Goal: Task Accomplishment & Management: Complete application form

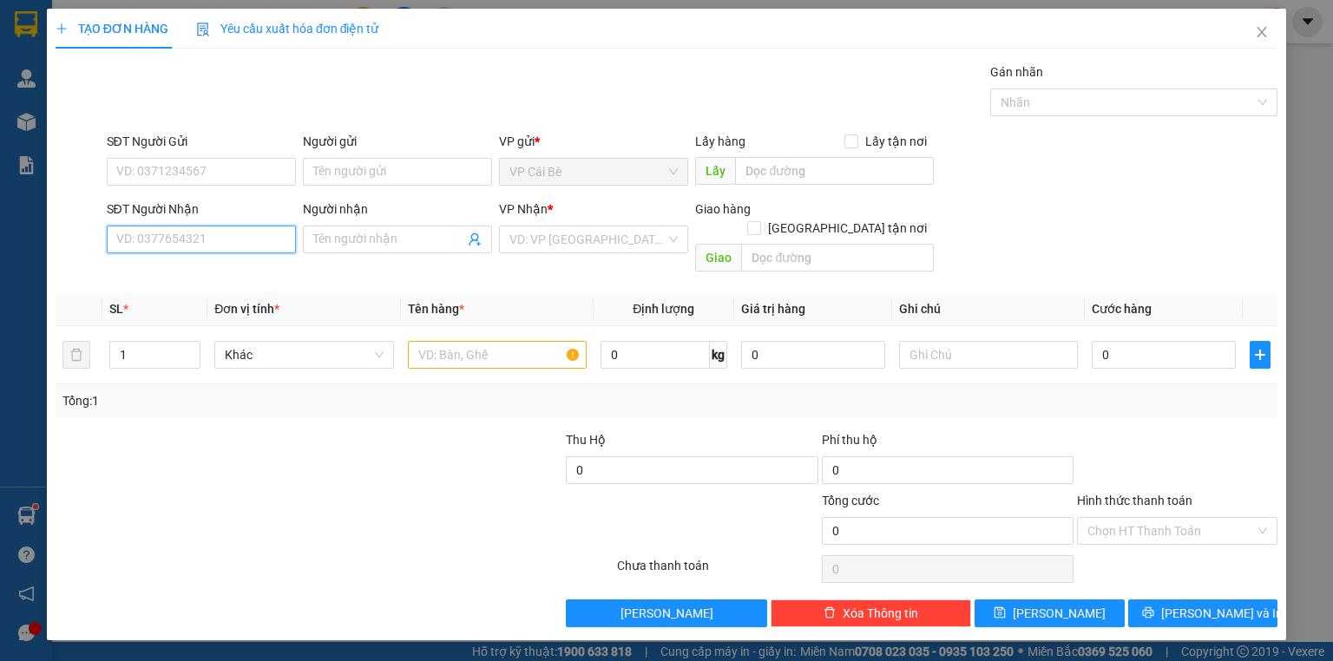
click at [251, 244] on input "SĐT Người Nhận" at bounding box center [201, 240] width 189 height 28
click at [265, 167] on input "SĐT Người Gửi" at bounding box center [201, 172] width 189 height 28
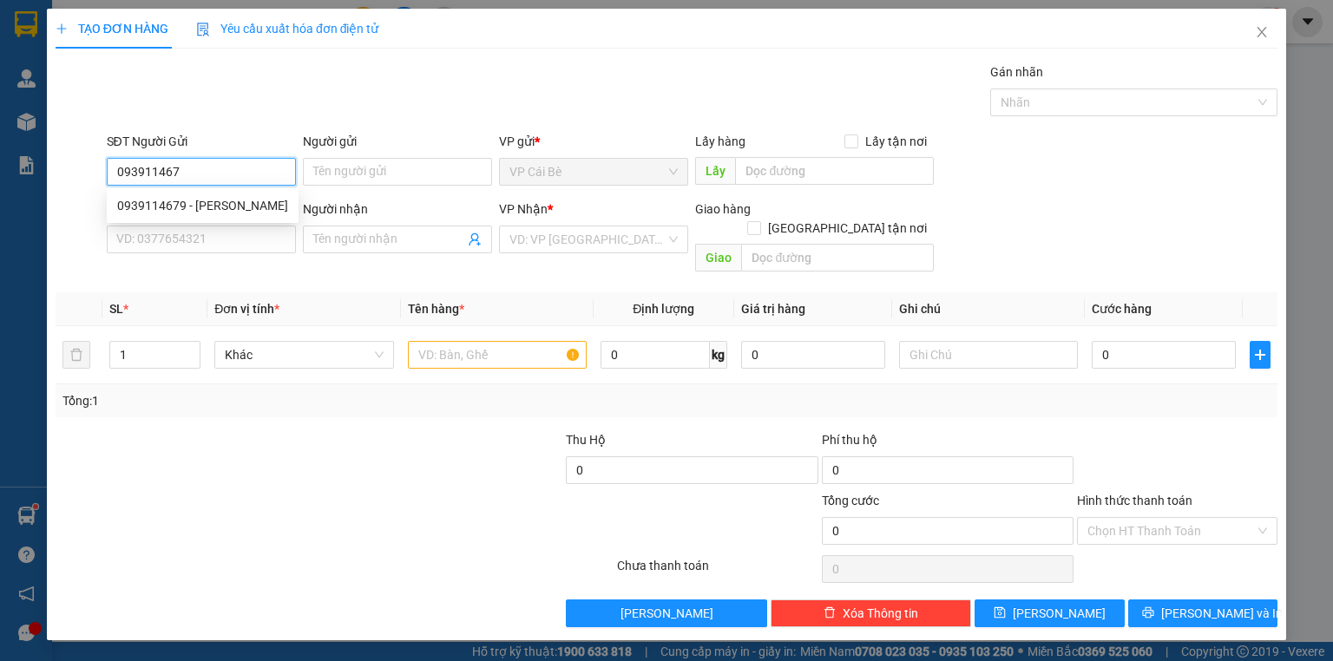
type input "0939114679"
click at [161, 206] on div "0939114679 - TRINH" at bounding box center [202, 205] width 171 height 19
type input "TRINH"
type input "0816674466"
type input "MINH UYÊN"
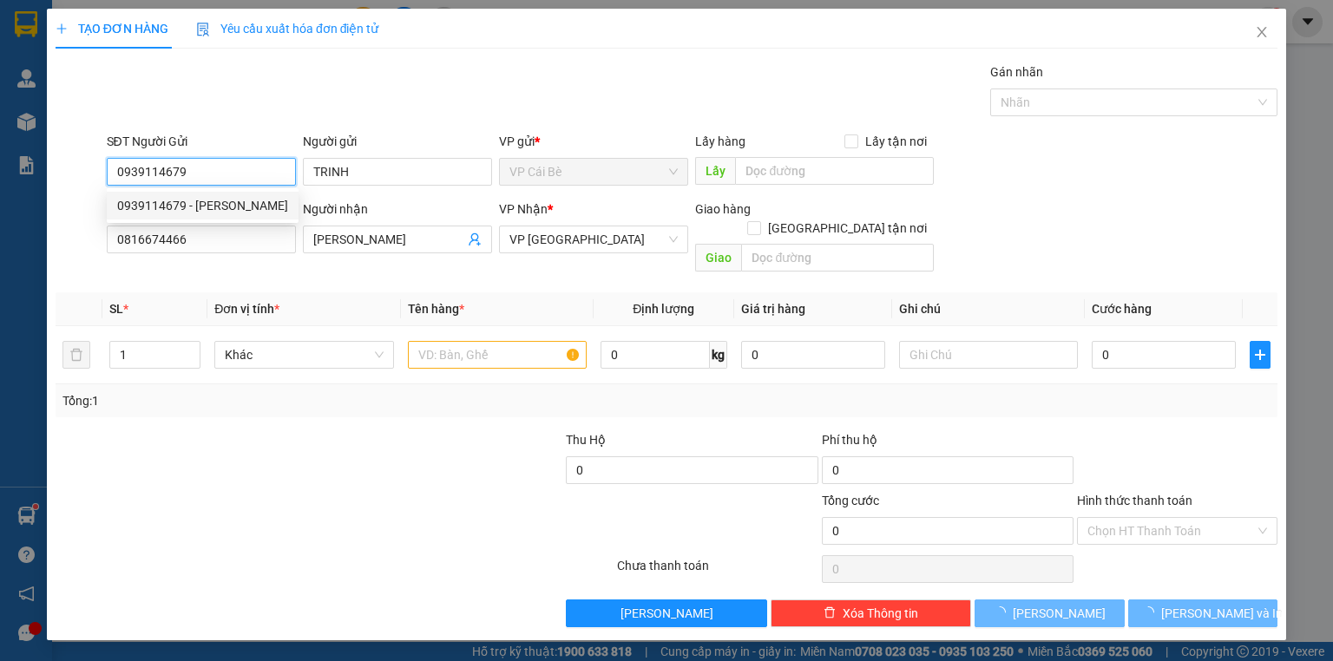
type input "20.000"
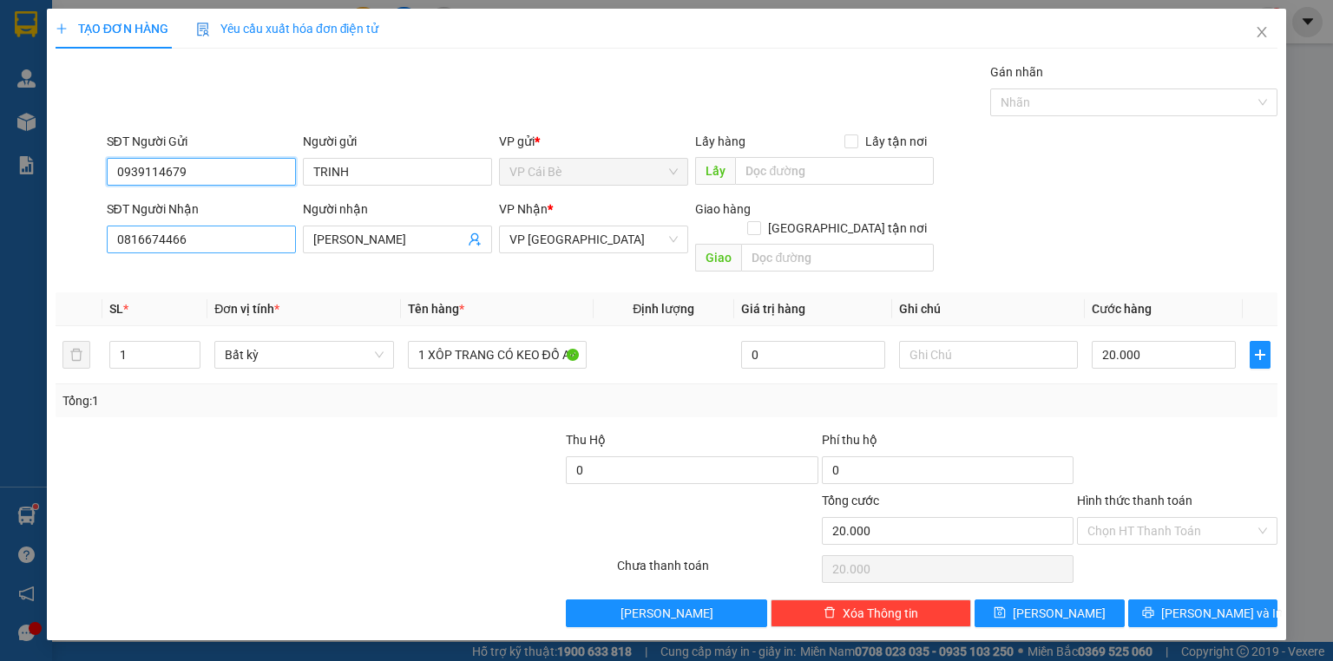
type input "0939114679"
click at [255, 246] on input "0816674466" at bounding box center [201, 240] width 189 height 28
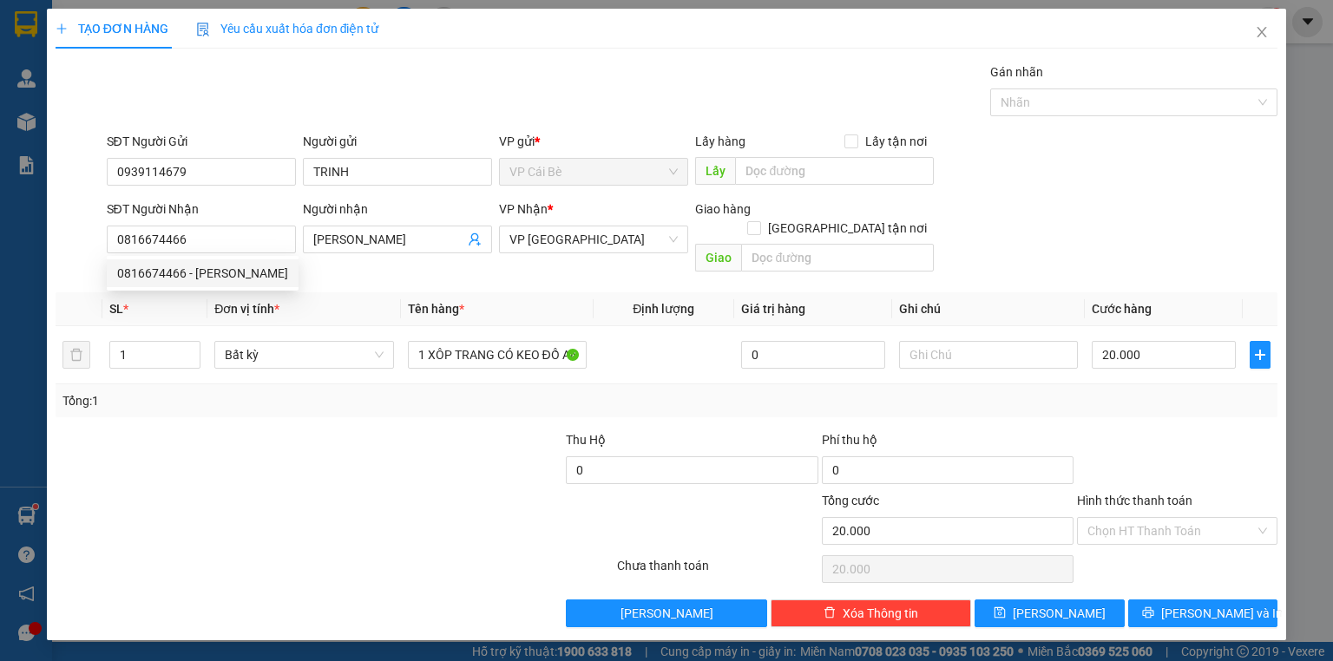
drag, startPoint x: 279, startPoint y: 290, endPoint x: 278, endPoint y: 300, distance: 10.6
click at [278, 289] on div "0816674466 0816674466 - MINH UYÊN" at bounding box center [203, 273] width 192 height 35
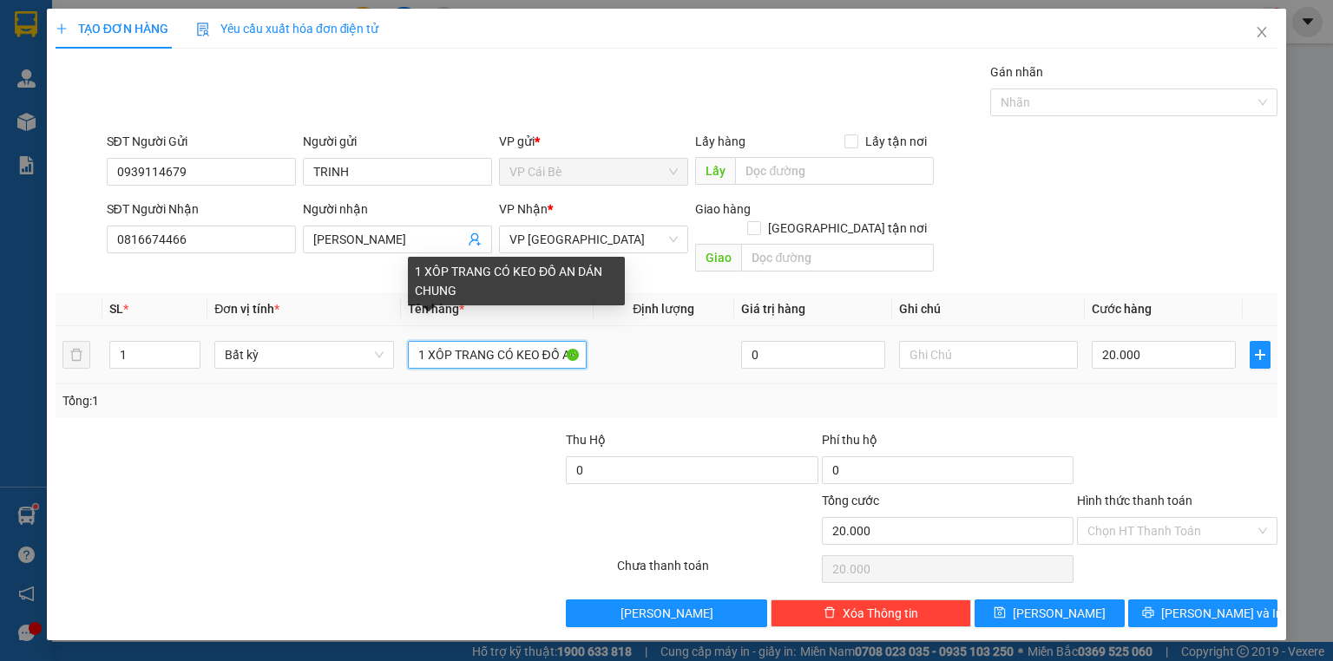
drag, startPoint x: 459, startPoint y: 336, endPoint x: 429, endPoint y: 333, distance: 29.6
click at [459, 341] on input "1 XÔP TRANG CÓ KEO ĐỒ AN DÁN CHUNG" at bounding box center [497, 355] width 179 height 28
drag, startPoint x: 427, startPoint y: 337, endPoint x: 940, endPoint y: 438, distance: 523.5
click at [946, 442] on div "Transit Pickup Surcharge Ids Transit Deliver Surcharge Ids Transit Deliver Surc…" at bounding box center [667, 344] width 1222 height 565
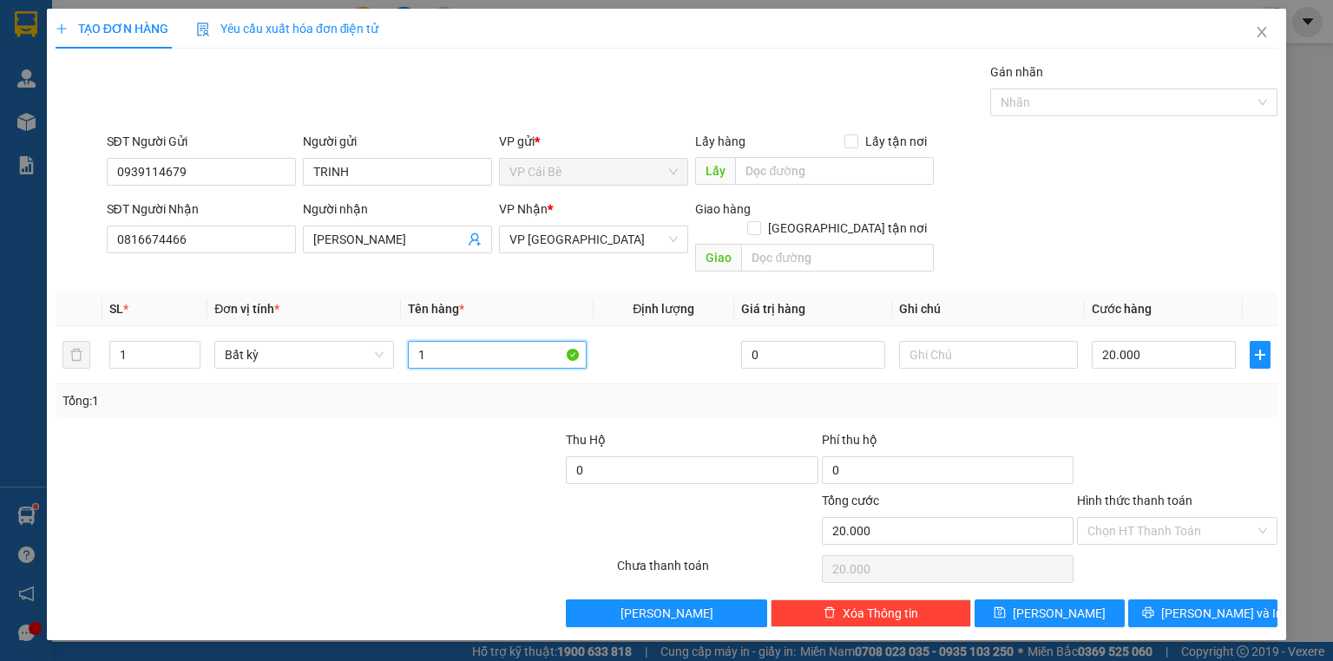
scroll to position [0, 0]
type input "1 túi hồng quai xanh"
click at [1127, 552] on div "Chọn HT Thanh Toán" at bounding box center [1177, 569] width 204 height 35
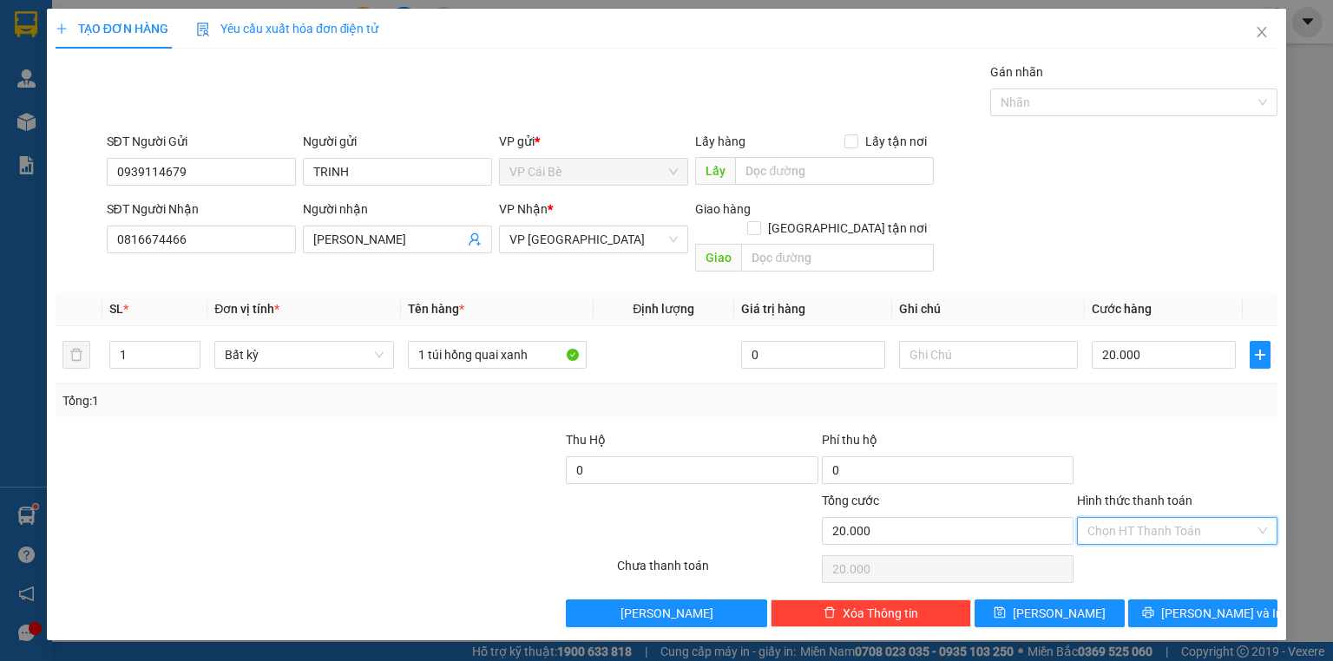
click at [1135, 518] on input "Hình thức thanh toán" at bounding box center [1170, 531] width 167 height 26
click at [1130, 531] on div "Transit Pickup Surcharge Ids Transit Deliver Surcharge Ids Transit Deliver Surc…" at bounding box center [667, 344] width 1222 height 565
click at [1131, 518] on input "Hình thức thanh toán" at bounding box center [1170, 531] width 167 height 26
click at [1121, 546] on div "Tại văn phòng" at bounding box center [1177, 544] width 180 height 19
type input "0"
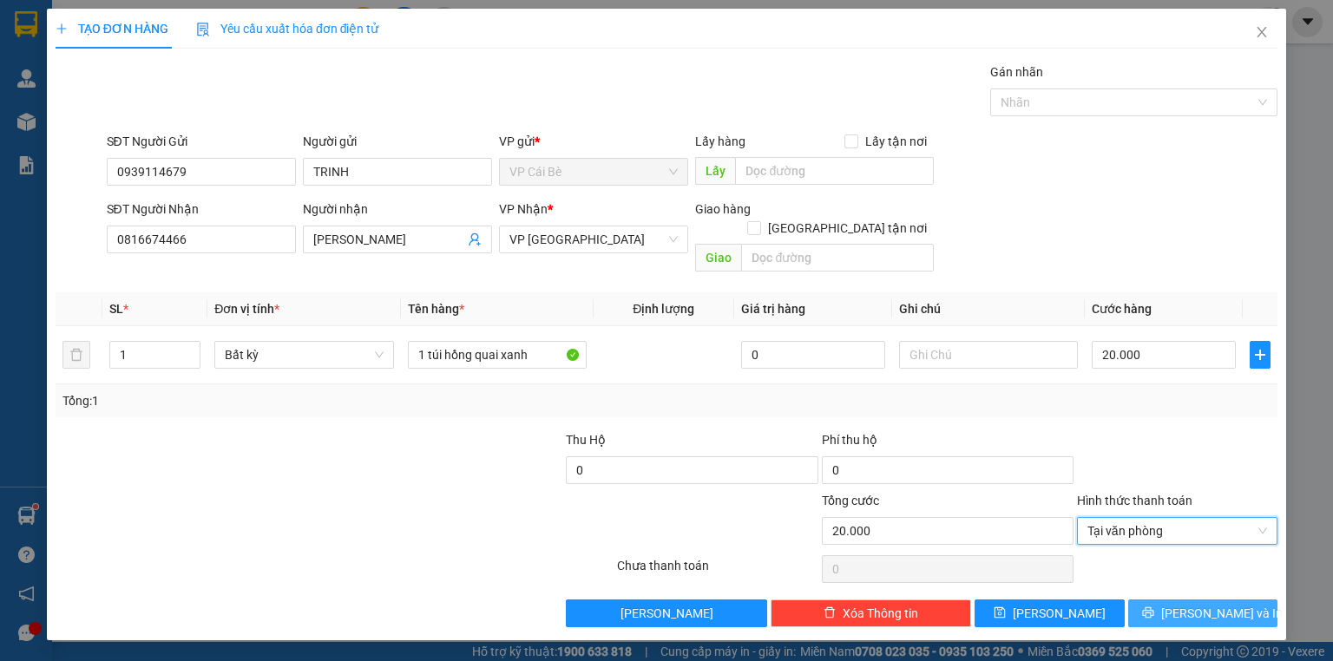
click at [1208, 604] on span "[PERSON_NAME] và In" at bounding box center [1221, 613] width 121 height 19
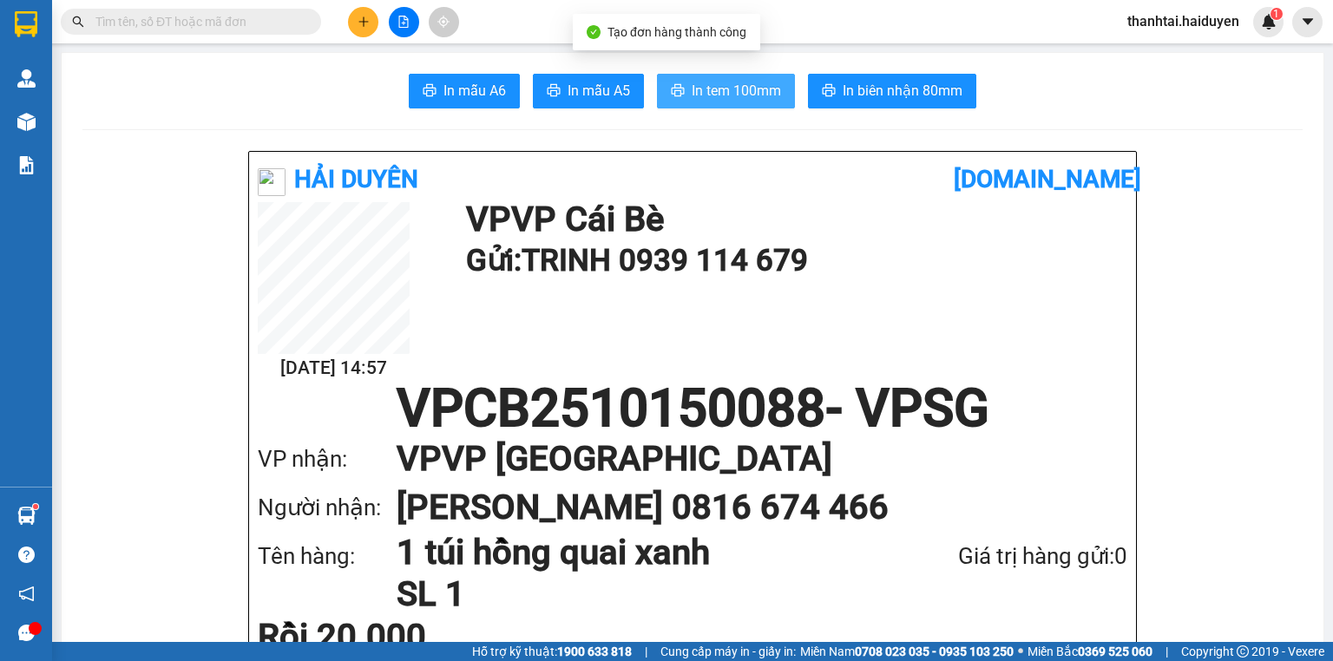
click at [770, 94] on span "In tem 100mm" at bounding box center [735, 91] width 89 height 22
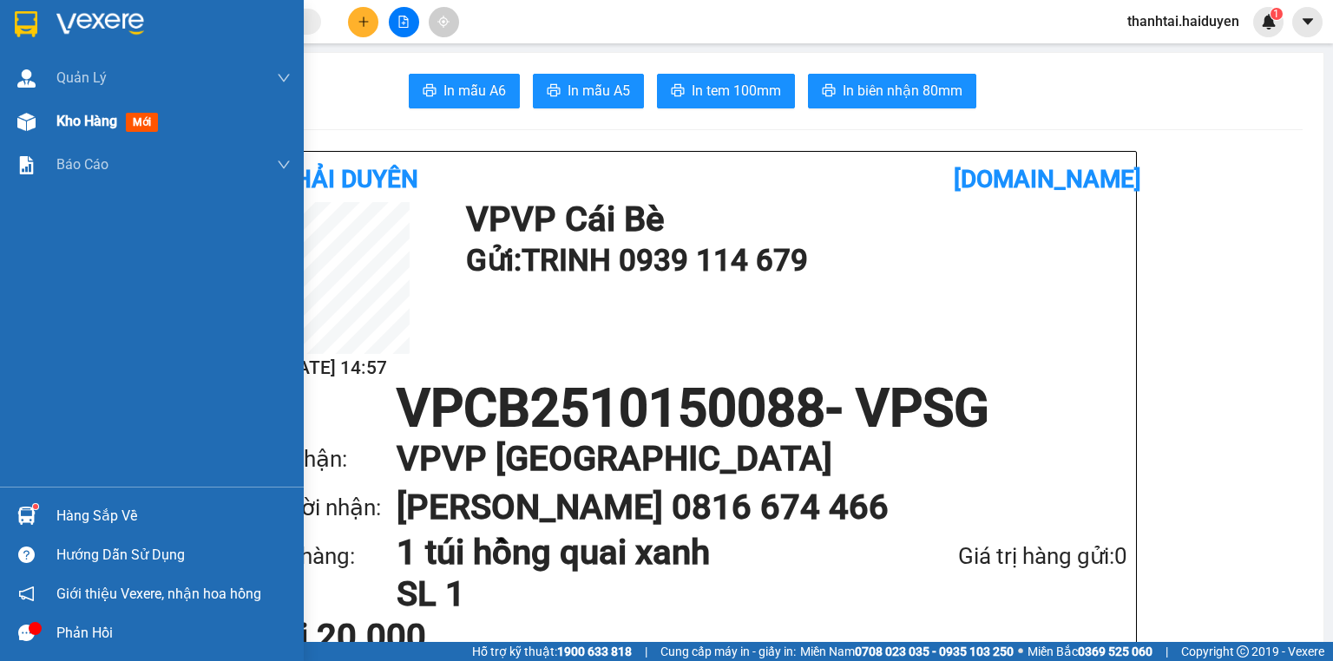
click at [32, 126] on img at bounding box center [26, 122] width 18 height 18
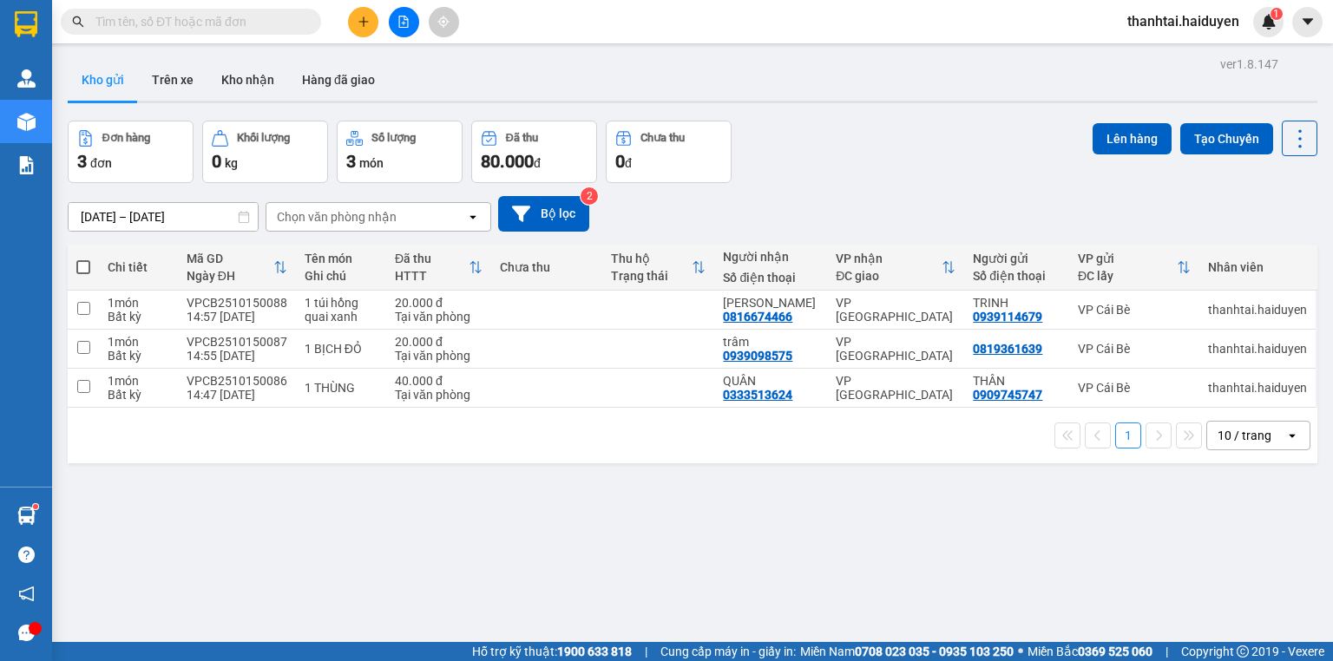
click at [983, 563] on div "ver 1.8.147 Kho gửi Trên xe Kho nhận Hàng đã giao Đơn hàng 3 đơn Khối lượng 0 k…" at bounding box center [692, 382] width 1263 height 661
click at [253, 34] on span at bounding box center [191, 22] width 260 height 26
click at [252, 20] on input "text" at bounding box center [197, 21] width 205 height 19
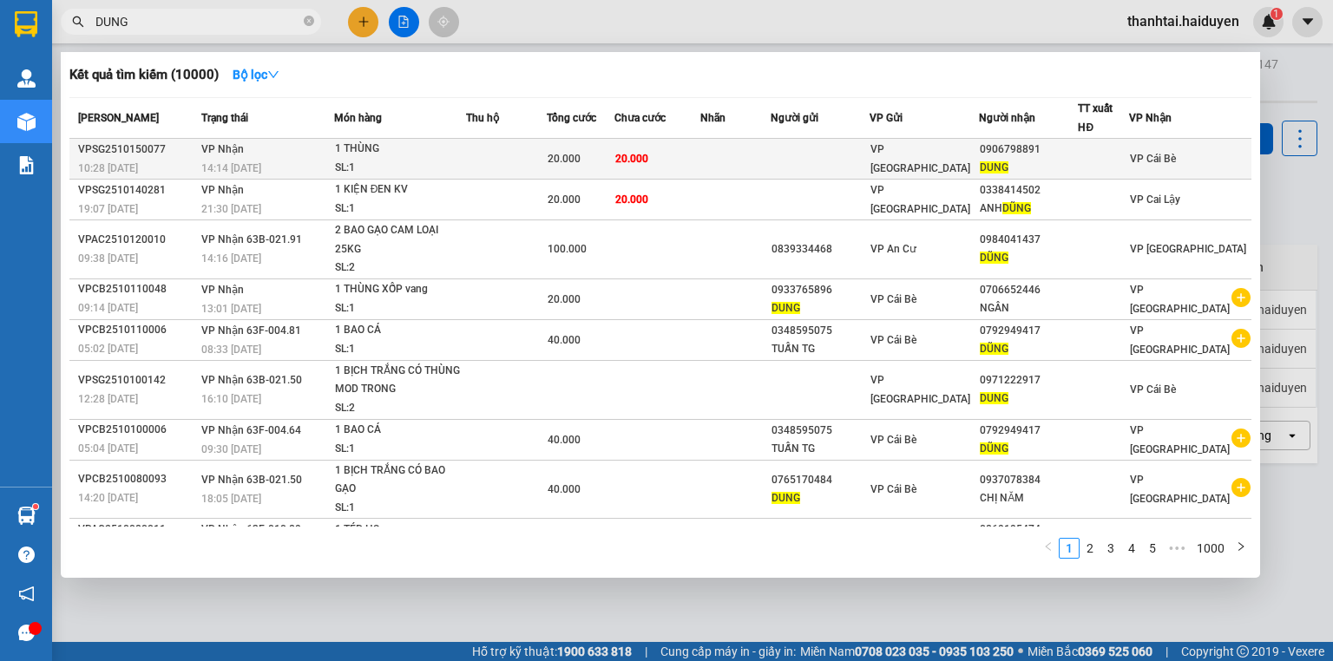
type input "DUNG"
click at [930, 158] on span "VP [GEOGRAPHIC_DATA]" at bounding box center [920, 158] width 100 height 31
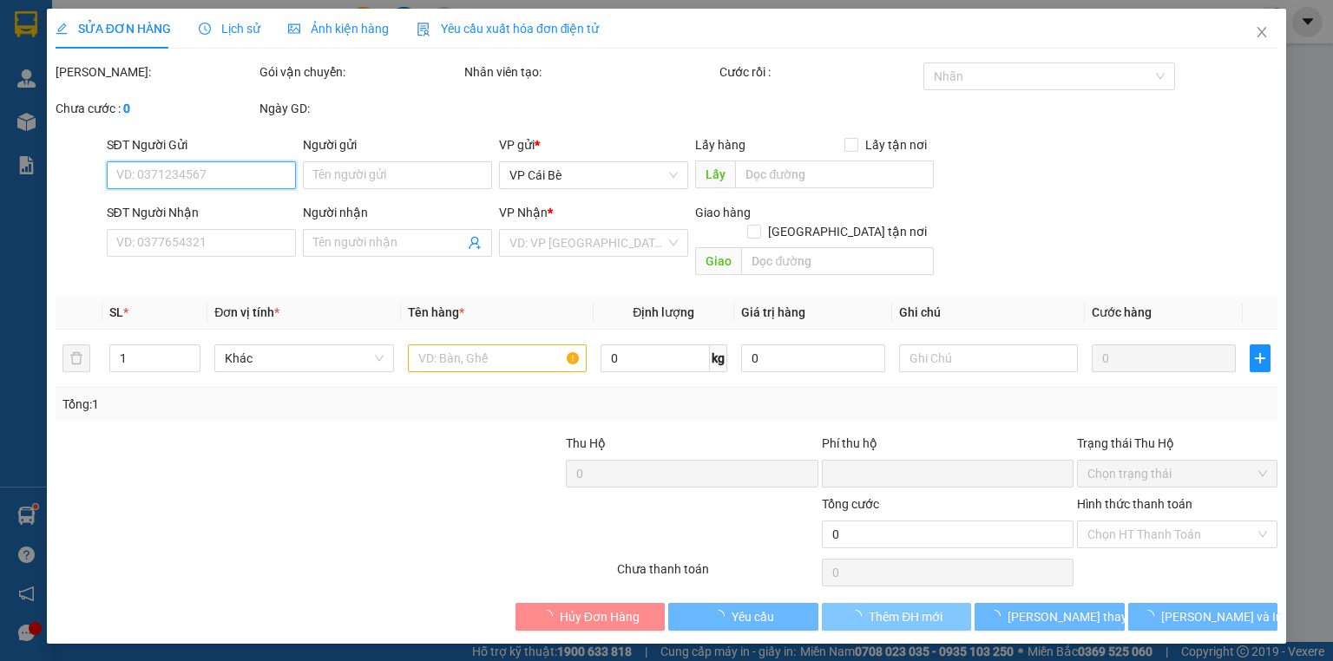
type input "0906798891"
type input "DUNG"
type input "0"
type input "20.000"
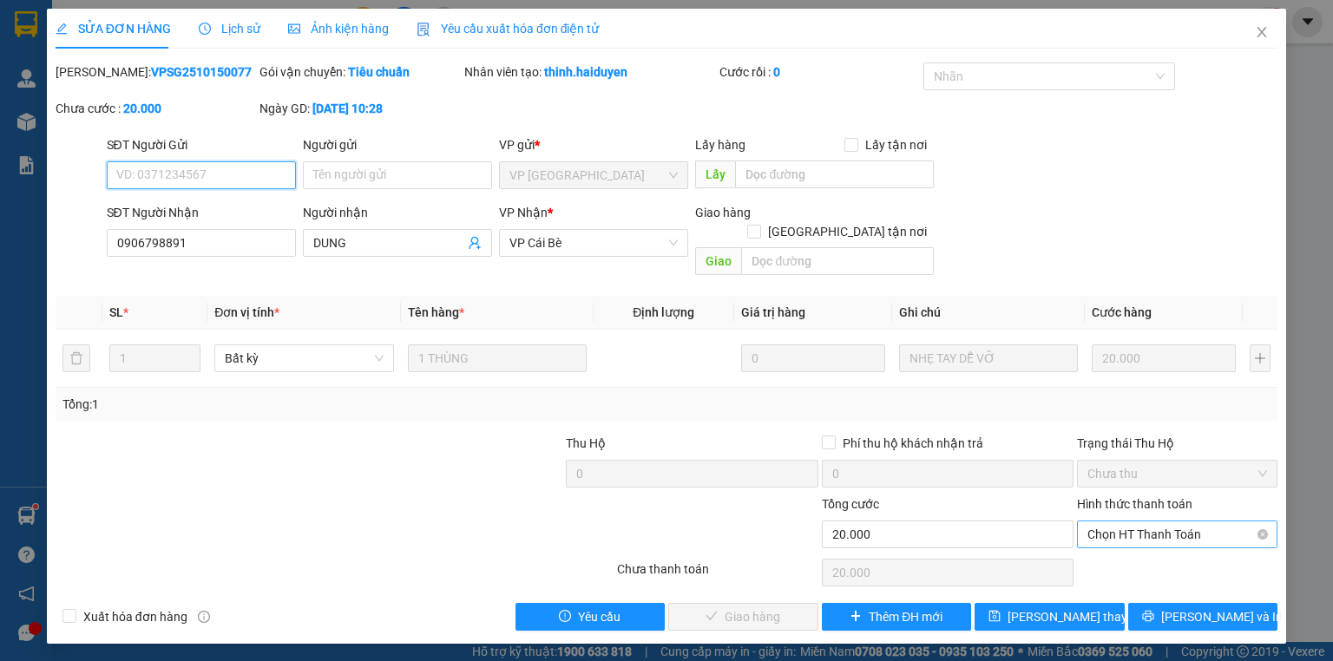
click at [1166, 521] on span "Chọn HT Thanh Toán" at bounding box center [1177, 534] width 180 height 26
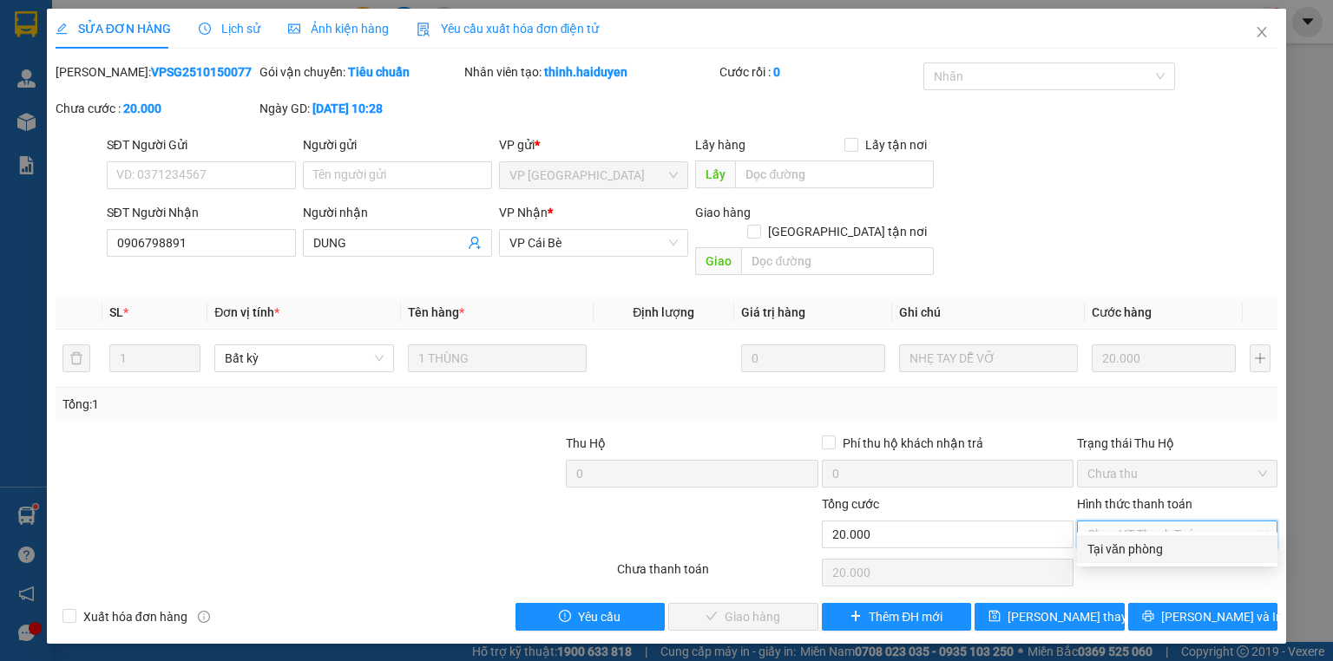
click at [1171, 548] on div "Tại văn phòng" at bounding box center [1177, 549] width 180 height 19
type input "0"
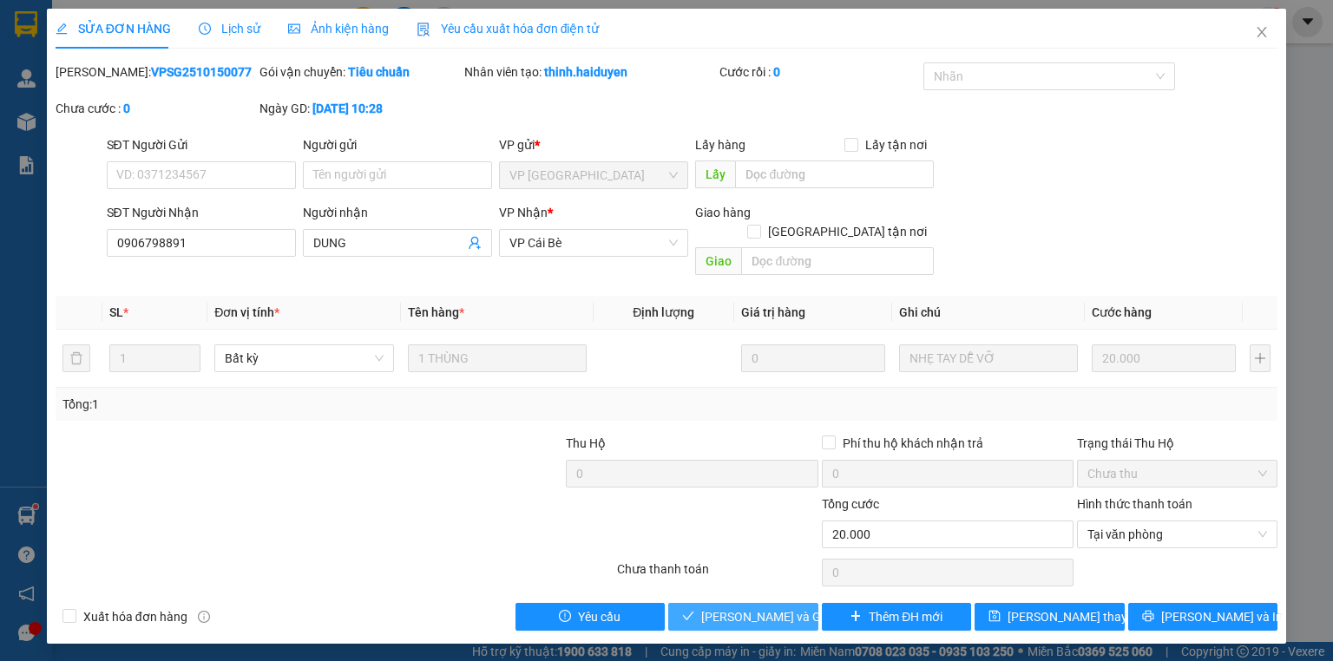
click at [787, 607] on span "[PERSON_NAME] và Giao hàng" at bounding box center [784, 616] width 167 height 19
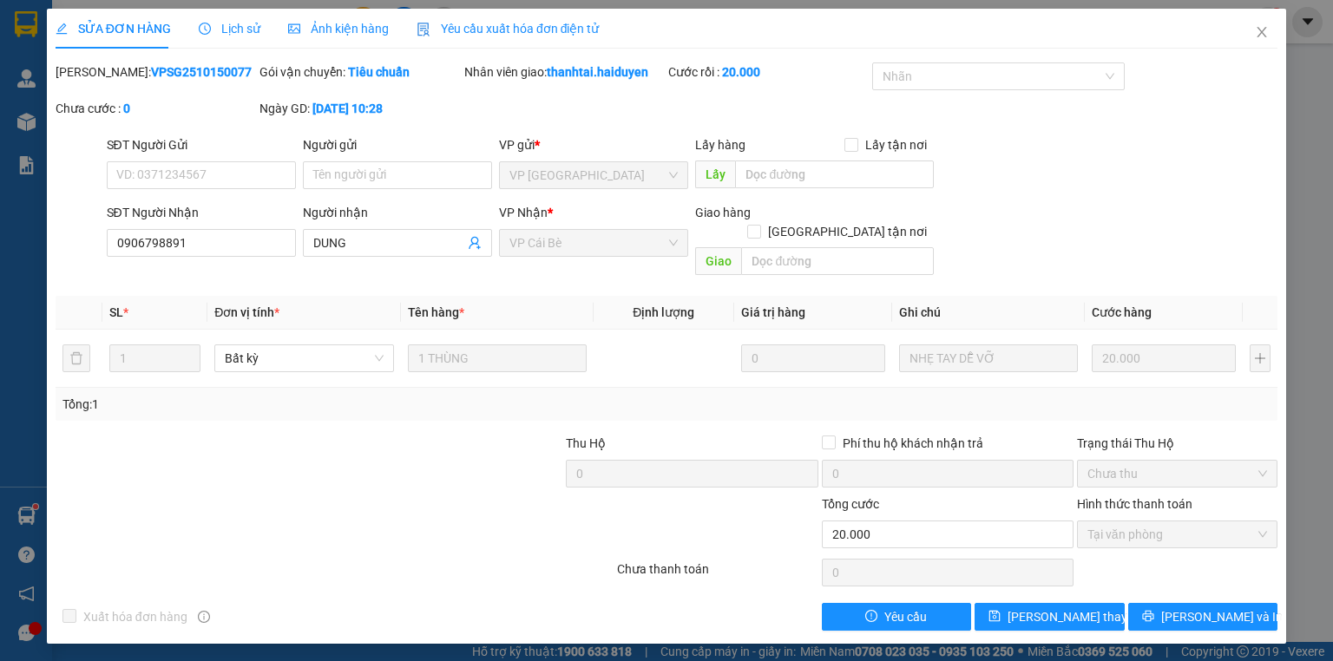
click at [282, 660] on html "Kết quả tìm kiếm ( 10000 ) Bộ lọc Mã ĐH Trạng thái Món hàng Thu hộ Tổng cước Ch…" at bounding box center [666, 330] width 1333 height 661
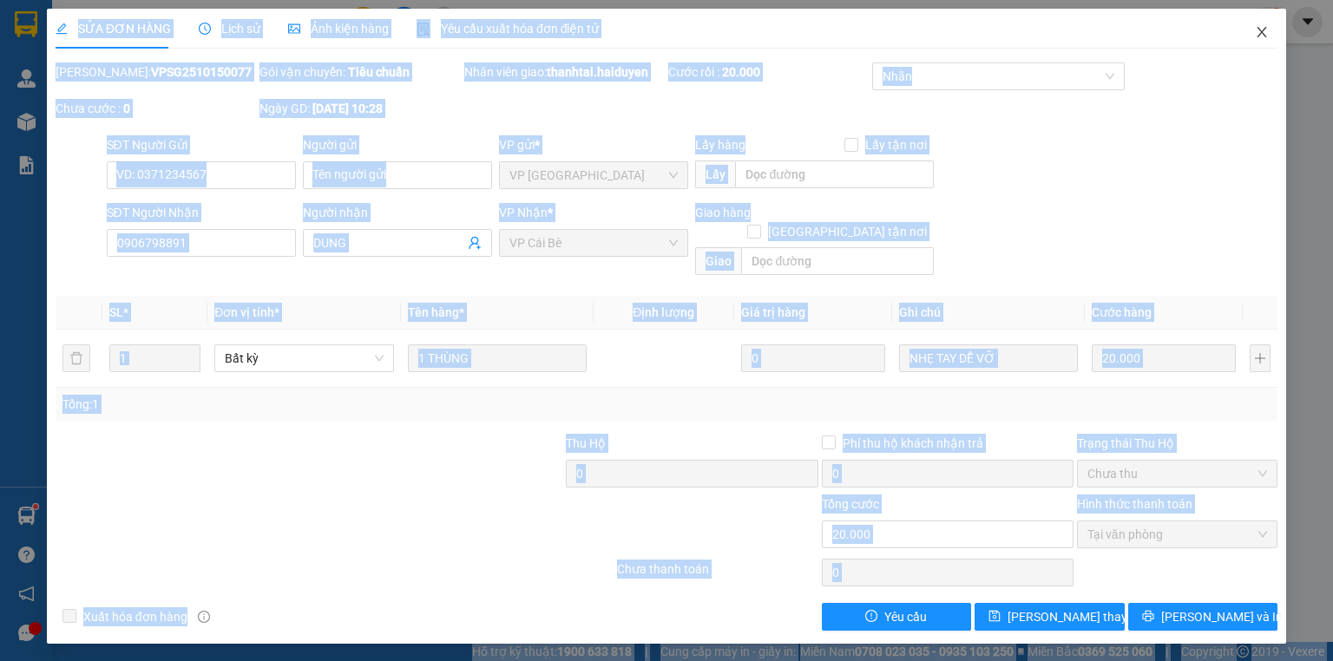
click at [1266, 29] on icon "close" at bounding box center [1261, 32] width 14 height 14
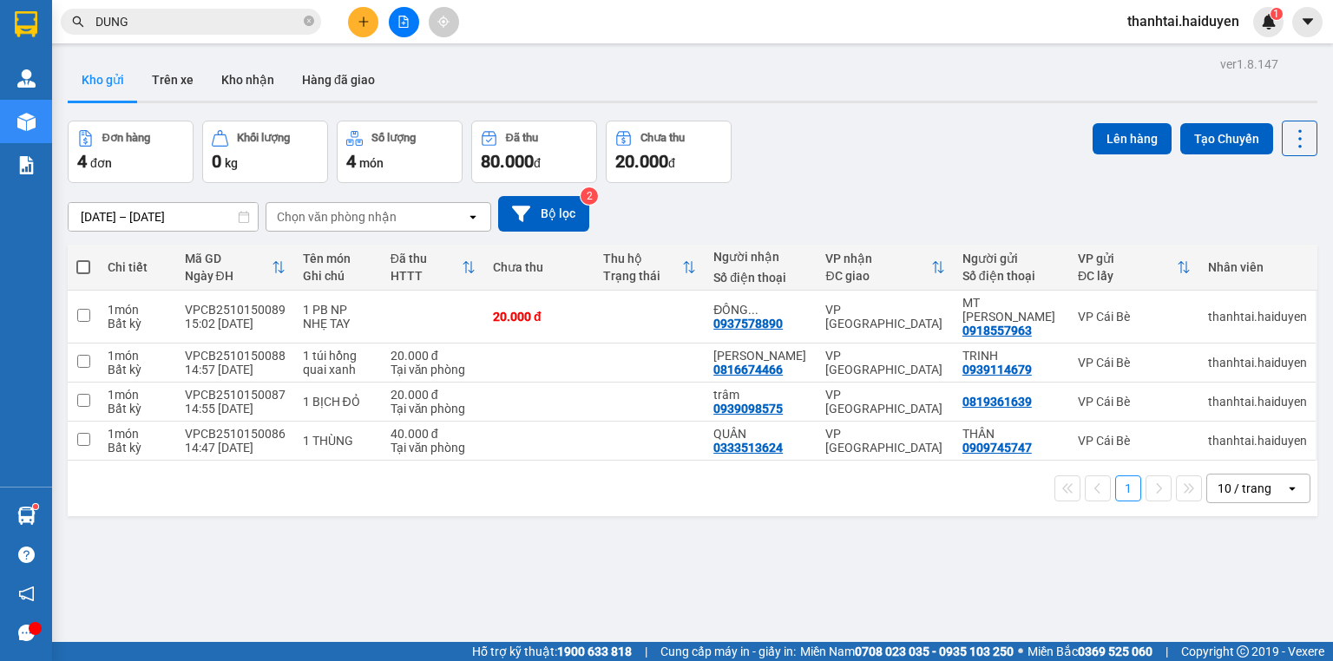
drag, startPoint x: 205, startPoint y: 28, endPoint x: 258, endPoint y: 29, distance: 52.9
click at [213, 27] on input "DUNG" at bounding box center [197, 21] width 205 height 19
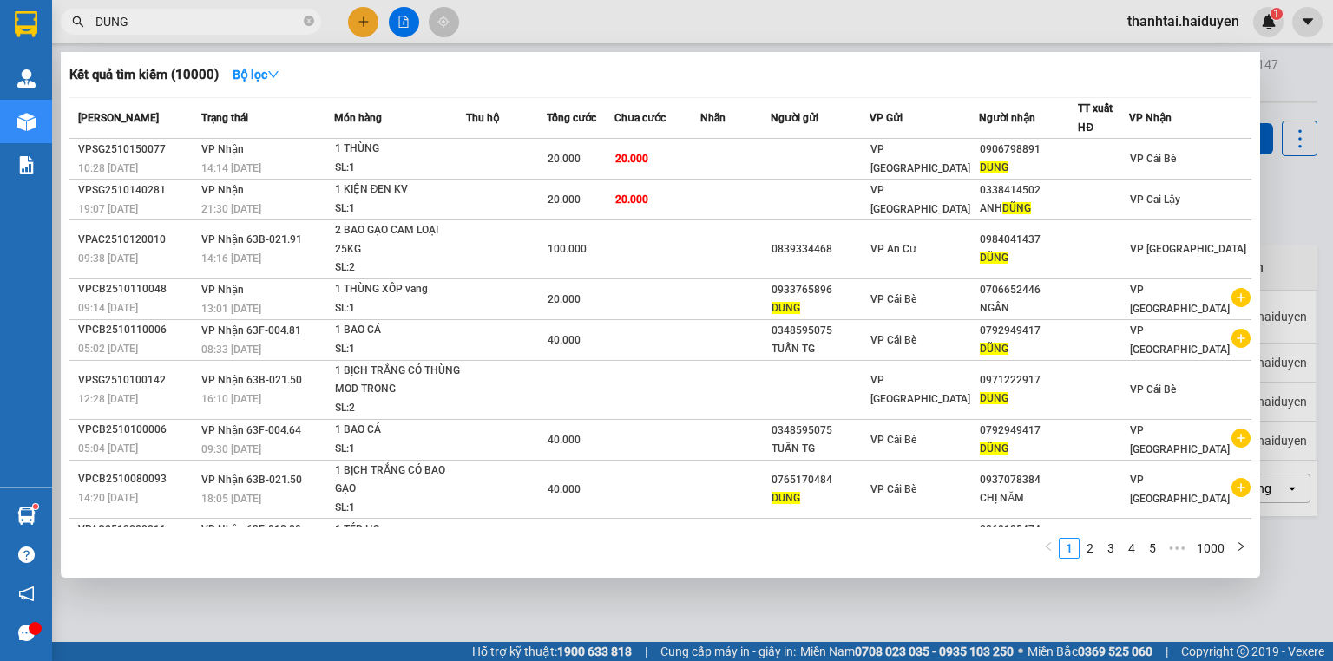
click at [301, 23] on span "DUNG" at bounding box center [191, 22] width 260 height 26
click at [306, 26] on icon "close-circle" at bounding box center [309, 21] width 10 height 10
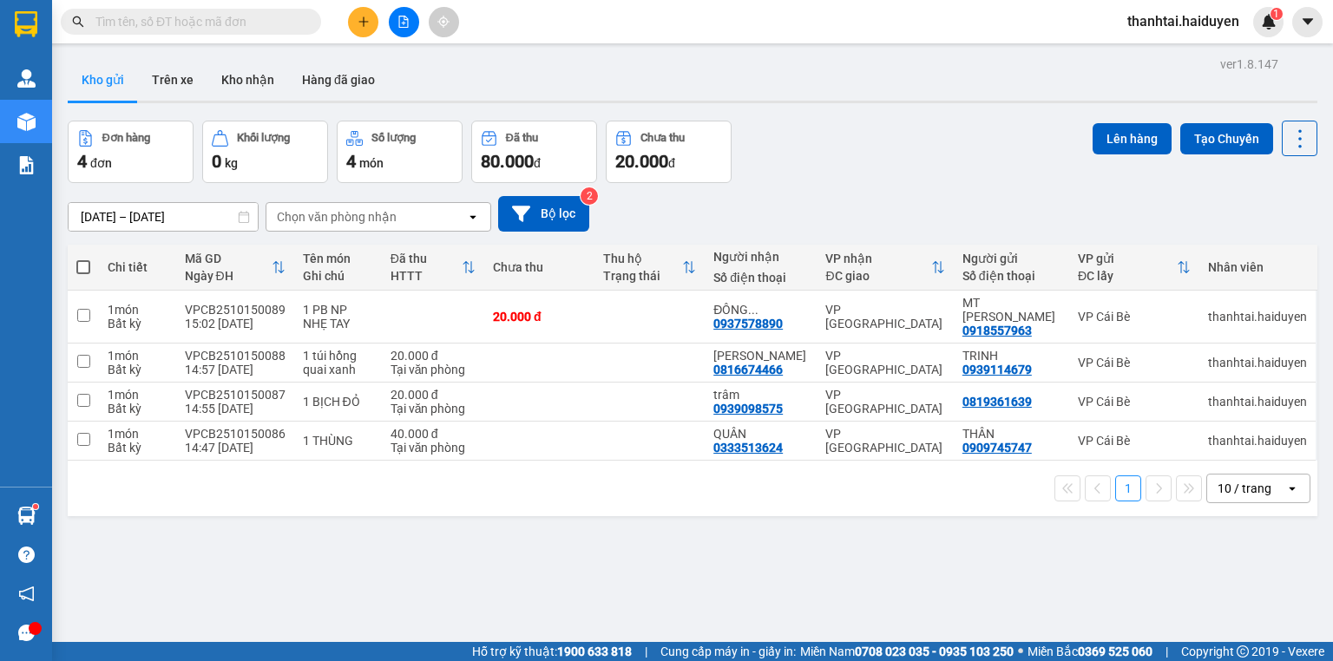
type input "Q"
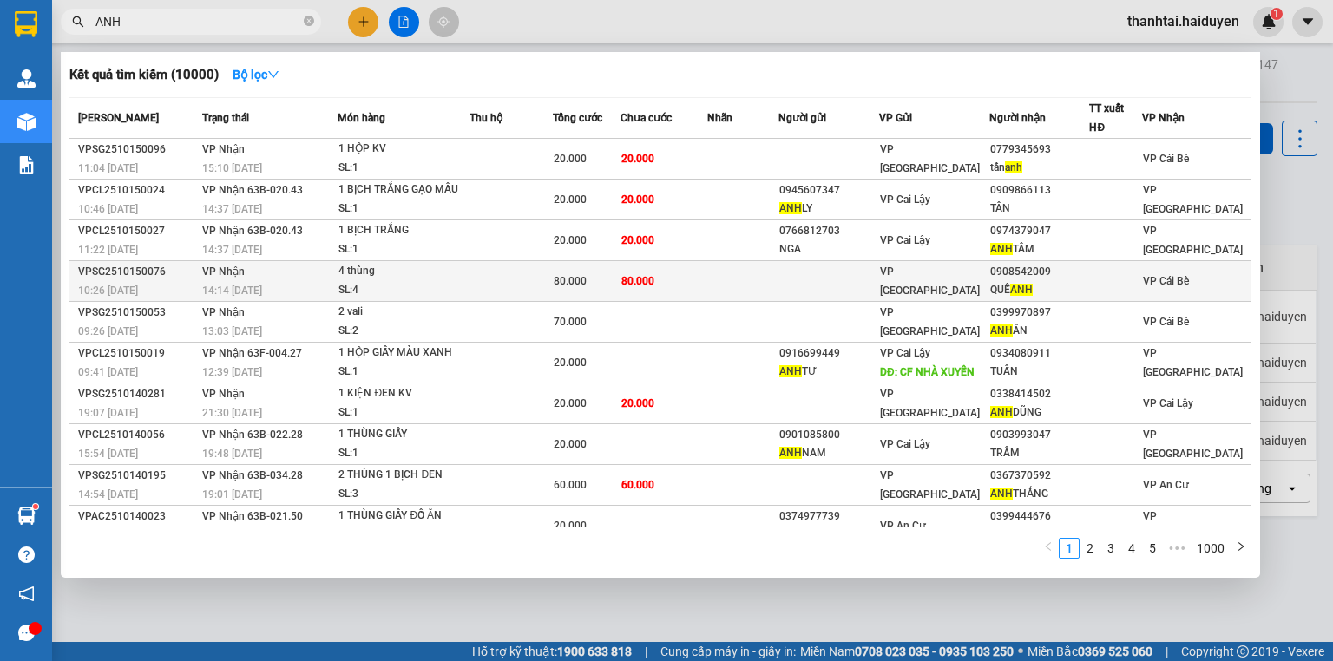
type input "ANH"
click at [414, 281] on div "SL: 4" at bounding box center [403, 290] width 130 height 19
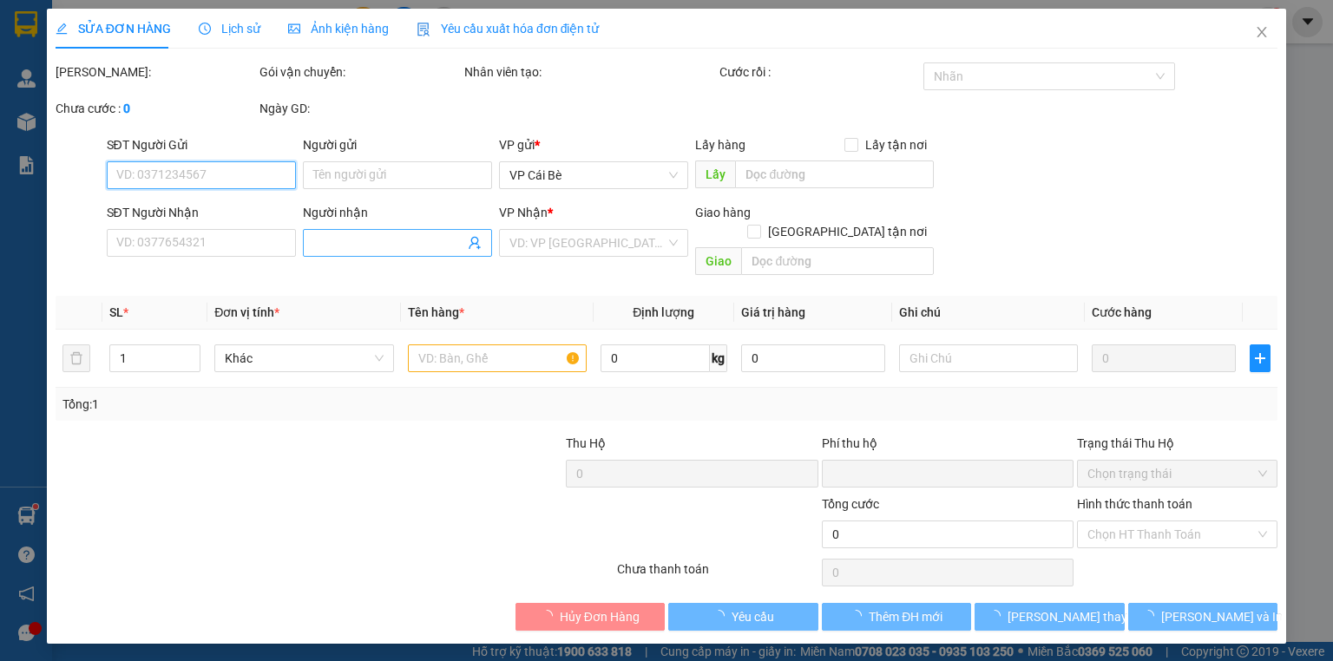
type input "0908542009"
type input "QUẾ ANH"
type input "0"
type input "80.000"
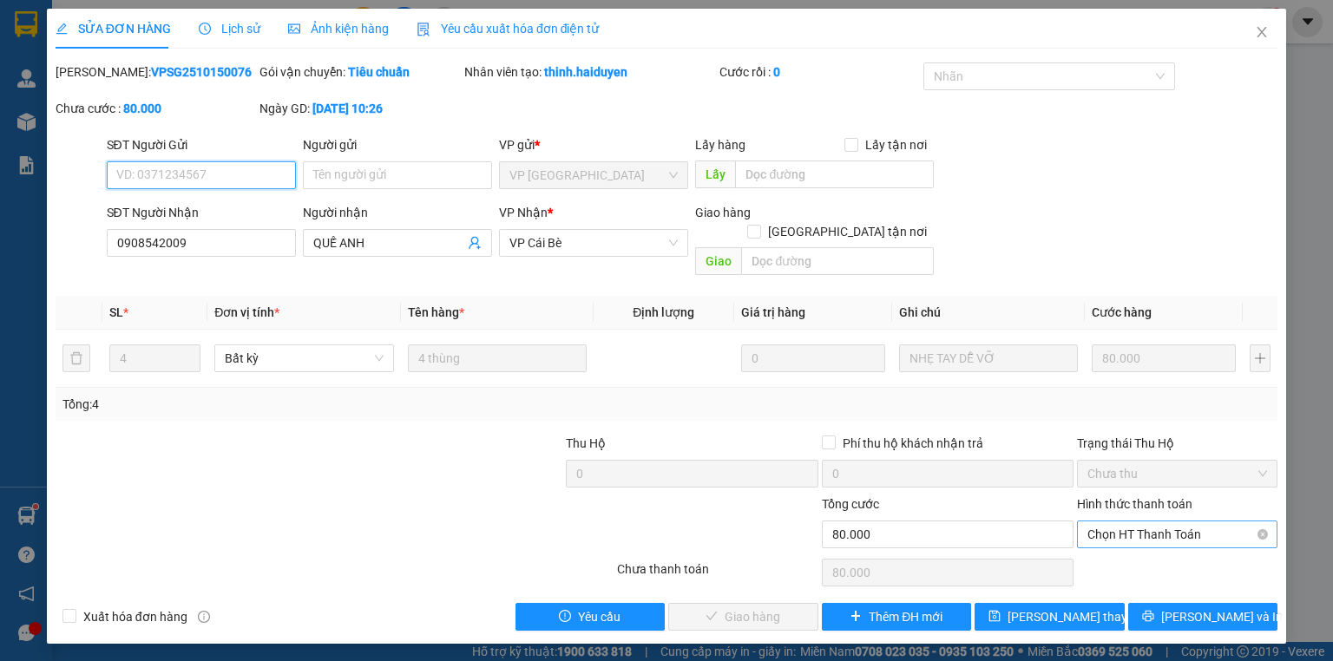
click at [1181, 521] on span "Chọn HT Thanh Toán" at bounding box center [1177, 534] width 180 height 26
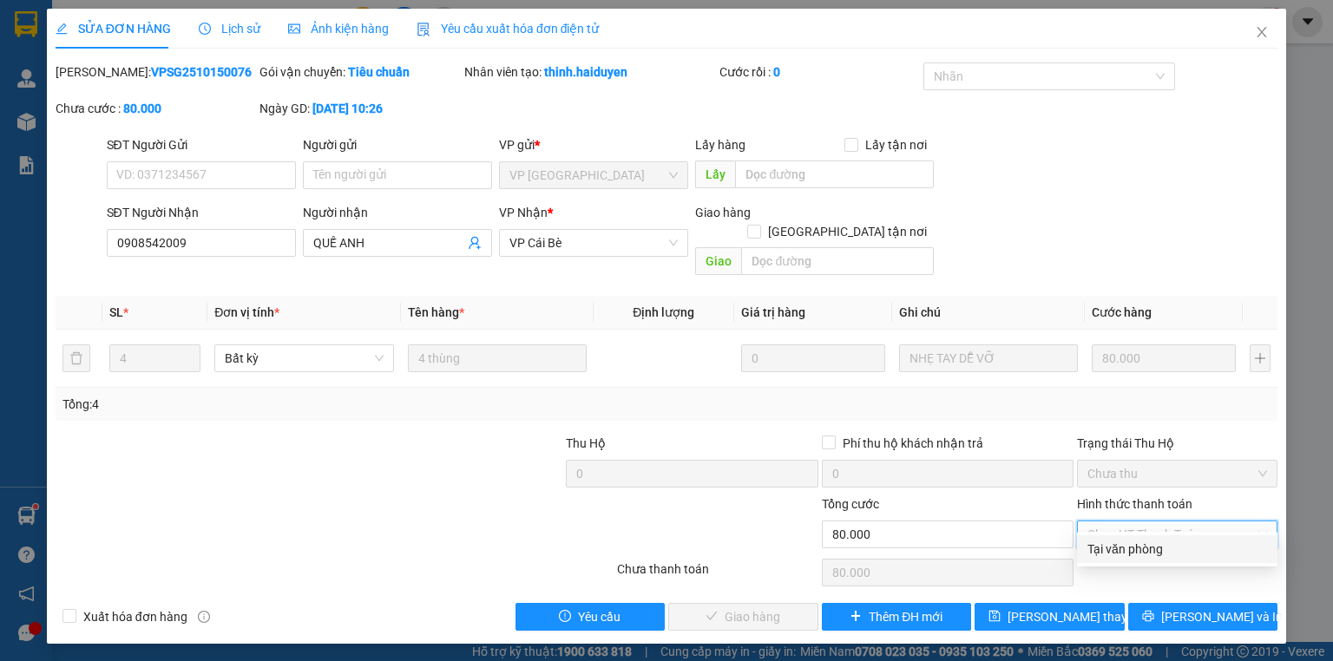
drag, startPoint x: 1179, startPoint y: 548, endPoint x: 1083, endPoint y: 551, distance: 96.3
click at [1177, 548] on div "Tại văn phòng" at bounding box center [1177, 549] width 180 height 19
type input "0"
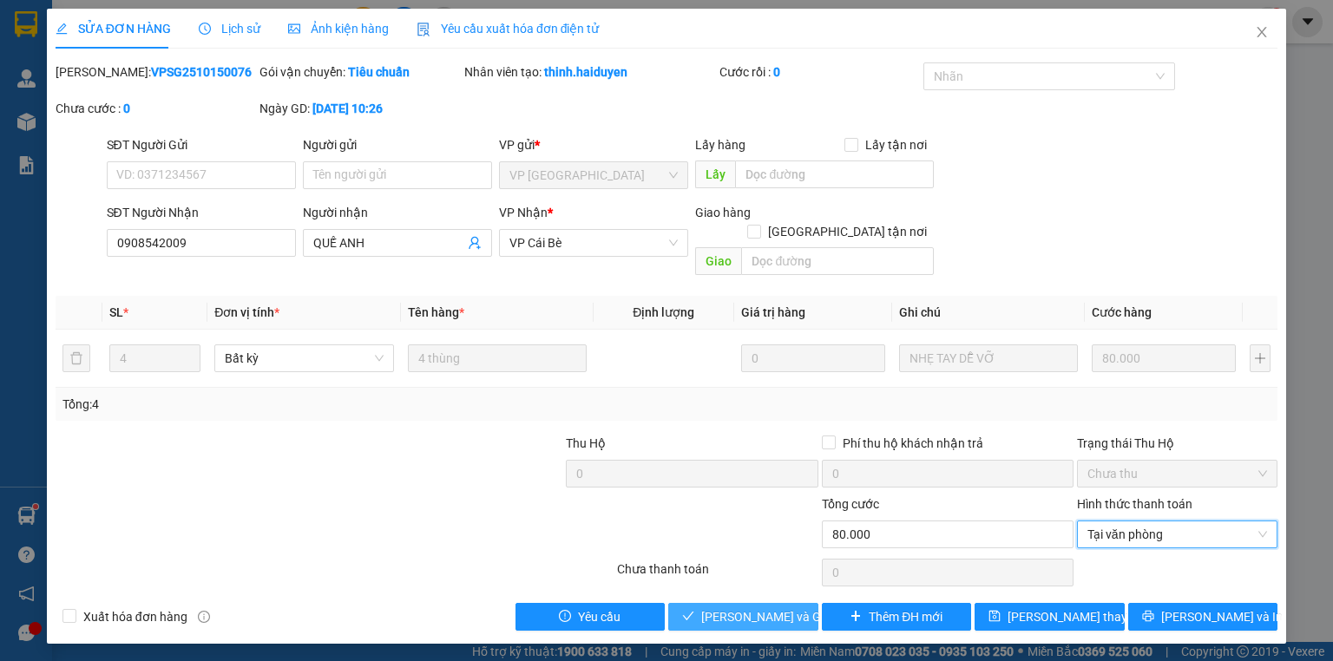
click at [751, 607] on span "[PERSON_NAME] và Giao hàng" at bounding box center [784, 616] width 167 height 19
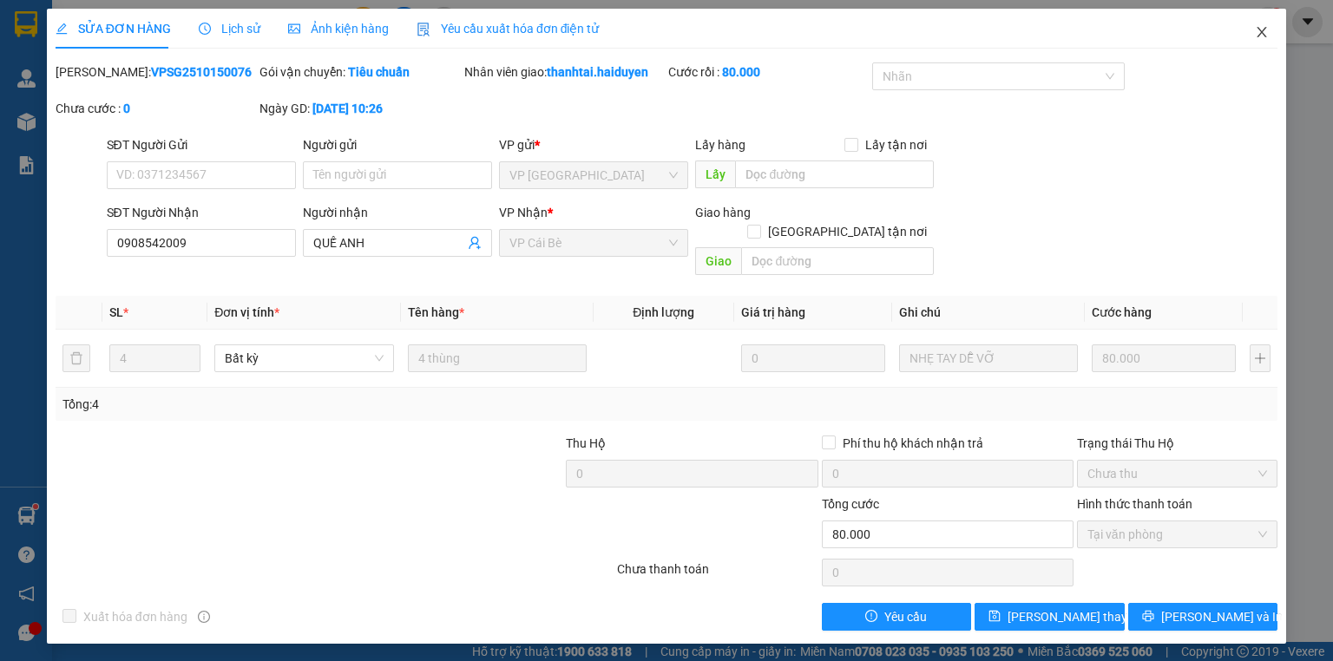
click at [1258, 36] on icon "close" at bounding box center [1261, 32] width 14 height 14
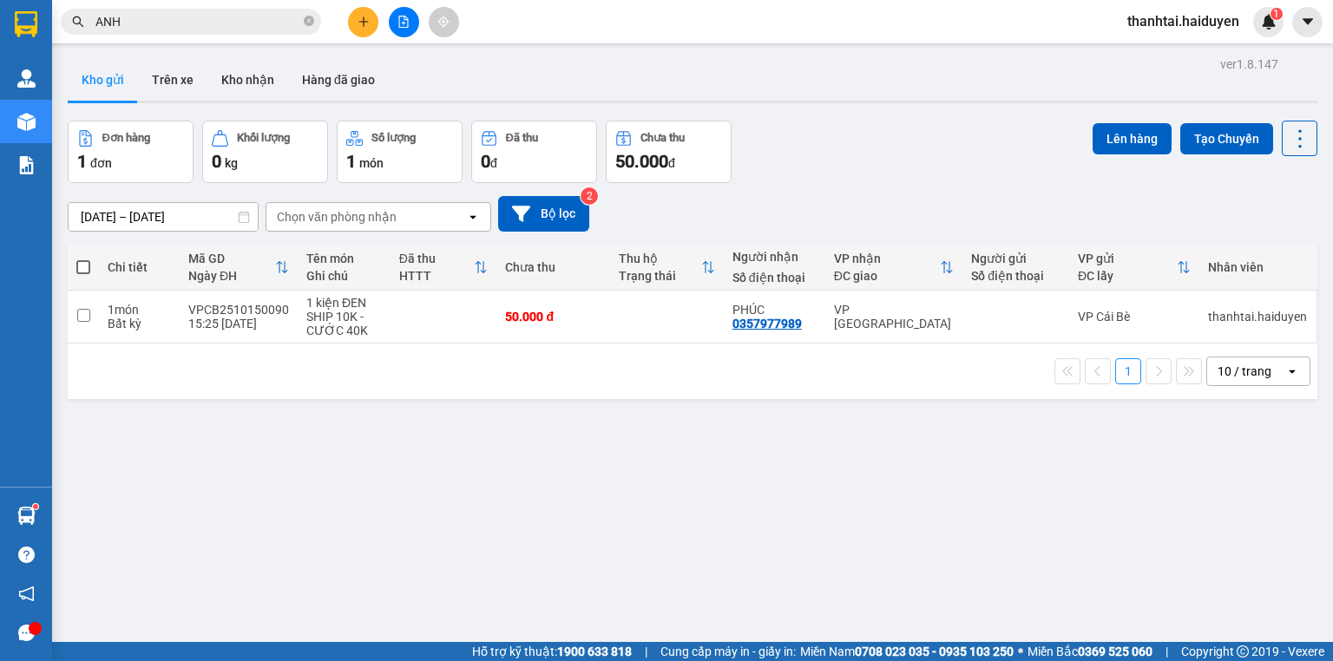
click at [262, 535] on div "ver 1.8.147 Kho gửi Trên xe Kho nhận Hàng đã giao Đơn hàng 1 đơn Khối lượng 0 k…" at bounding box center [692, 382] width 1263 height 661
click at [1193, 497] on div "ver 1.8.147 Kho gửi Trên xe Kho nhận Hàng đã giao Đơn hàng 1 đơn Khối lượng 0 k…" at bounding box center [692, 382] width 1263 height 661
click at [1062, 501] on div "ver 1.8.147 Kho gửi Trên xe Kho nhận Hàng đã giao Đơn hàng 1 đơn Khối lượng 0 k…" at bounding box center [692, 382] width 1263 height 661
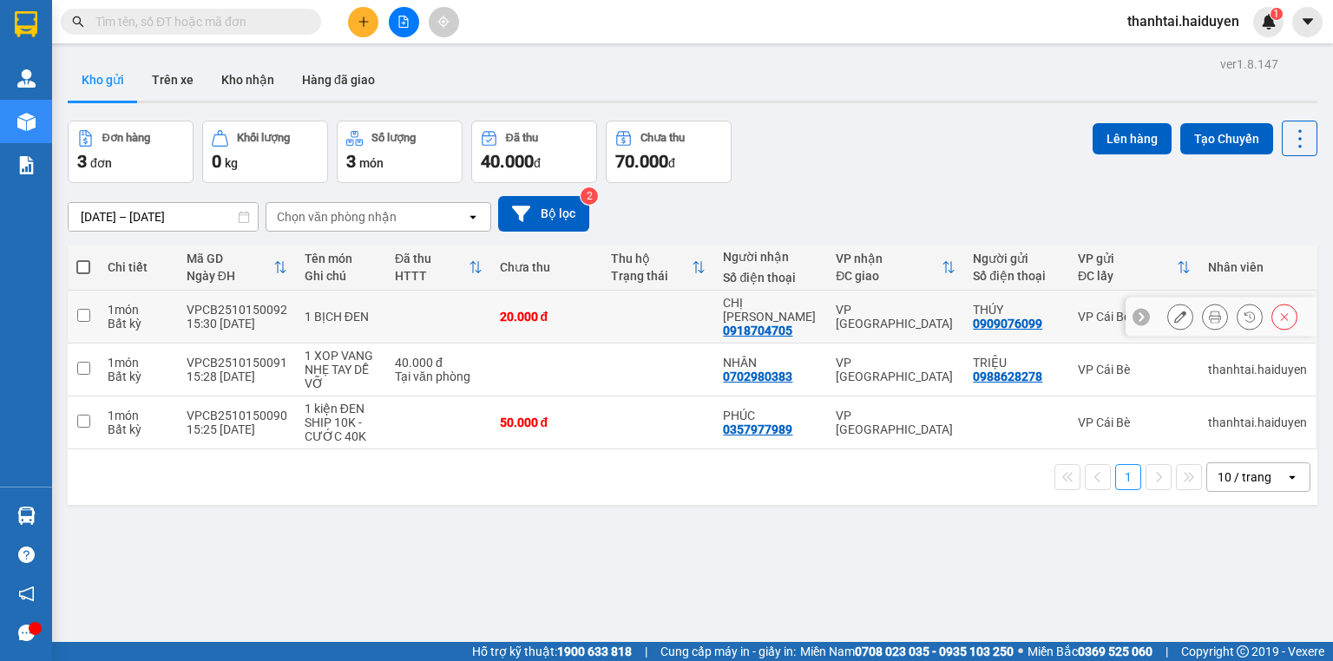
click at [272, 317] on div "15:30 15/10" at bounding box center [237, 324] width 101 height 14
checkbox input "true"
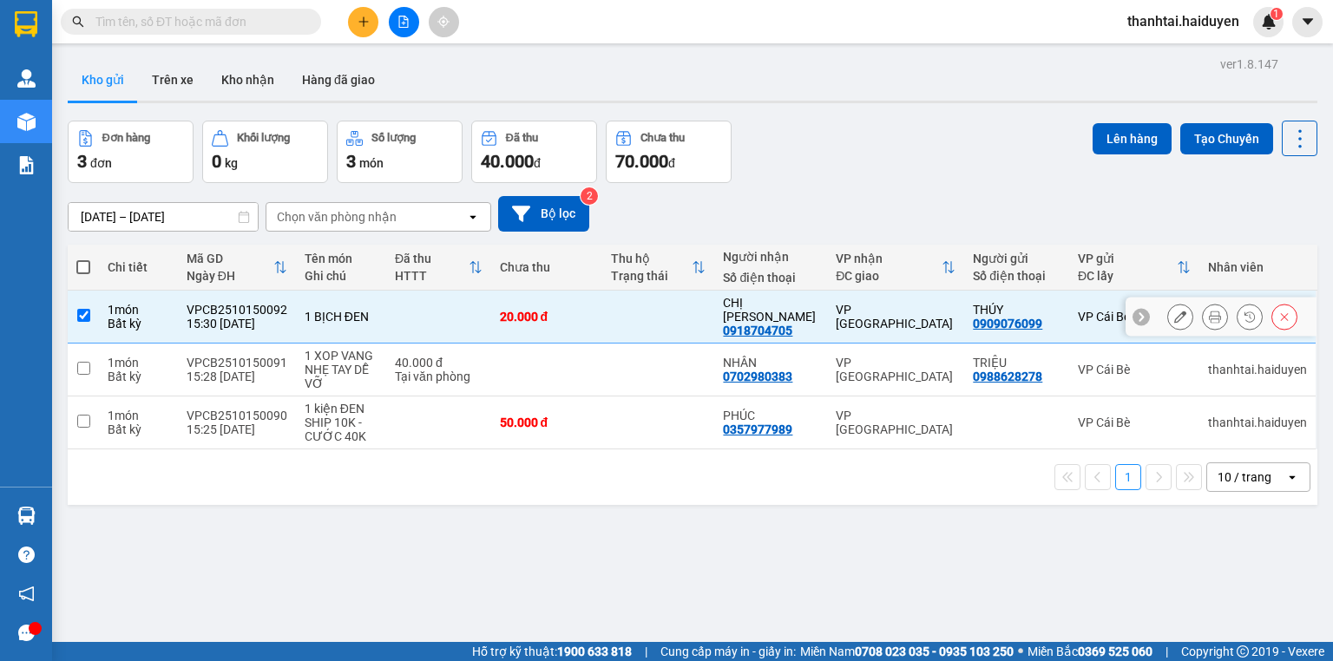
click at [266, 370] on div "15:28 15/10" at bounding box center [237, 377] width 101 height 14
checkbox input "true"
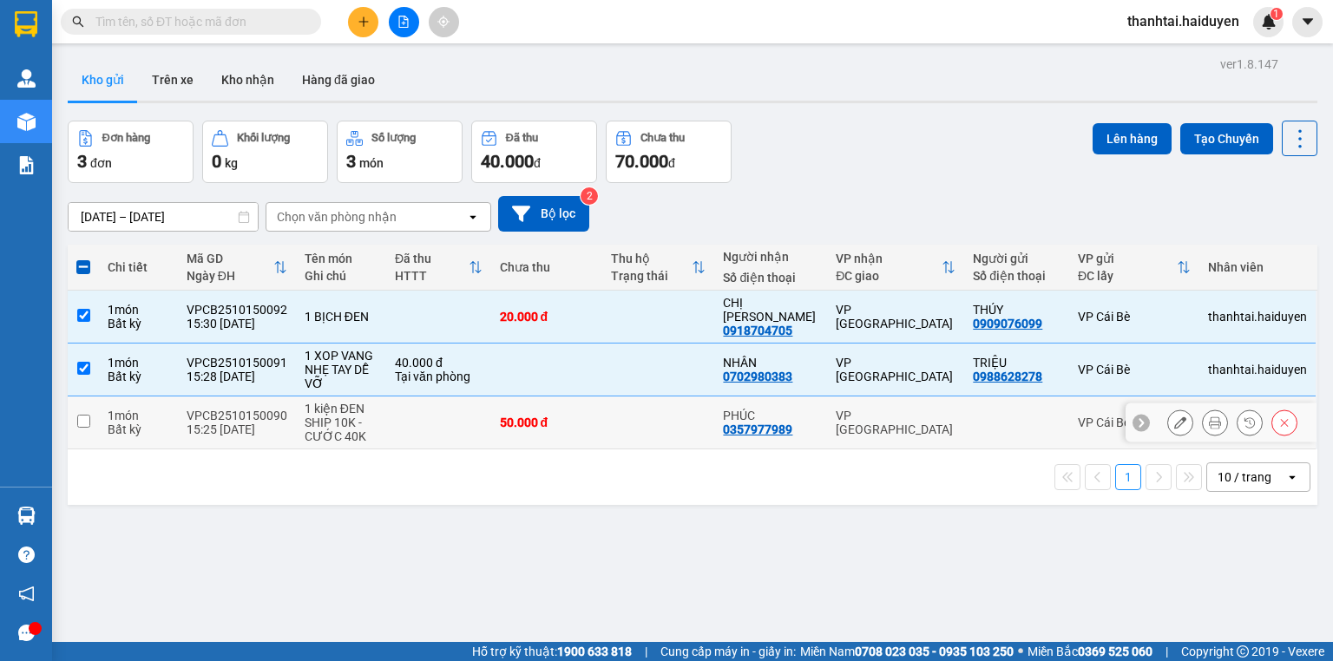
click at [221, 422] on div "15:25 15/10" at bounding box center [237, 429] width 101 height 14
checkbox input "true"
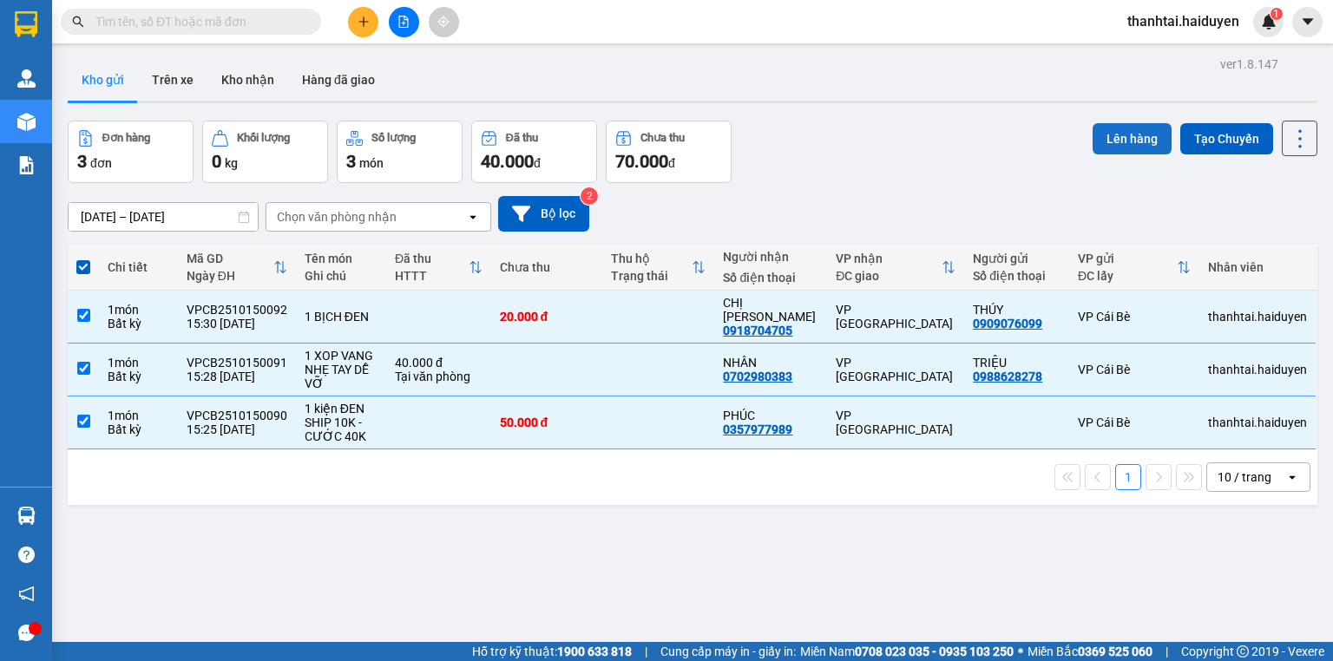
click at [1116, 139] on button "Lên hàng" at bounding box center [1131, 138] width 79 height 31
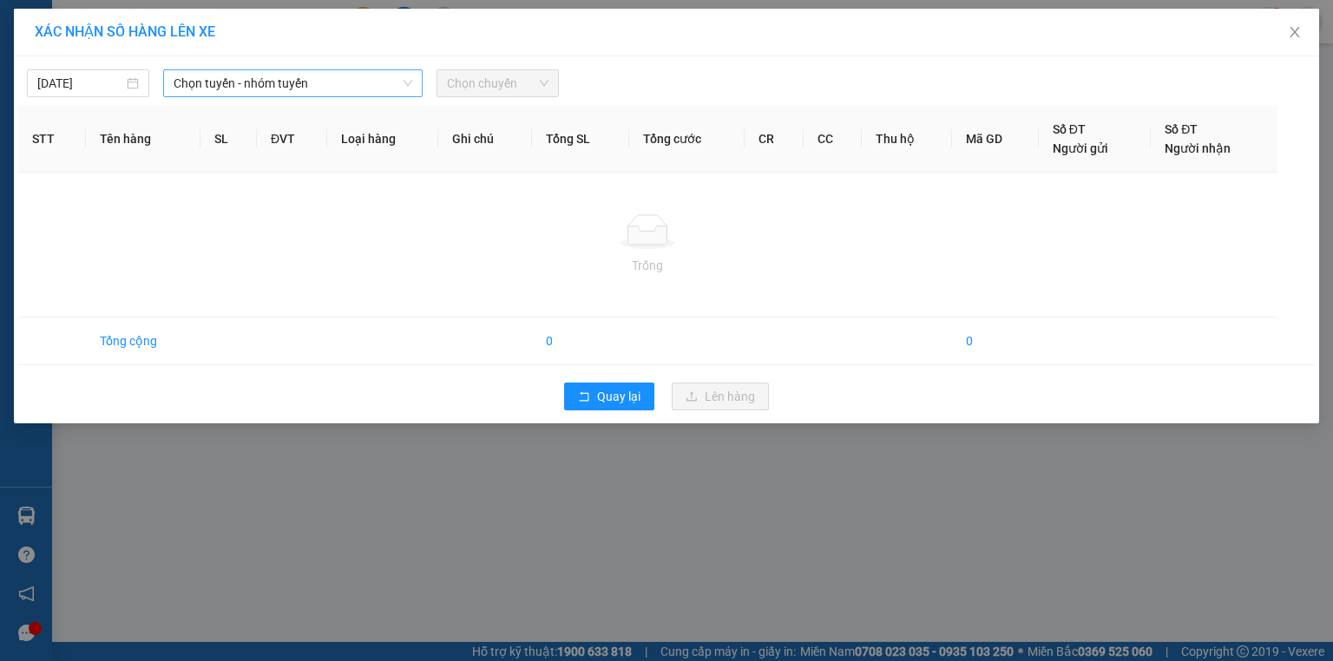
click at [180, 80] on span "Chọn tuyến - nhóm tuyến" at bounding box center [293, 83] width 239 height 26
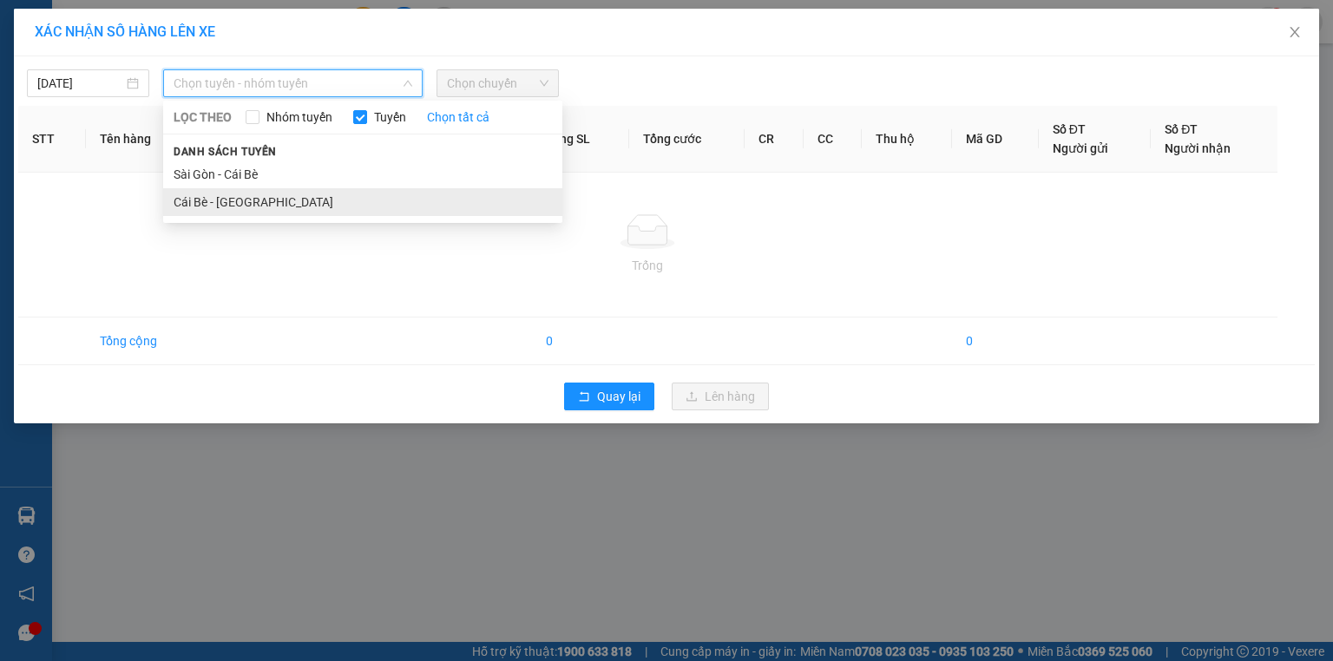
click at [204, 194] on li "Cái Bè - Sài Gòn" at bounding box center [362, 202] width 399 height 28
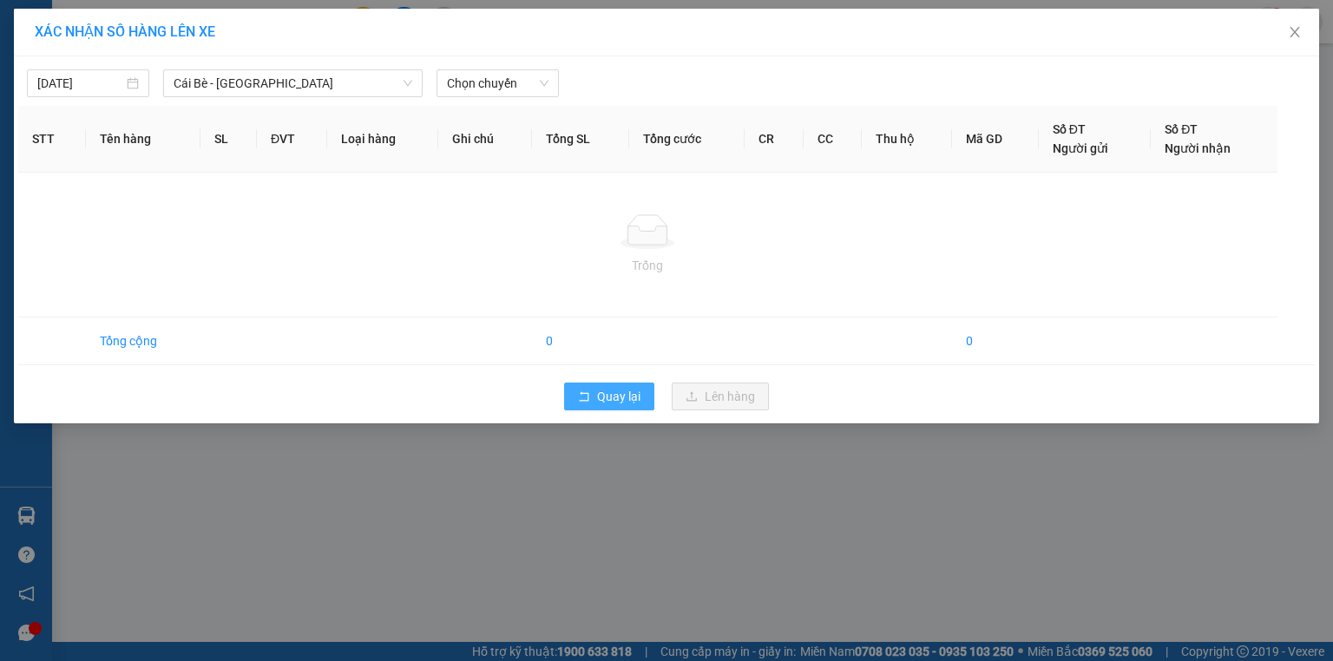
click at [639, 396] on span "Quay lại" at bounding box center [618, 396] width 43 height 19
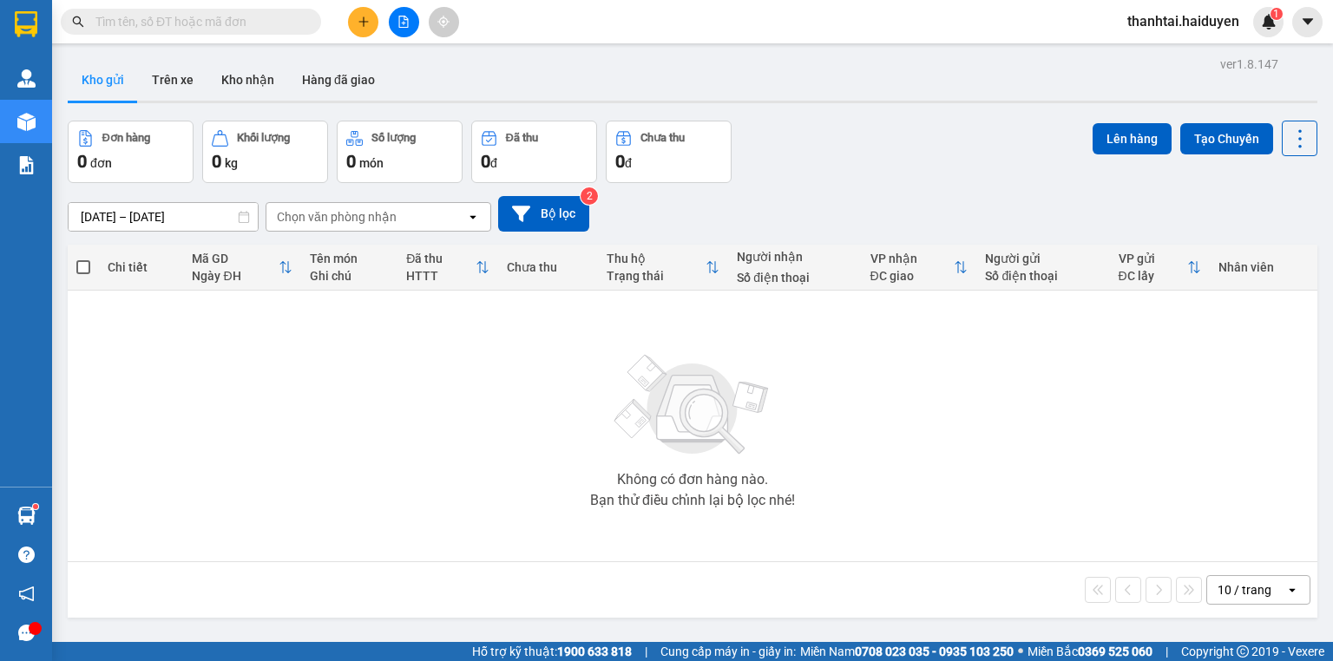
click at [360, 19] on icon "plus" at bounding box center [363, 22] width 12 height 12
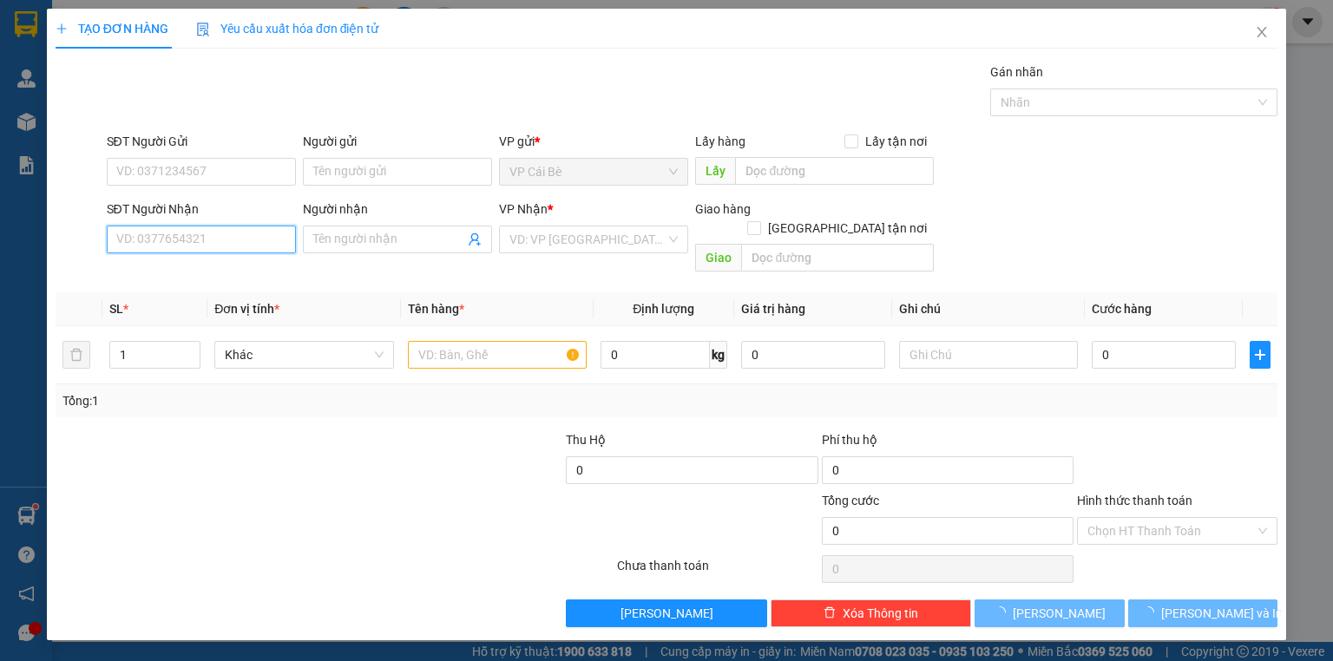
click at [243, 233] on input "SĐT Người Nhận" at bounding box center [201, 240] width 189 height 28
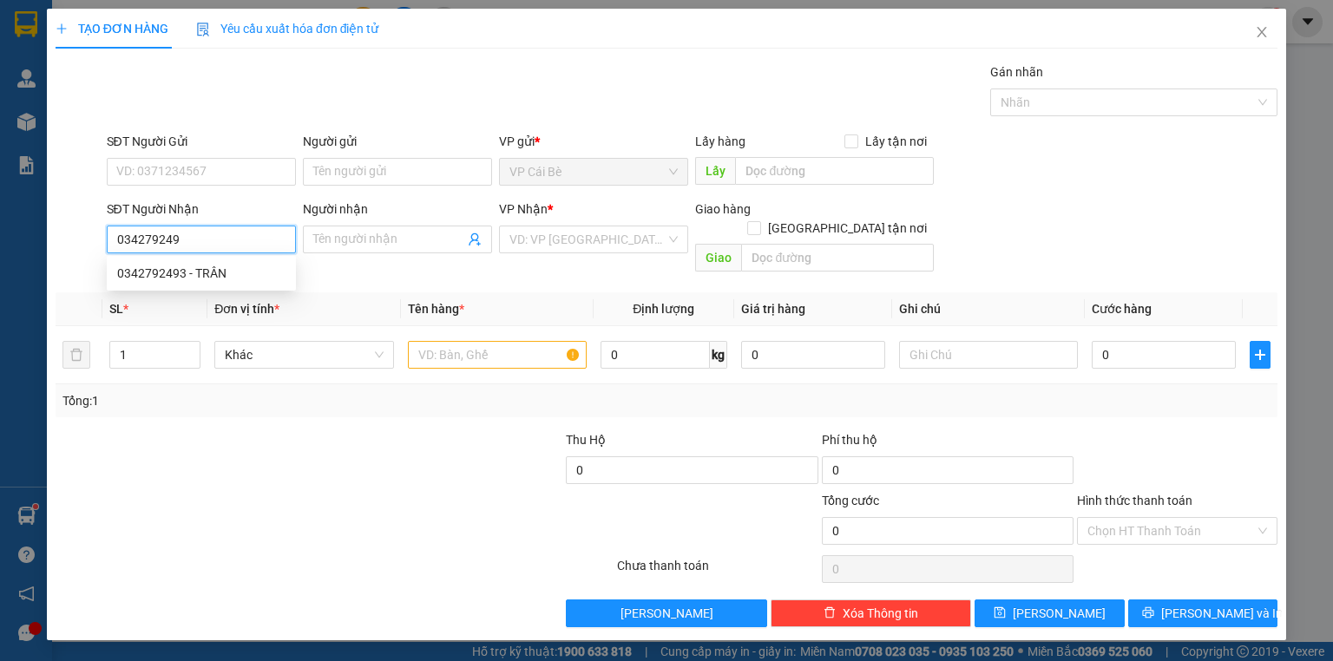
type input "0342792493"
click at [216, 267] on div "0342792493 - TRÂN" at bounding box center [201, 273] width 168 height 19
type input "TRÂN"
type input "10.000"
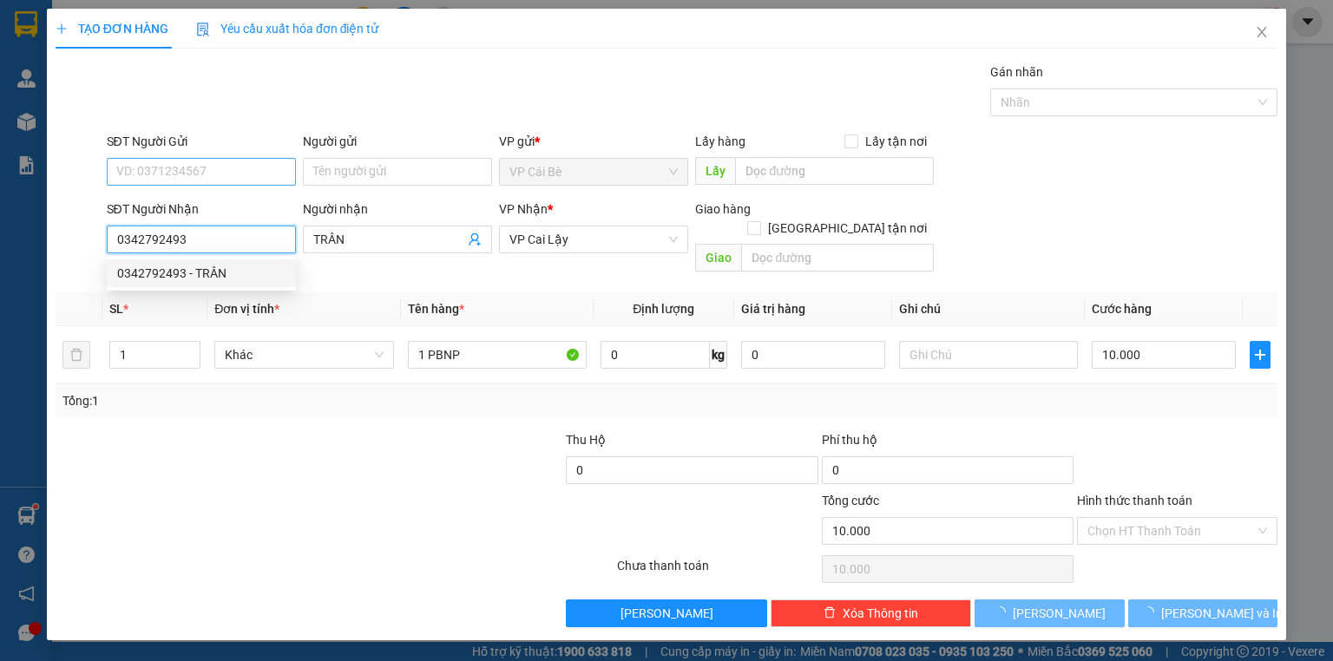
type input "0342792493"
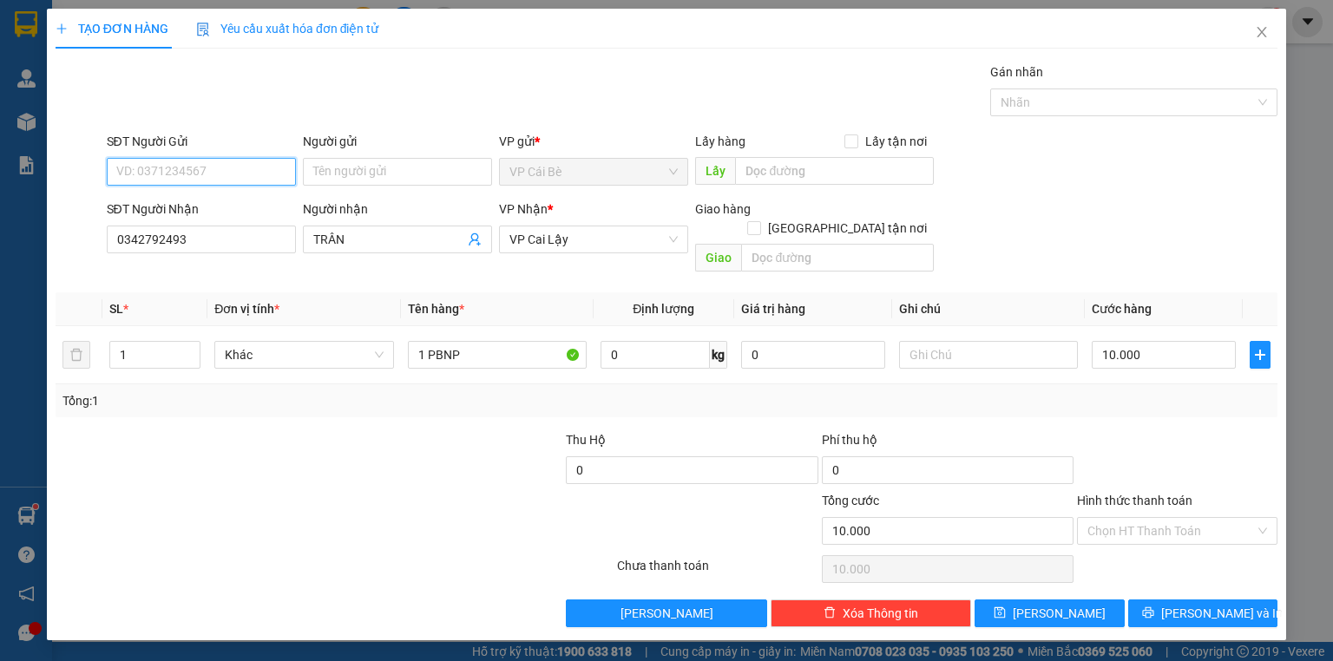
click at [205, 169] on input "SĐT Người Gửi" at bounding box center [201, 172] width 189 height 28
type input "0917181742"
click at [333, 174] on input "Người gửi" at bounding box center [397, 172] width 189 height 28
type input "LAN"
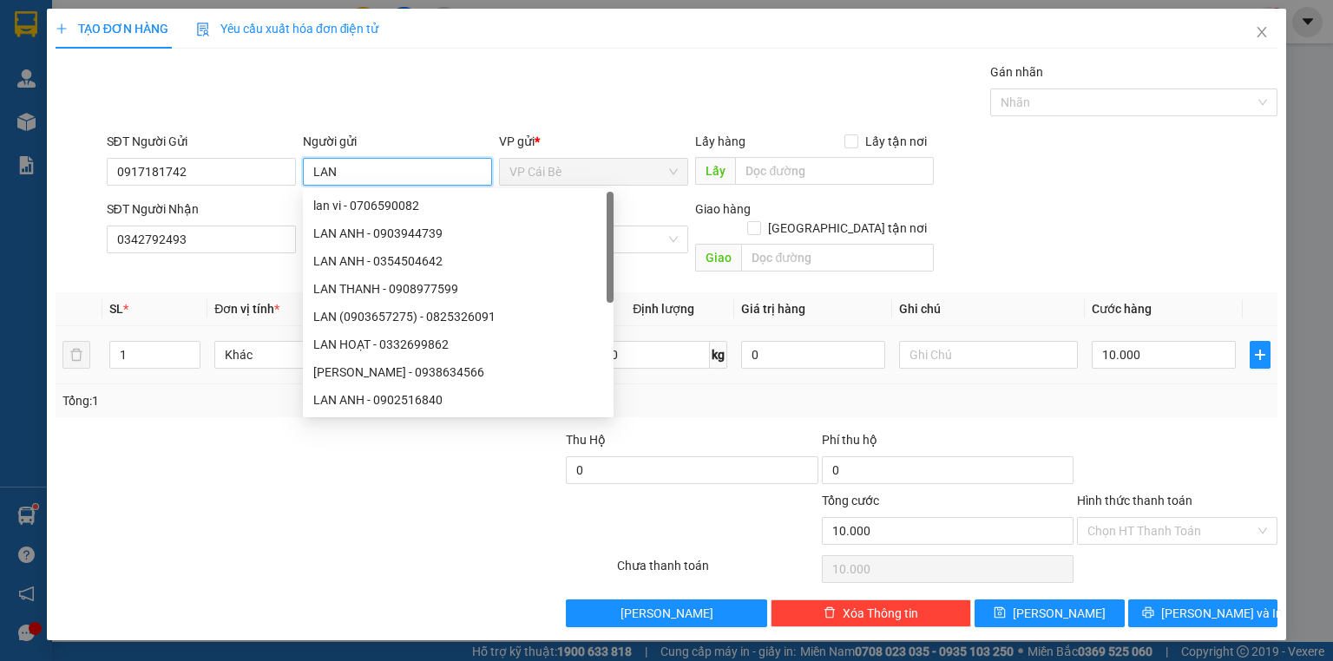
click at [479, 351] on div "LAN HOẠT - 0332699862" at bounding box center [458, 344] width 290 height 19
type input "0332699862"
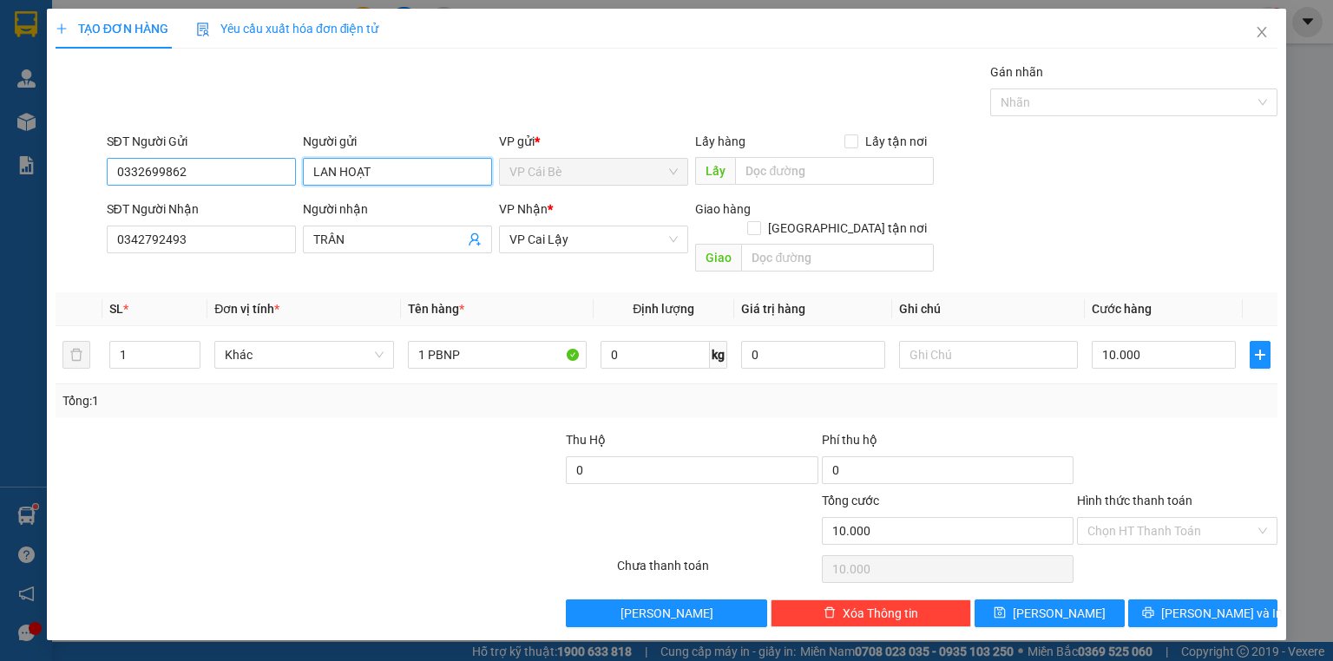
type input "LAN HOẠT"
drag, startPoint x: 145, startPoint y: 175, endPoint x: 0, endPoint y: 174, distance: 144.9
click at [0, 174] on div "TẠO ĐƠN HÀNG Yêu cầu xuất hóa đơn điện tử Transit Pickup Surcharge Ids Transit …" at bounding box center [666, 330] width 1333 height 661
type input "0917181742"
drag, startPoint x: 385, startPoint y: 172, endPoint x: 285, endPoint y: 163, distance: 100.1
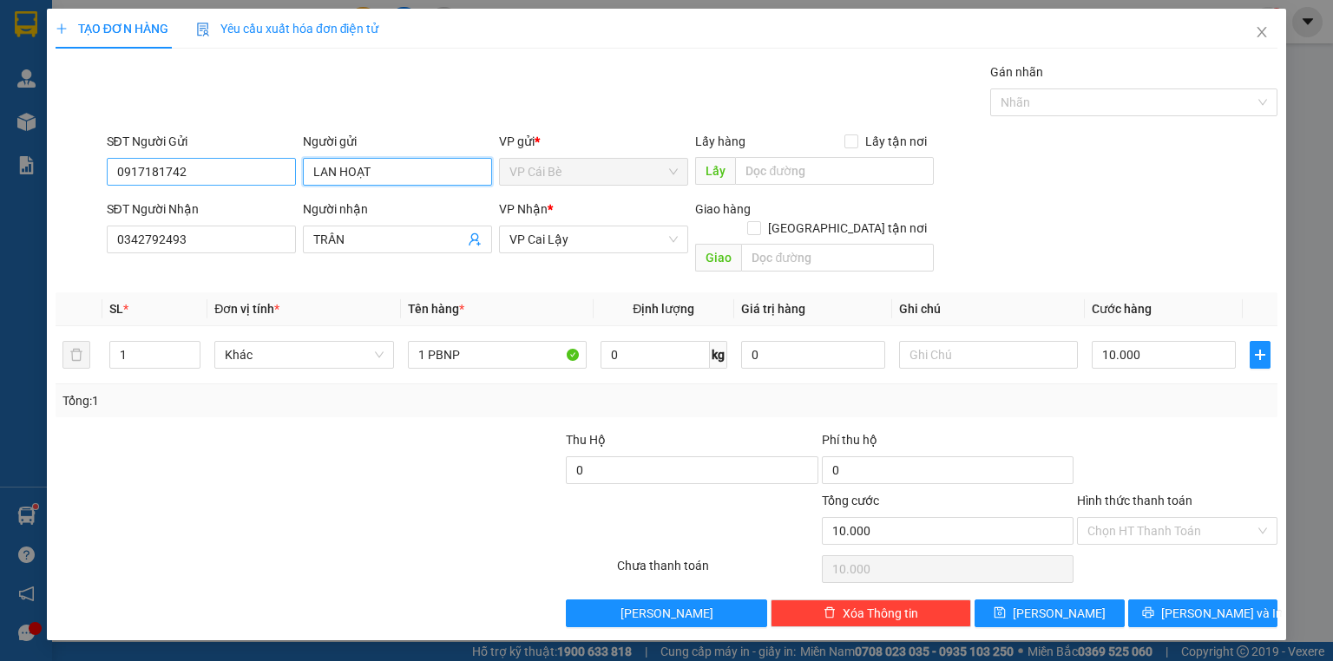
click at [286, 163] on div "SĐT Người Gửi 0917181742 Người gửi LAN HOẠT LAN HOẠT VP gửi * VP Cái Bè Lấy hàn…" at bounding box center [692, 162] width 1178 height 61
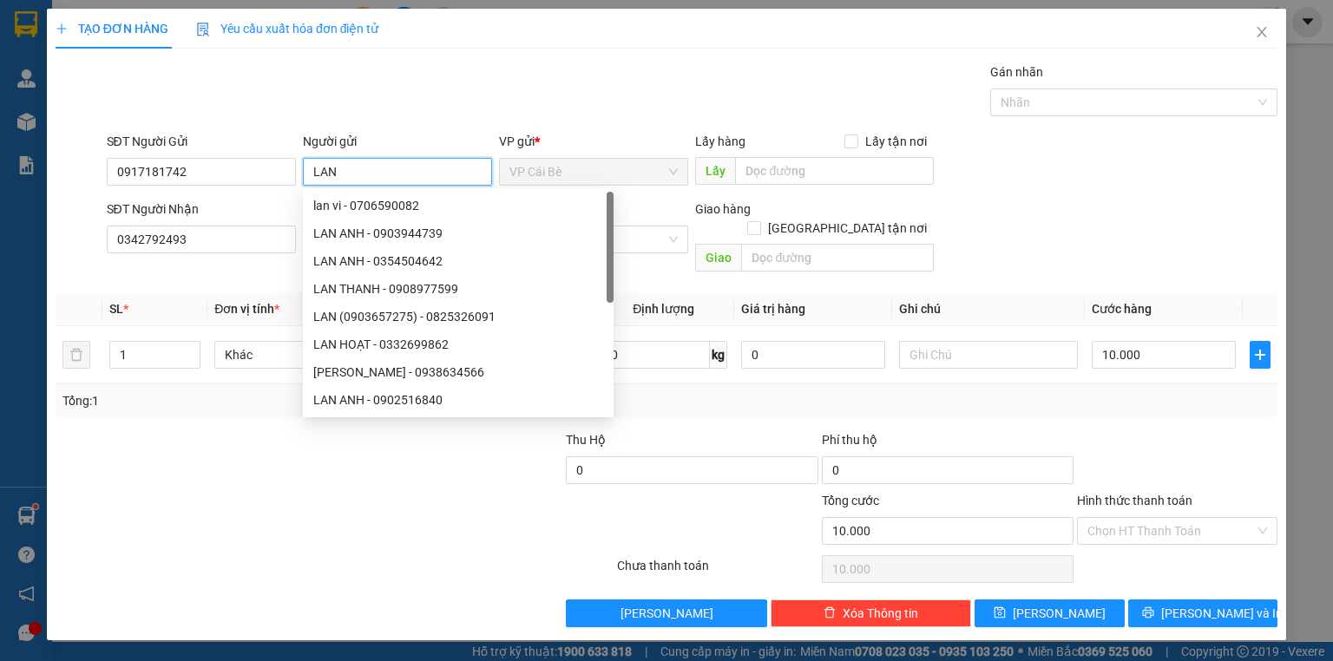
type input "LAN"
click at [854, 122] on div "Transit Pickup Surcharge Ids Transit Deliver Surcharge Ids Transit Deliver Surc…" at bounding box center [667, 344] width 1222 height 565
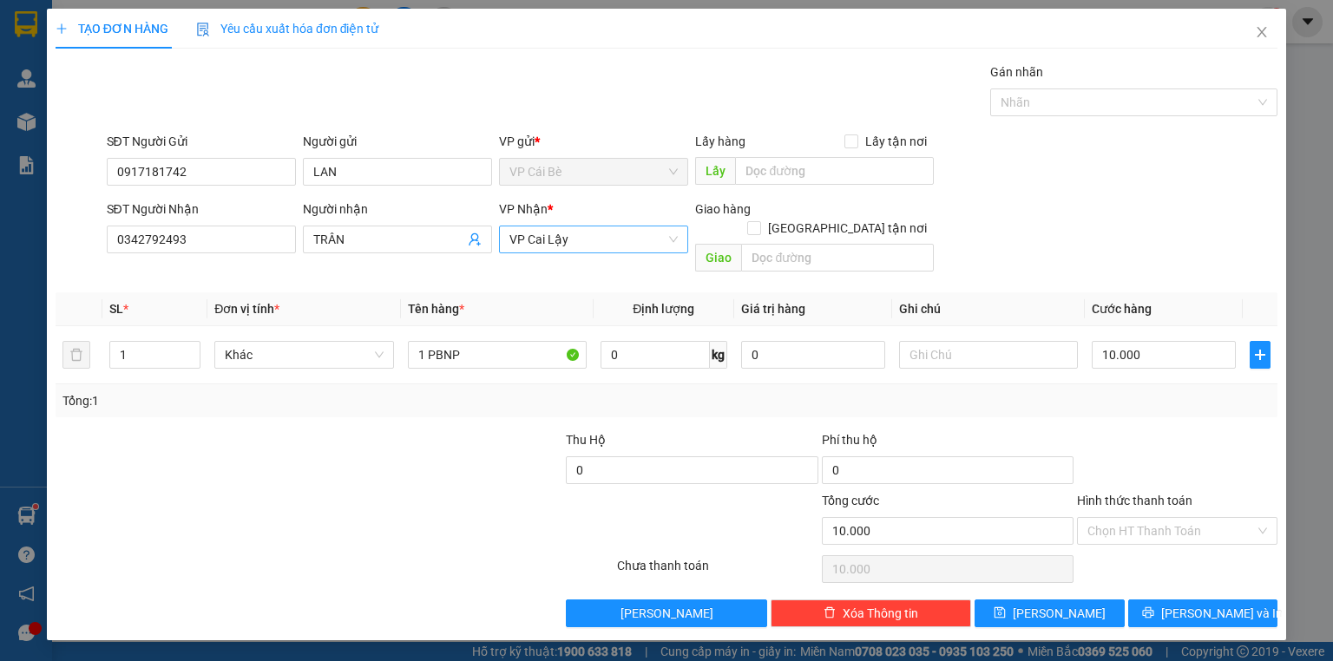
click at [580, 250] on span "VP Cai Lậy" at bounding box center [593, 239] width 168 height 26
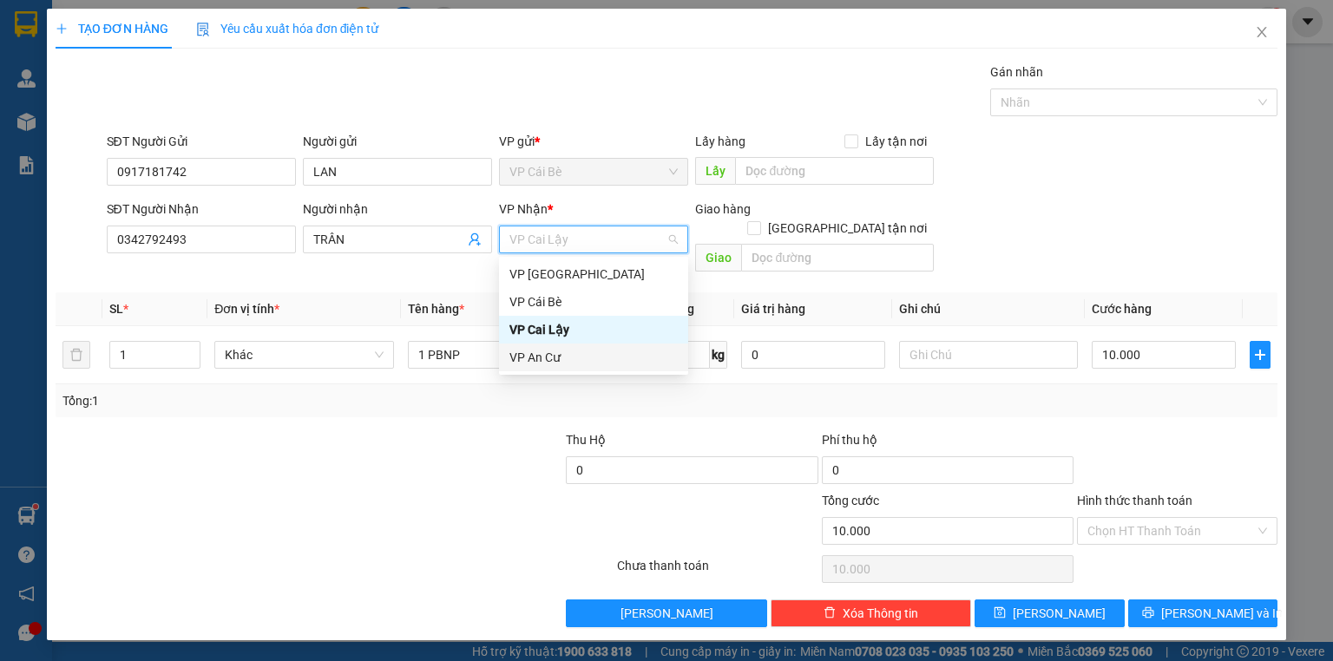
click at [392, 430] on div at bounding box center [436, 460] width 255 height 61
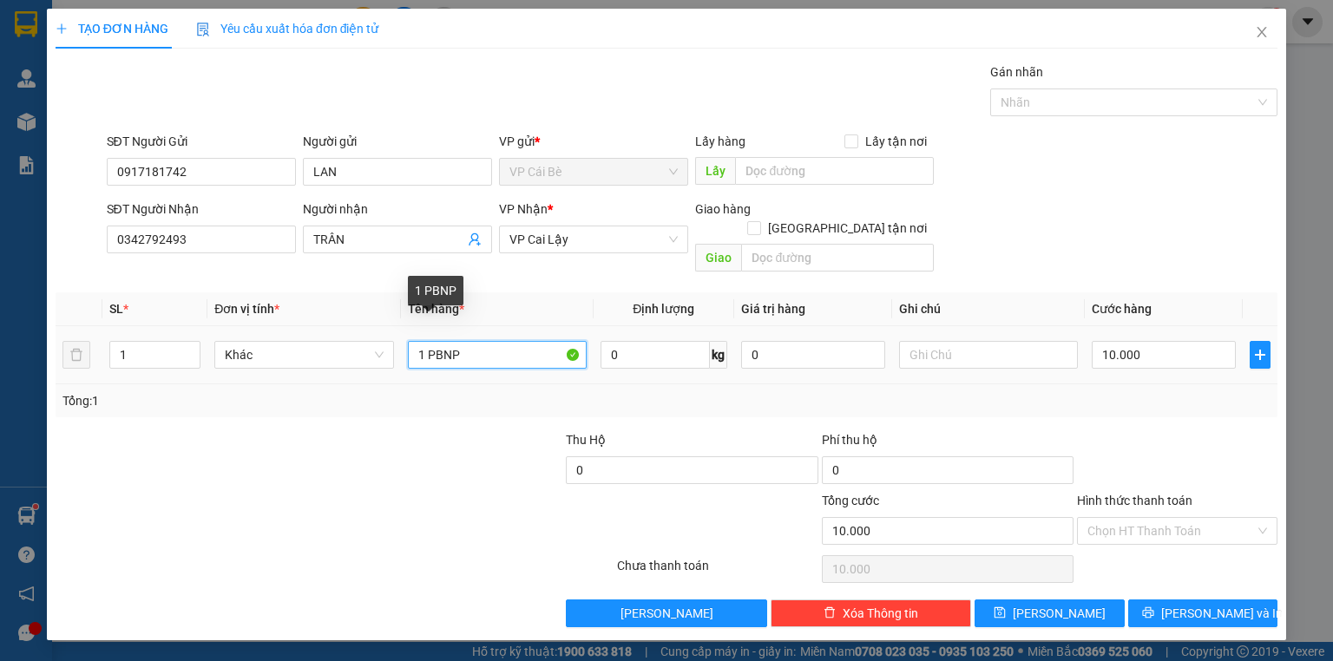
drag, startPoint x: 465, startPoint y: 344, endPoint x: 427, endPoint y: 344, distance: 38.2
click at [427, 344] on input "1 PBNP" at bounding box center [497, 355] width 179 height 28
type input "1 KIỆN ĐEN NP"
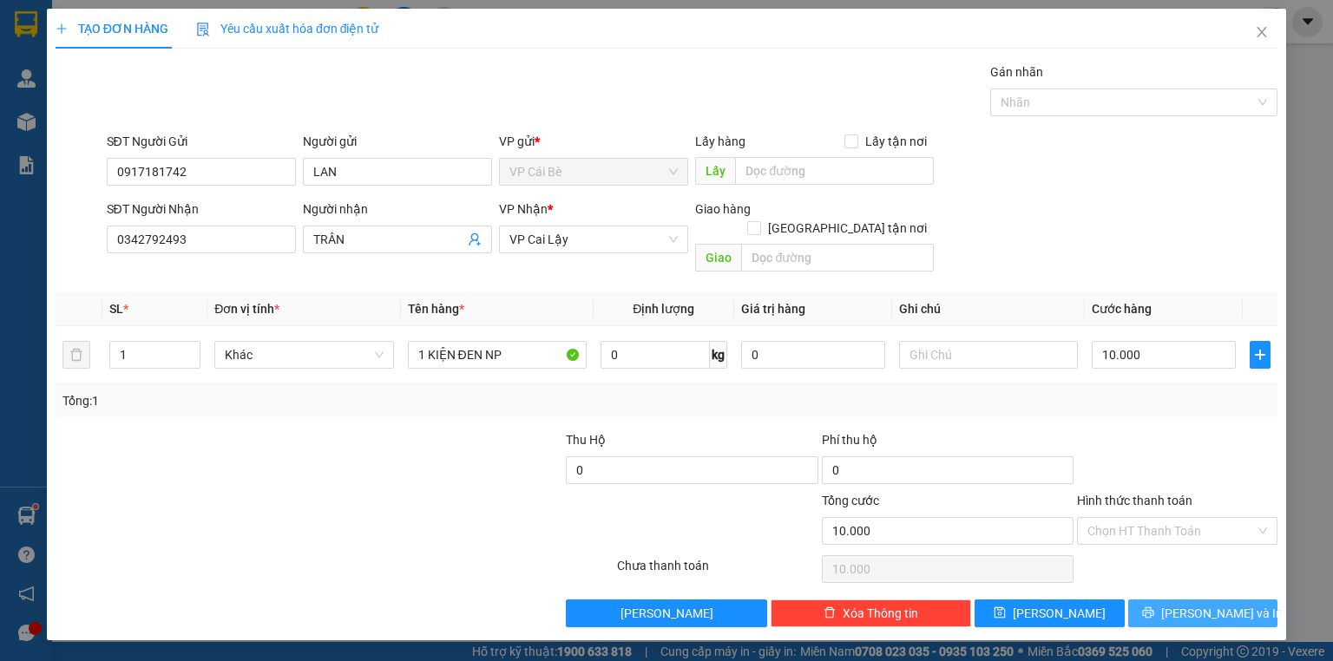
click at [1225, 604] on span "[PERSON_NAME] và In" at bounding box center [1221, 613] width 121 height 19
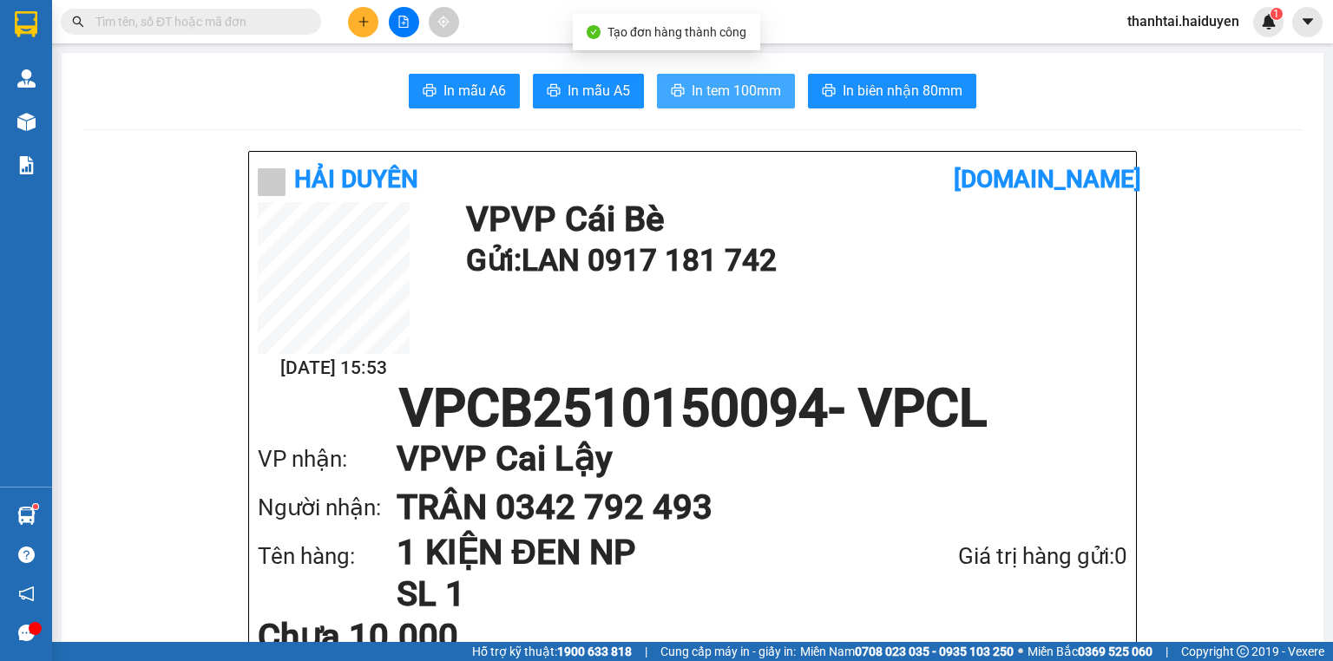
click at [697, 77] on button "In tem 100mm" at bounding box center [726, 91] width 138 height 35
click at [222, 21] on input "text" at bounding box center [197, 21] width 205 height 19
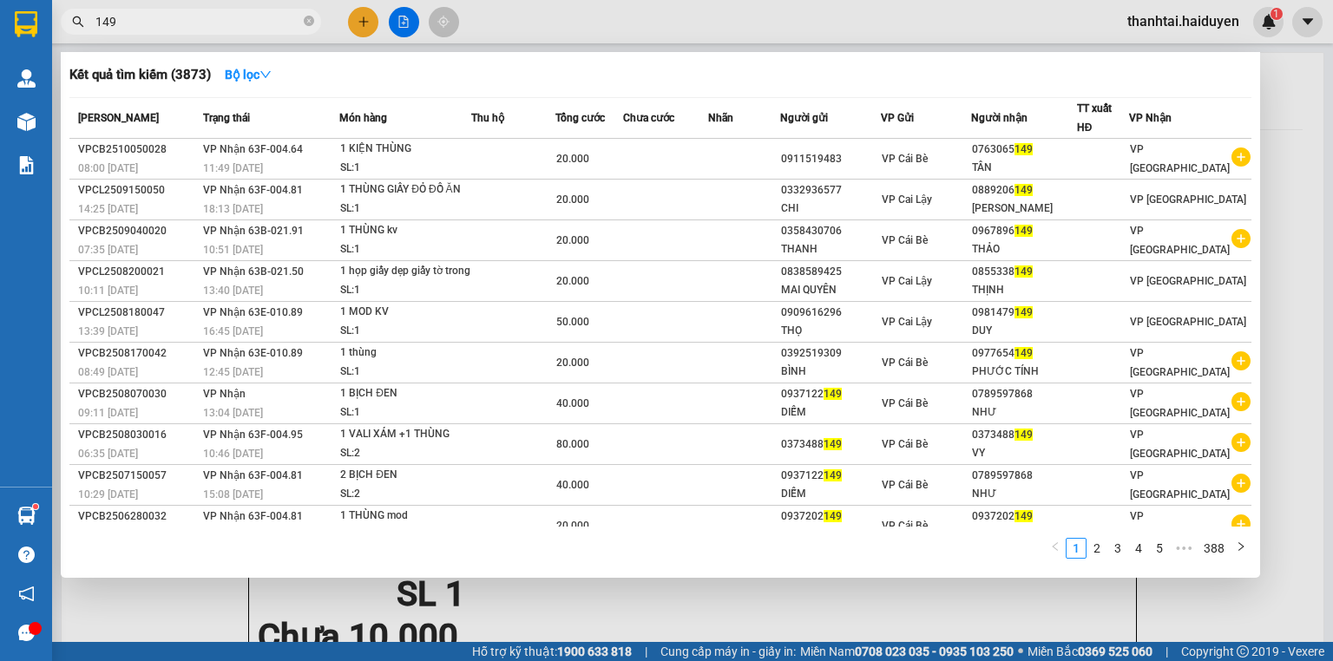
type input "149"
click at [716, 20] on div at bounding box center [666, 330] width 1333 height 661
click at [305, 23] on icon "close-circle" at bounding box center [309, 21] width 10 height 10
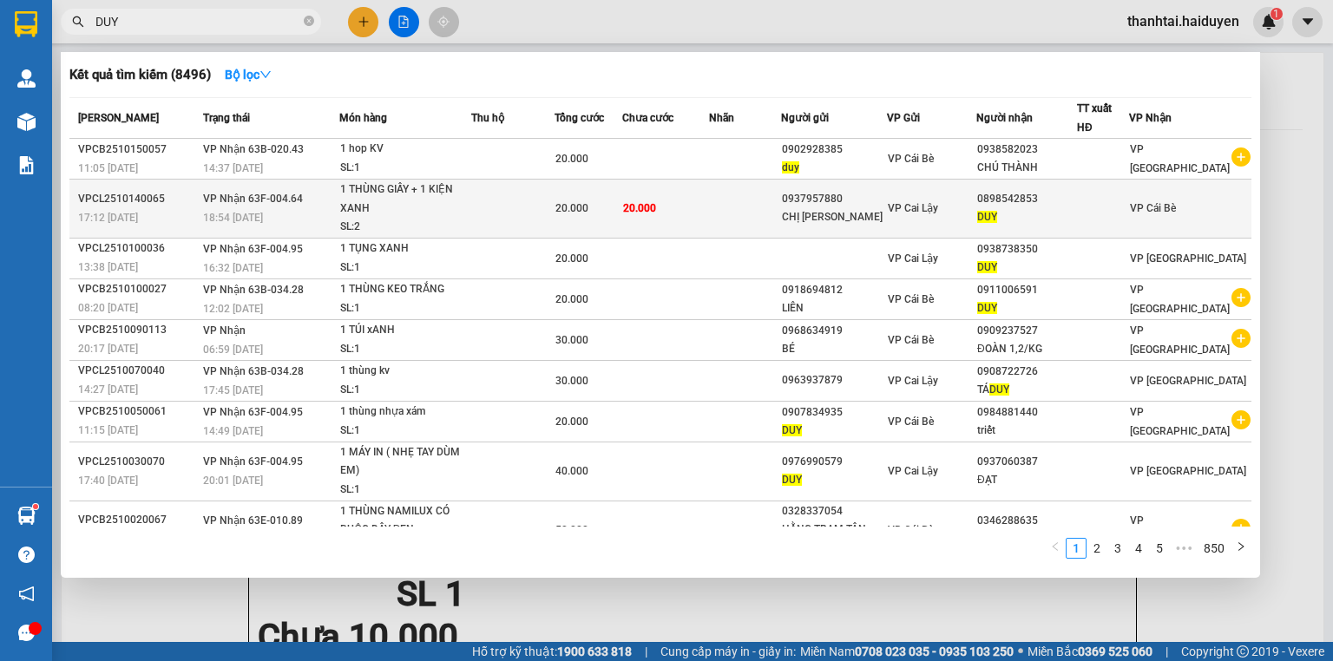
type input "DUY"
click at [344, 203] on td "1 THÙNG GIẤY + 1 KIỆN XANH SL: 2" at bounding box center [405, 209] width 132 height 59
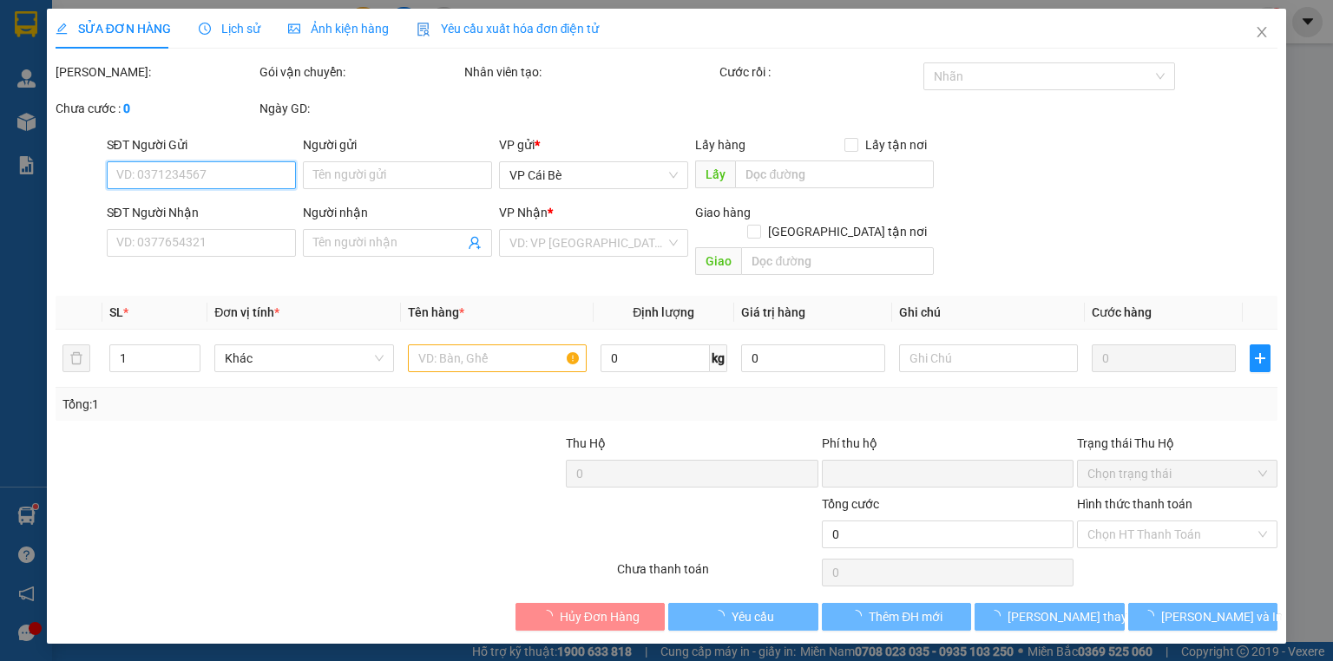
type input "0937957880"
type input "CHỊ TRÀ"
type input "0898542853"
type input "DUY"
type input "0"
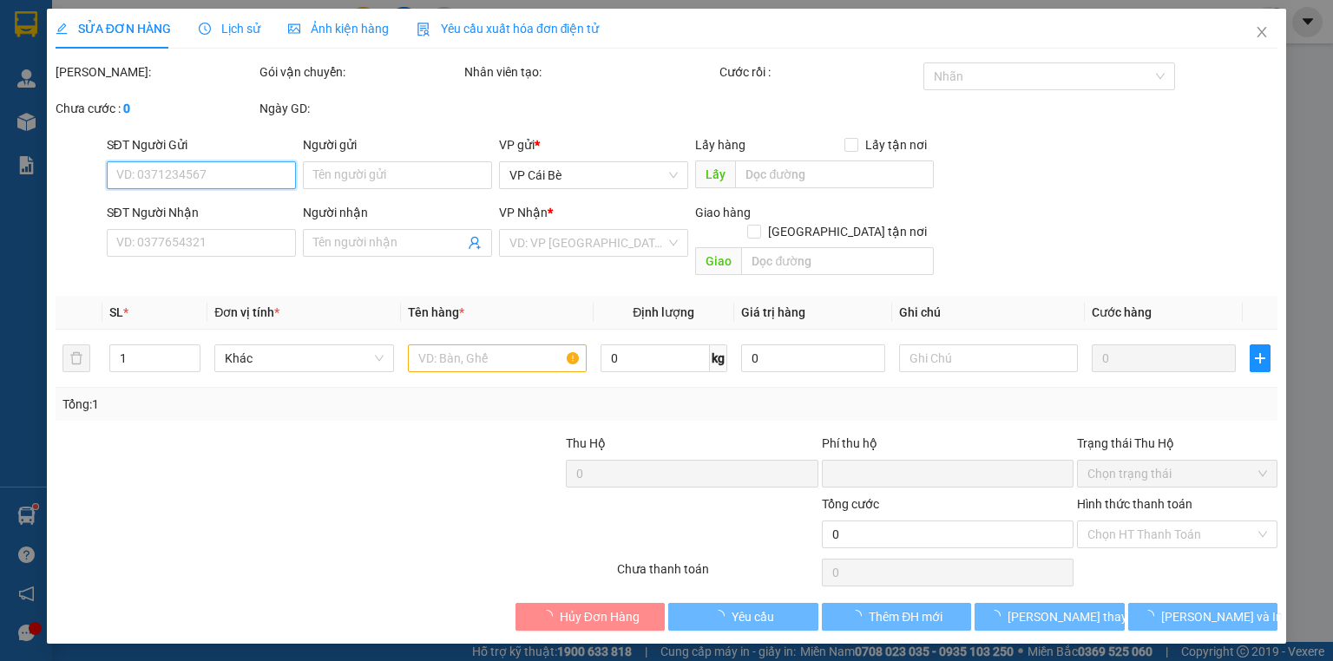
type input "20.000"
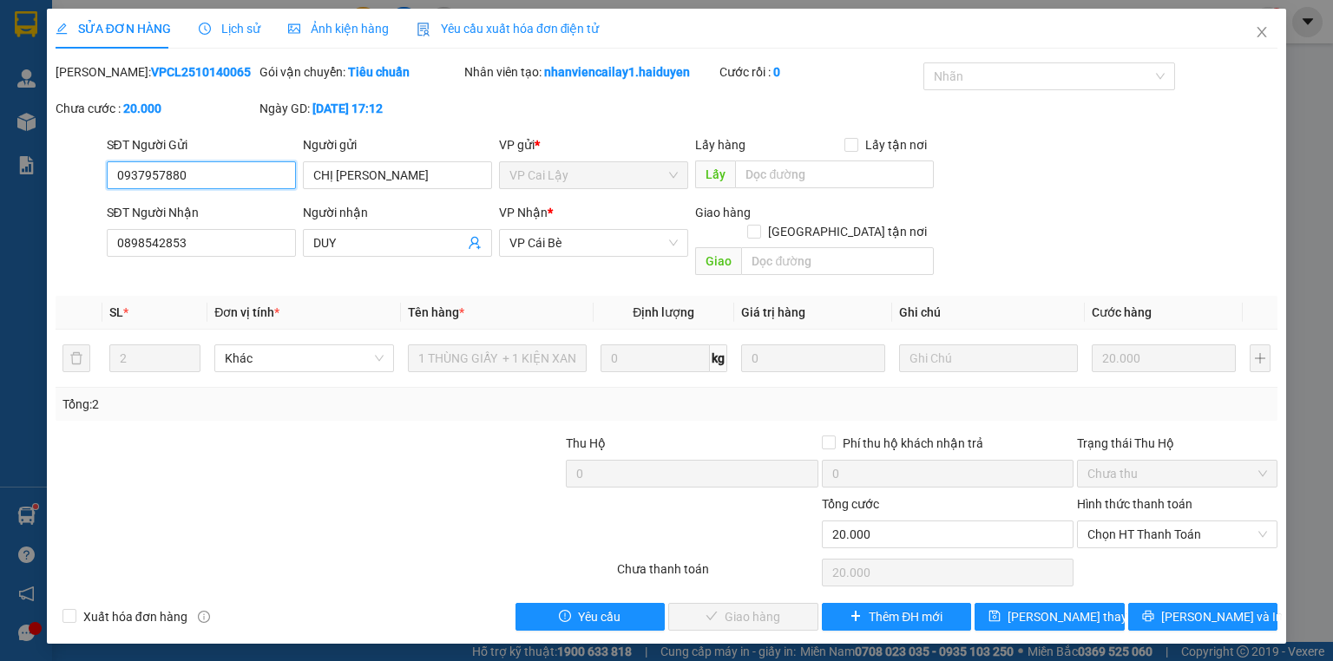
drag, startPoint x: 1109, startPoint y: 518, endPoint x: 1108, endPoint y: 530, distance: 12.2
click at [1110, 521] on span "Chọn HT Thanh Toán" at bounding box center [1177, 534] width 180 height 26
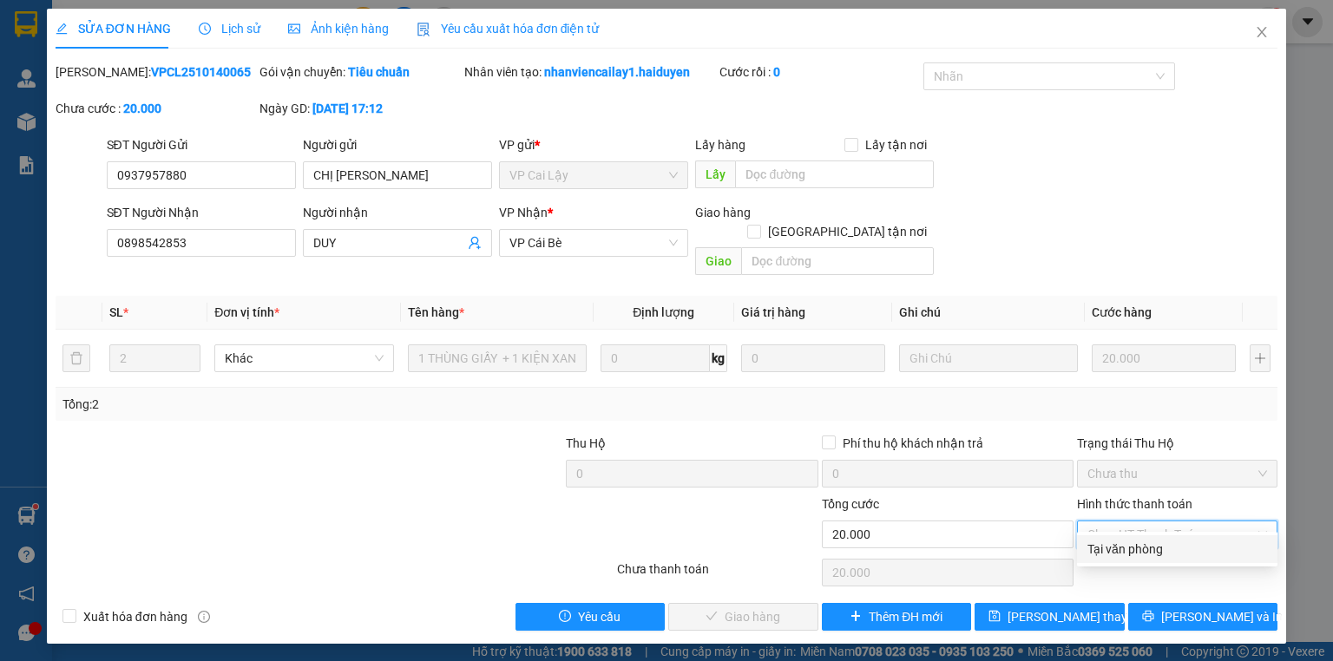
click at [1108, 544] on div "Tại văn phòng" at bounding box center [1177, 549] width 180 height 19
type input "0"
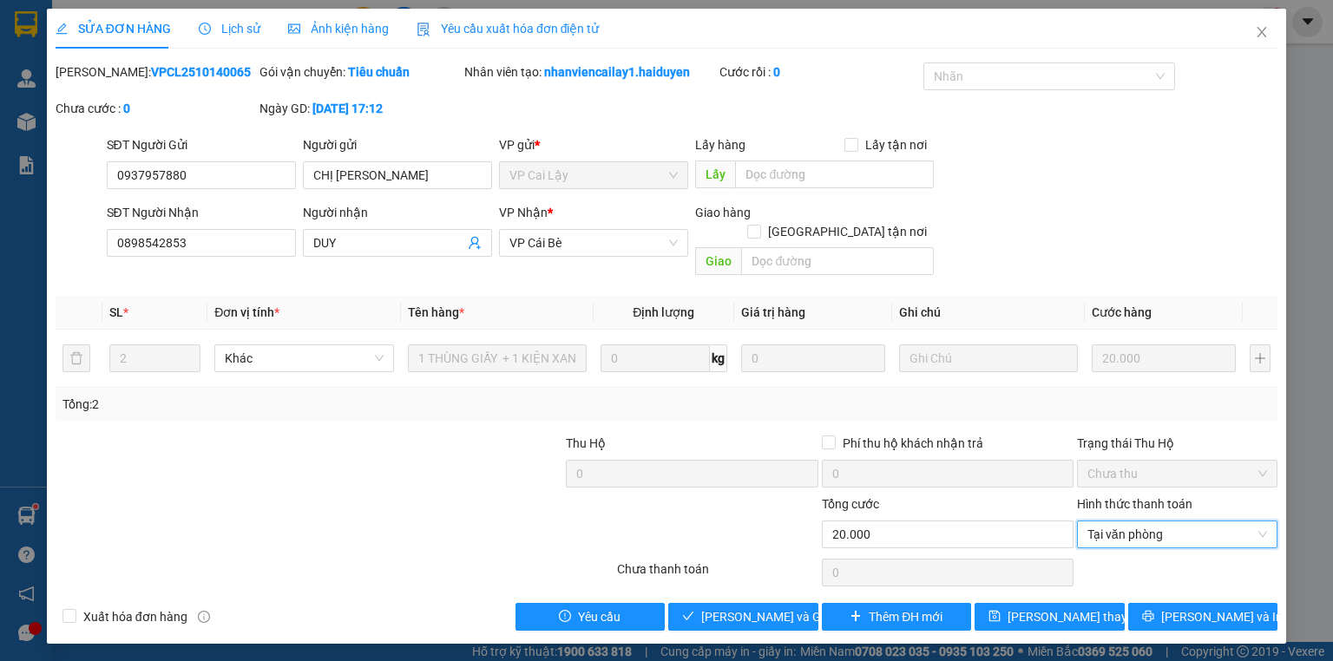
click at [757, 612] on div "SỬA ĐƠN HÀNG Lịch sử Ảnh kiện hàng Yêu cầu xuất hóa đơn điện tử Total Paid Fee …" at bounding box center [666, 326] width 1239 height 635
click at [759, 607] on span "[PERSON_NAME] và Giao hàng" at bounding box center [784, 616] width 167 height 19
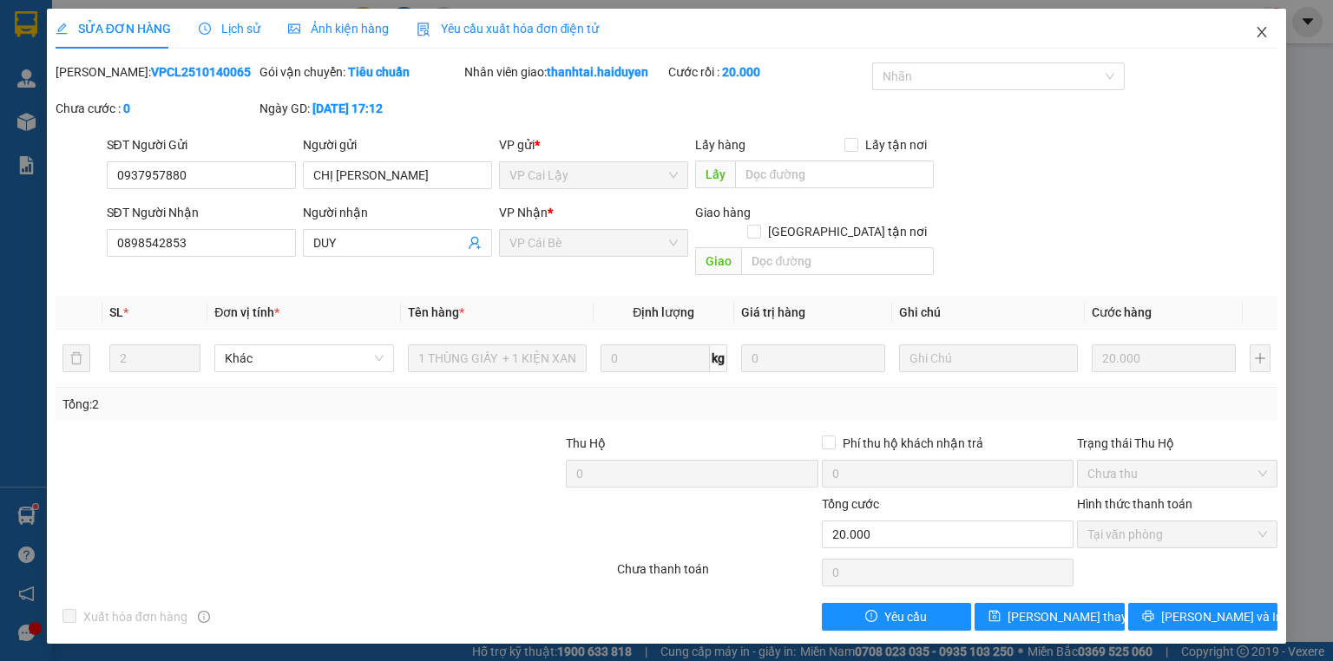
click at [1258, 33] on icon "close" at bounding box center [1261, 32] width 14 height 14
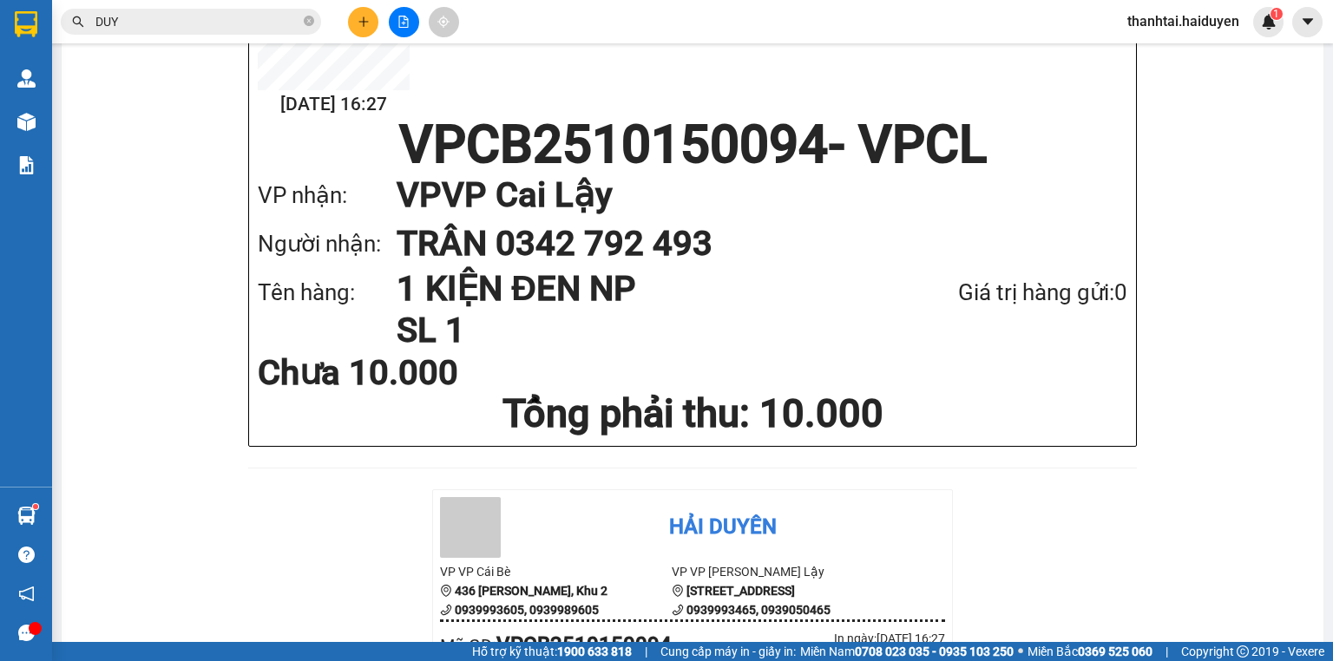
scroll to position [278, 0]
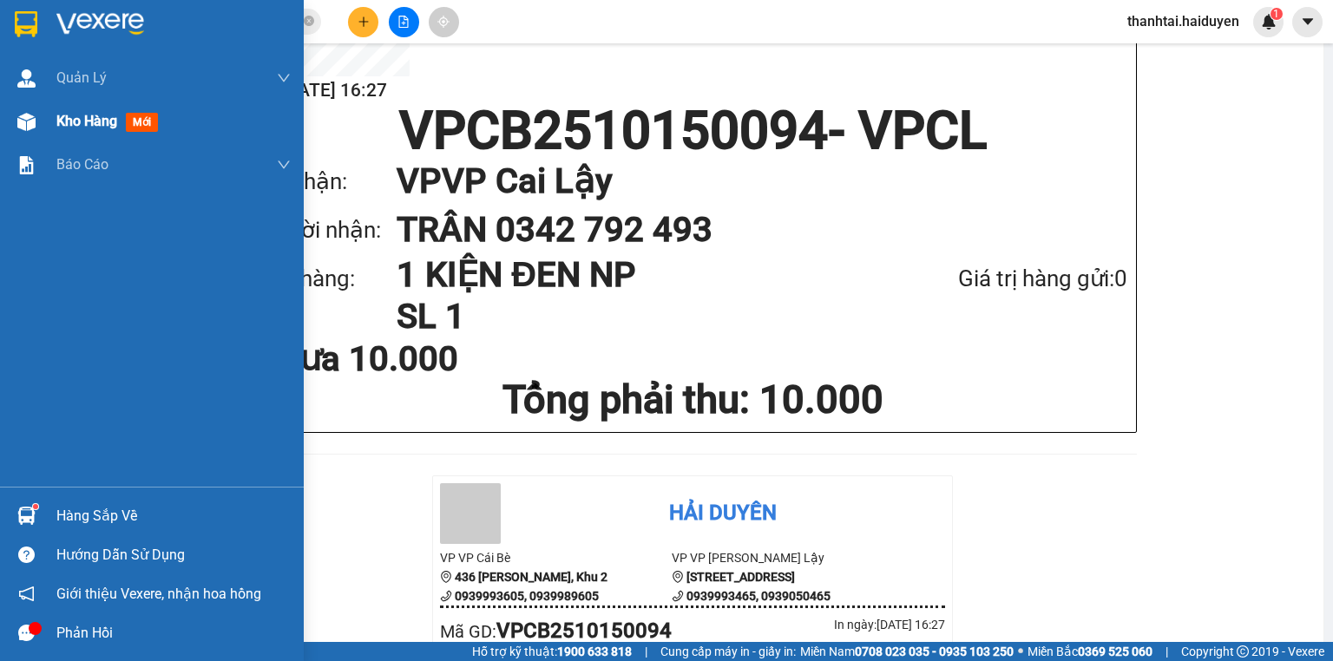
click at [11, 122] on div at bounding box center [26, 122] width 30 height 30
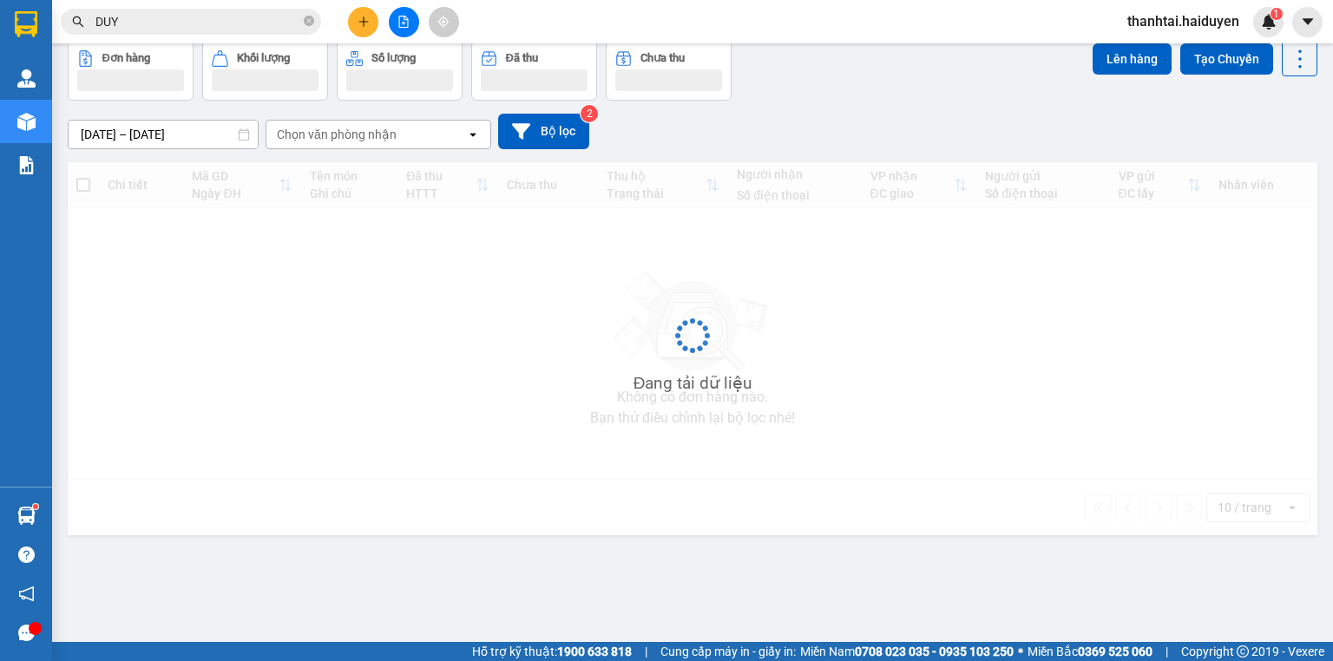
scroll to position [80, 0]
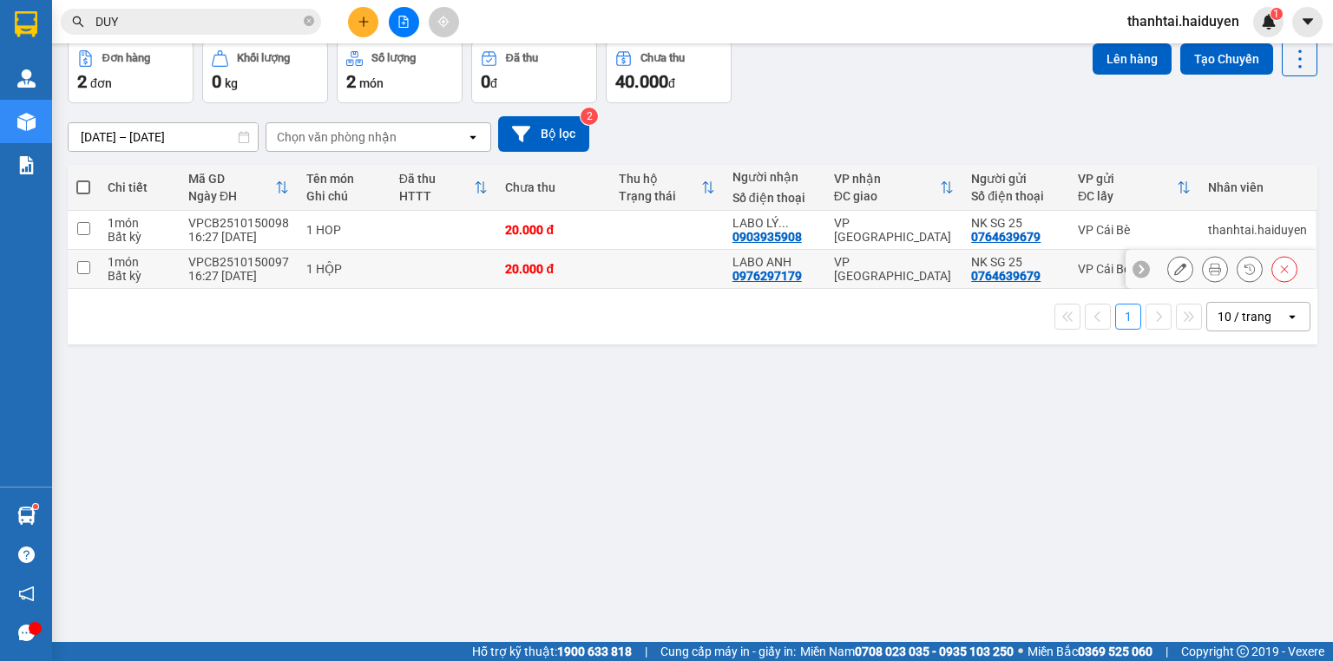
click at [1208, 270] on icon at bounding box center [1214, 269] width 12 height 12
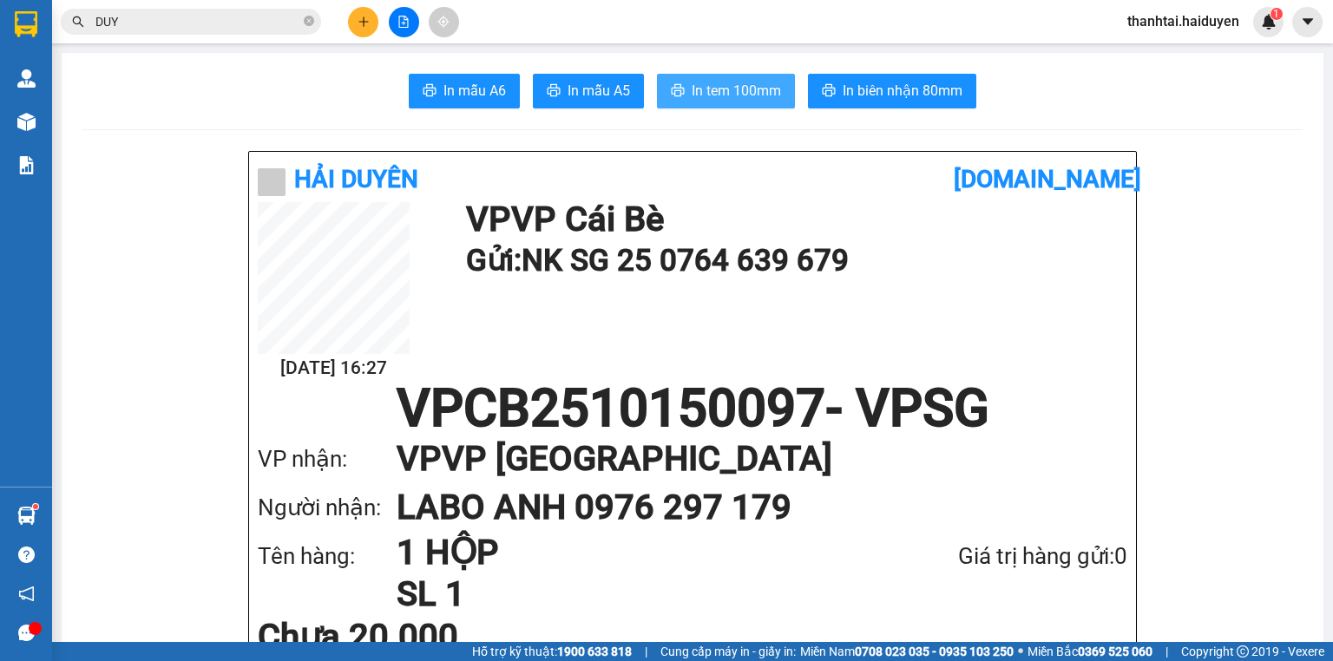
click at [729, 86] on span "In tem 100mm" at bounding box center [735, 91] width 89 height 22
click at [595, 107] on button "In mẫu A5" at bounding box center [588, 91] width 111 height 35
click at [443, 96] on span "In mẫu A6" at bounding box center [474, 91] width 62 height 22
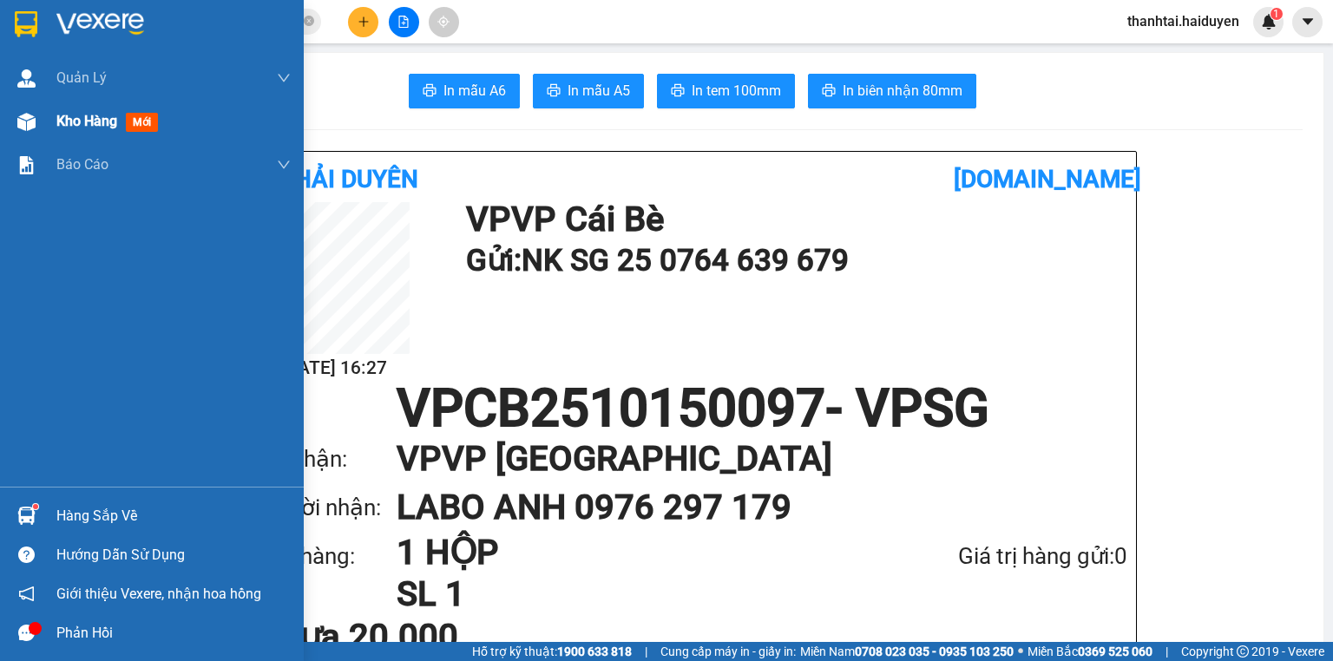
click at [84, 121] on span "Kho hàng" at bounding box center [86, 121] width 61 height 16
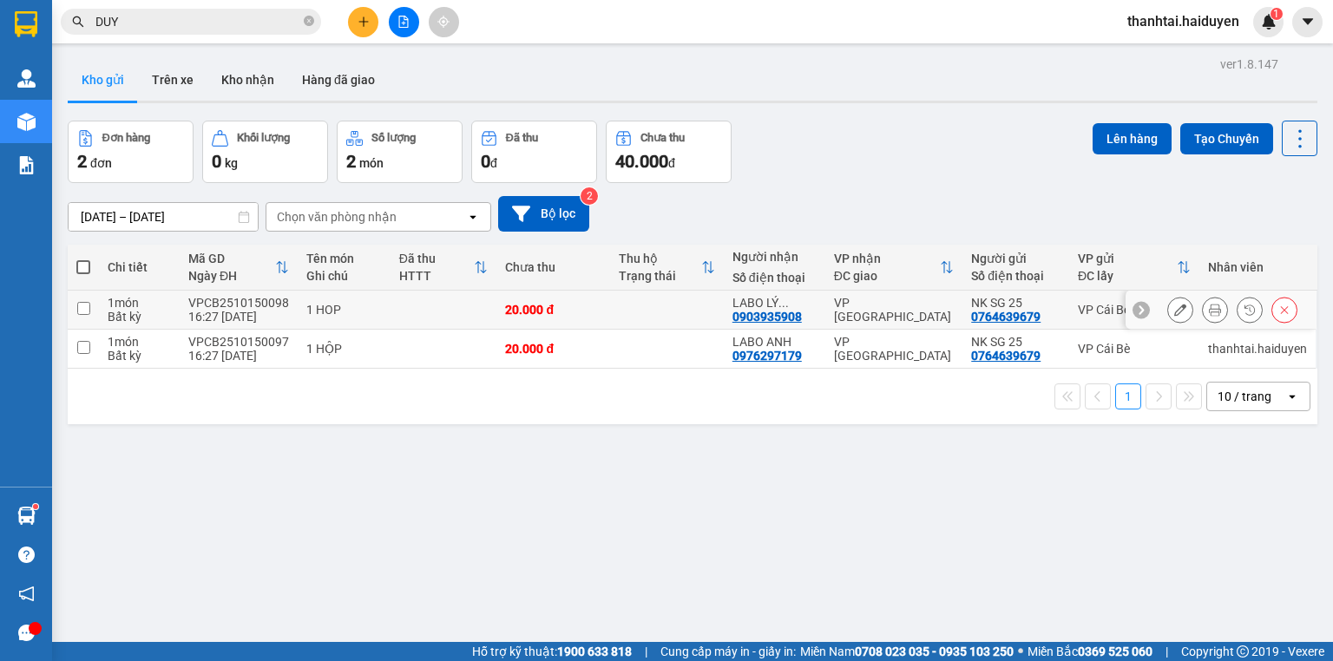
click at [1208, 312] on icon at bounding box center [1214, 310] width 12 height 12
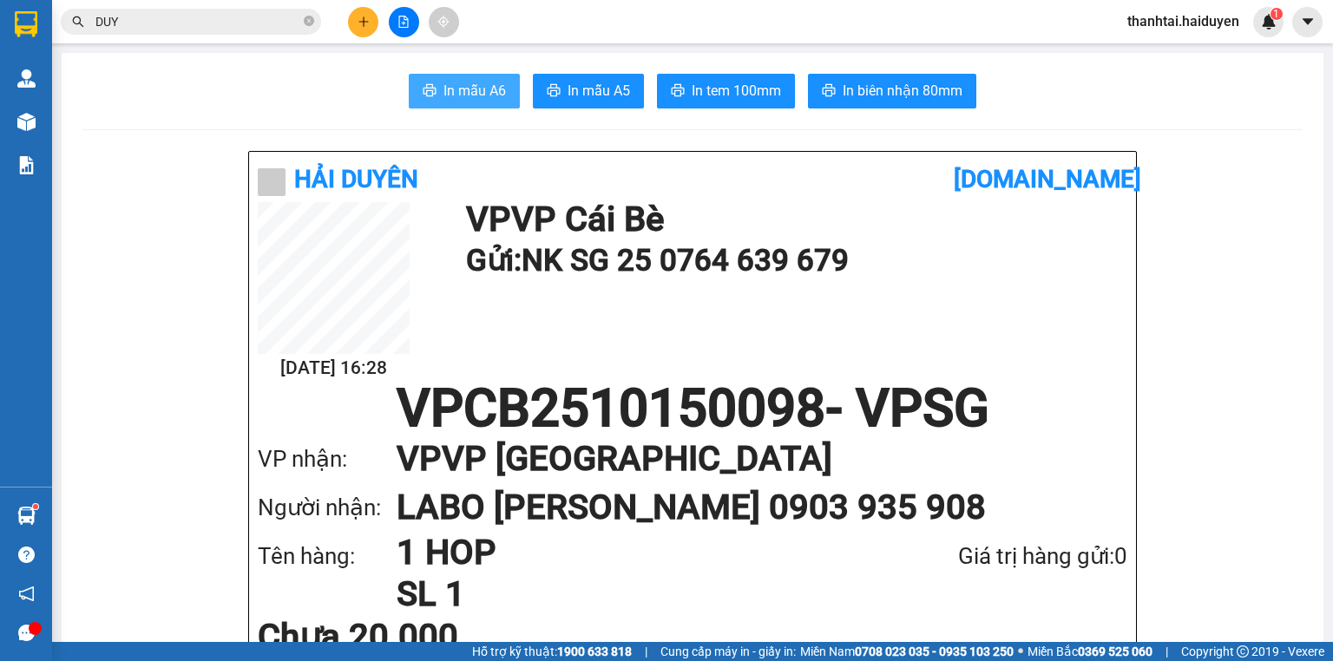
click at [457, 83] on span "In mẫu A6" at bounding box center [474, 91] width 62 height 22
click at [306, 21] on icon "close-circle" at bounding box center [309, 21] width 10 height 10
type input "PI"
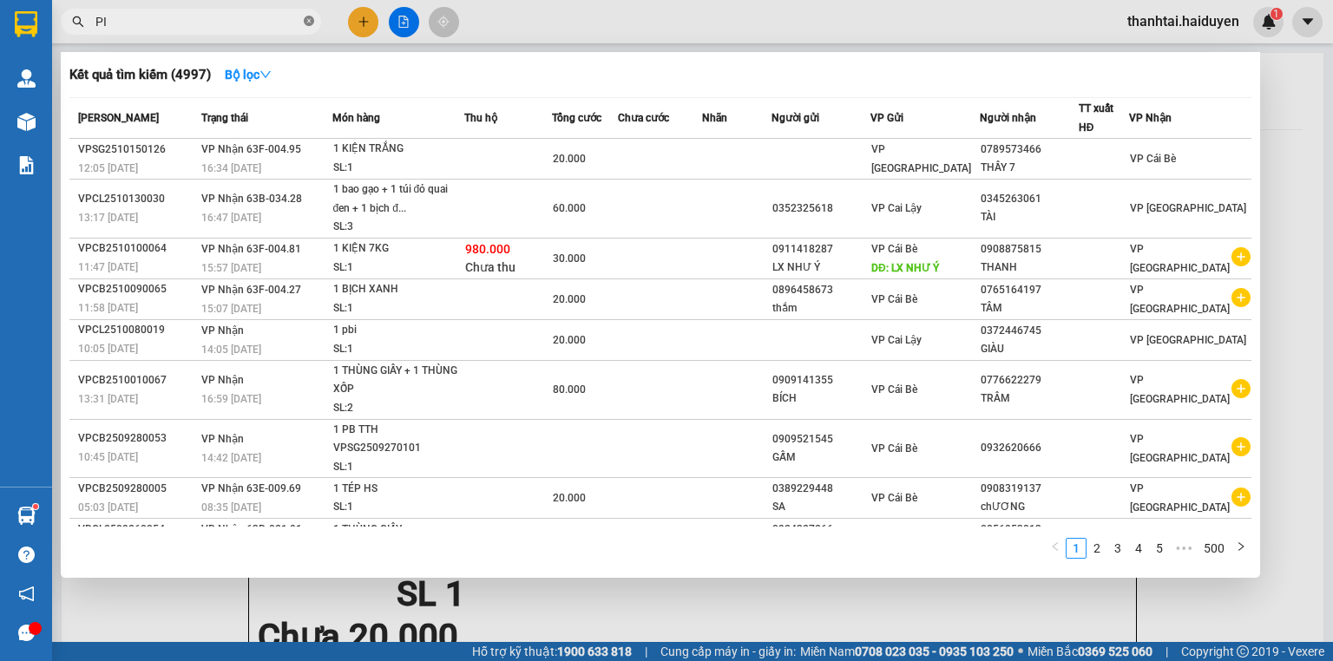
click at [305, 19] on icon "close-circle" at bounding box center [309, 21] width 10 height 10
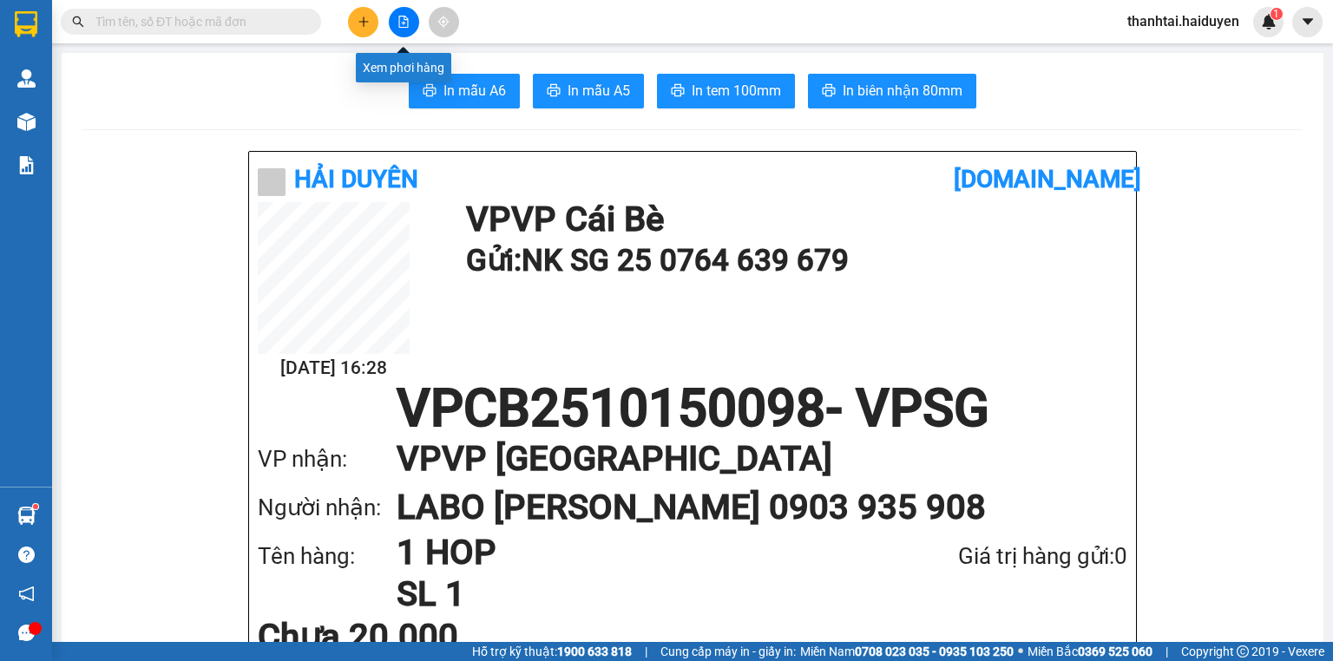
click at [399, 26] on icon "file-add" at bounding box center [404, 22] width 10 height 12
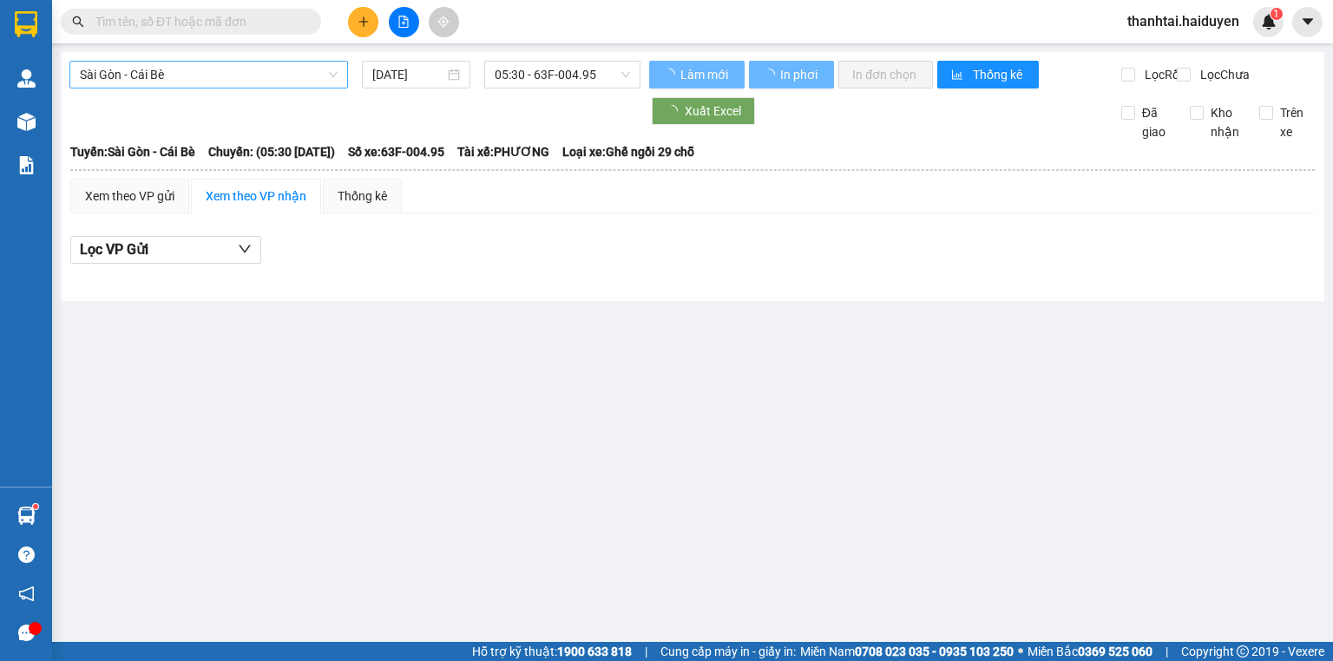
click at [195, 81] on span "Sài Gòn - Cái Bè" at bounding box center [209, 75] width 258 height 26
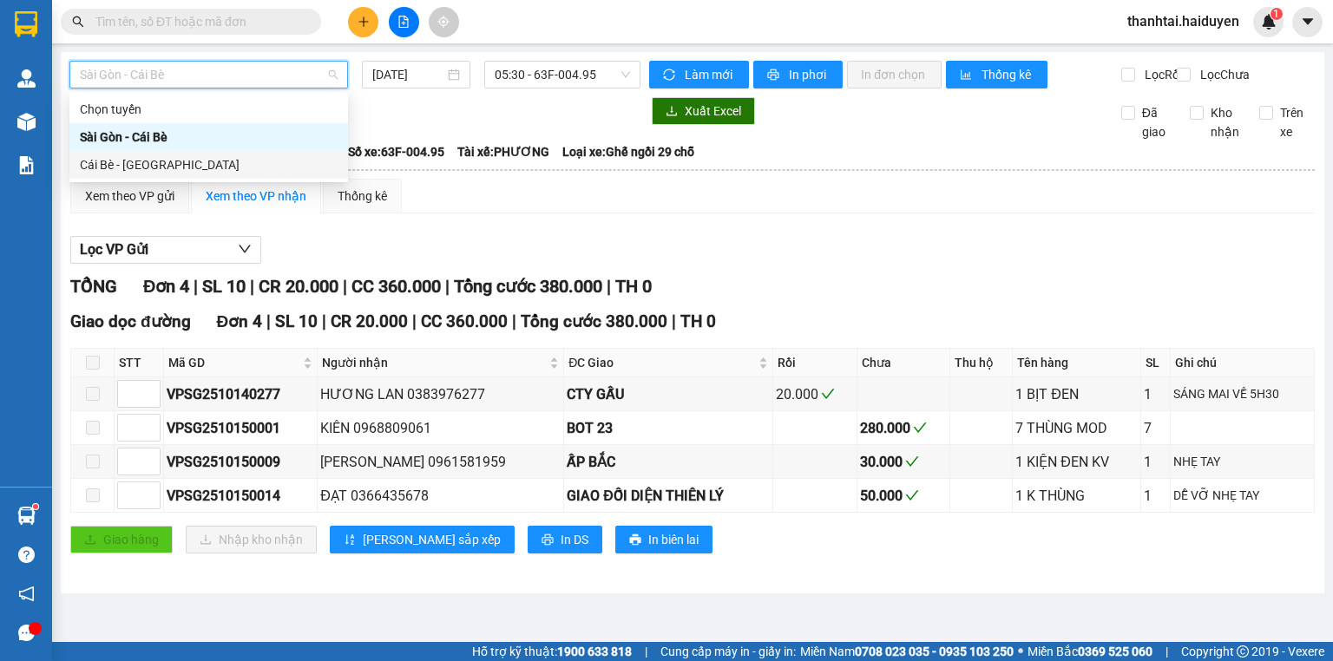
click at [191, 160] on div "Cái Bè - Sài Gòn" at bounding box center [209, 164] width 258 height 19
type input "[DATE]"
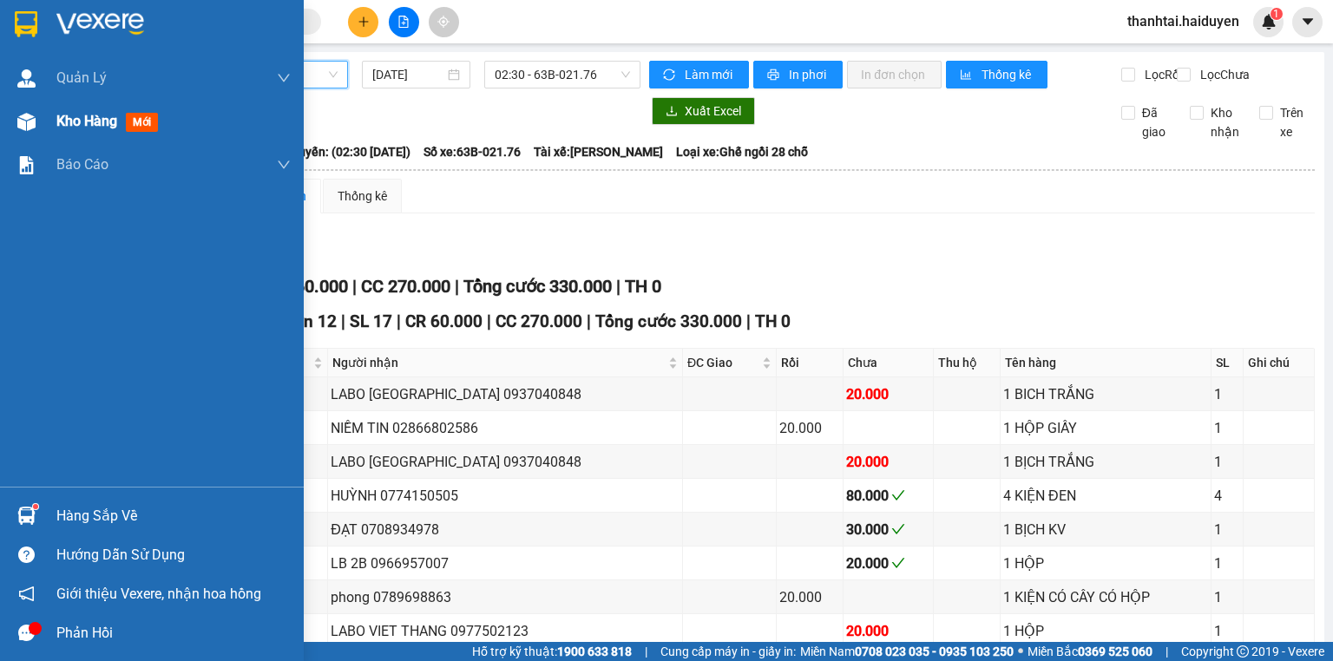
click at [36, 121] on div at bounding box center [26, 122] width 30 height 30
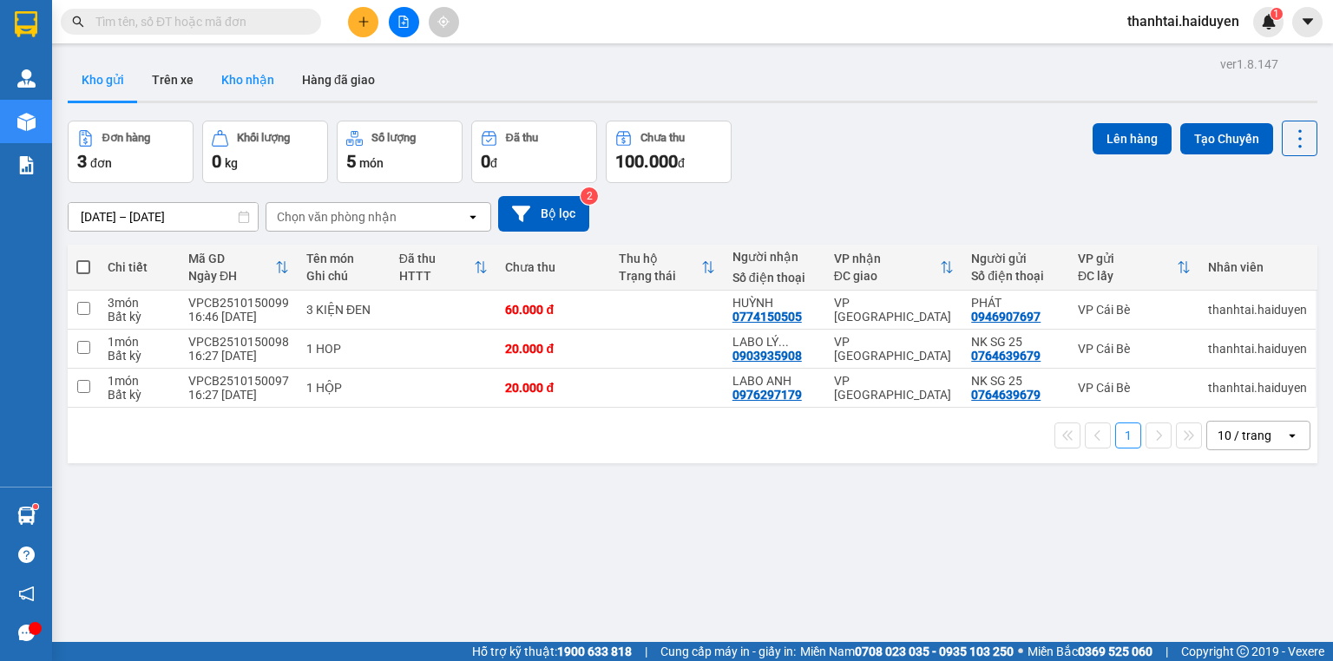
click at [253, 80] on button "Kho nhận" at bounding box center [247, 80] width 81 height 42
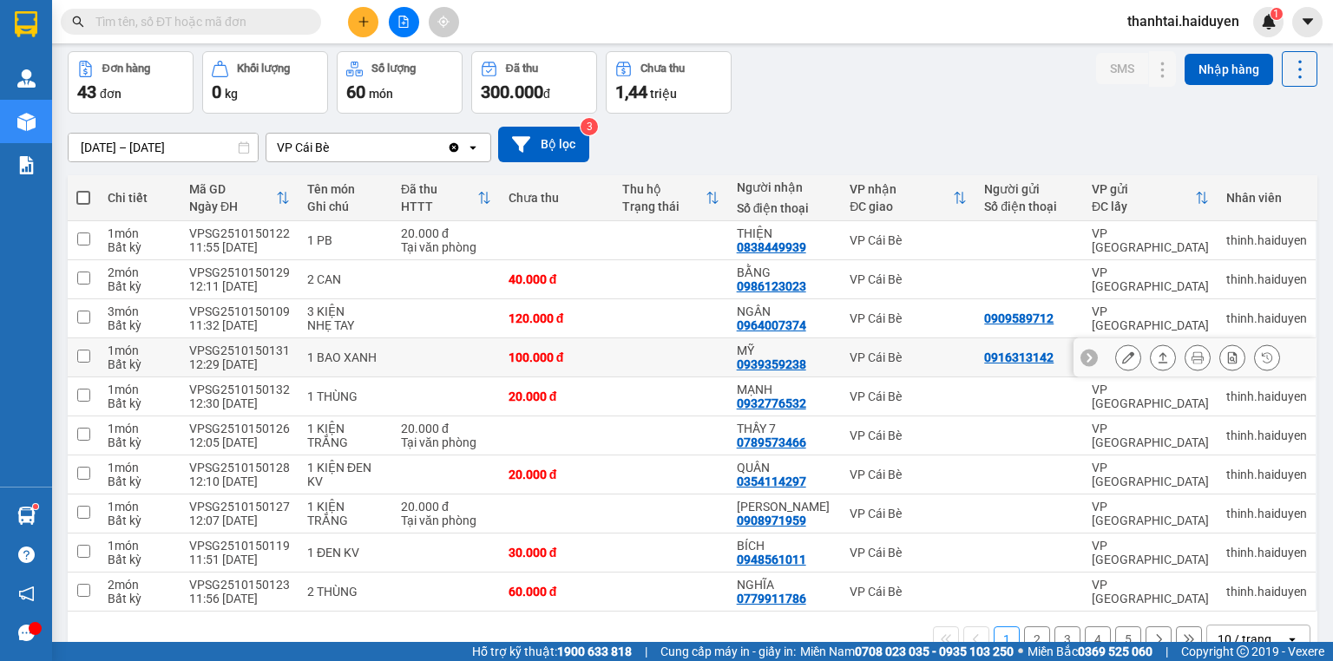
scroll to position [107, 0]
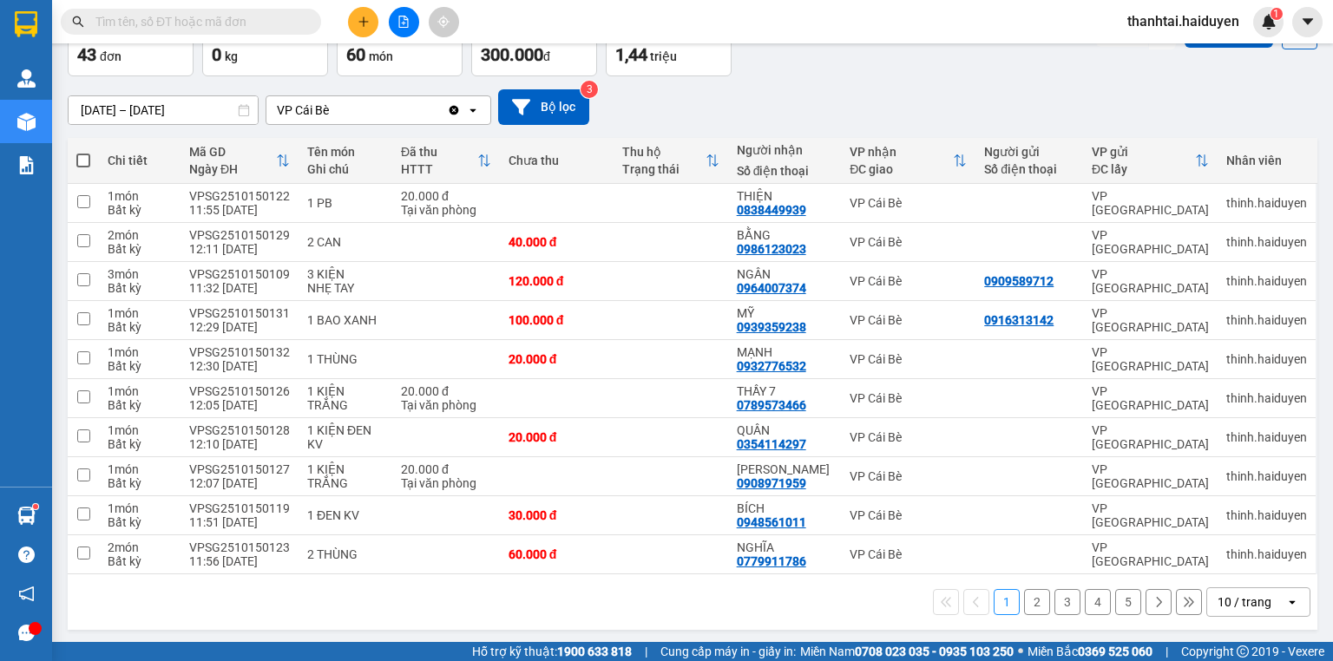
click at [1285, 605] on icon "open" at bounding box center [1292, 602] width 14 height 14
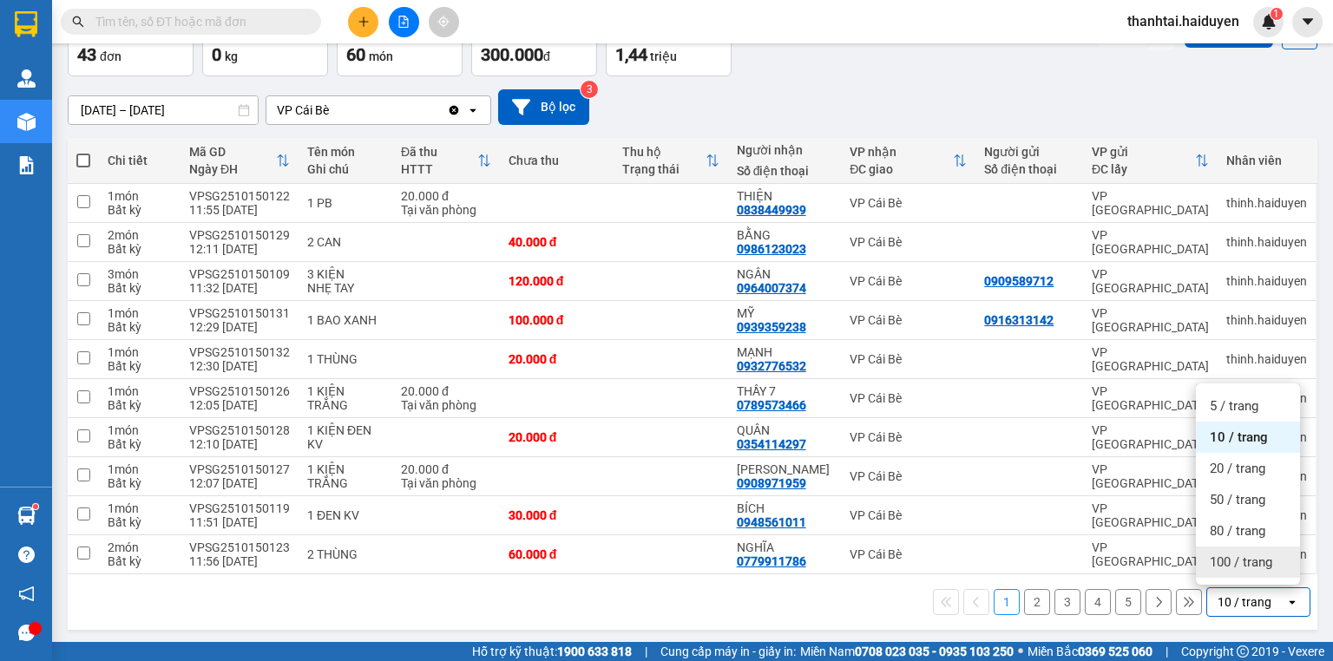
click at [1236, 572] on div "100 / trang" at bounding box center [1247, 562] width 104 height 31
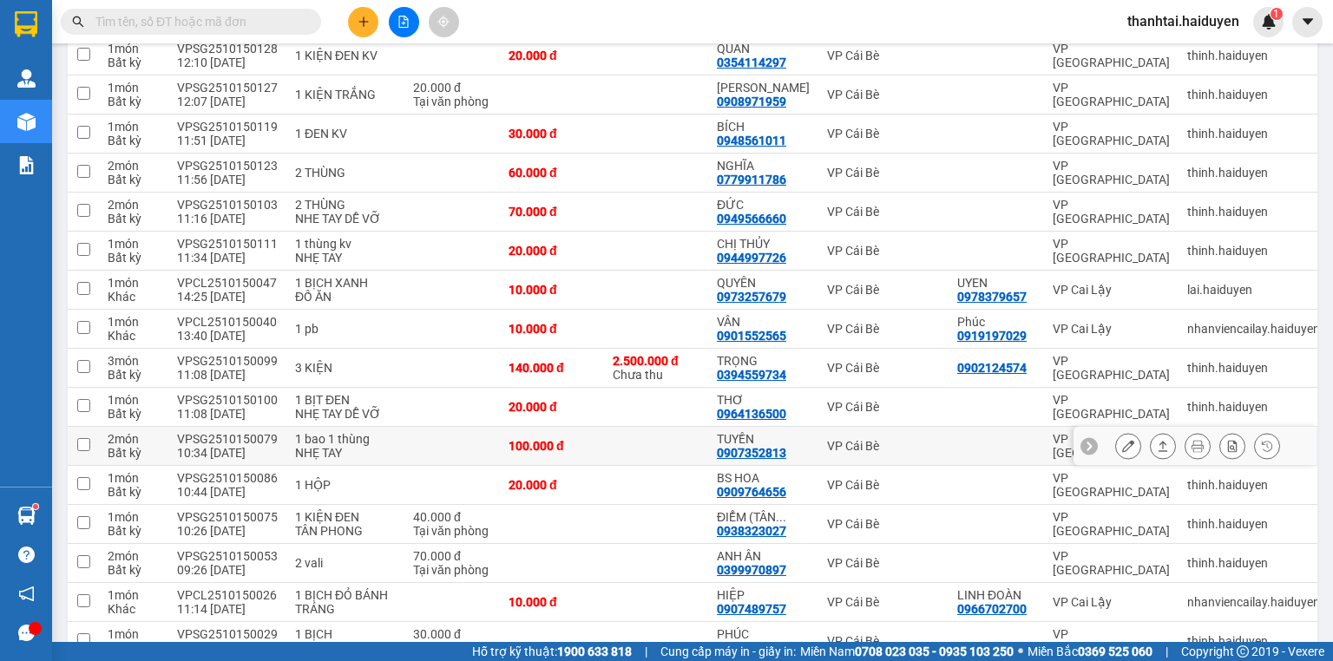
scroll to position [523, 0]
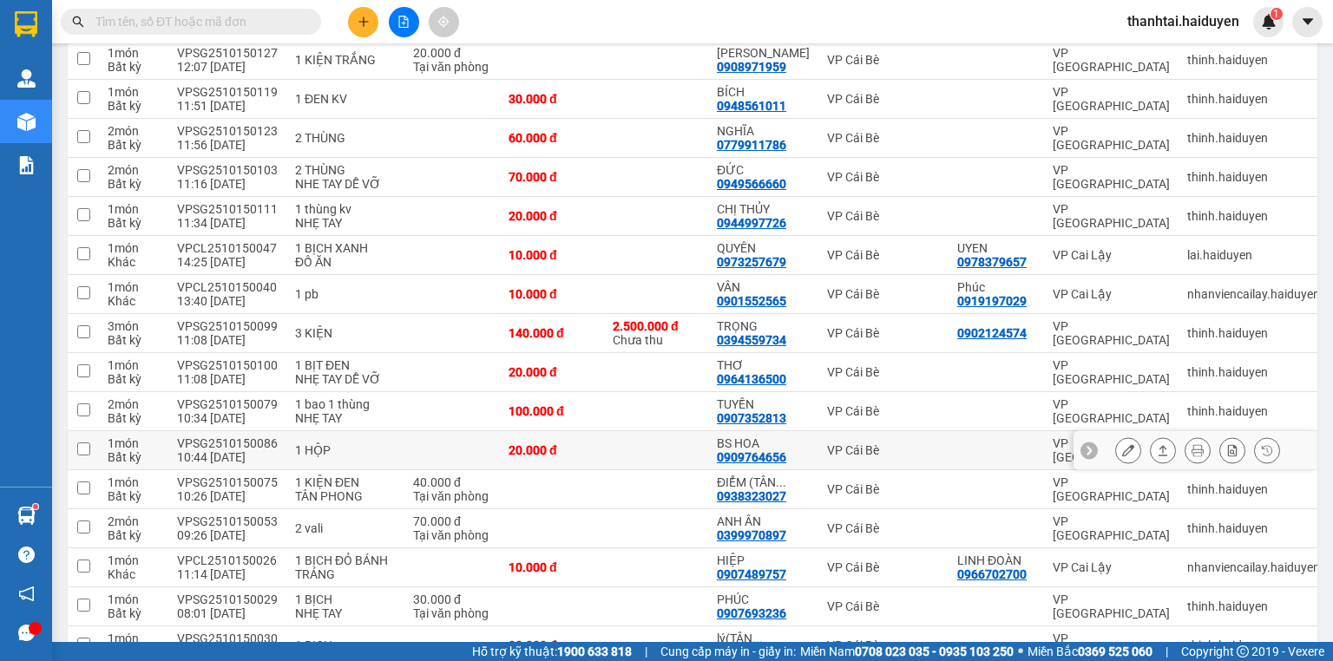
click at [1123, 447] on button at bounding box center [1128, 451] width 24 height 30
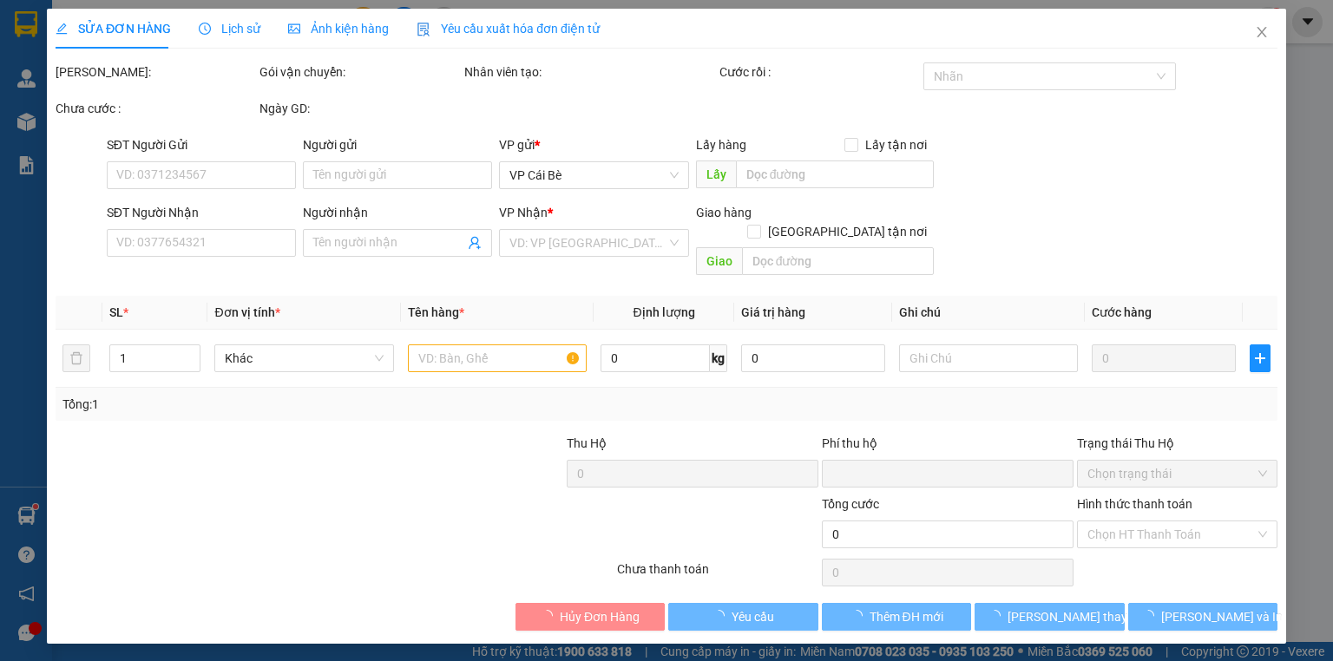
type input "0909764656"
type input "BS HOA"
type input "0"
type input "20.000"
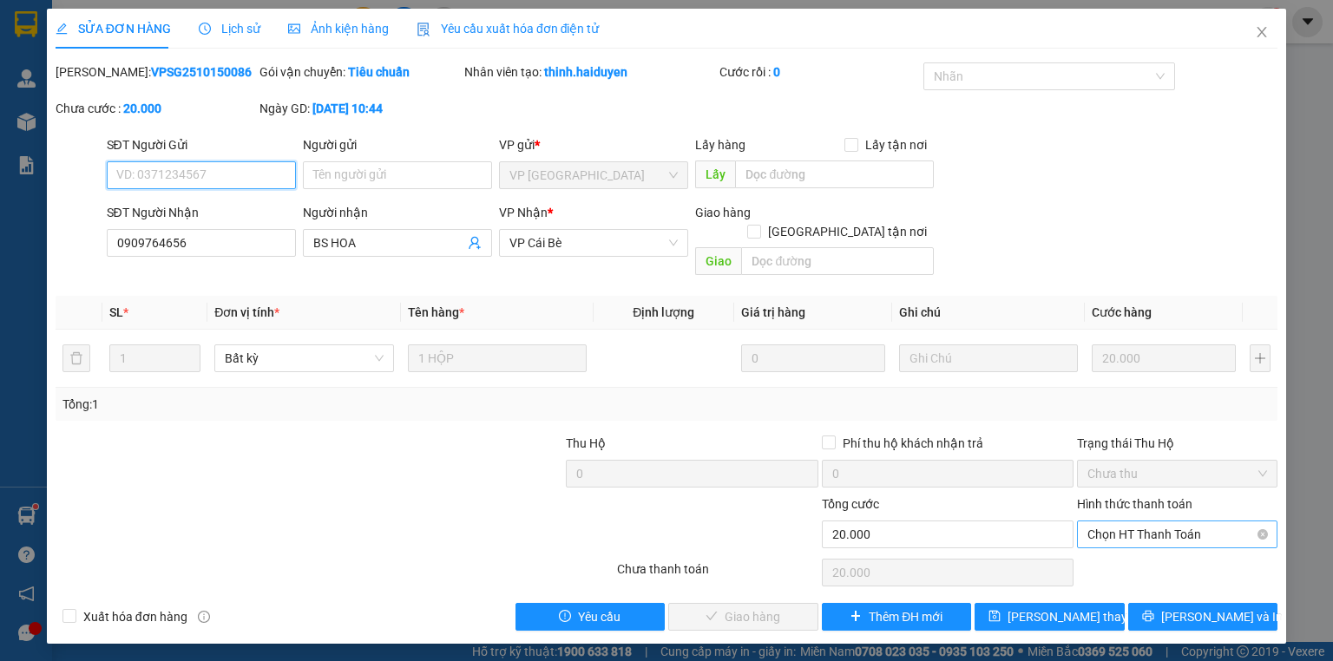
click at [1145, 521] on span "Chọn HT Thanh Toán" at bounding box center [1177, 534] width 180 height 26
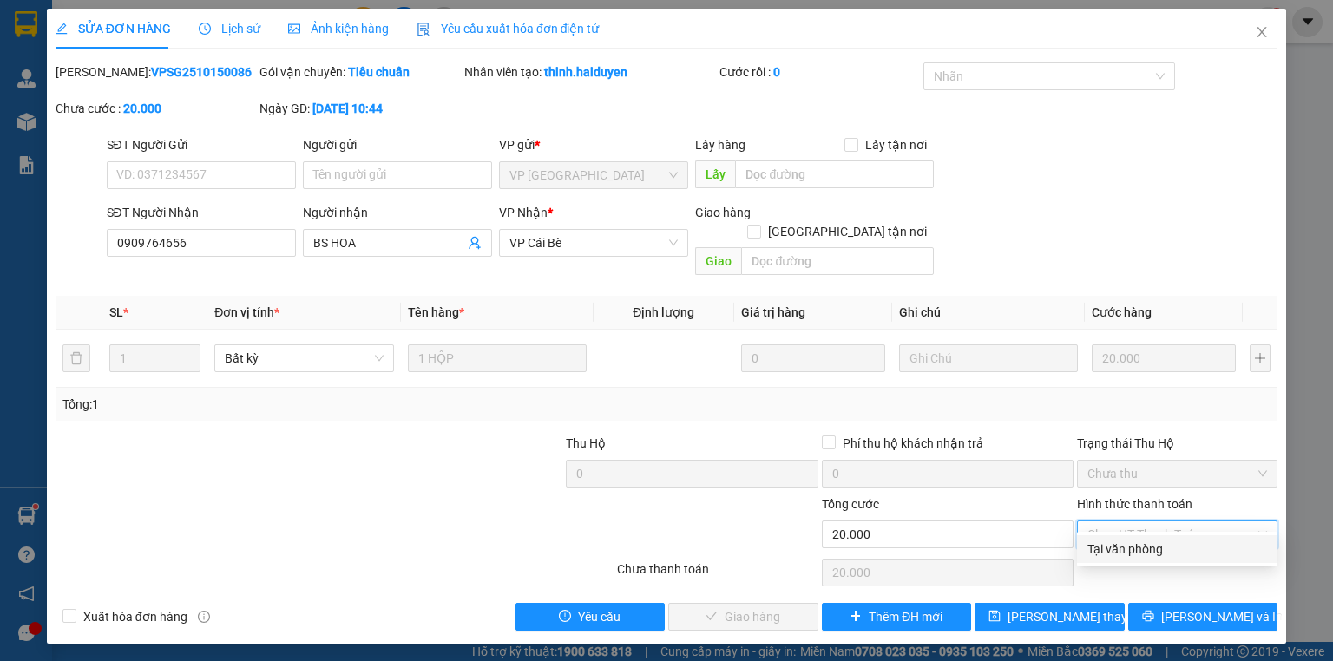
click at [1141, 536] on div "Tại văn phòng" at bounding box center [1177, 549] width 200 height 28
type input "0"
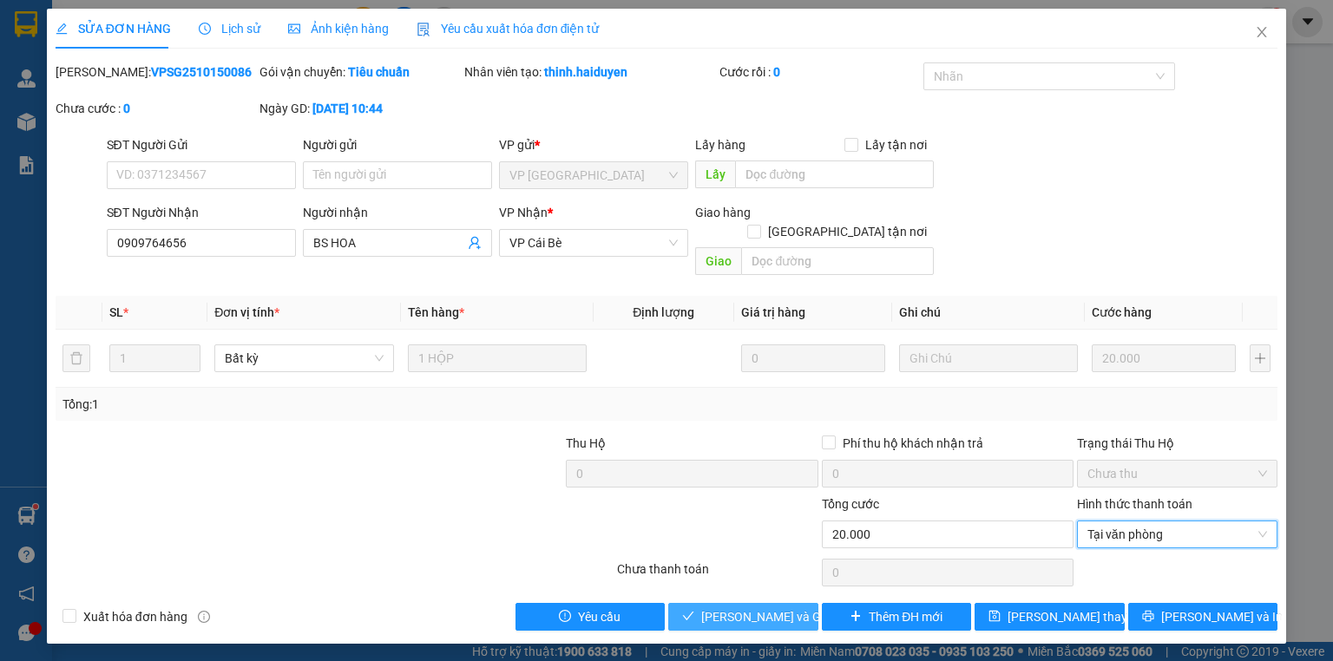
click at [711, 607] on span "[PERSON_NAME] và Giao hàng" at bounding box center [784, 616] width 167 height 19
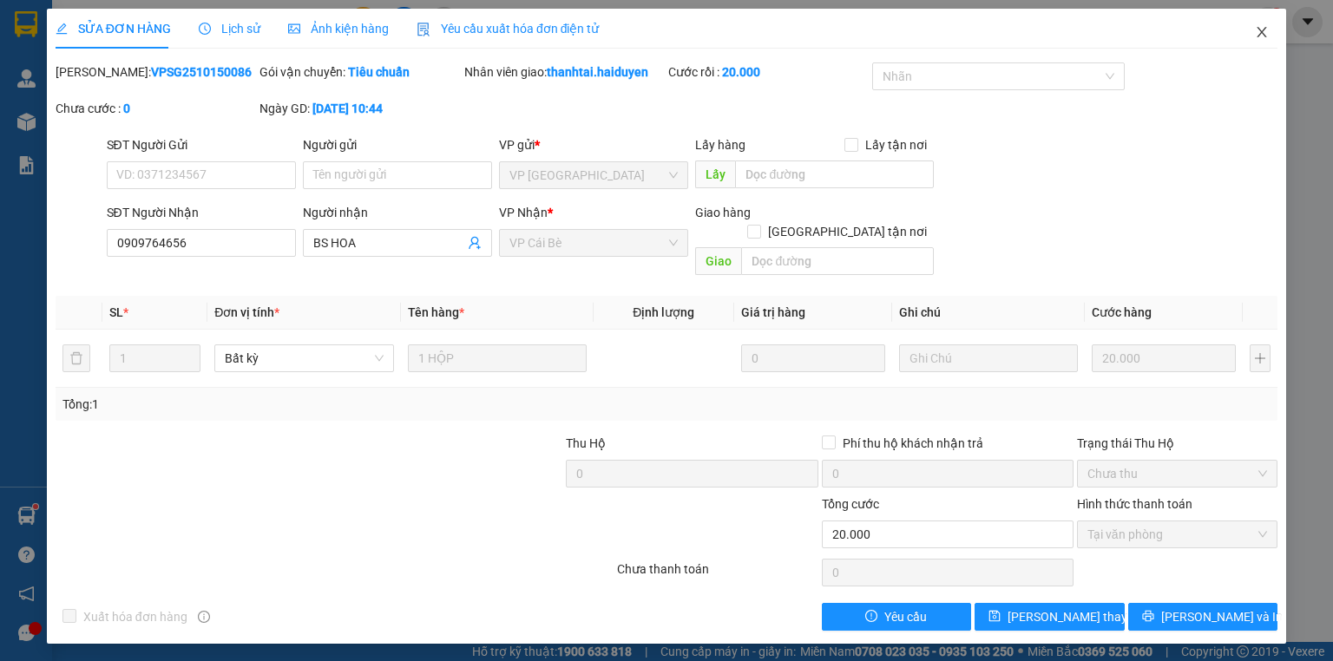
click at [1271, 31] on span "Close" at bounding box center [1261, 33] width 49 height 49
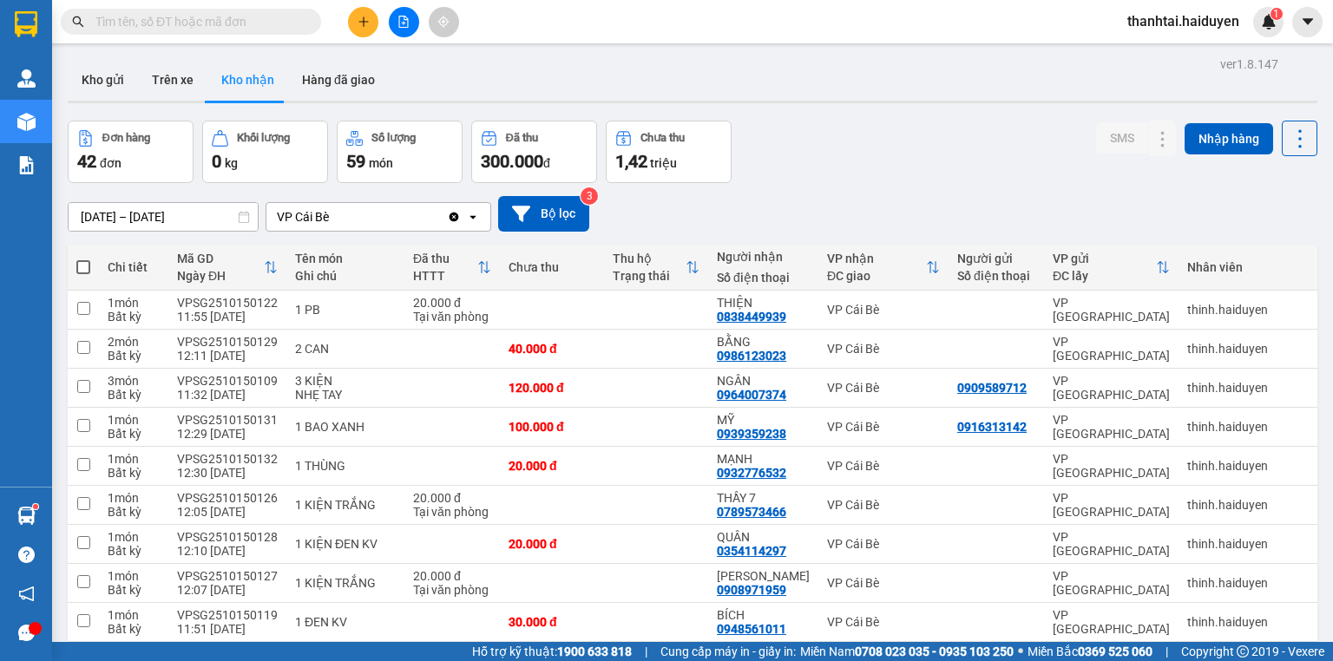
click at [290, 32] on span at bounding box center [191, 22] width 260 height 26
click at [288, 10] on span at bounding box center [191, 22] width 260 height 26
click at [275, 16] on input "text" at bounding box center [197, 21] width 205 height 19
click at [205, 14] on input "text" at bounding box center [197, 21] width 205 height 19
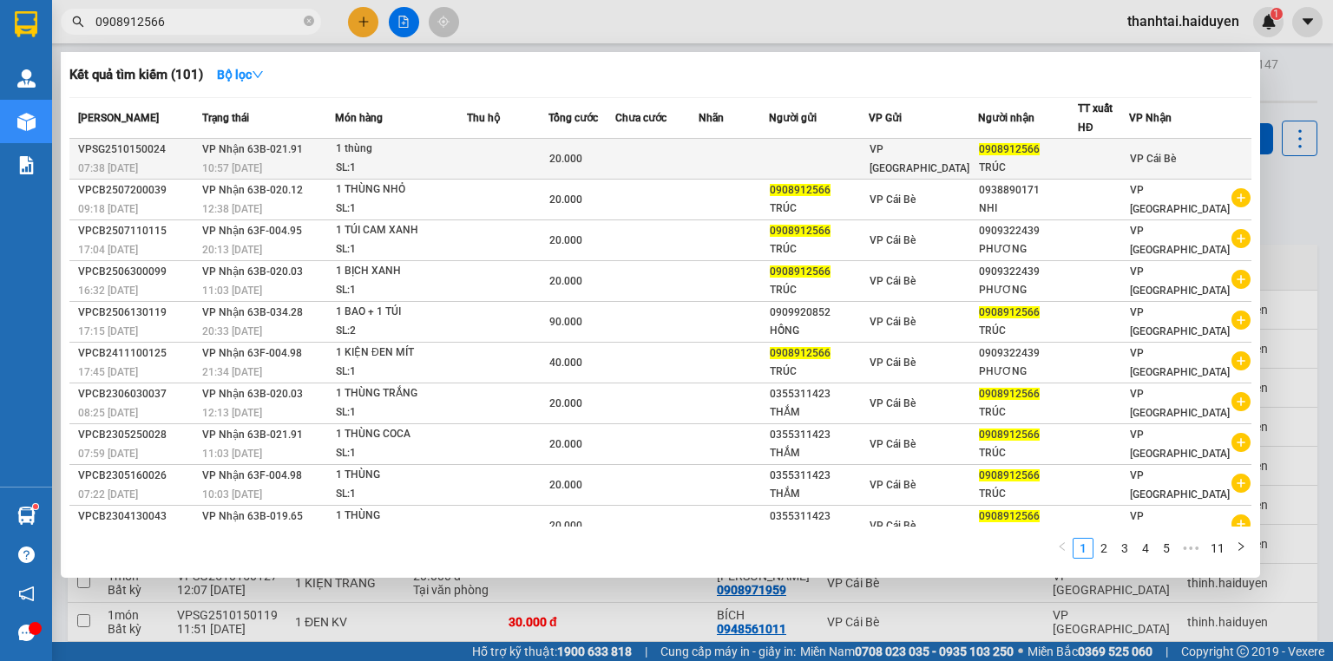
type input "0908912566"
click at [656, 149] on td at bounding box center [656, 159] width 83 height 41
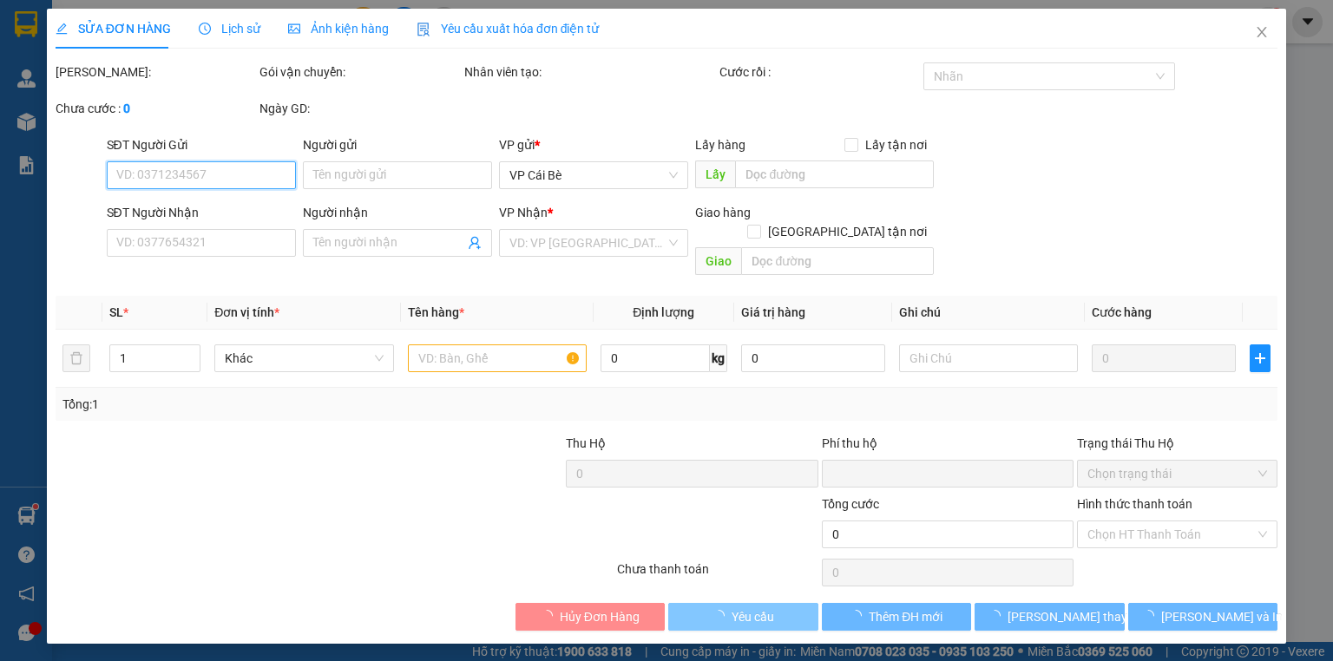
type input "0908912566"
type input "TRÚC"
type input "0"
type input "20.000"
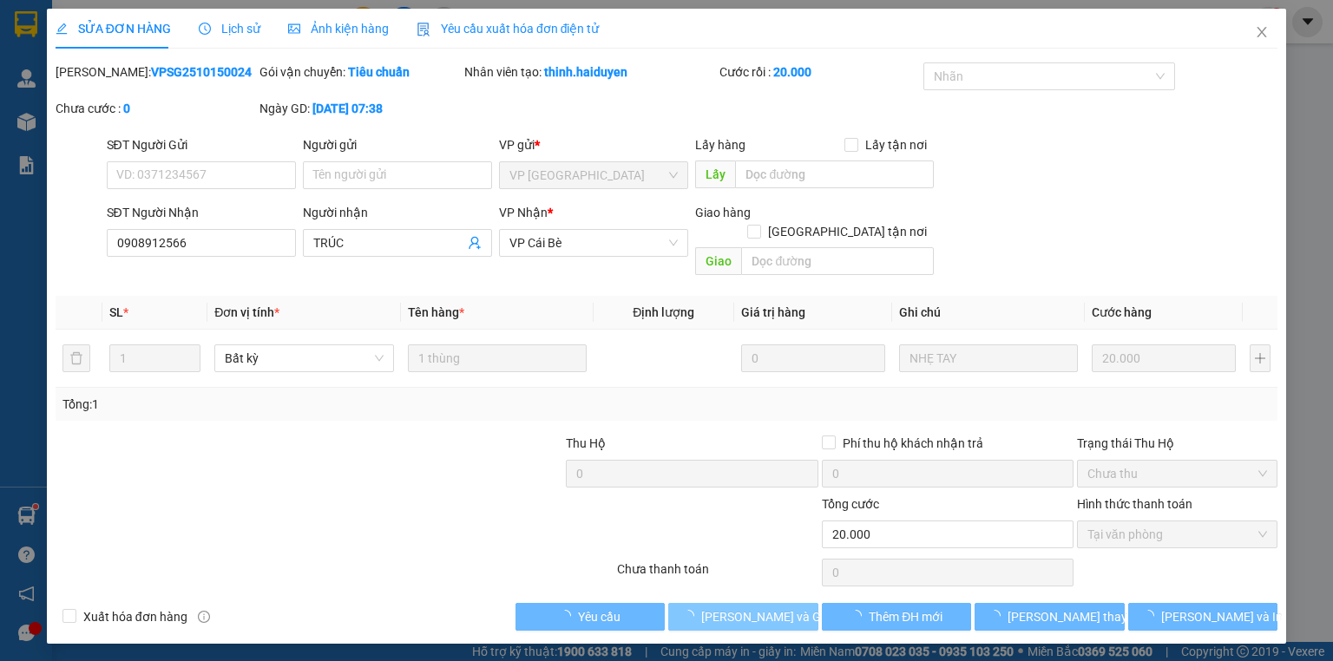
click at [771, 607] on span "[PERSON_NAME] và Giao hàng" at bounding box center [784, 616] width 167 height 19
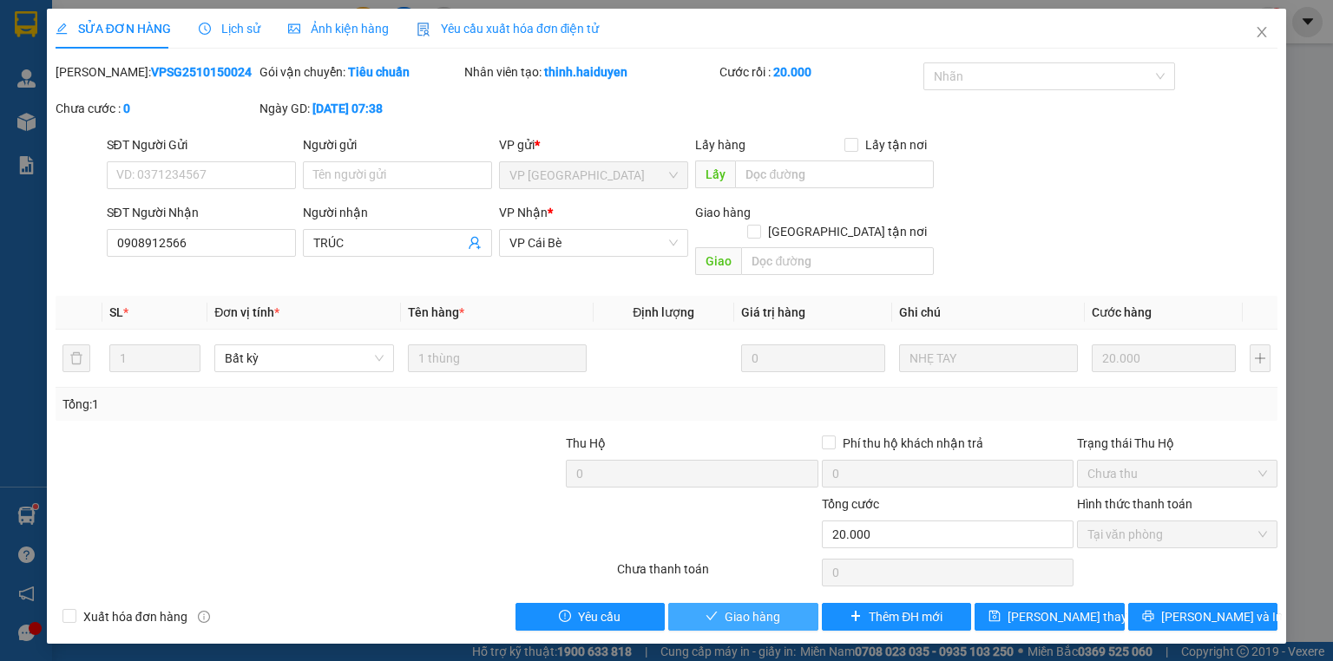
click at [746, 606] on button "Giao hàng" at bounding box center [743, 617] width 150 height 28
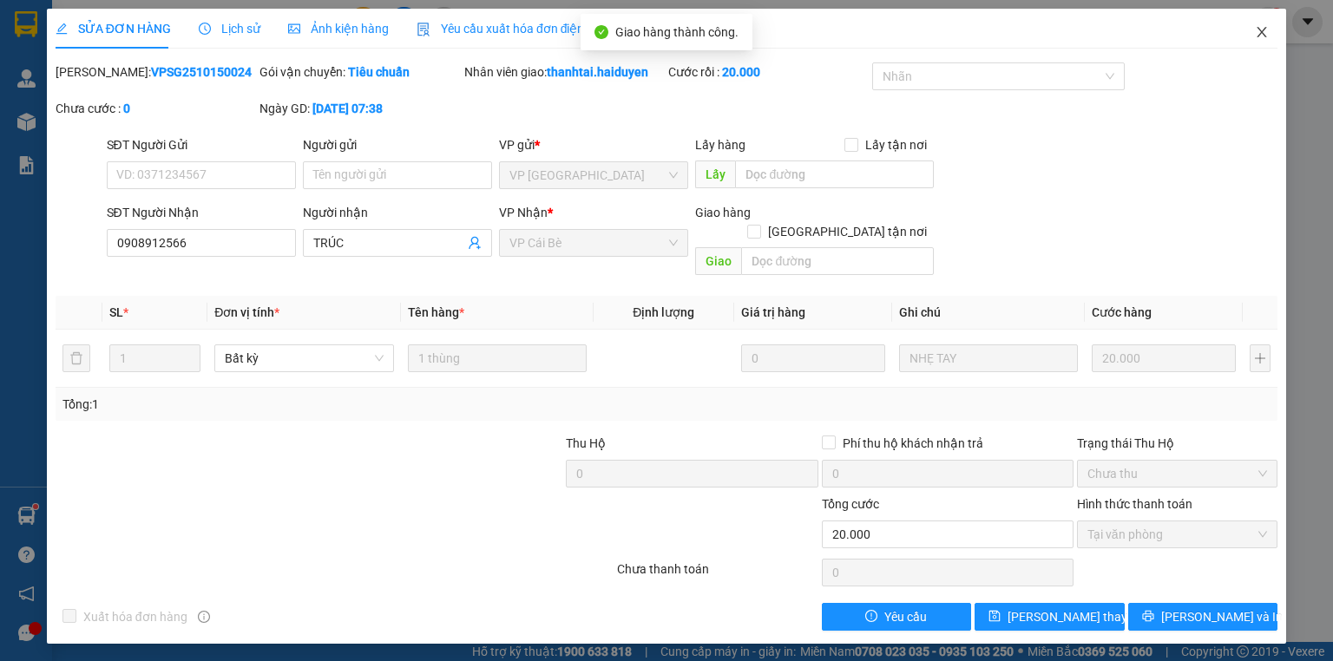
click at [1262, 21] on span "Close" at bounding box center [1261, 33] width 49 height 49
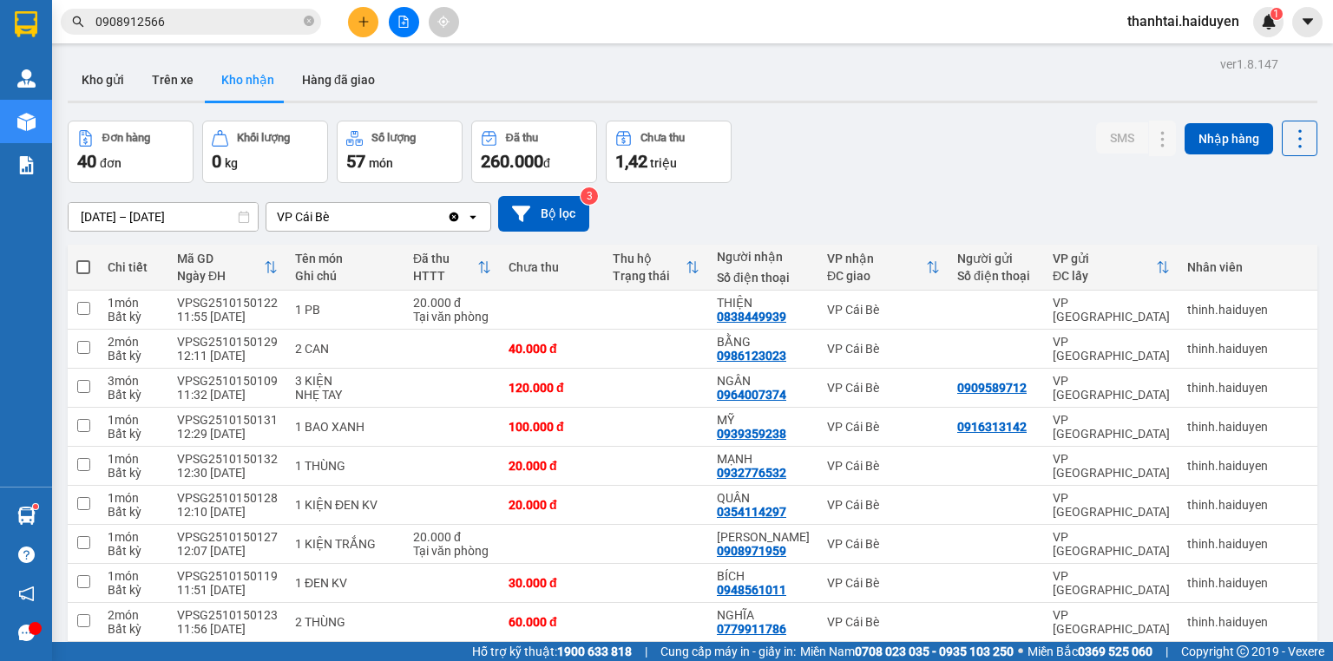
click at [362, 22] on icon "plus" at bounding box center [363, 22] width 12 height 12
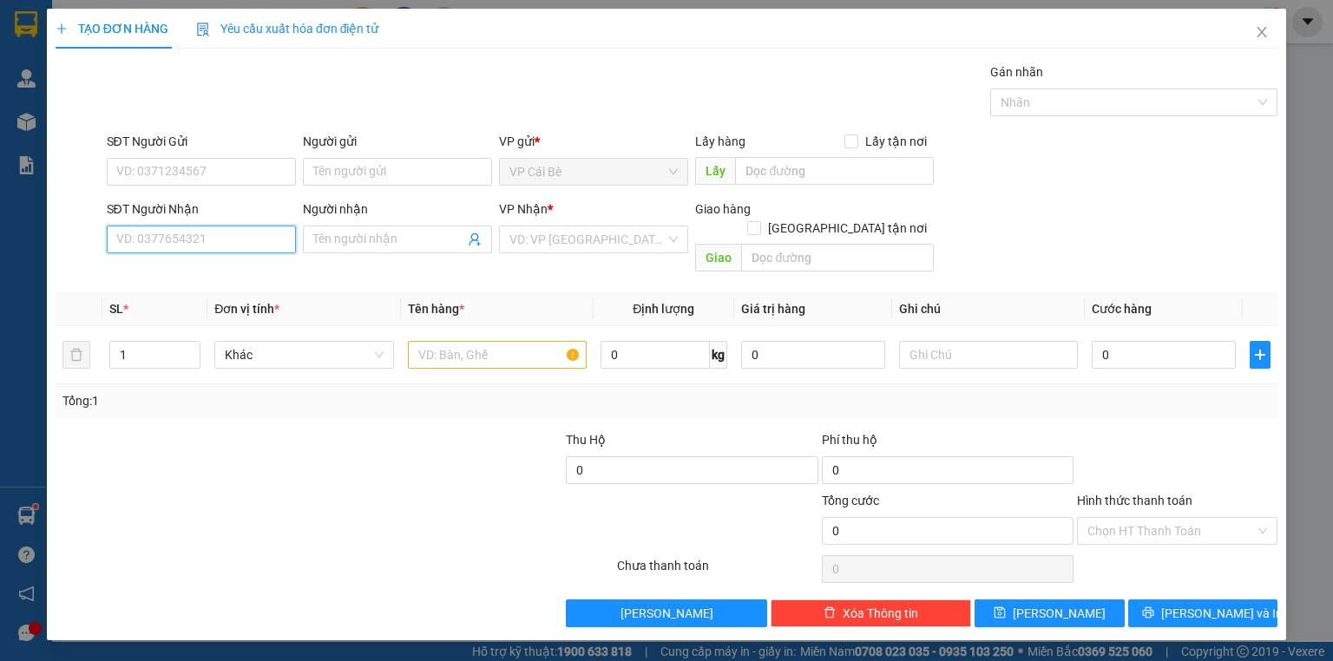
click at [187, 246] on input "SĐT Người Nhận" at bounding box center [201, 240] width 189 height 28
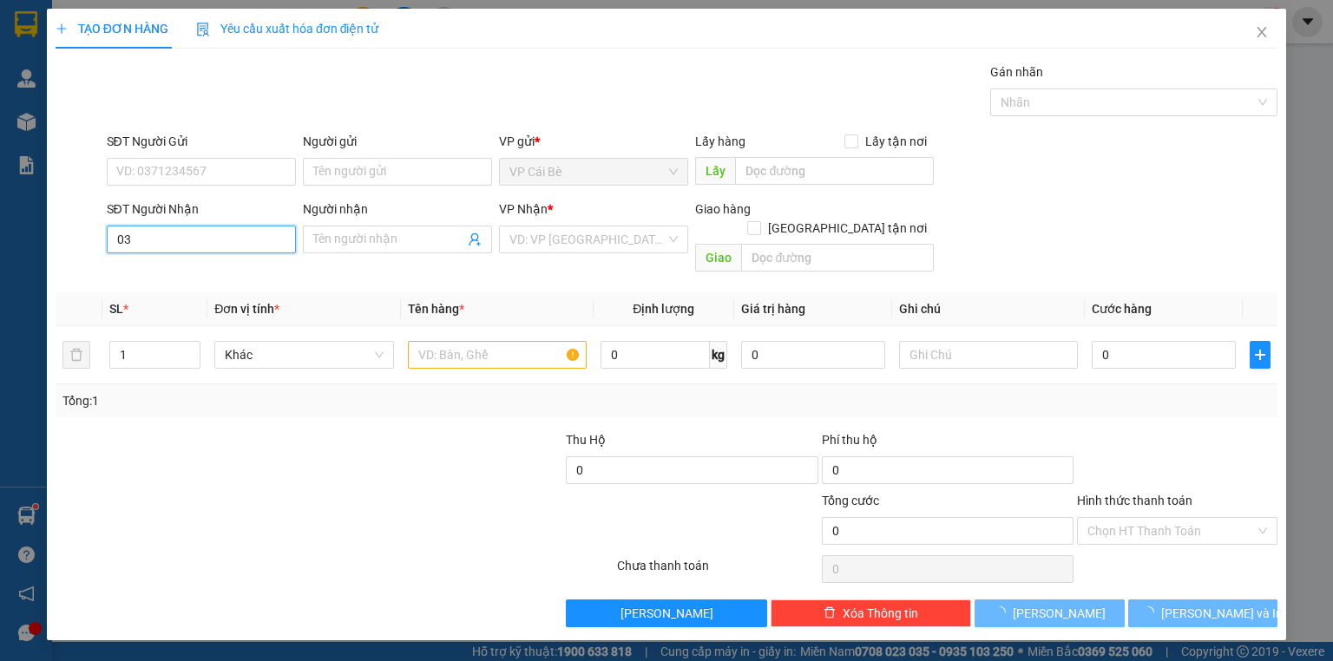
type input "0"
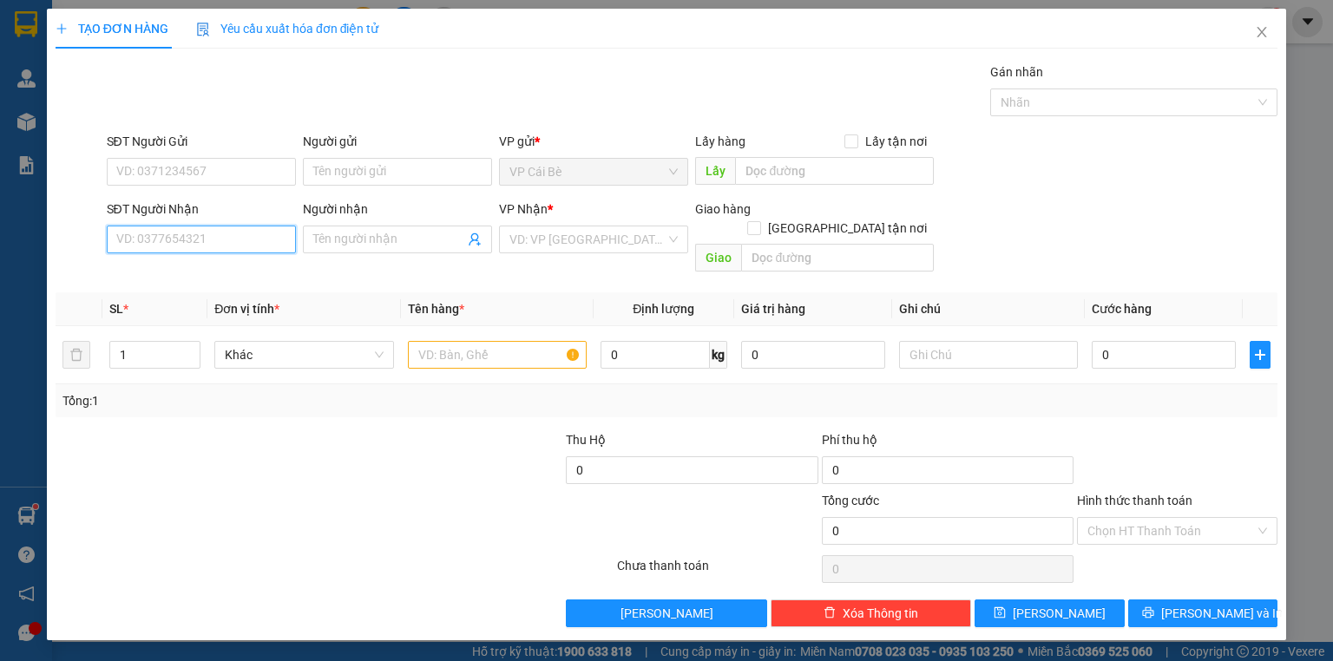
click at [161, 239] on input "SĐT Người Nhận" at bounding box center [201, 240] width 189 height 28
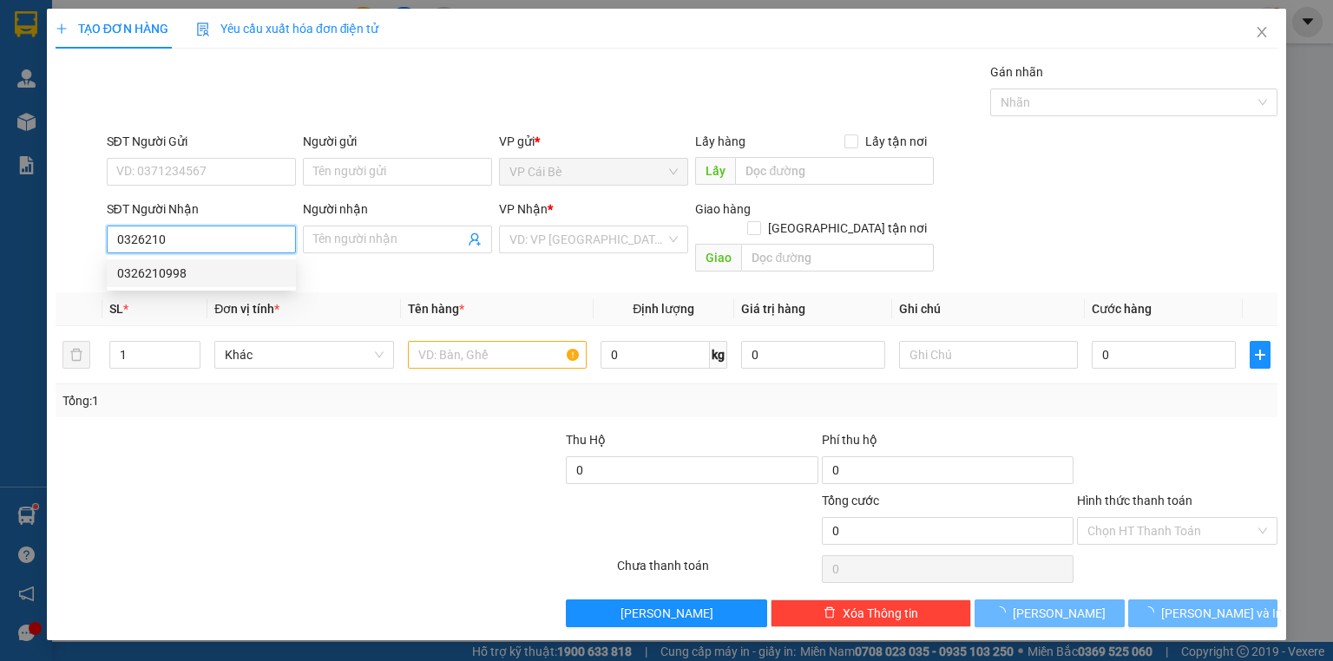
click at [169, 274] on div "0326210998" at bounding box center [201, 273] width 168 height 19
type input "0326210998"
type input "30.000"
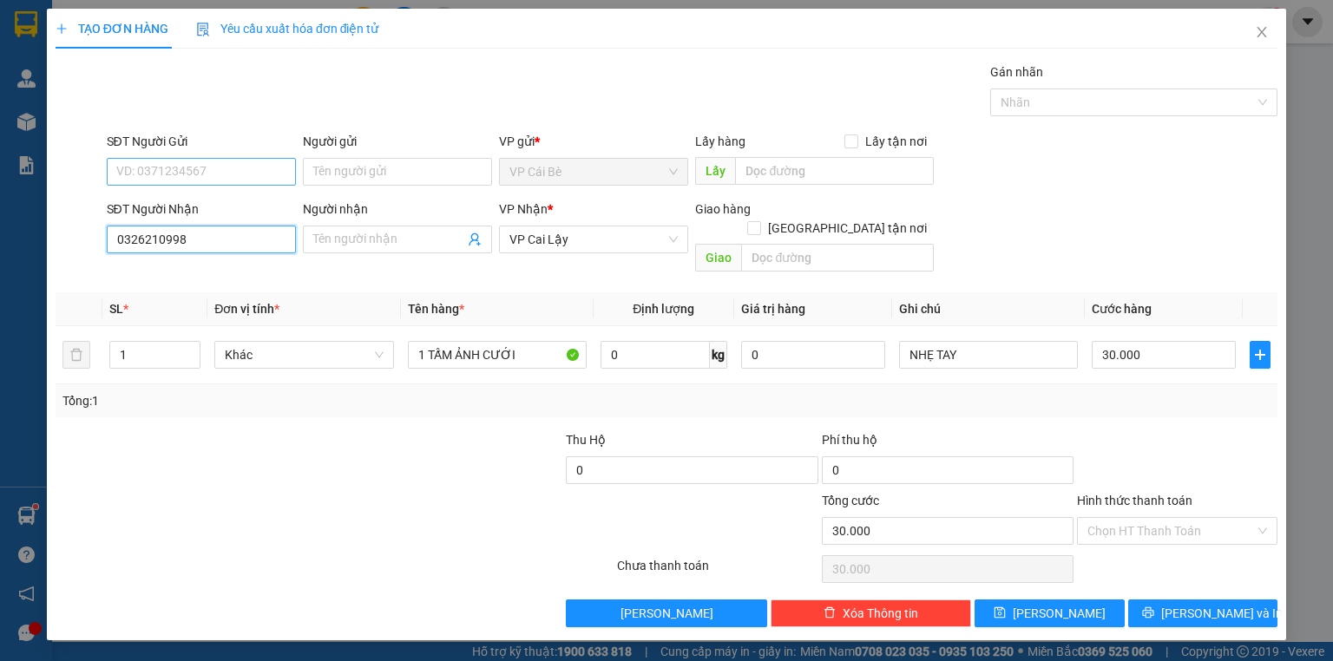
type input "0326210998"
click at [269, 174] on input "SĐT Người Gửi" at bounding box center [201, 172] width 189 height 28
click at [176, 171] on input "SĐT Người Gửi" at bounding box center [201, 172] width 189 height 28
type input "0901007786"
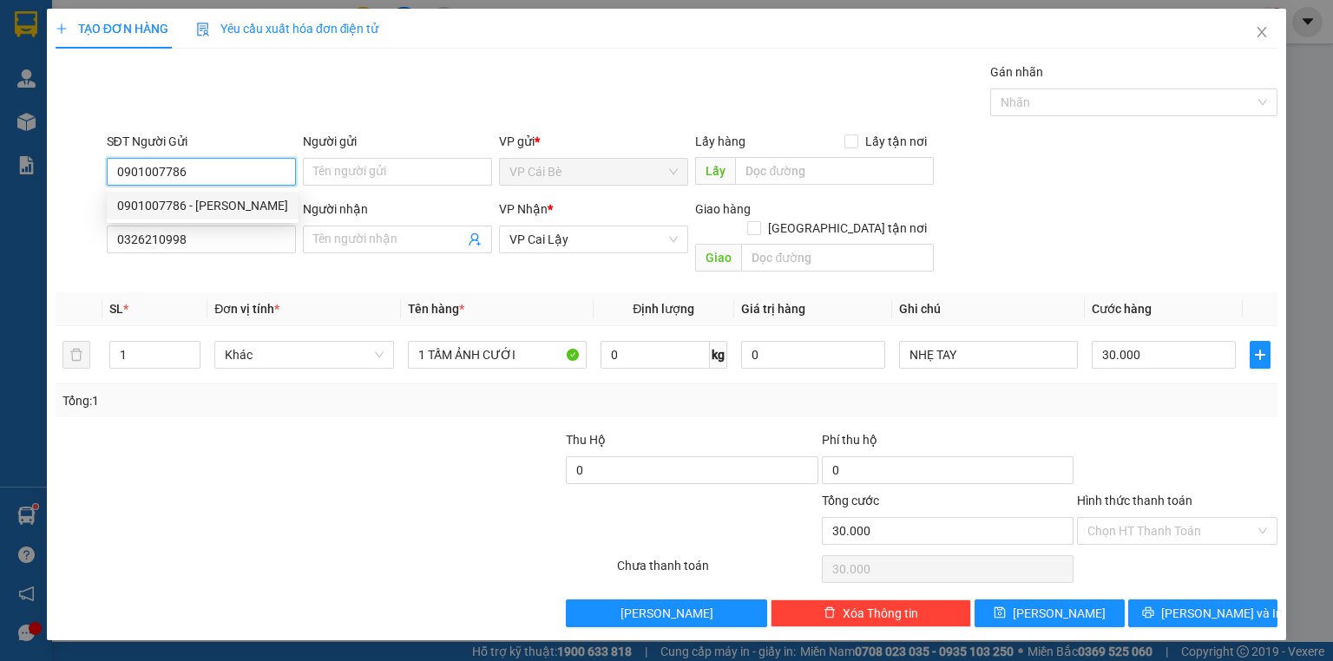
click at [192, 208] on div "0901007786 - QUANG LÊ" at bounding box center [202, 205] width 171 height 19
type input "QUANG LÊ"
type input "20.000"
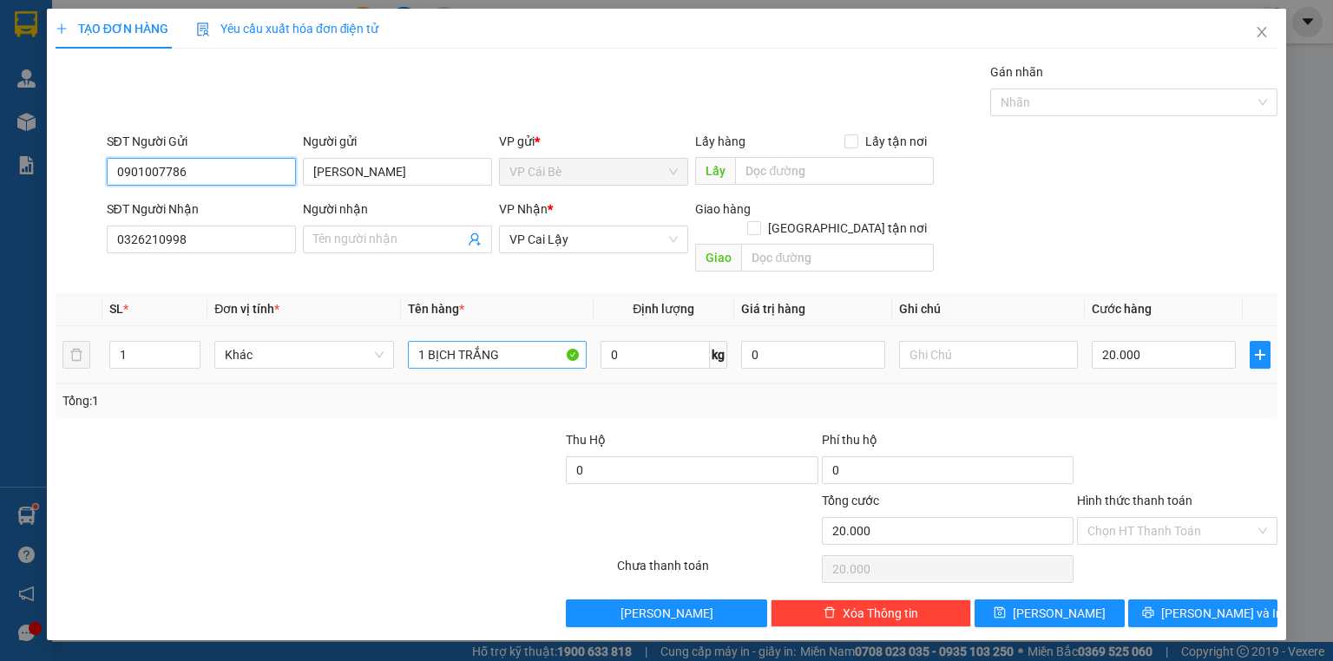
type input "0901007786"
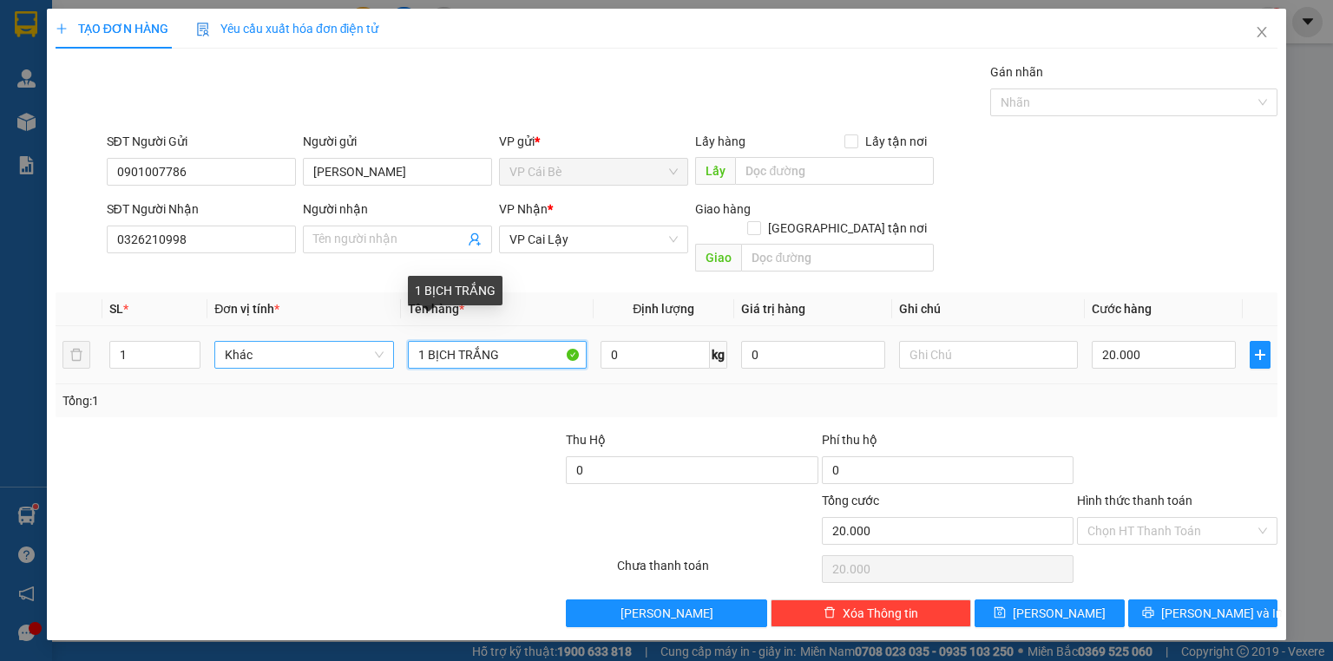
drag, startPoint x: 522, startPoint y: 337, endPoint x: 350, endPoint y: 337, distance: 172.6
click at [350, 337] on tr "1 Khác 1 BỊCH TRẮNG 0 kg 0 20.000" at bounding box center [667, 355] width 1222 height 58
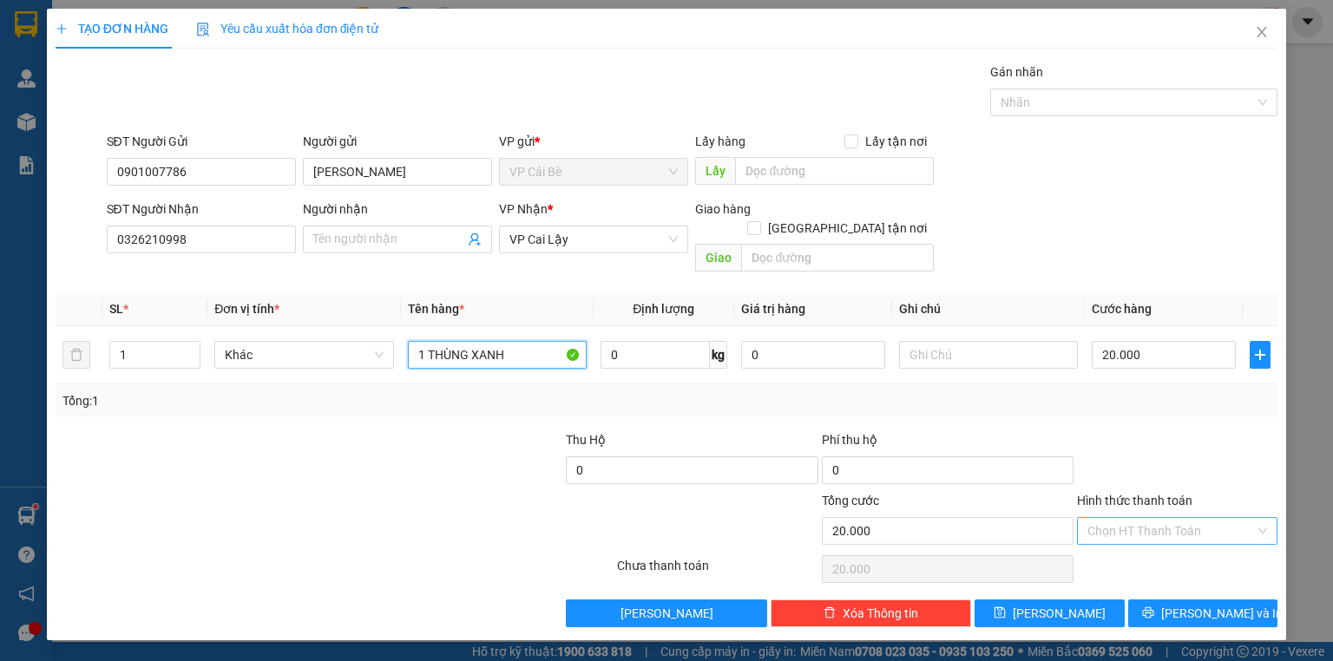
type input "1 THÙNG XANH"
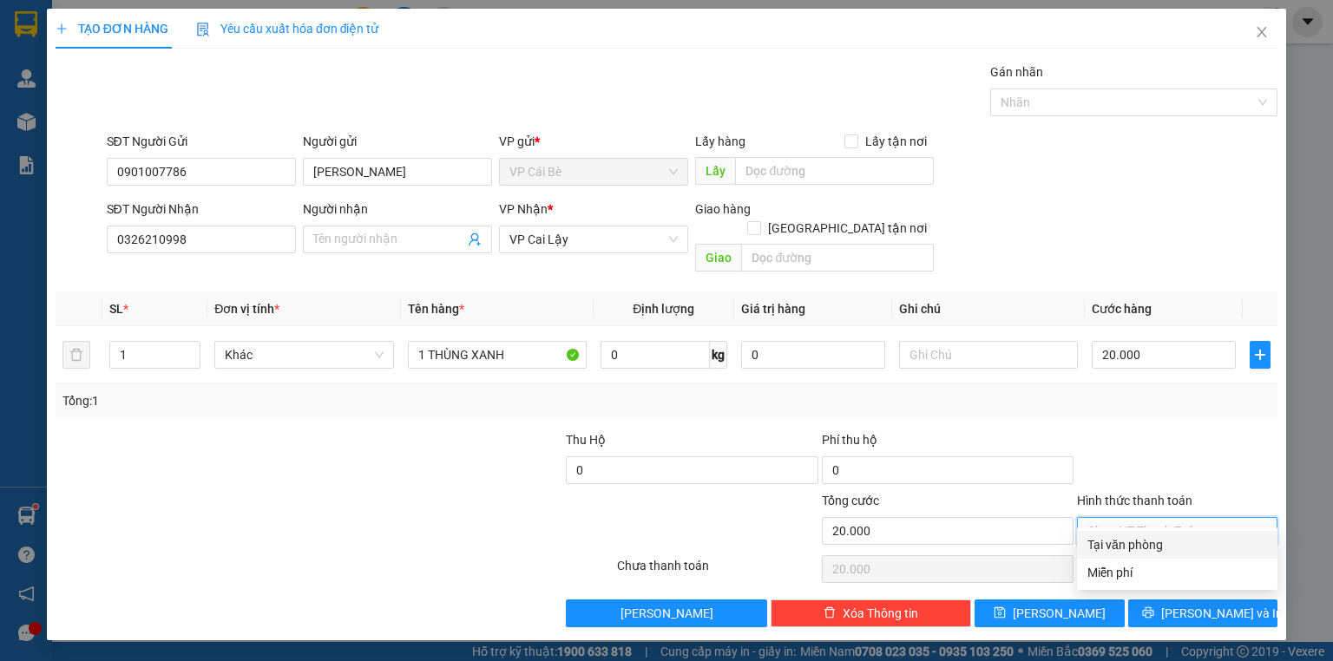
click at [1137, 518] on input "Hình thức thanh toán" at bounding box center [1170, 531] width 167 height 26
click at [1133, 543] on div "Tại văn phòng" at bounding box center [1177, 544] width 180 height 19
type input "0"
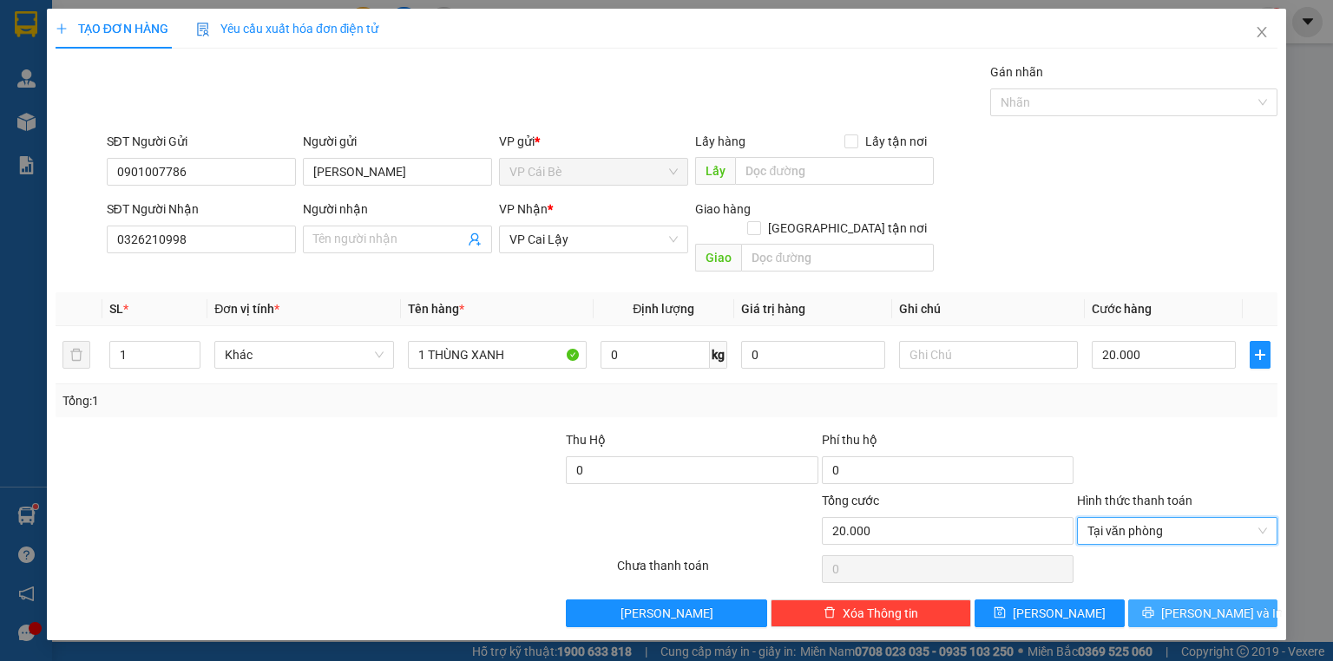
click at [1165, 604] on button "[PERSON_NAME] và In" at bounding box center [1203, 613] width 150 height 28
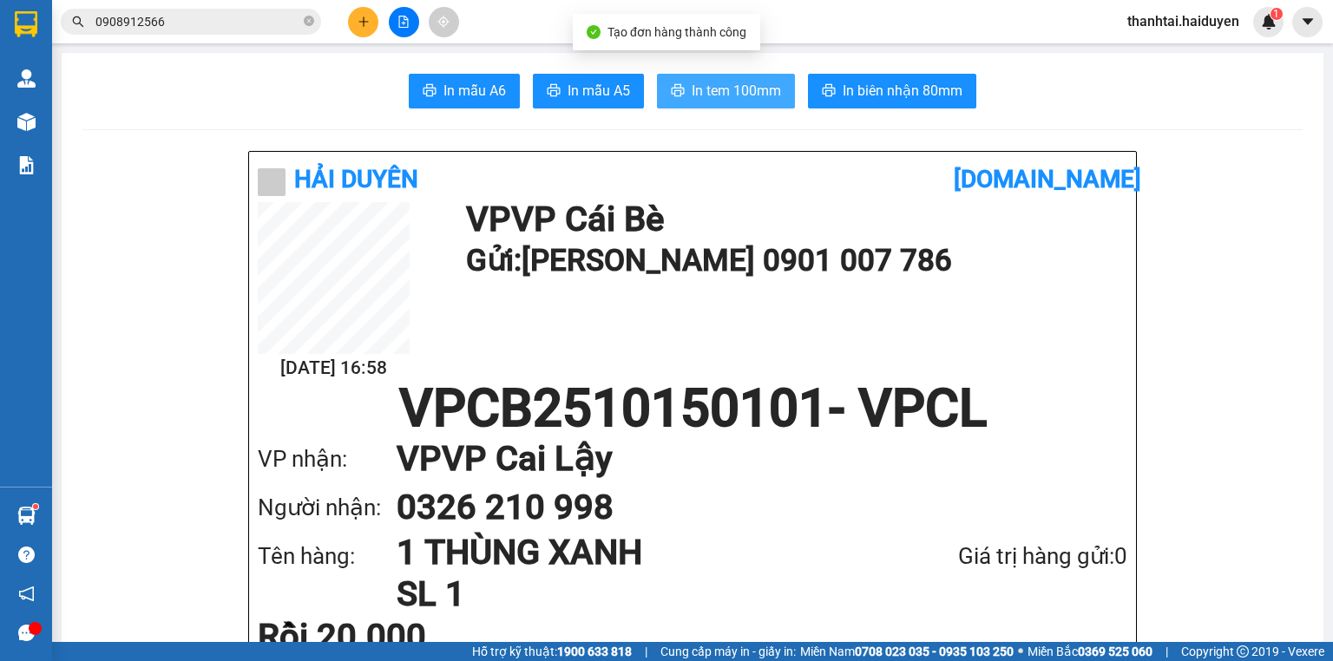
click at [757, 99] on span "In tem 100mm" at bounding box center [735, 91] width 89 height 22
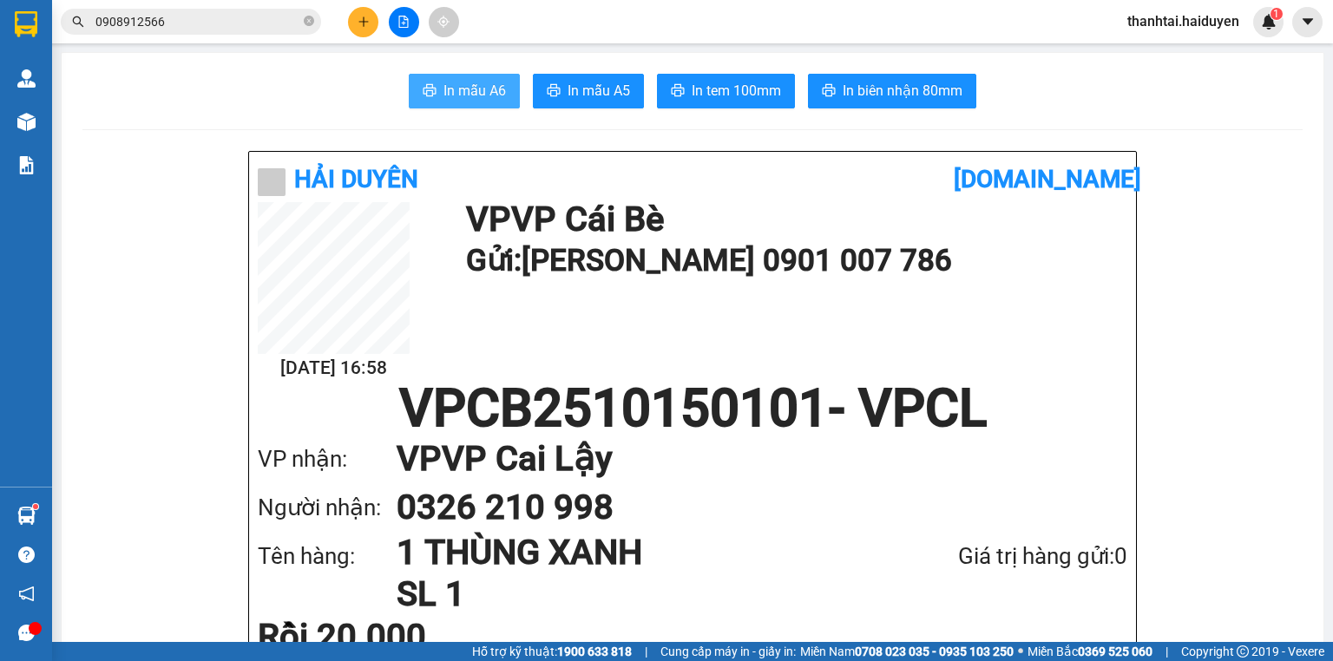
click at [476, 81] on span "In mẫu A6" at bounding box center [474, 91] width 62 height 22
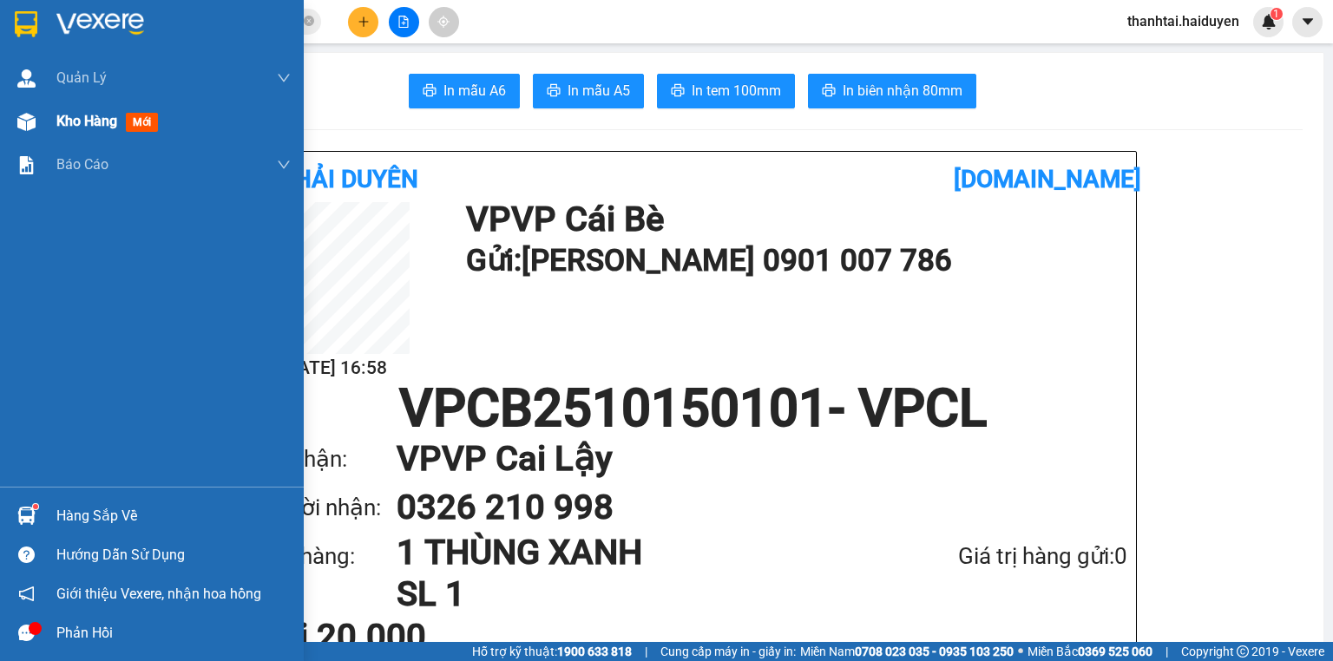
click at [35, 118] on div at bounding box center [26, 122] width 30 height 30
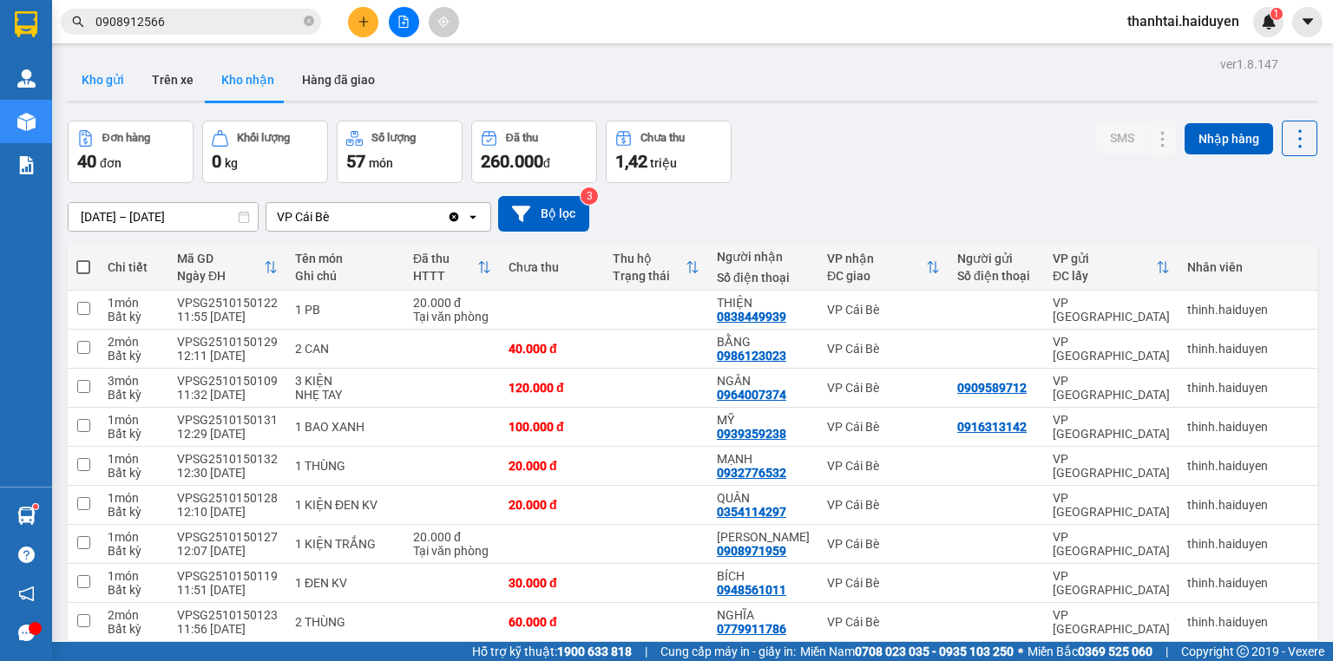
click at [127, 72] on button "Kho gửi" at bounding box center [103, 80] width 70 height 42
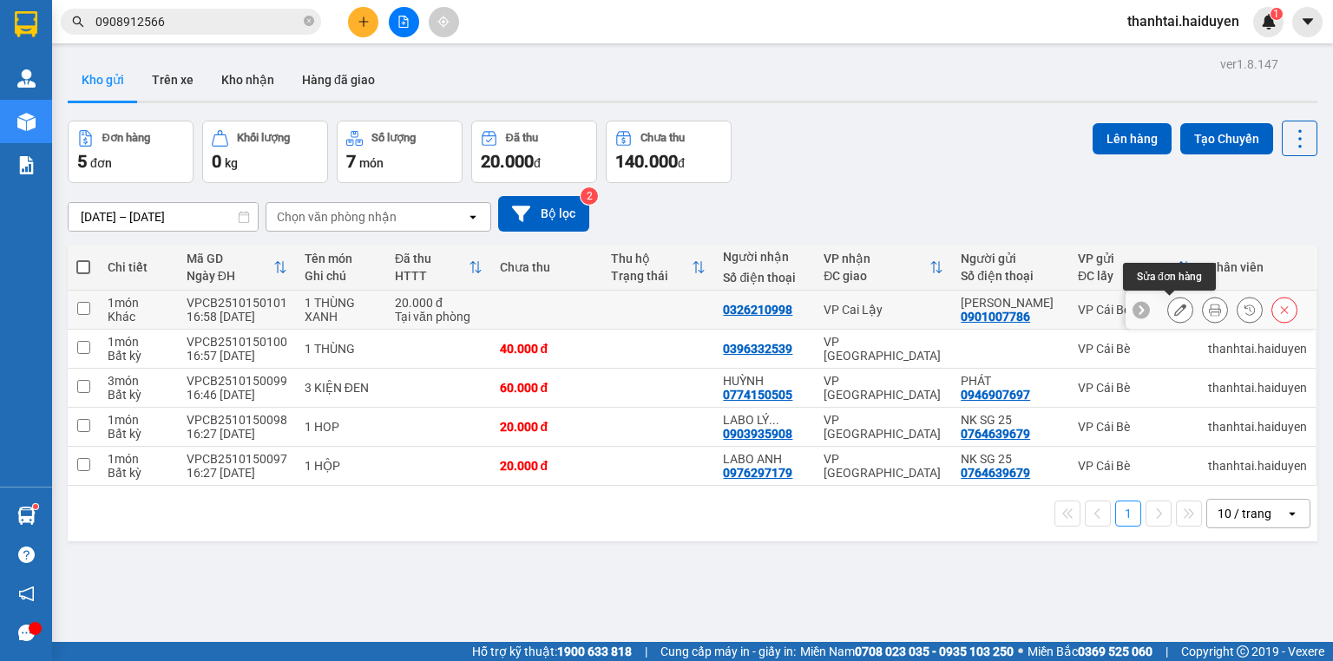
click at [1174, 312] on icon at bounding box center [1180, 310] width 12 height 12
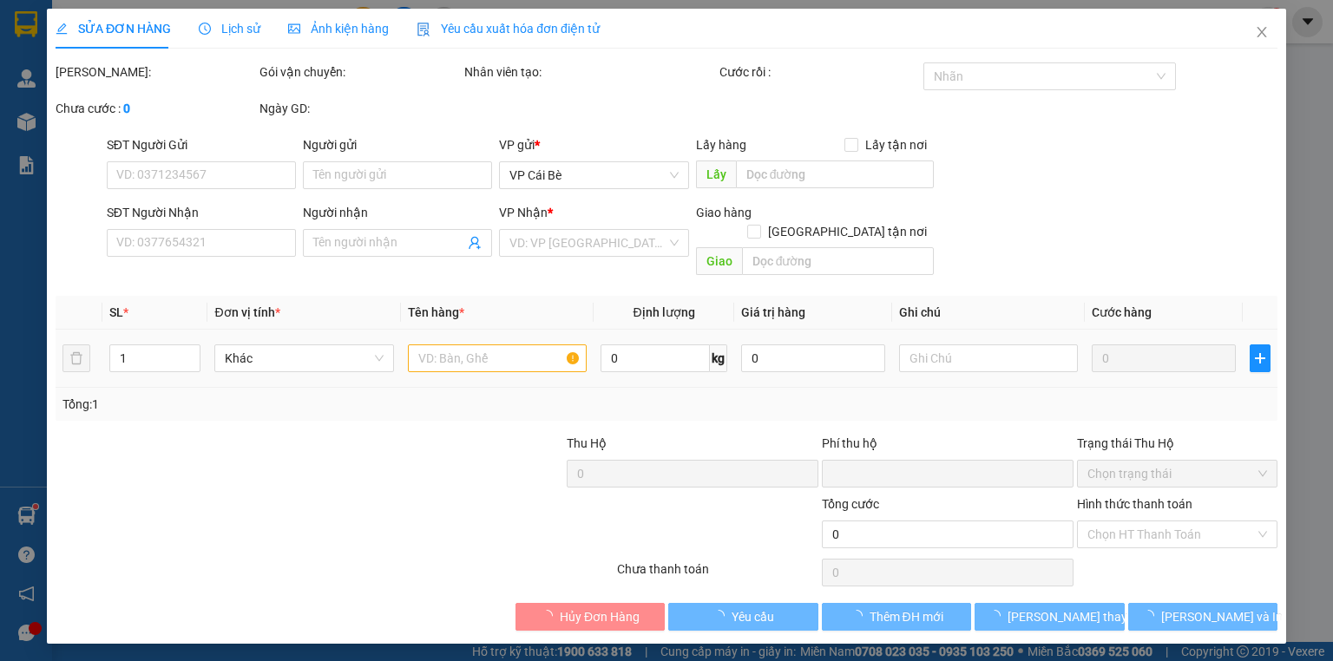
type input "0901007786"
type input "QUANG LÊ"
type input "0326210998"
type input "0"
type input "20.000"
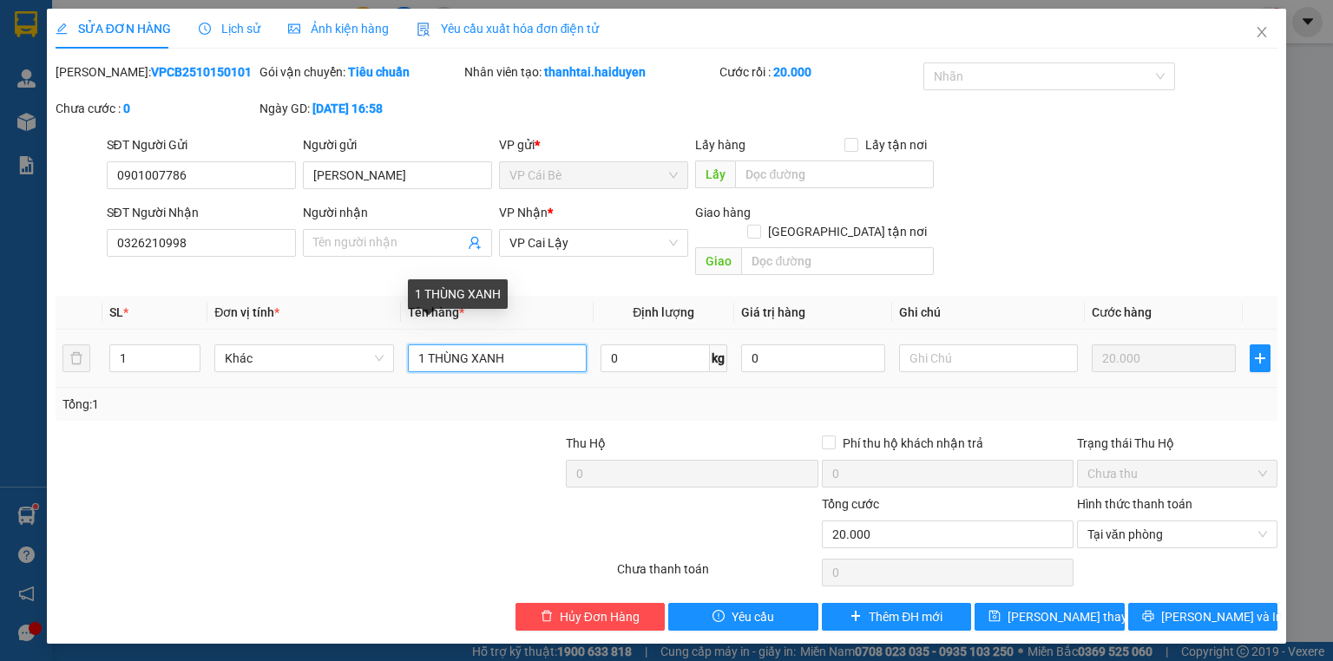
drag, startPoint x: 521, startPoint y: 340, endPoint x: 402, endPoint y: 340, distance: 119.7
click at [402, 340] on td "1 THÙNG XANH" at bounding box center [497, 359] width 193 height 58
type input "1 KIỆN DẸP TRANH"
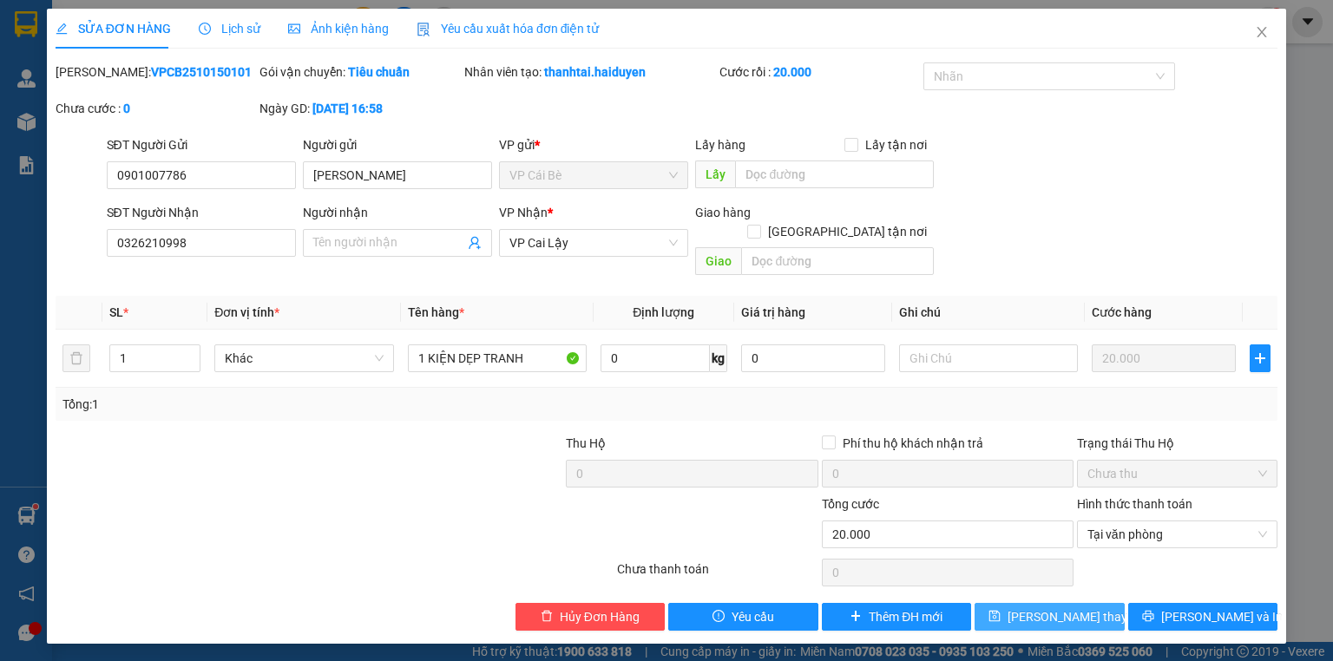
click at [1054, 607] on span "[PERSON_NAME] thay đổi" at bounding box center [1076, 616] width 139 height 19
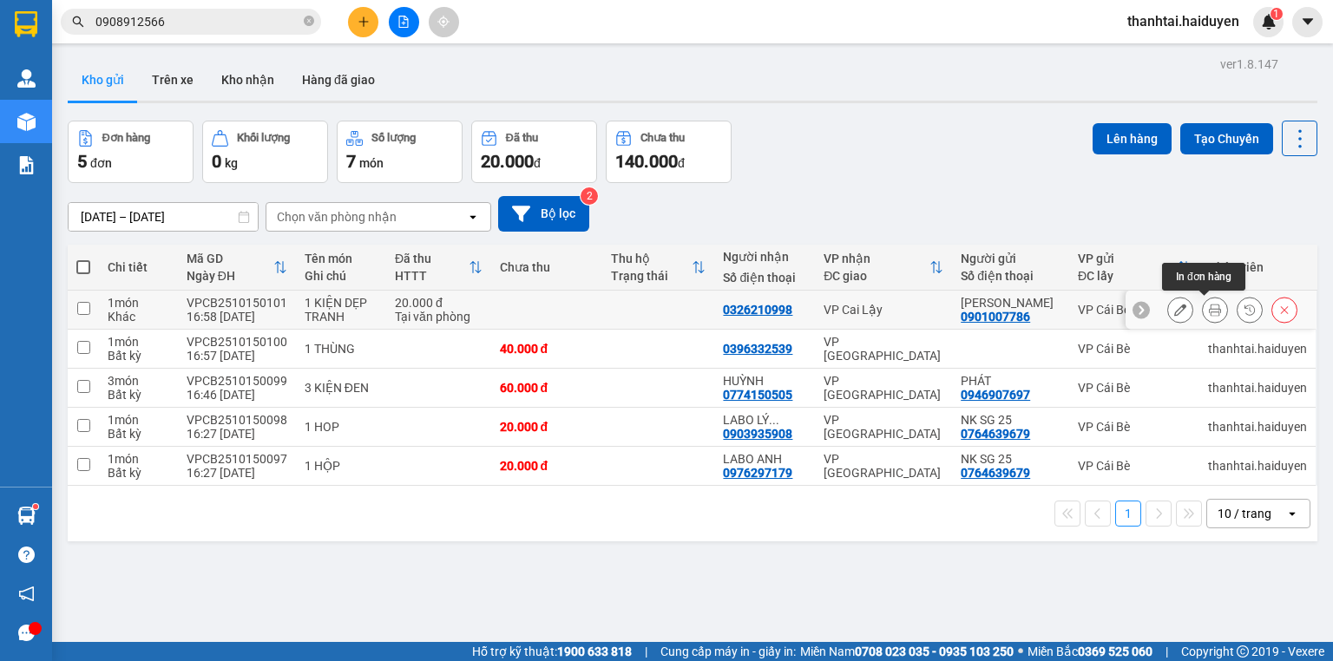
click at [1202, 312] on button at bounding box center [1214, 310] width 24 height 30
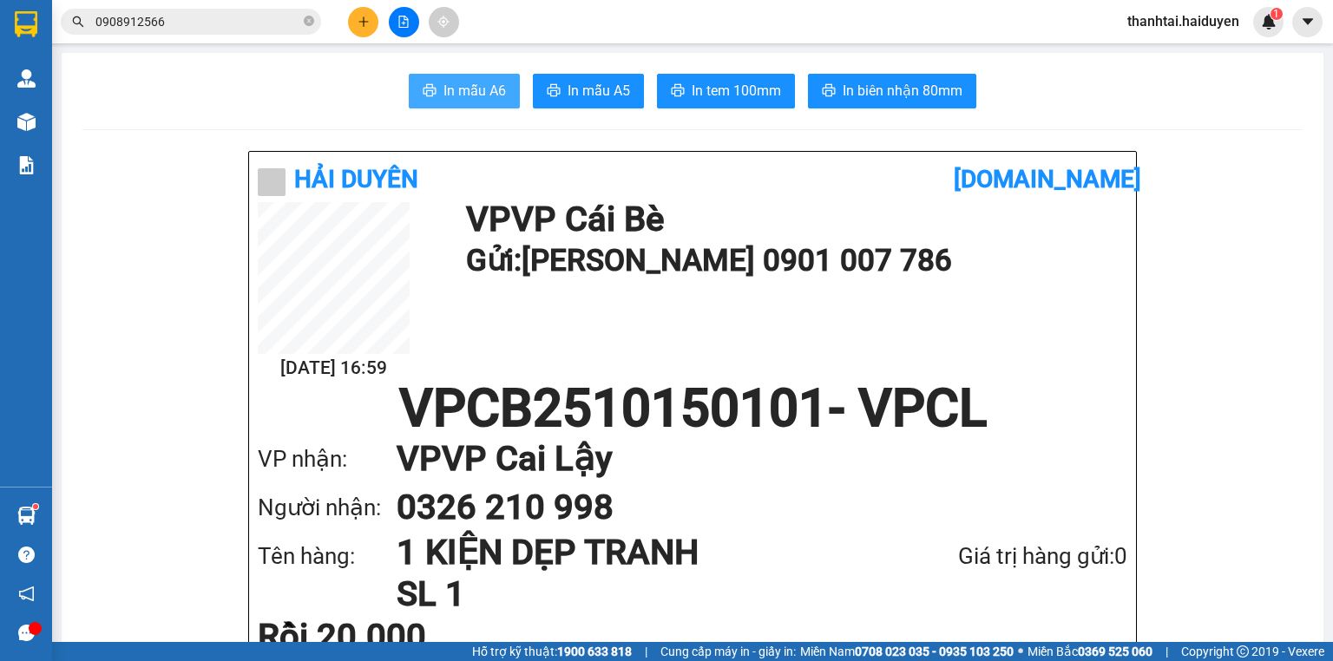
click at [455, 94] on span "In mẫu A6" at bounding box center [474, 91] width 62 height 22
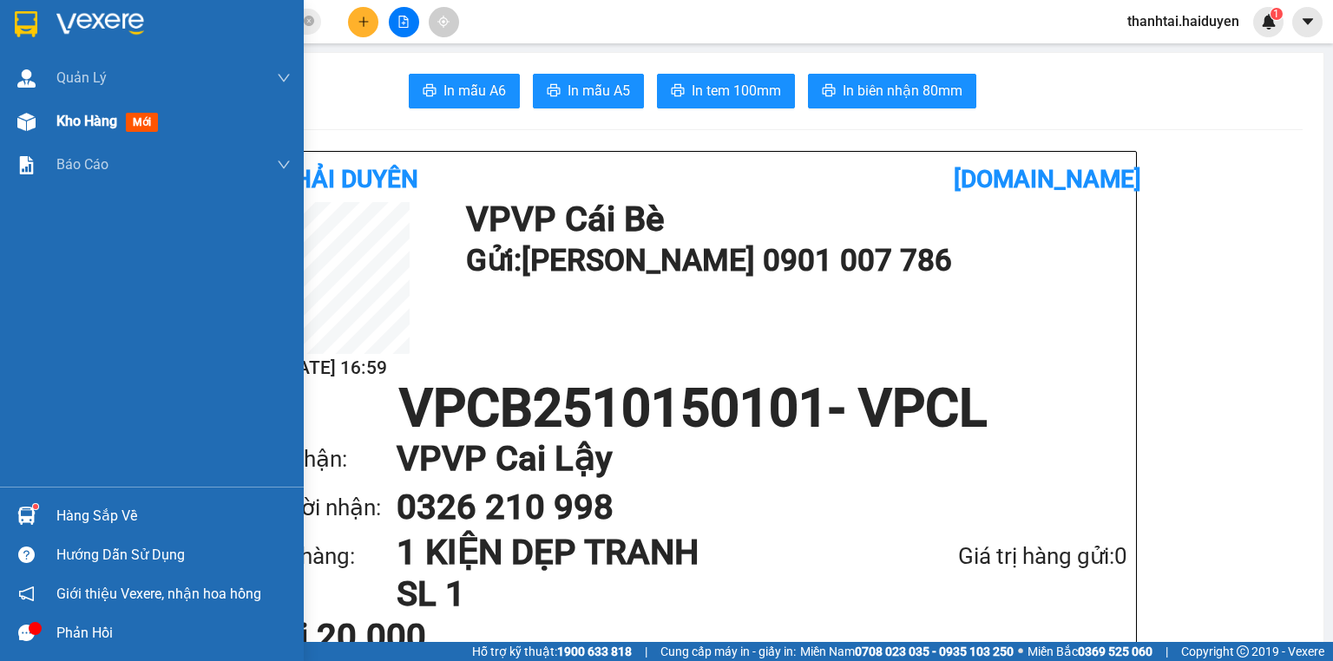
click at [34, 113] on img at bounding box center [26, 122] width 18 height 18
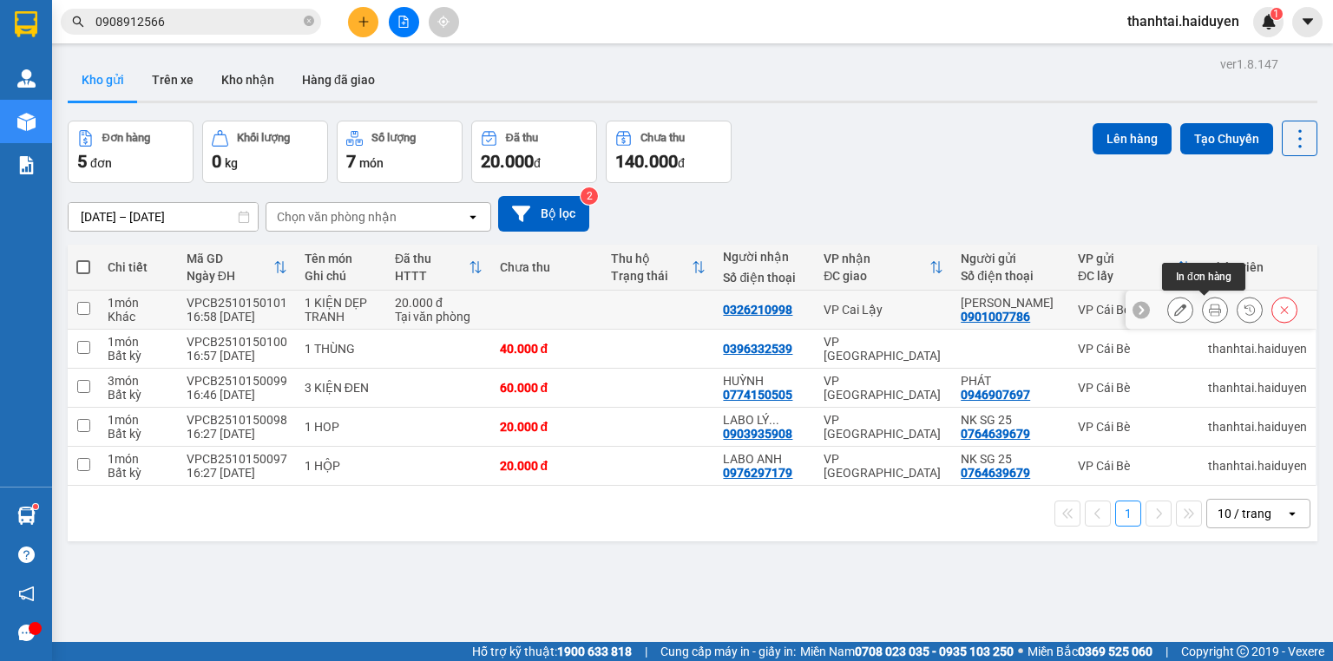
click at [1202, 309] on button at bounding box center [1214, 310] width 24 height 30
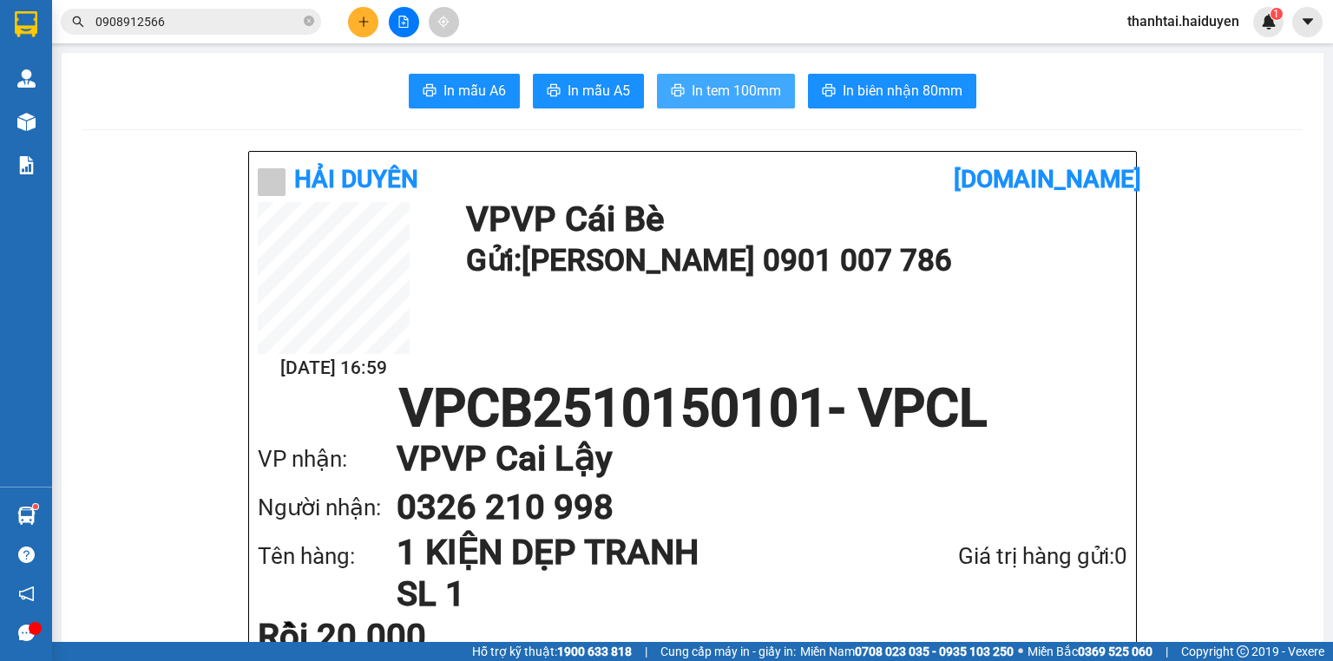
click at [716, 97] on span "In tem 100mm" at bounding box center [735, 91] width 89 height 22
click at [308, 21] on icon "close-circle" at bounding box center [309, 21] width 10 height 10
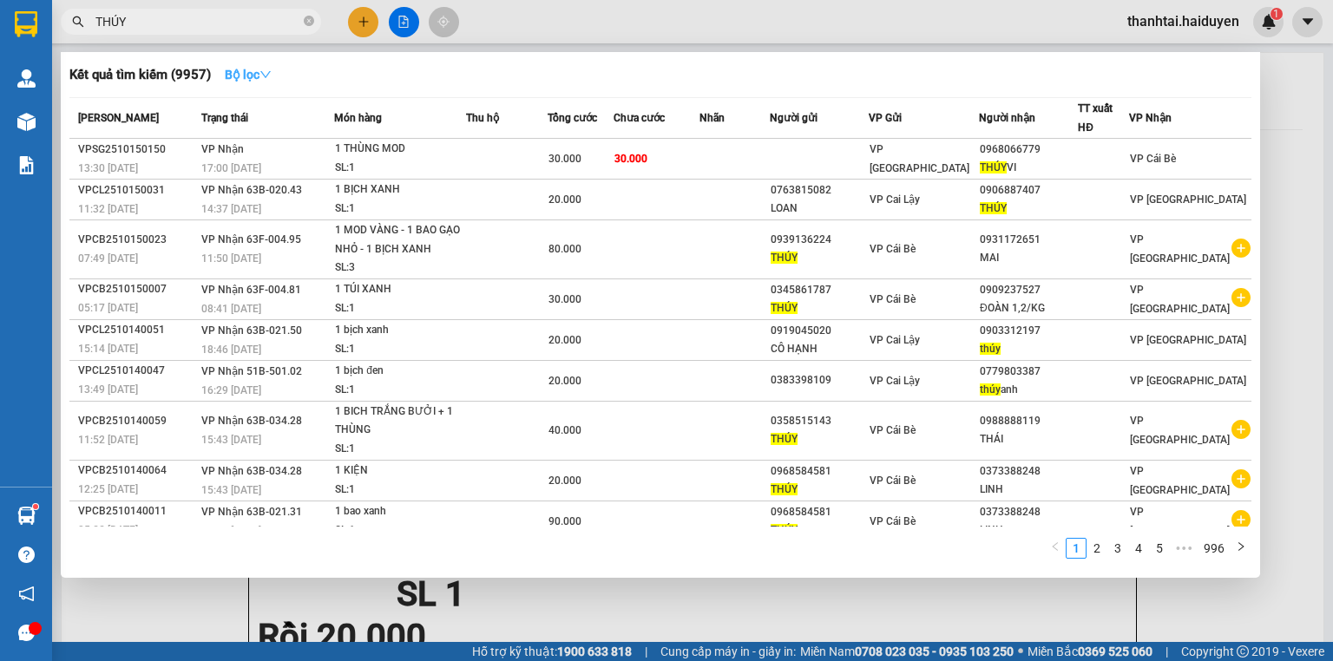
type input "THÚY"
click at [268, 78] on icon "down" at bounding box center [265, 75] width 12 height 12
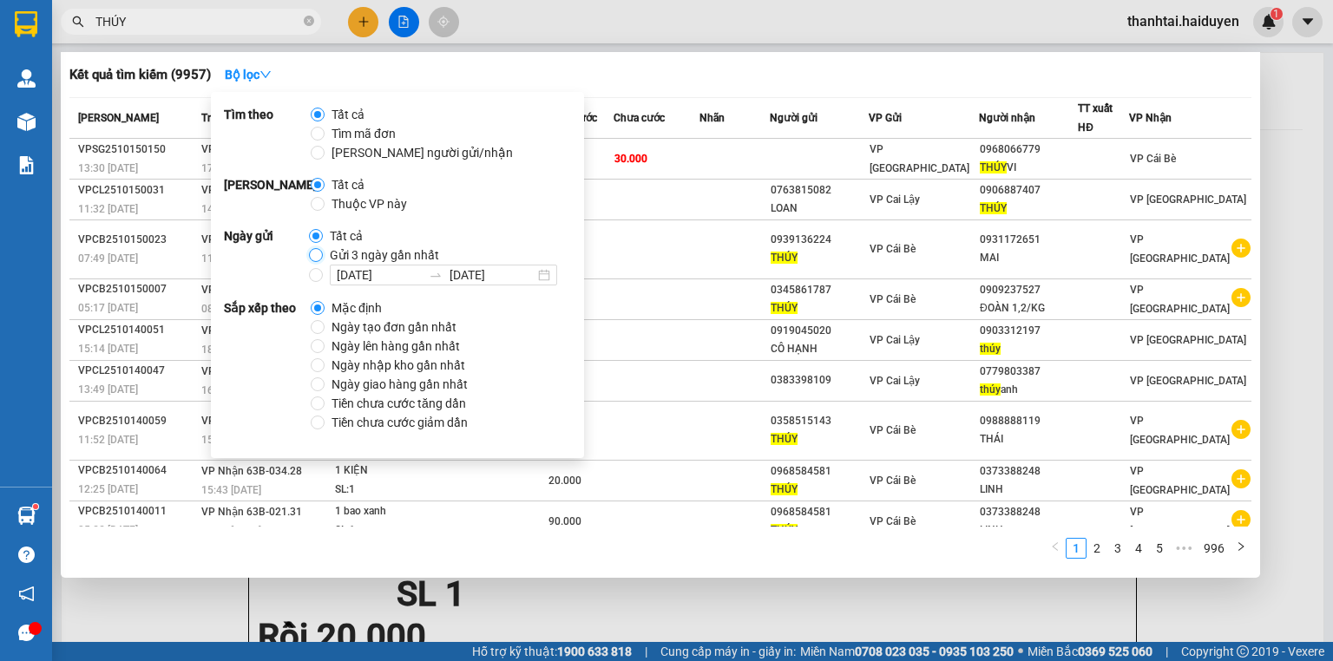
click at [311, 253] on input "Gửi 3 ngày gần nhất" at bounding box center [316, 255] width 14 height 14
radio input "true"
radio input "false"
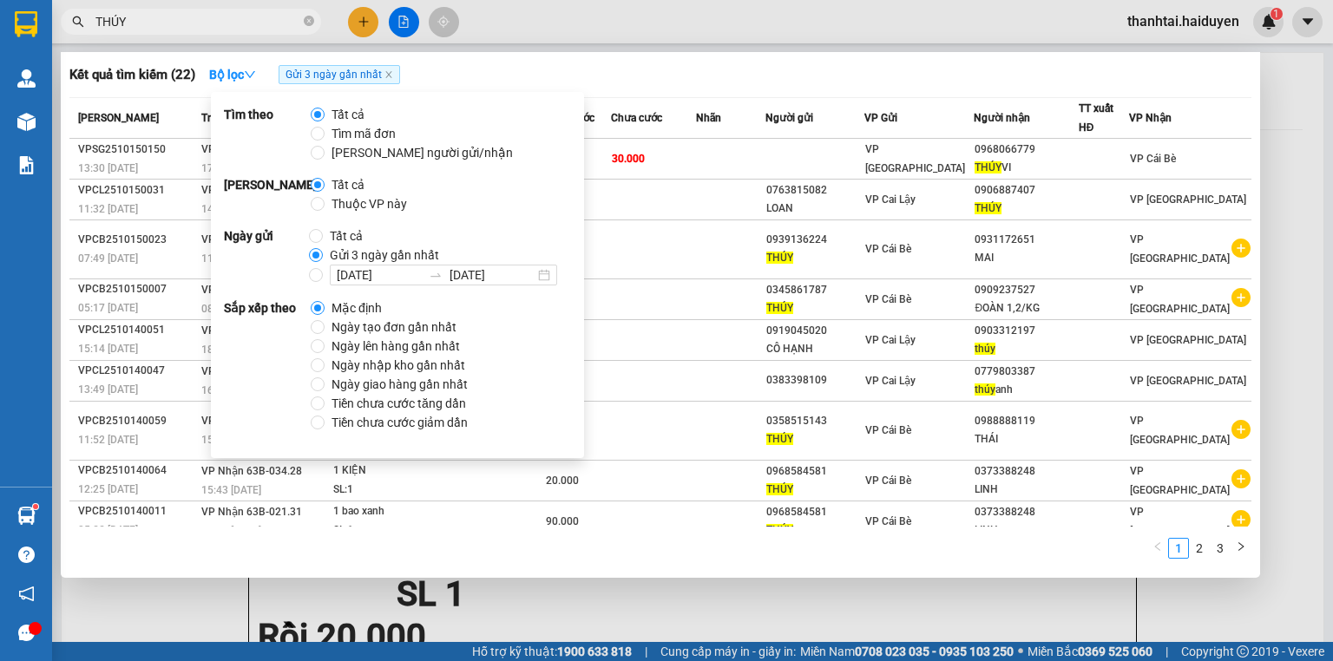
click at [733, 28] on div at bounding box center [666, 330] width 1333 height 661
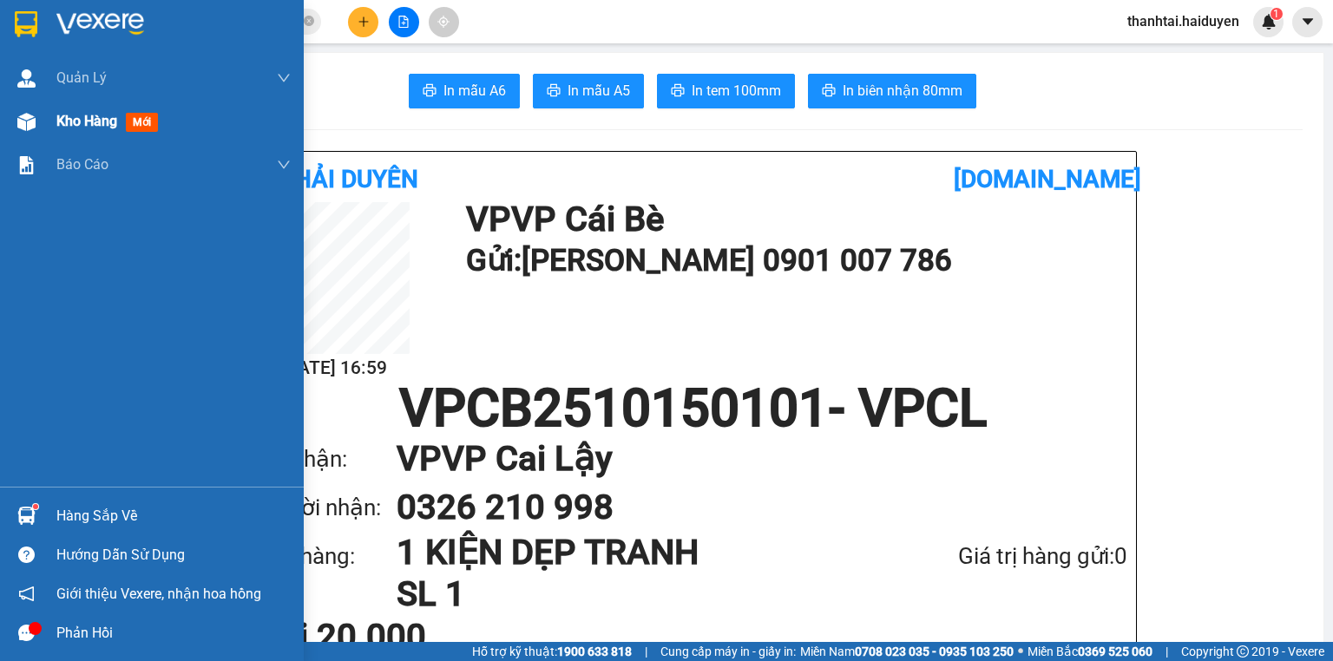
click at [45, 128] on div "Kho hàng mới" at bounding box center [152, 121] width 304 height 43
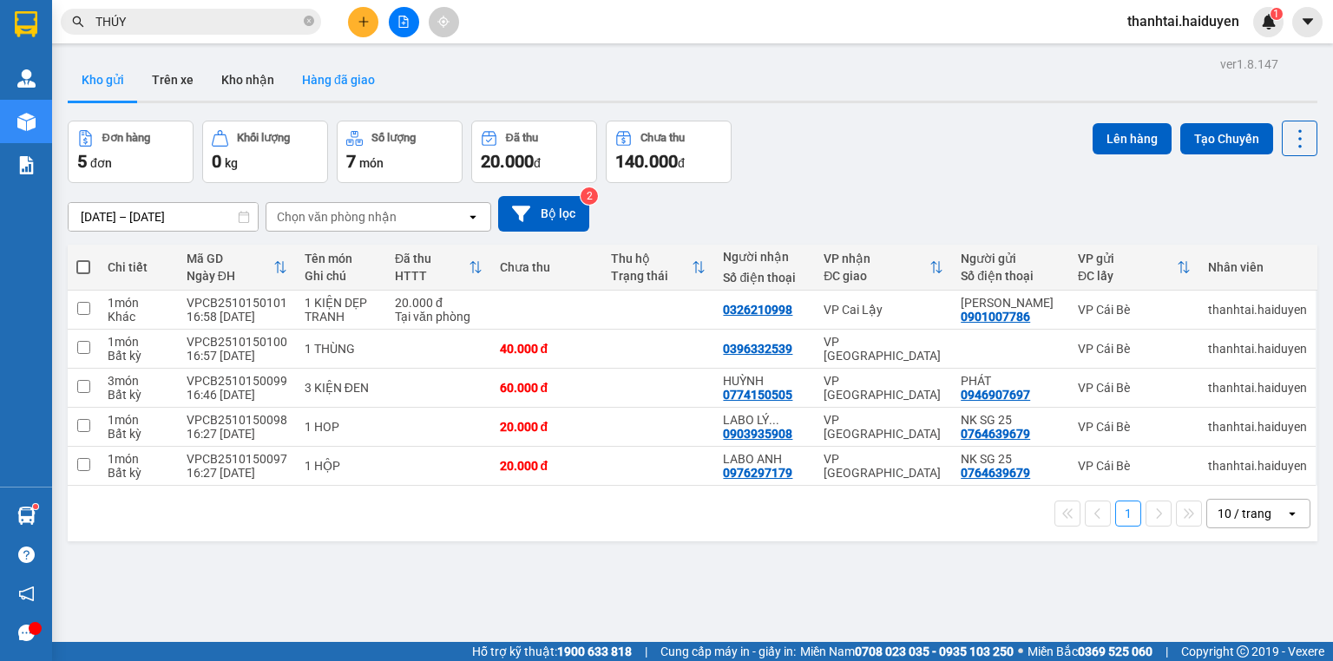
click at [330, 76] on button "Hàng đã giao" at bounding box center [338, 80] width 101 height 42
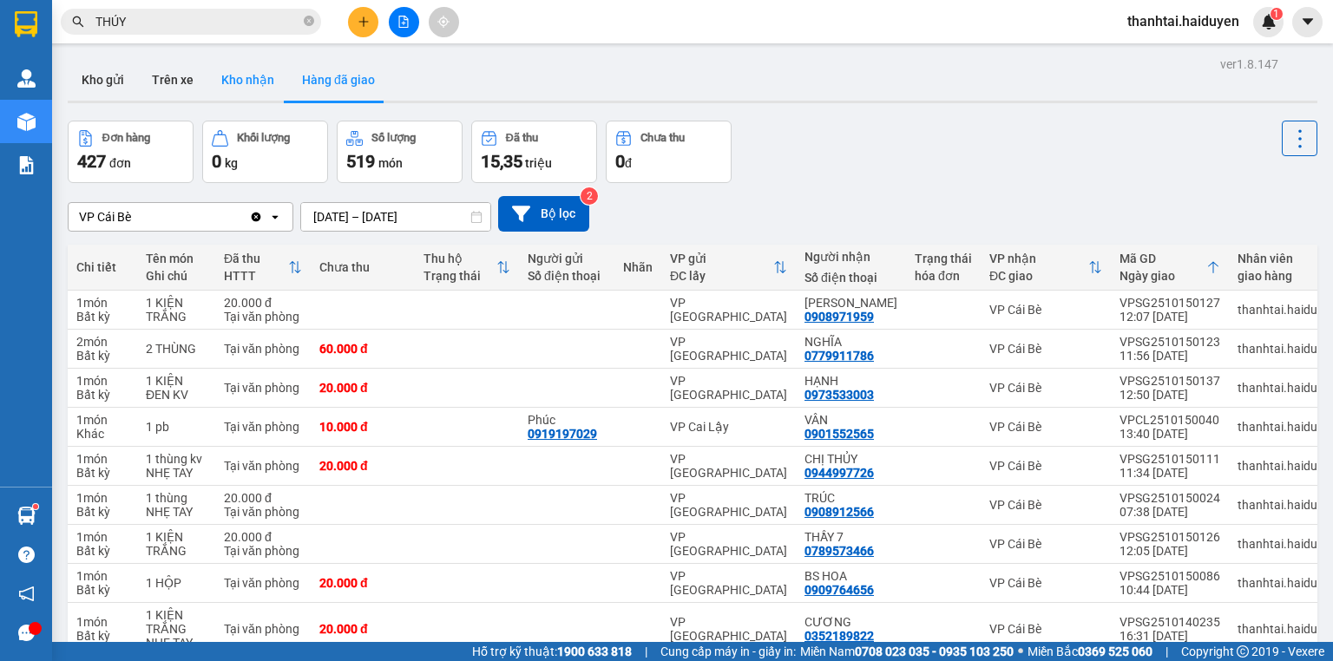
click at [236, 84] on button "Kho nhận" at bounding box center [247, 80] width 81 height 42
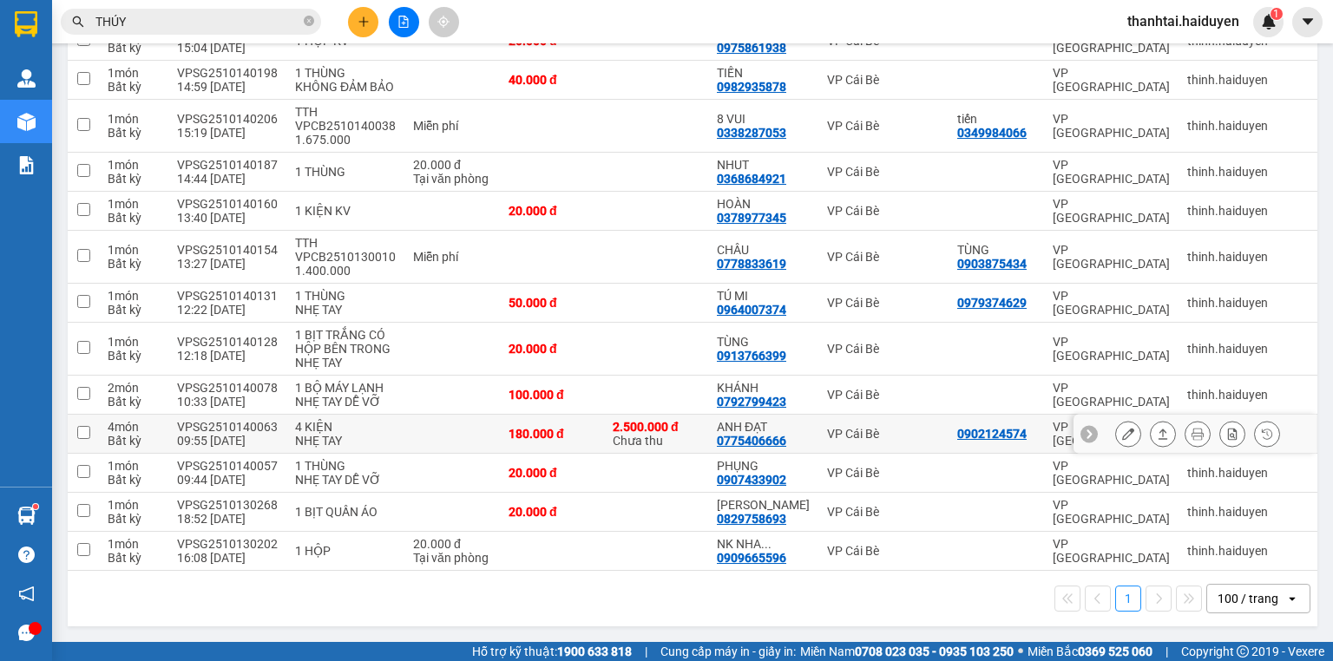
scroll to position [1458, 0]
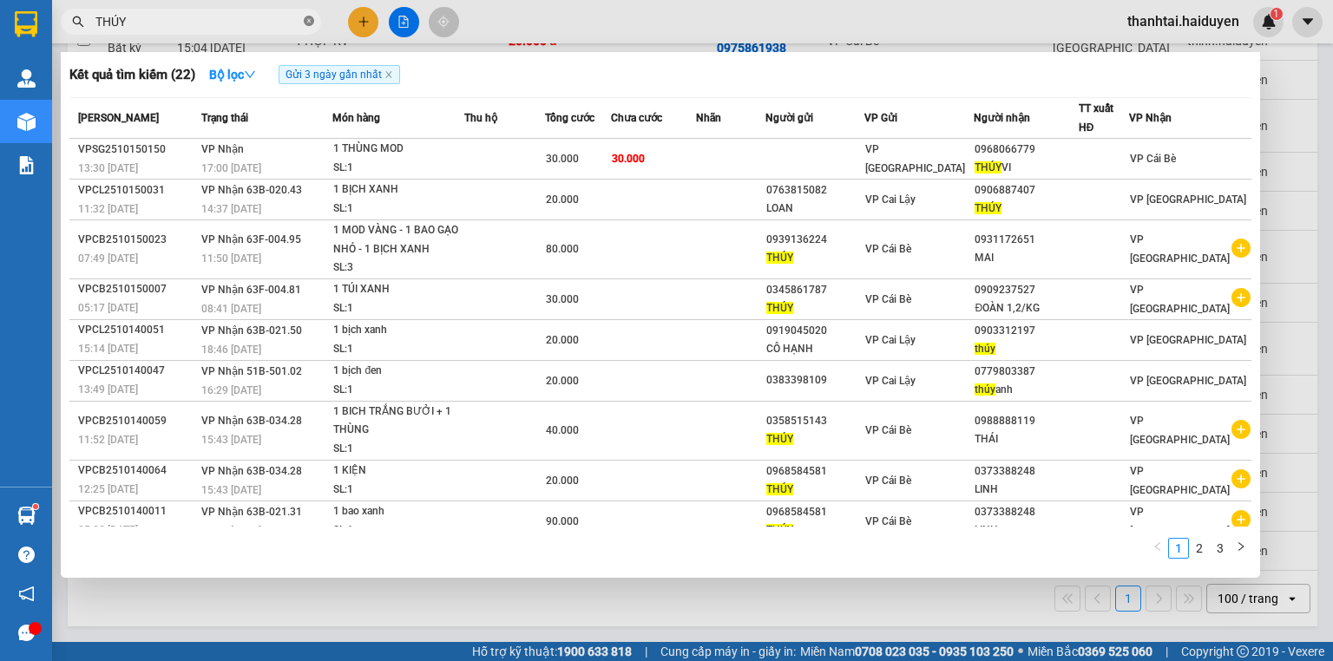
click at [311, 21] on icon "close-circle" at bounding box center [309, 21] width 10 height 10
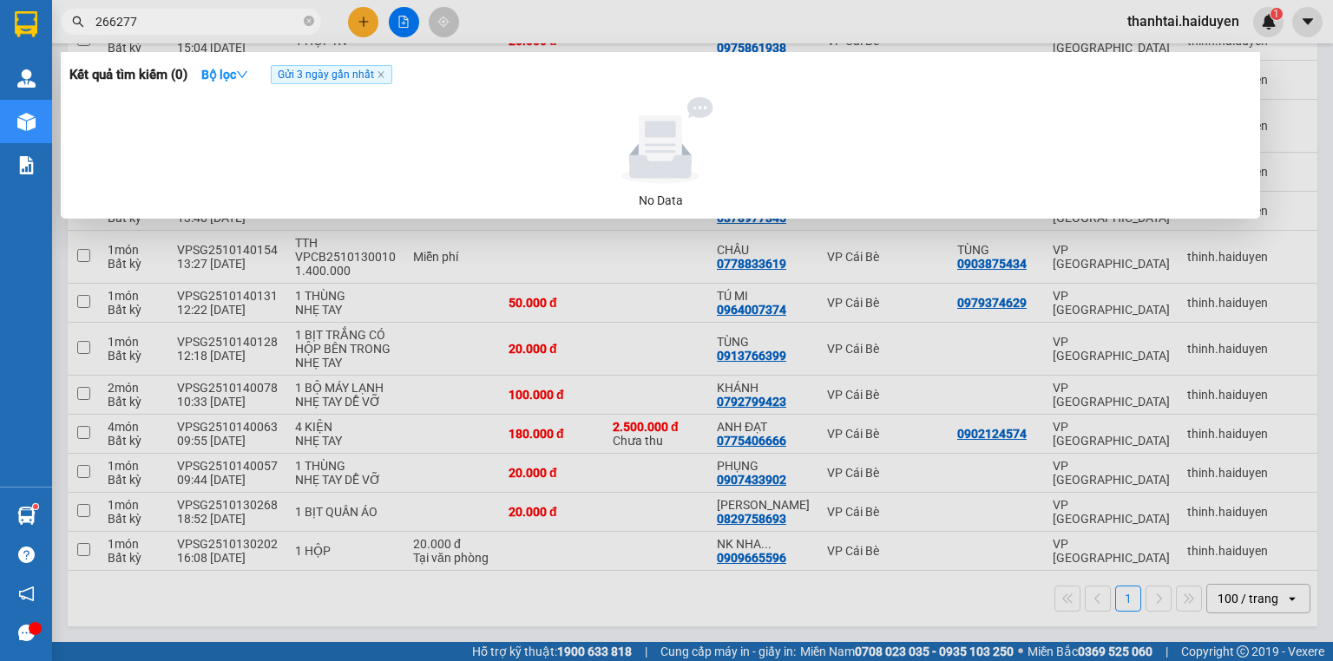
click at [388, 79] on span "Gửi 3 ngày gần nhất" at bounding box center [331, 74] width 121 height 19
click at [377, 76] on span "Gửi 3 ngày gần nhất" at bounding box center [331, 74] width 121 height 19
click at [382, 75] on icon "close" at bounding box center [381, 74] width 9 height 9
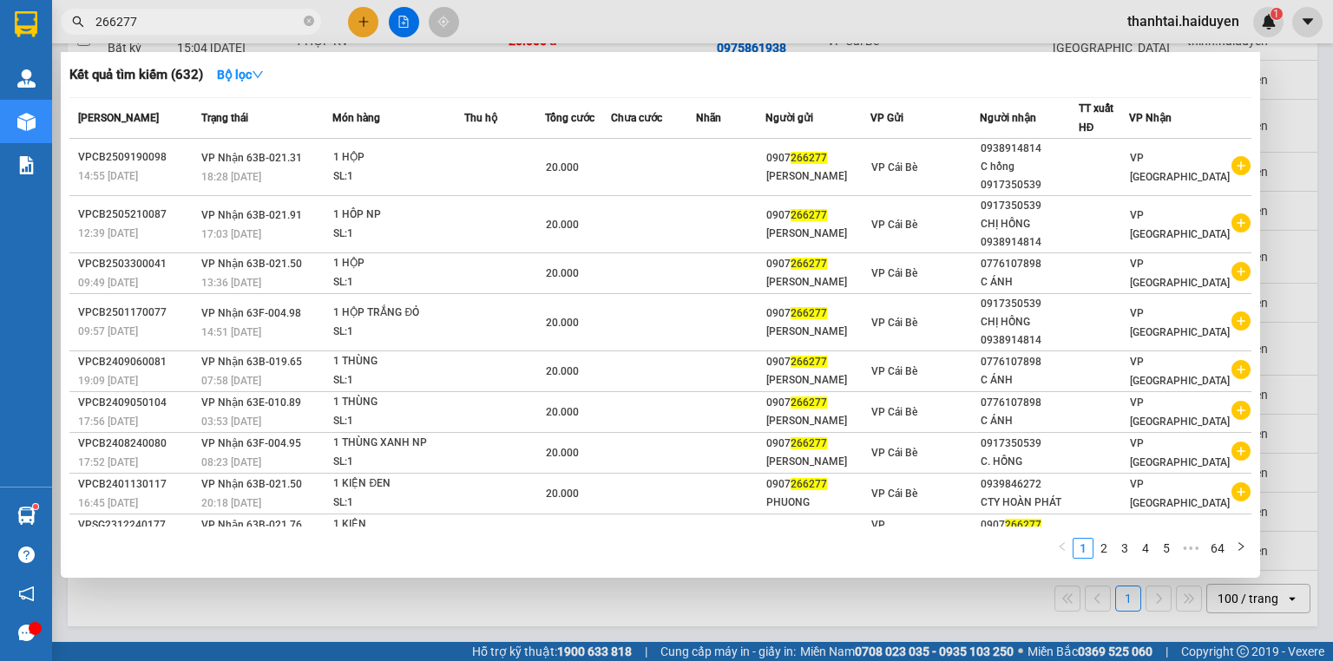
click at [112, 29] on input "266277" at bounding box center [197, 21] width 205 height 19
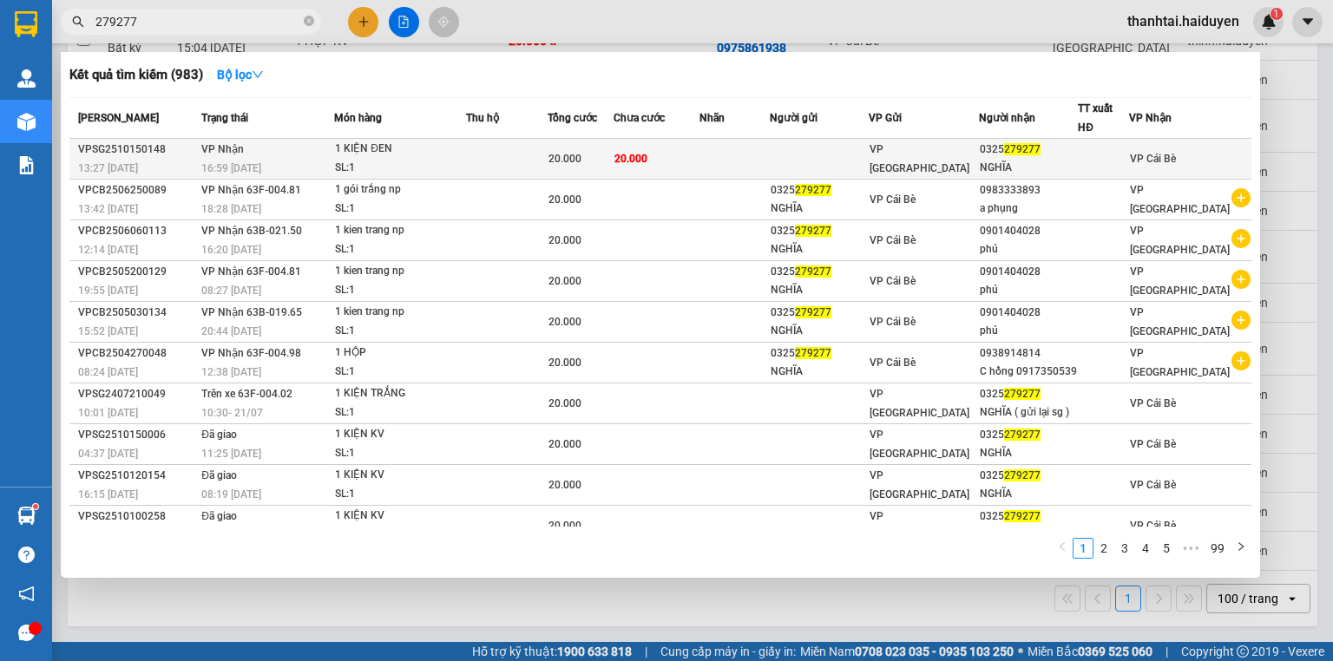
type input "279277"
click at [770, 156] on td at bounding box center [734, 159] width 70 height 41
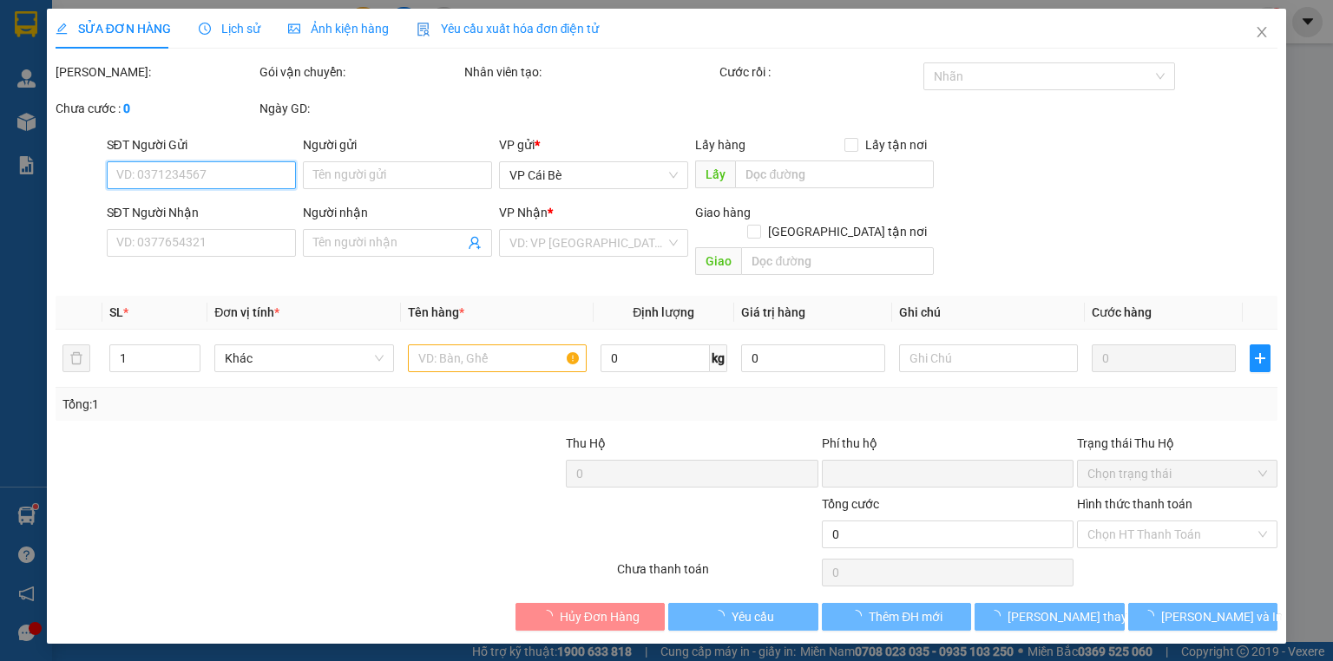
type input "0325279277"
type input "NGHĨA"
type input "0"
type input "20.000"
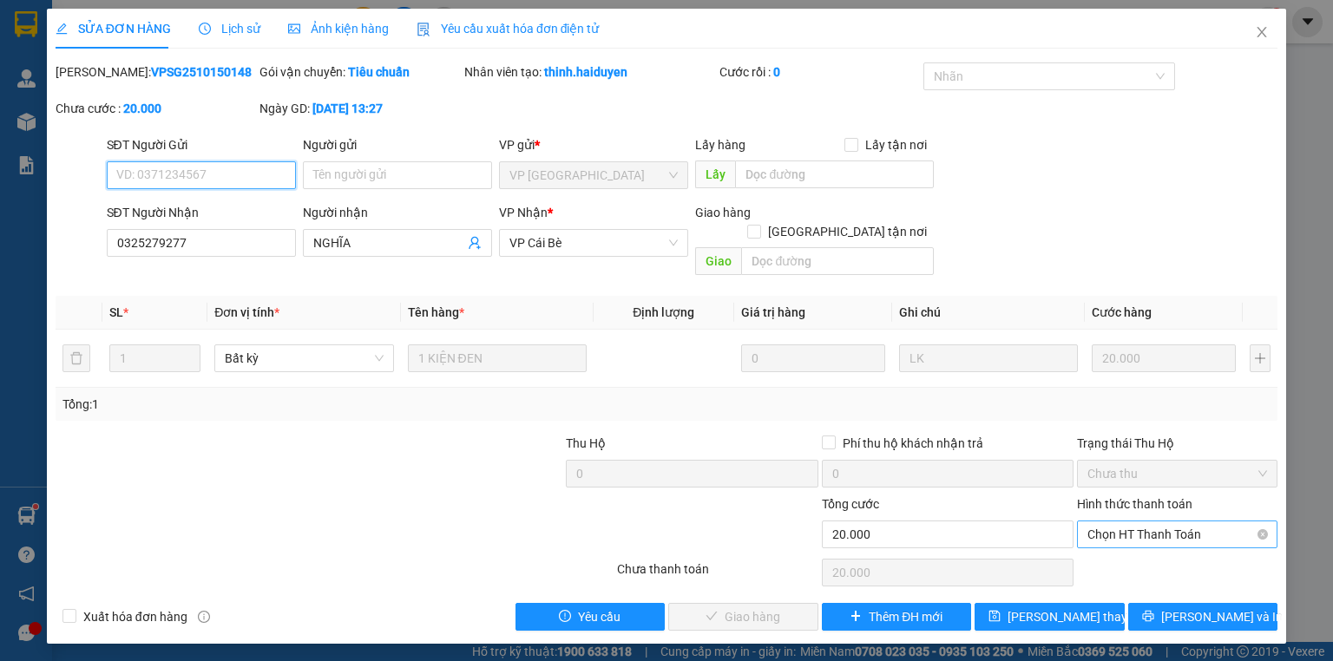
click at [1185, 521] on span "Chọn HT Thanh Toán" at bounding box center [1177, 534] width 180 height 26
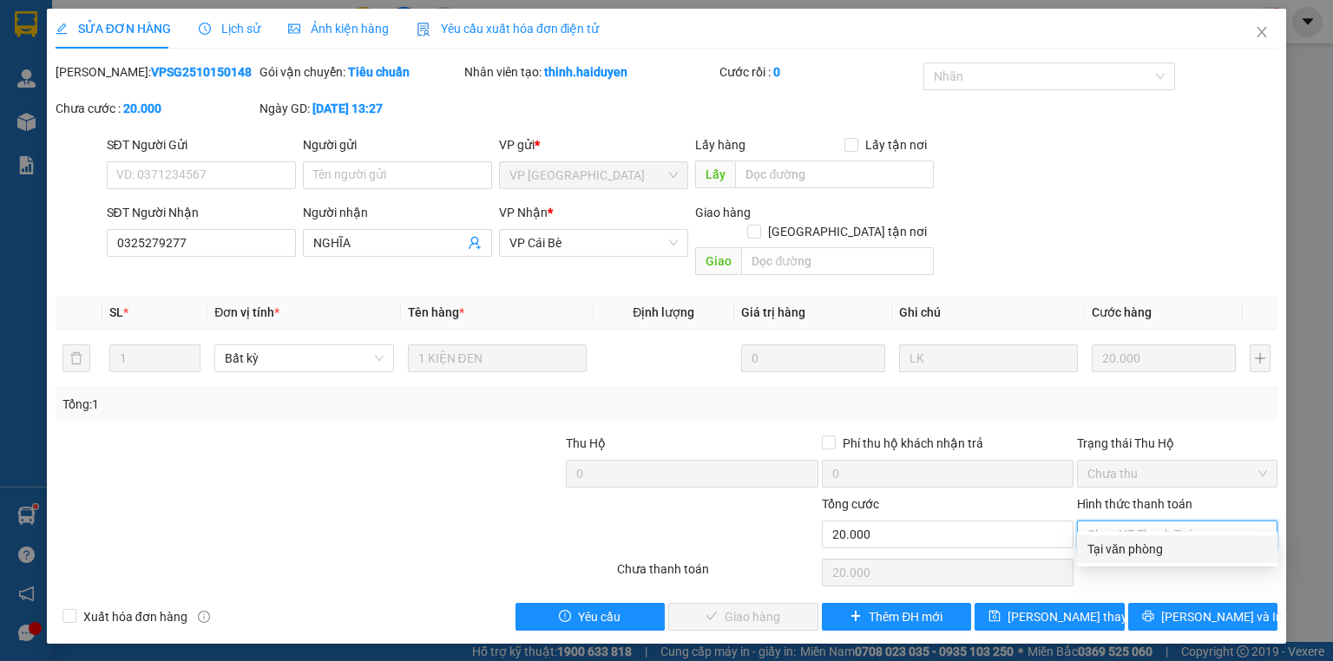
click at [1169, 547] on div "Tại văn phòng" at bounding box center [1177, 549] width 180 height 19
type input "0"
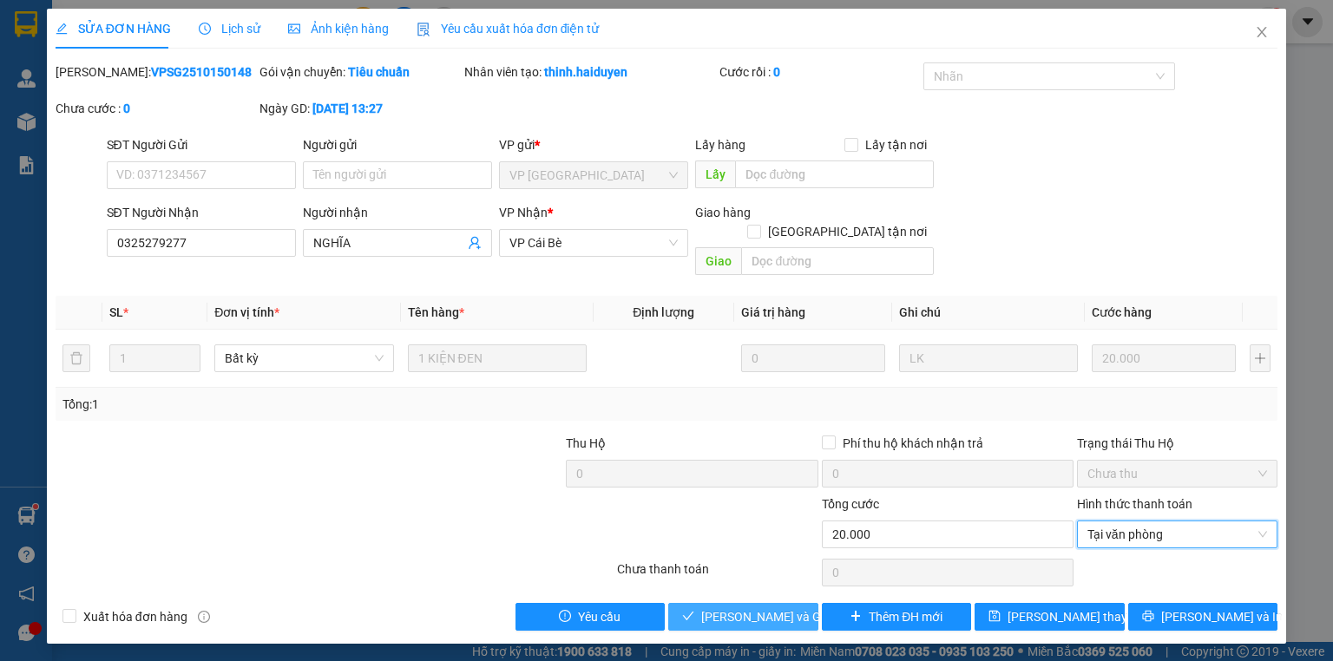
click at [722, 607] on span "[PERSON_NAME] và Giao hàng" at bounding box center [784, 616] width 167 height 19
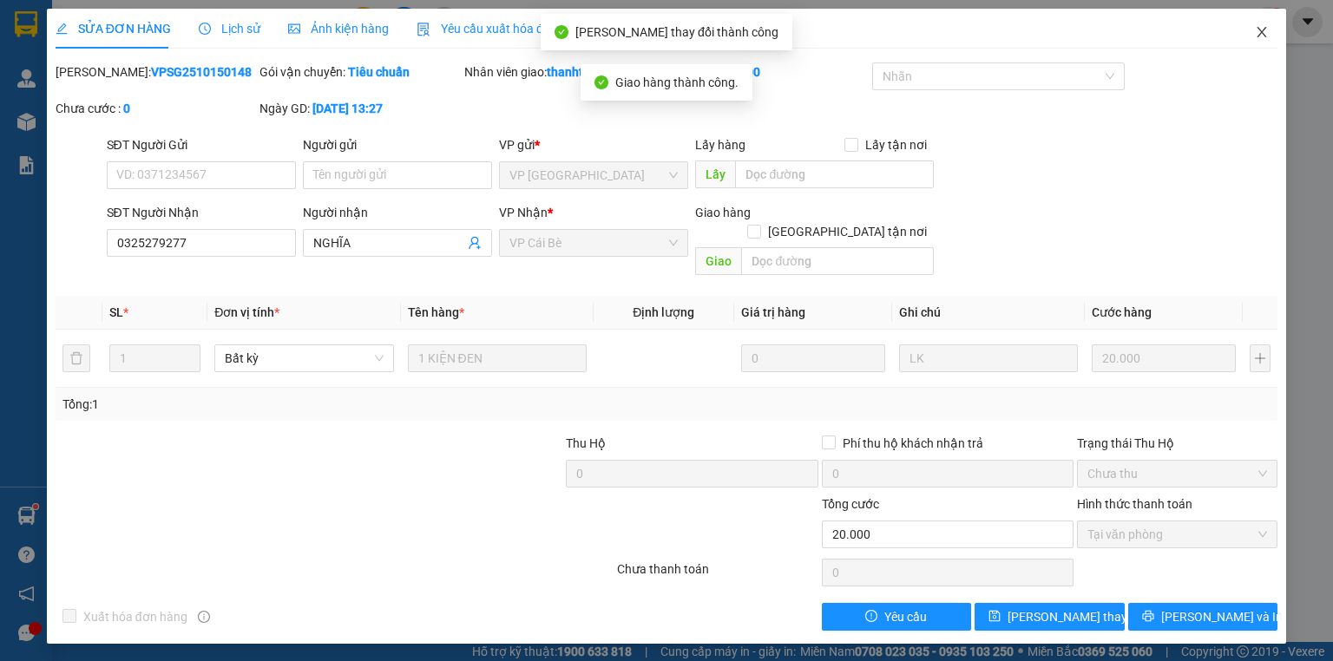
click at [1260, 36] on icon "close" at bounding box center [1261, 32] width 14 height 14
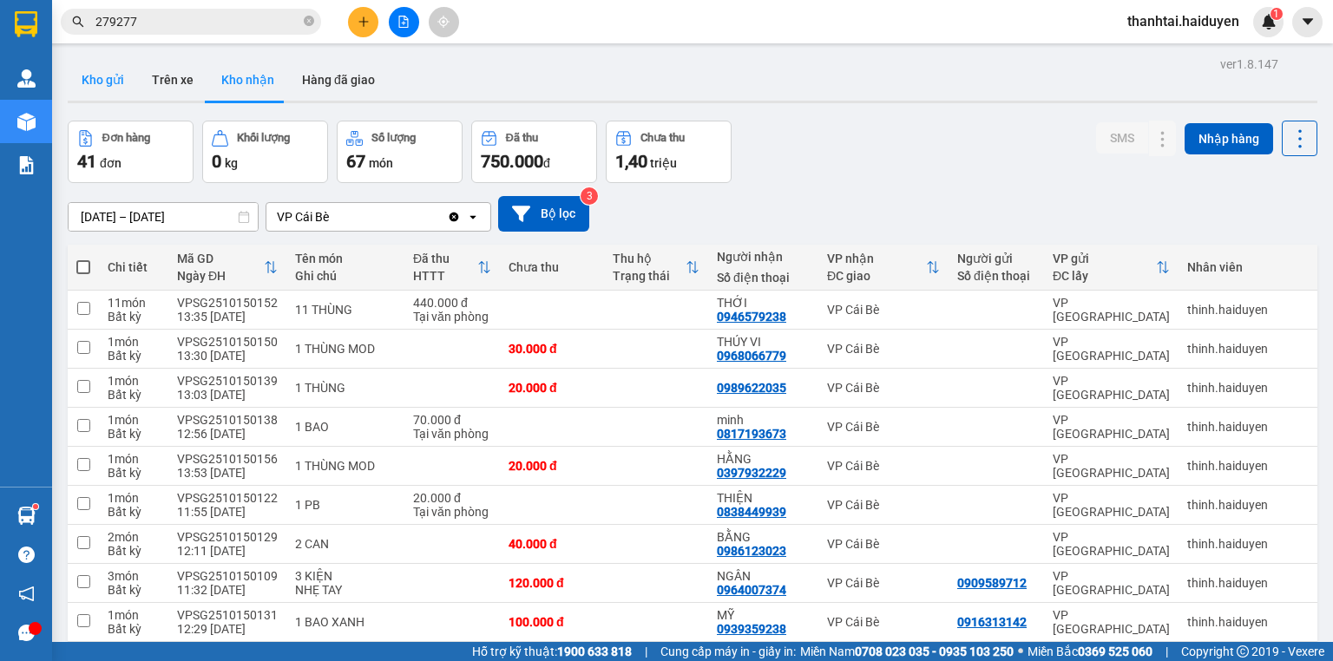
click at [101, 74] on button "Kho gửi" at bounding box center [103, 80] width 70 height 42
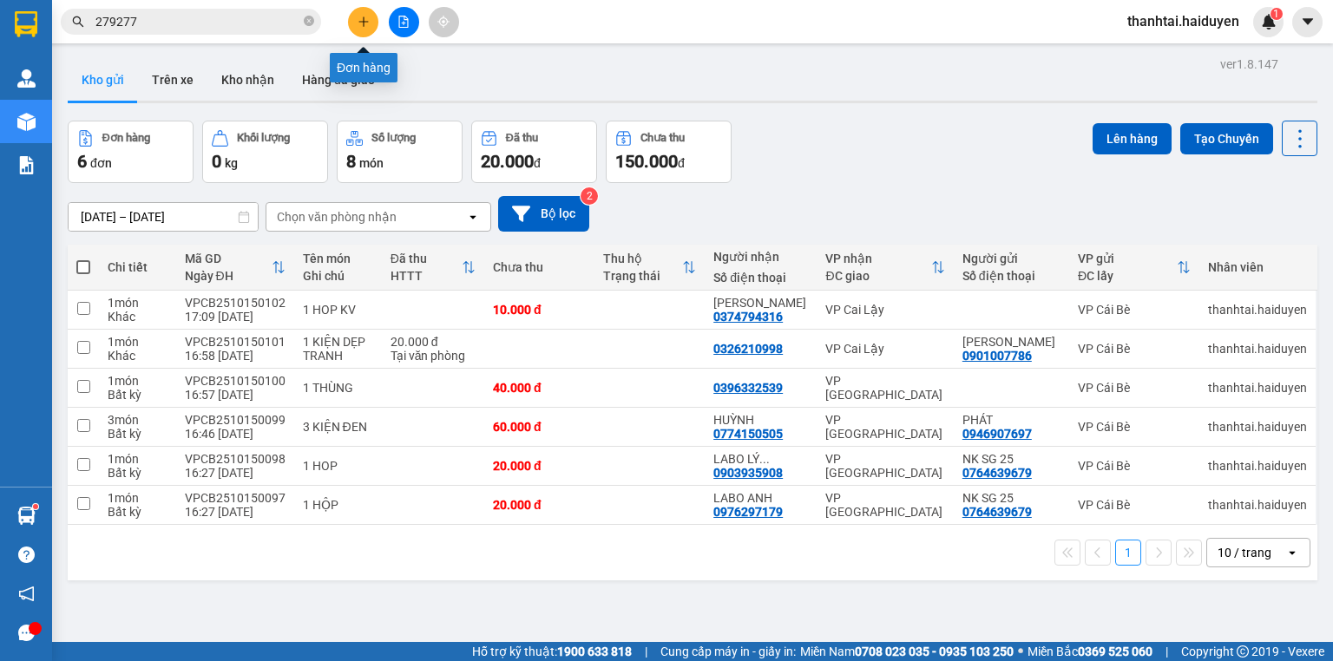
click at [364, 28] on button at bounding box center [363, 22] width 30 height 30
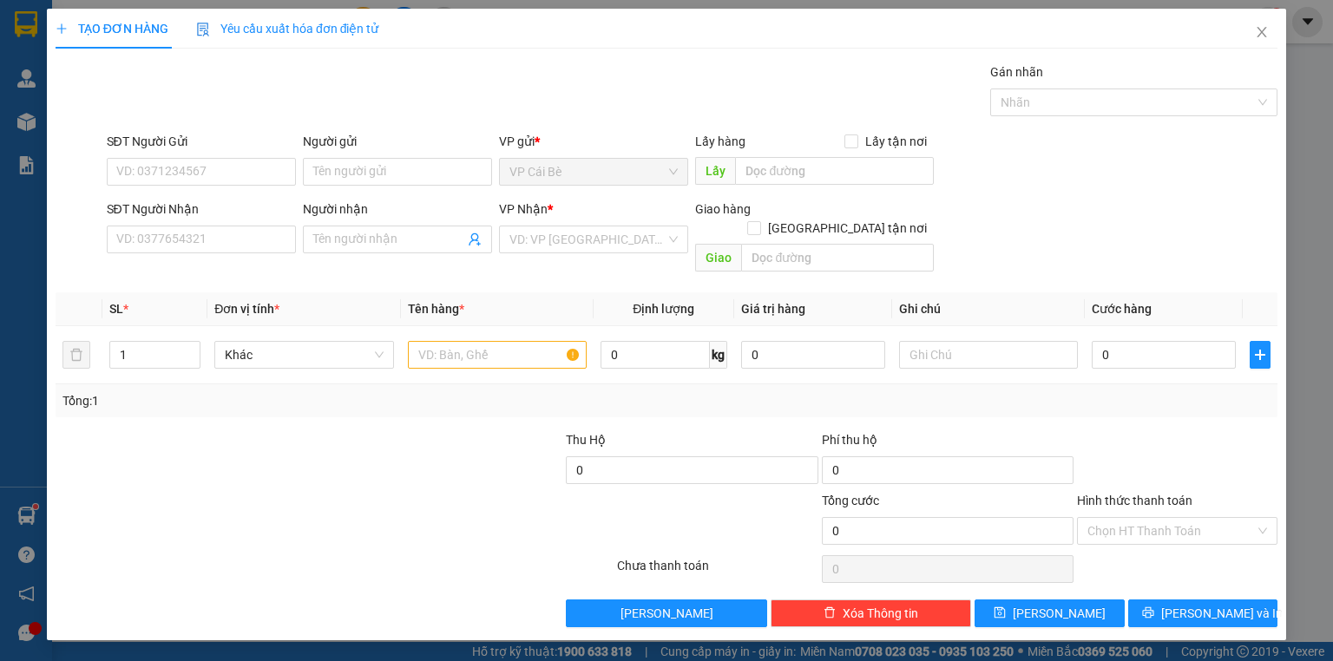
click at [215, 253] on div "SĐT Người Nhận VD: 0377654321" at bounding box center [201, 230] width 189 height 61
click at [229, 244] on input "SĐT Người Nhận" at bounding box center [201, 240] width 189 height 28
click at [236, 246] on input "SĐT Người Nhận" at bounding box center [201, 240] width 189 height 28
click at [233, 174] on input "SĐT Người Gửi" at bounding box center [201, 172] width 189 height 28
click at [208, 236] on input "SĐT Người Nhận" at bounding box center [201, 240] width 189 height 28
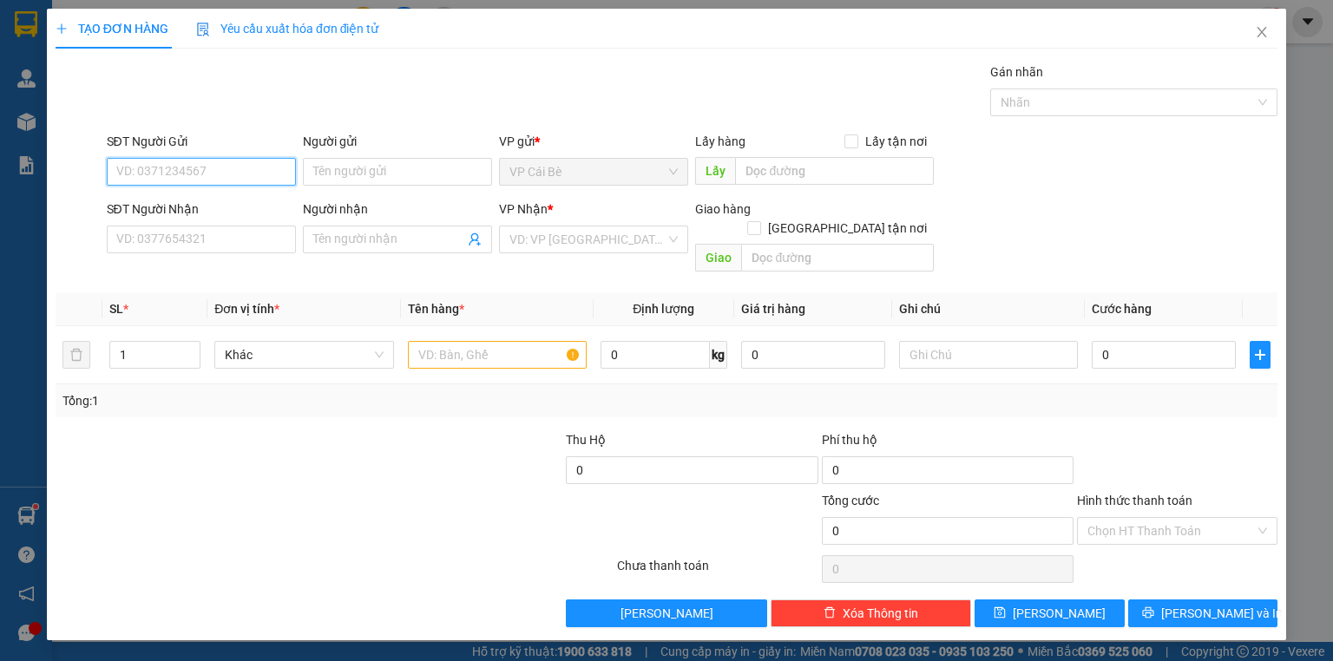
click at [217, 173] on input "SĐT Người Gửi" at bounding box center [201, 172] width 189 height 28
drag, startPoint x: 203, startPoint y: 259, endPoint x: 210, endPoint y: 250, distance: 11.1
click at [204, 258] on div "SĐT Người Nhận VD: 0377654321" at bounding box center [201, 230] width 189 height 61
click at [216, 243] on input "SĐT Người Nhận" at bounding box center [201, 240] width 189 height 28
click at [219, 180] on input "SĐT Người Gửi" at bounding box center [201, 172] width 189 height 28
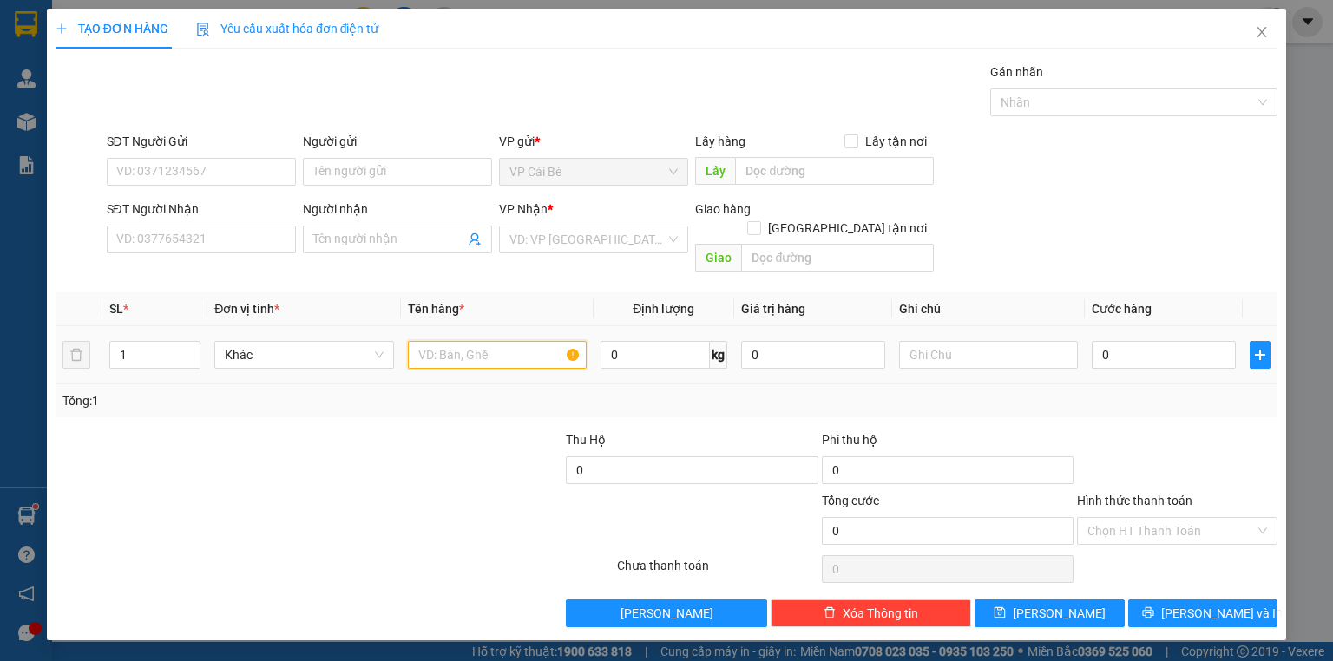
click at [488, 341] on input "text" at bounding box center [497, 355] width 179 height 28
type input "1 PB"
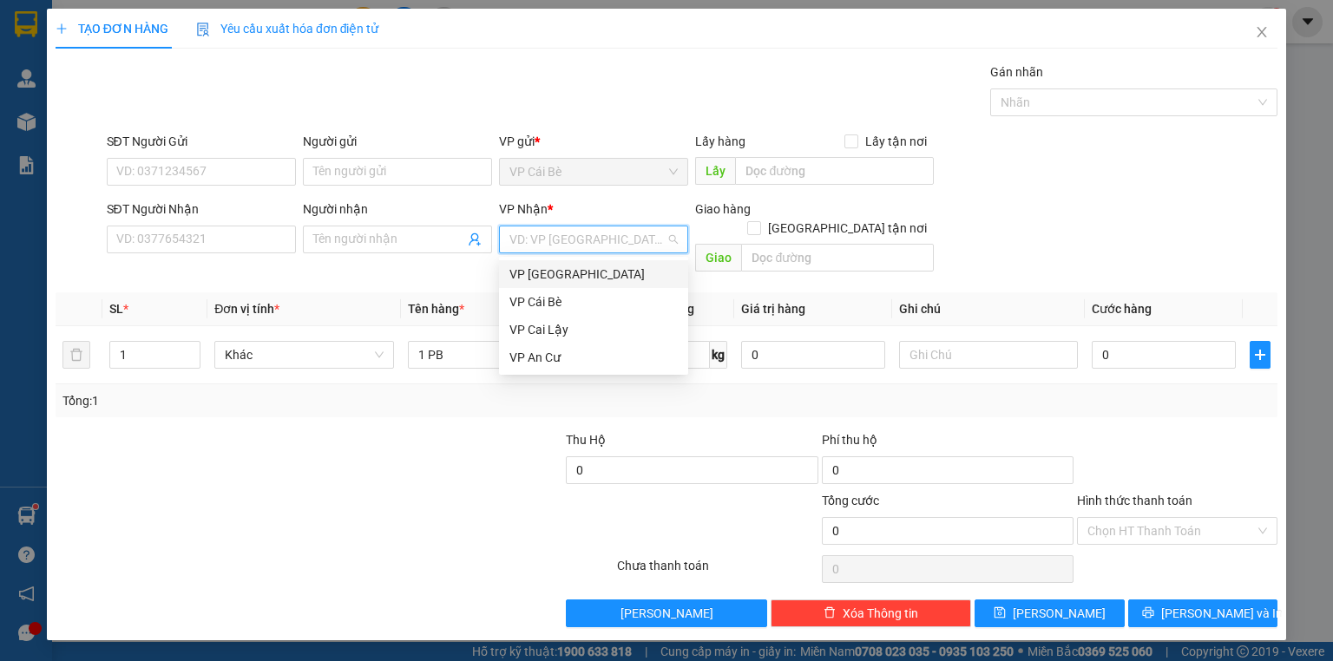
click at [576, 234] on input "search" at bounding box center [587, 239] width 156 height 26
click at [206, 242] on input "SĐT Người Nhận" at bounding box center [201, 240] width 189 height 28
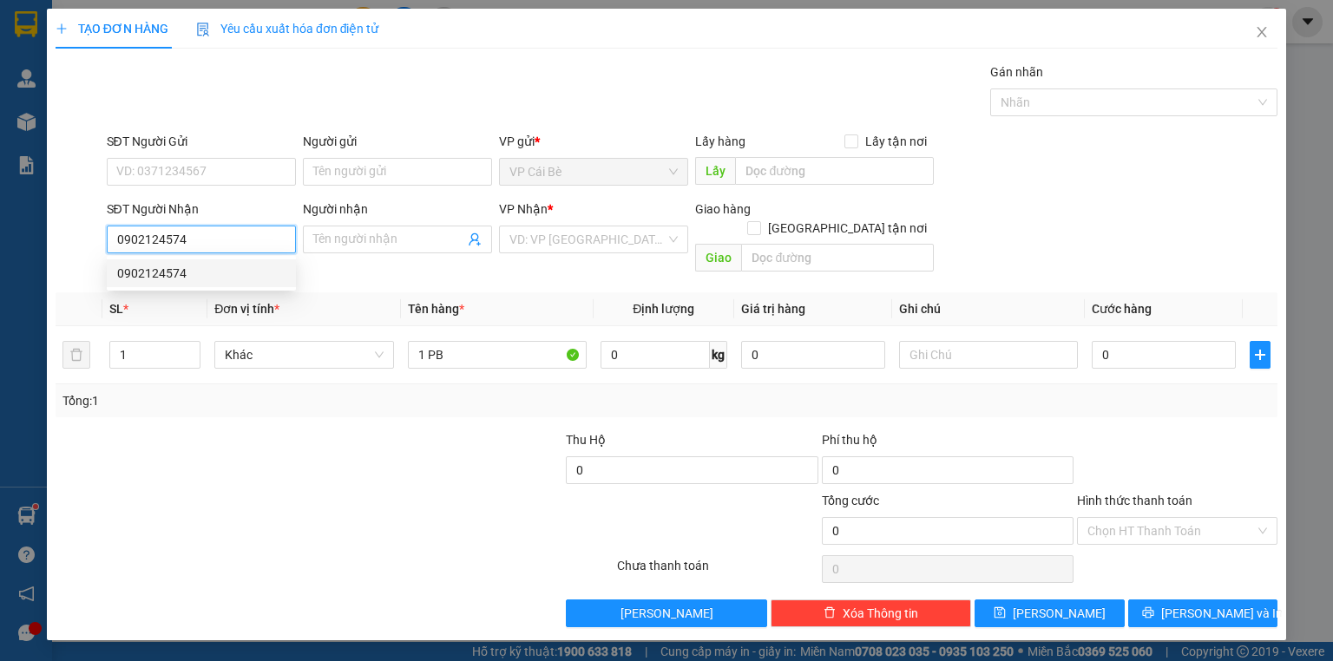
drag, startPoint x: 167, startPoint y: 260, endPoint x: 159, endPoint y: 265, distance: 8.9
click at [160, 264] on div "0902124574" at bounding box center [201, 273] width 189 height 28
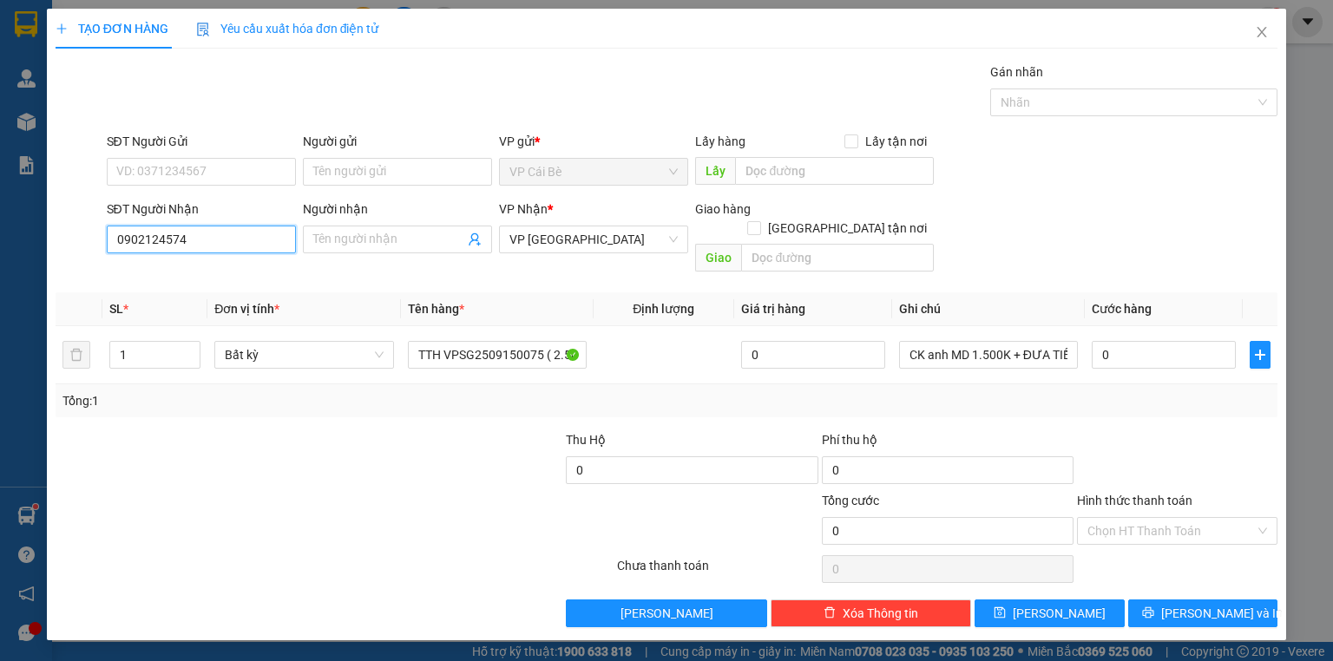
type input "0902124574"
click at [185, 266] on div "Transit Pickup Surcharge Ids Transit Deliver Surcharge Ids Transit Deliver Surc…" at bounding box center [667, 344] width 1222 height 565
click at [211, 242] on input "0902124574" at bounding box center [201, 240] width 189 height 28
click at [201, 282] on div "0902124574" at bounding box center [201, 273] width 168 height 19
click at [246, 176] on input "SĐT Người Gửi" at bounding box center [201, 172] width 189 height 28
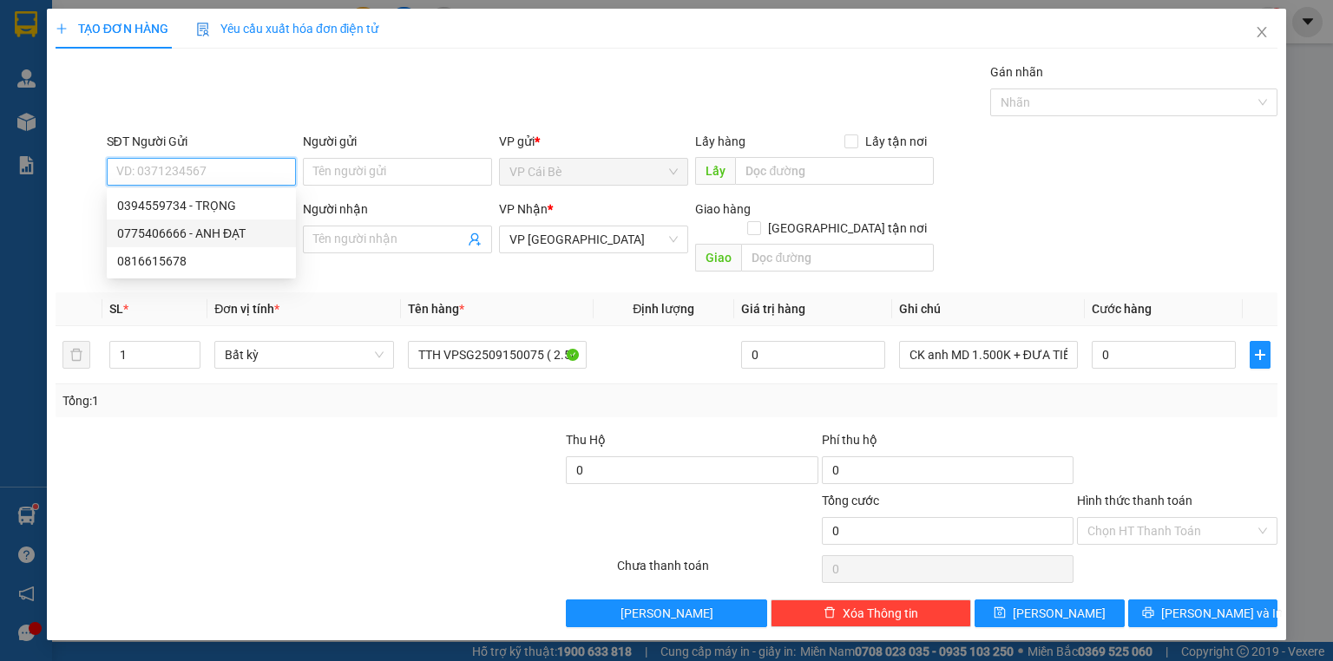
click at [177, 239] on div "0775406666 - ANH ĐẠT" at bounding box center [201, 233] width 168 height 19
type input "0775406666"
type input "ANH ĐẠT"
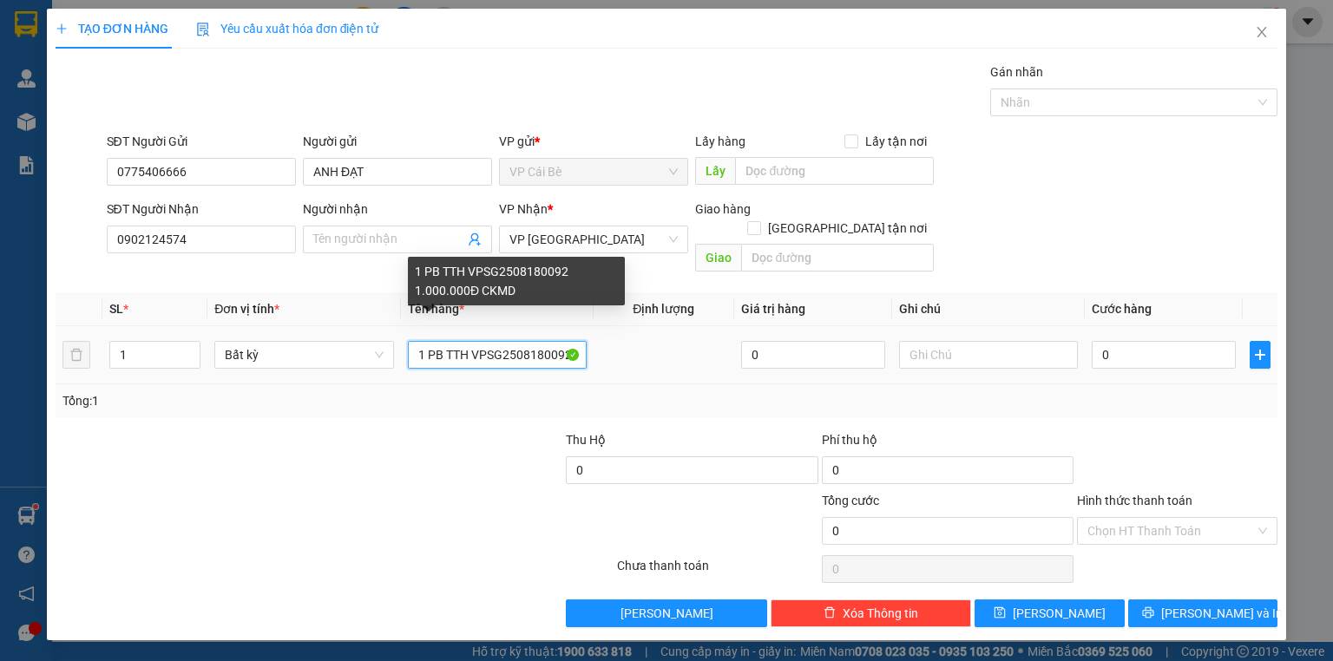
click at [468, 341] on input "1 PB TTH VPSG2508180092 1.000.000Đ CKMD" at bounding box center [497, 355] width 179 height 28
click at [523, 341] on input "1 PB TTH VPSG2508180092 1.000.000Đ CKMD" at bounding box center [497, 355] width 179 height 28
drag, startPoint x: 514, startPoint y: 340, endPoint x: 560, endPoint y: 341, distance: 46.9
click at [560, 341] on input "1 PB TTH VPSG2508180092 1.000.000Đ CKMD" at bounding box center [497, 355] width 179 height 28
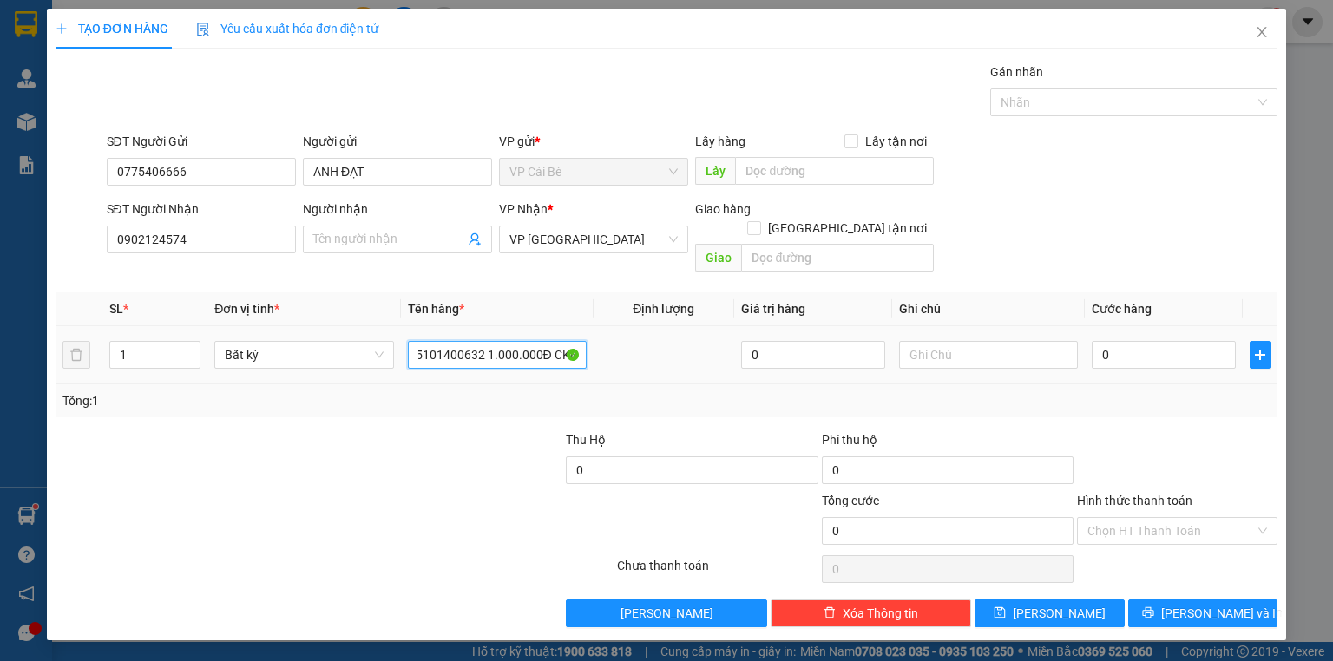
drag, startPoint x: 565, startPoint y: 340, endPoint x: 665, endPoint y: 350, distance: 101.1
click at [665, 350] on tr "1 Bất kỳ 1 PB TTH VPSG25101400632 1.000.000Đ CKMD 0 0" at bounding box center [667, 355] width 1222 height 58
type input "1 PB TTH VPSG2510140063(2.500.00)"
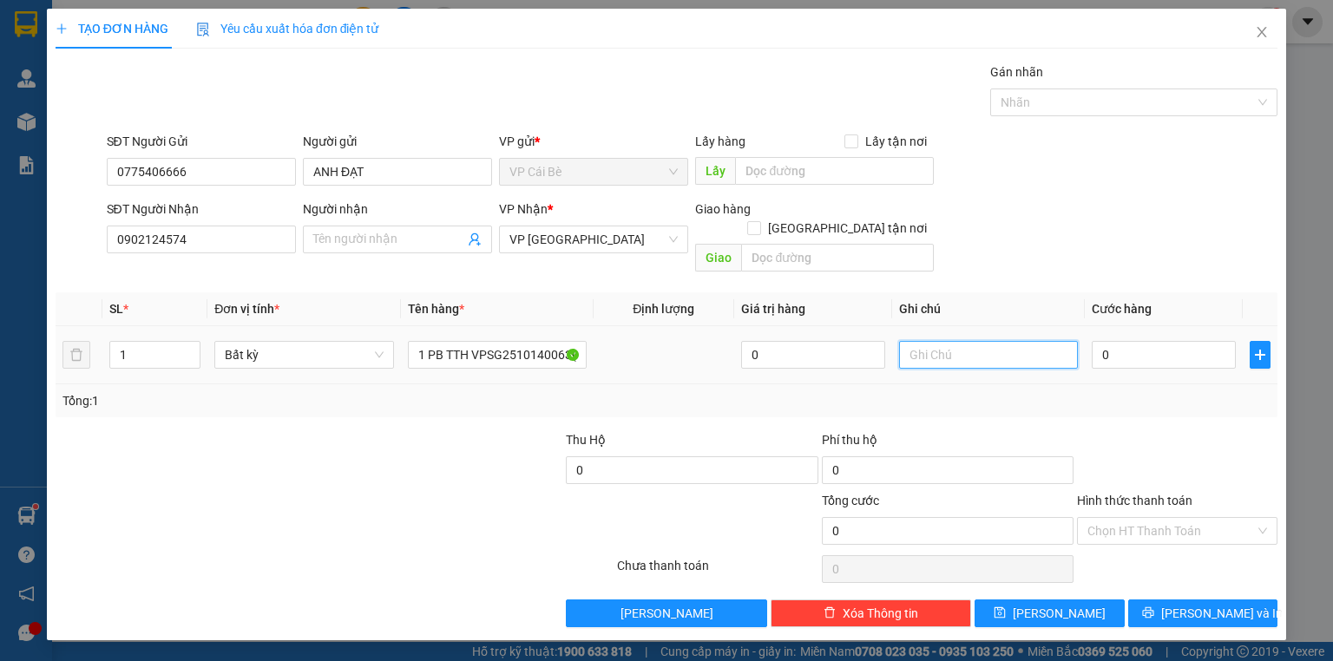
click at [1025, 341] on input "text" at bounding box center [988, 355] width 179 height 28
type input "D"
type input "ĐÃ CK MD"
click at [1173, 518] on input "Hình thức thanh toán" at bounding box center [1170, 531] width 167 height 26
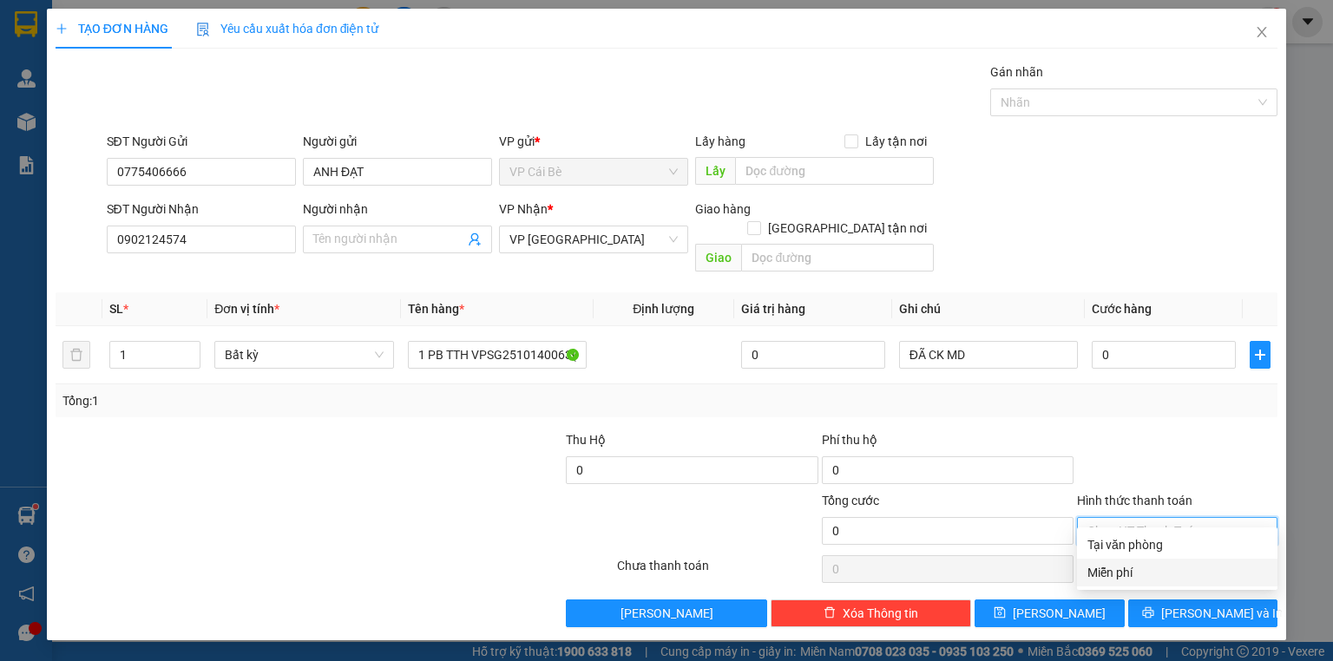
click at [1156, 579] on div "Miễn phí" at bounding box center [1177, 572] width 180 height 19
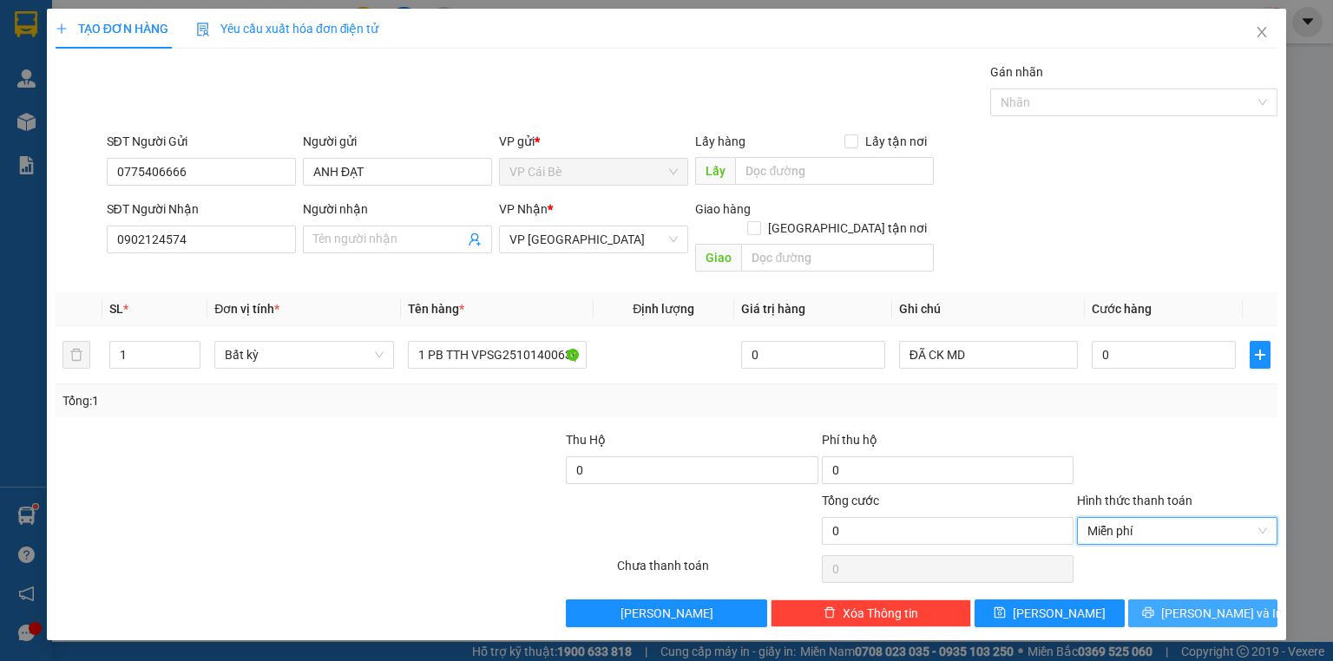
click at [1202, 604] on span "[PERSON_NAME] và In" at bounding box center [1221, 613] width 121 height 19
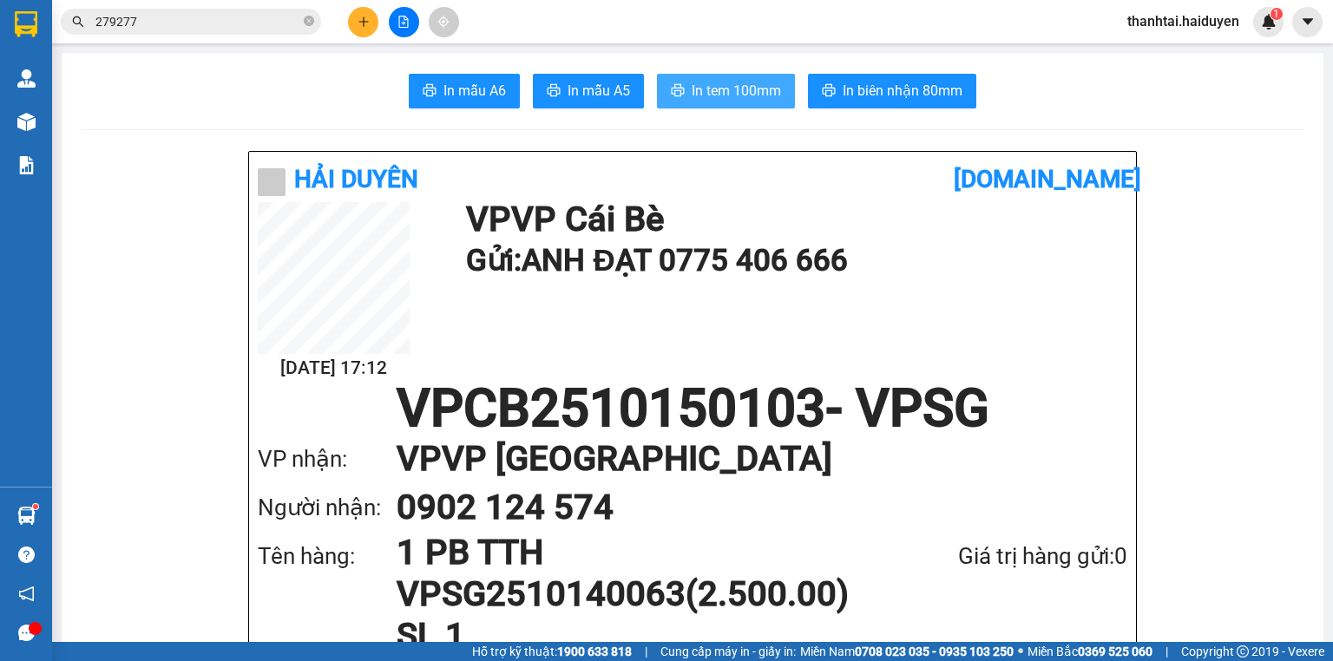
click at [746, 94] on span "In tem 100mm" at bounding box center [735, 91] width 89 height 22
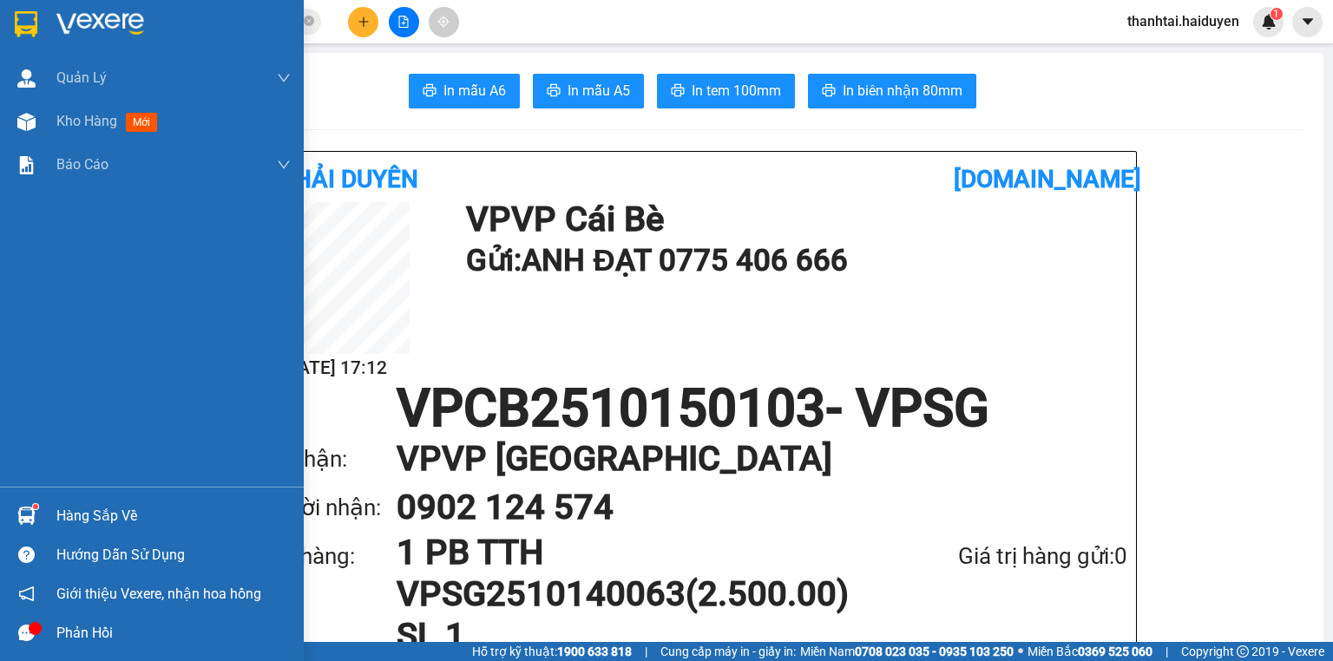
click at [88, 506] on div "Hàng sắp về" at bounding box center [173, 516] width 234 height 26
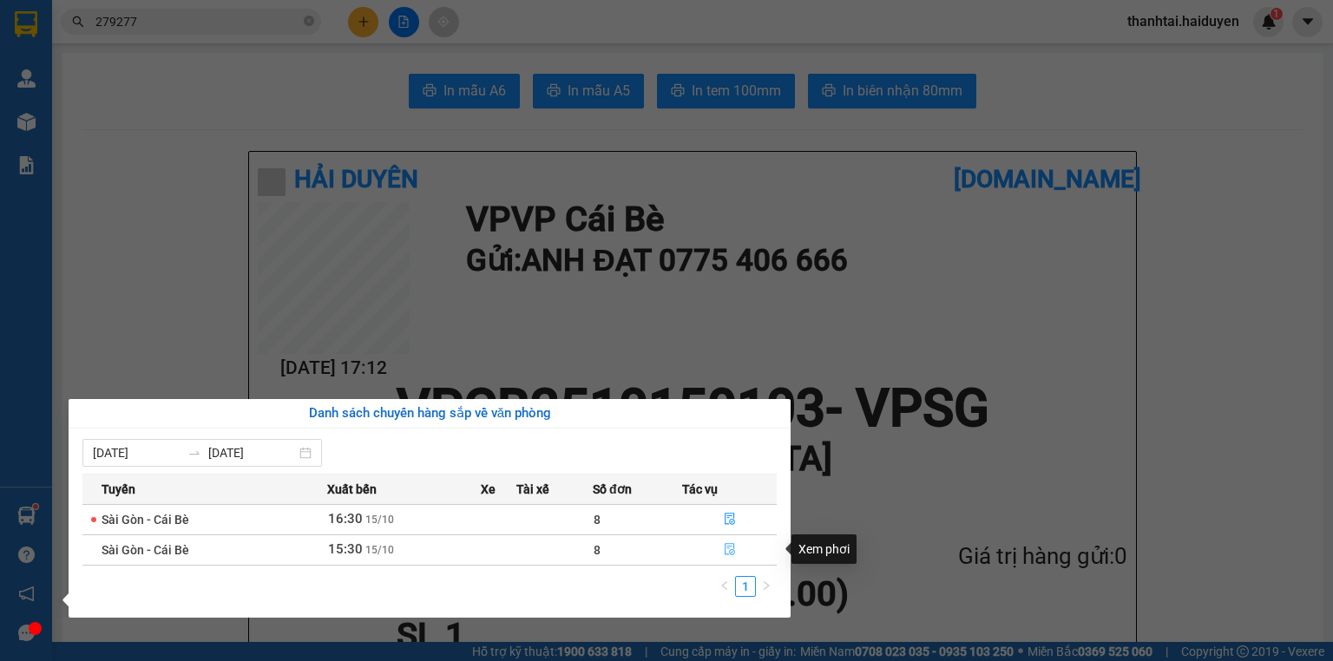
click at [726, 547] on icon "file-done" at bounding box center [730, 549] width 12 height 12
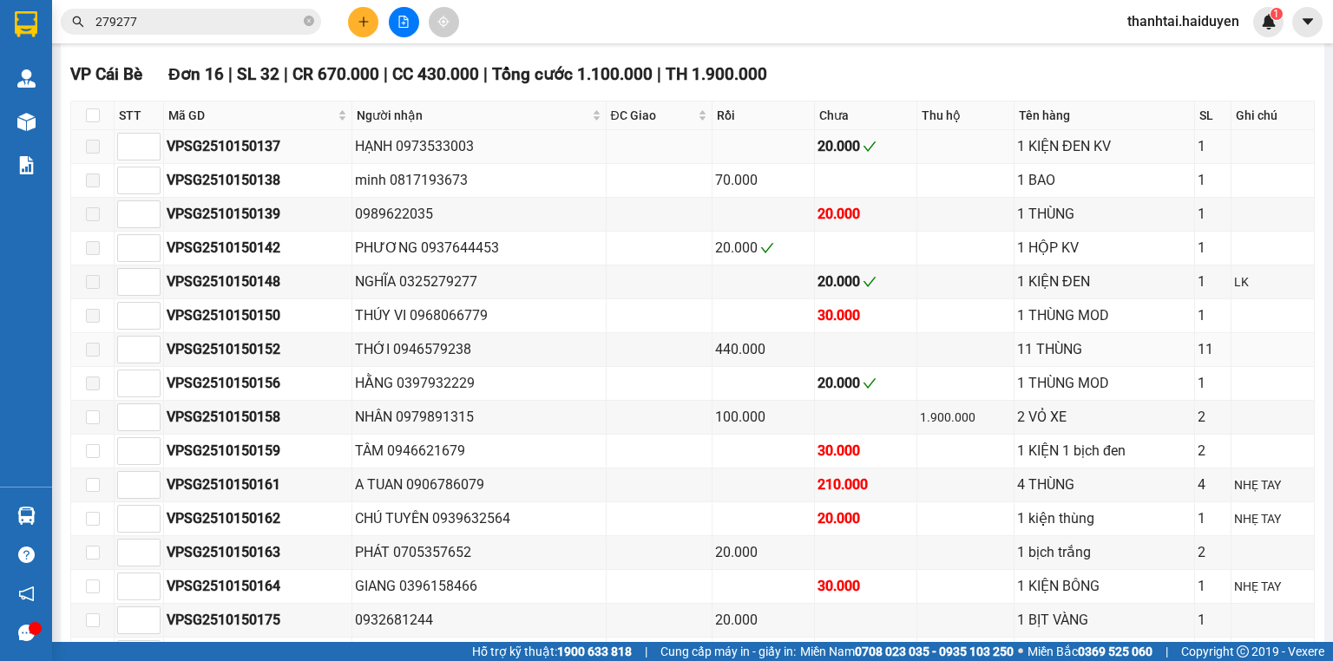
scroll to position [1001, 0]
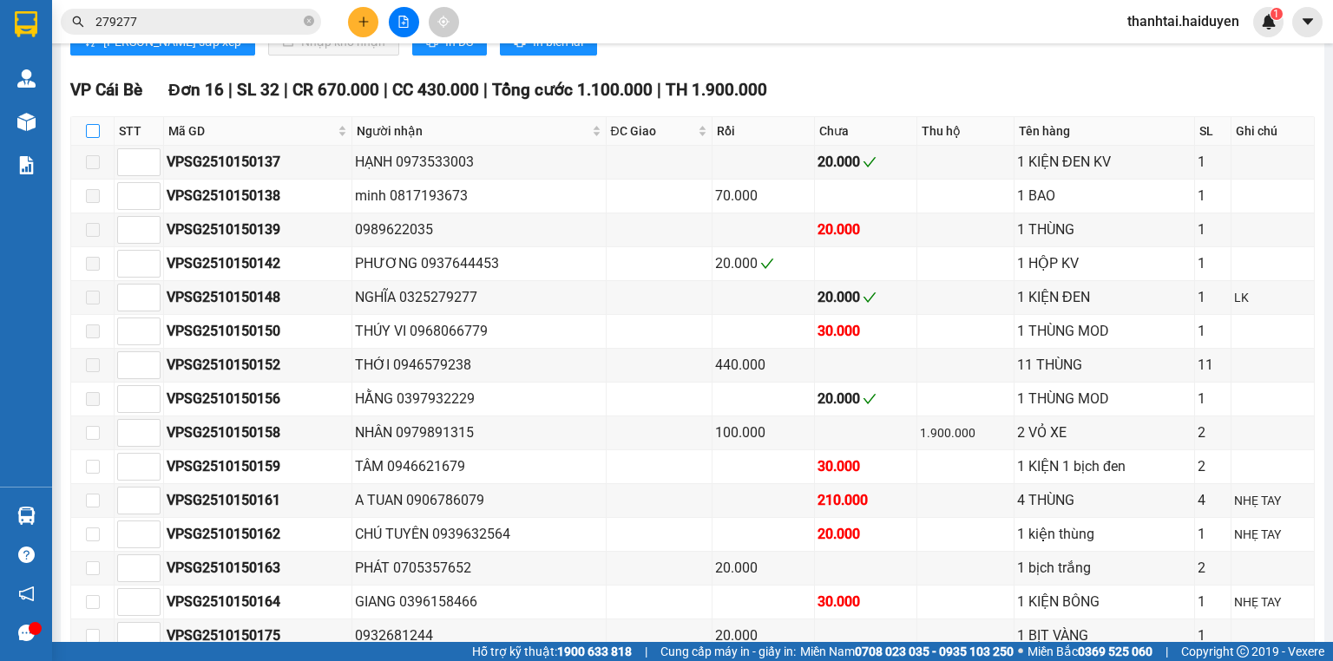
click at [91, 138] on input "checkbox" at bounding box center [93, 131] width 14 height 14
checkbox input "true"
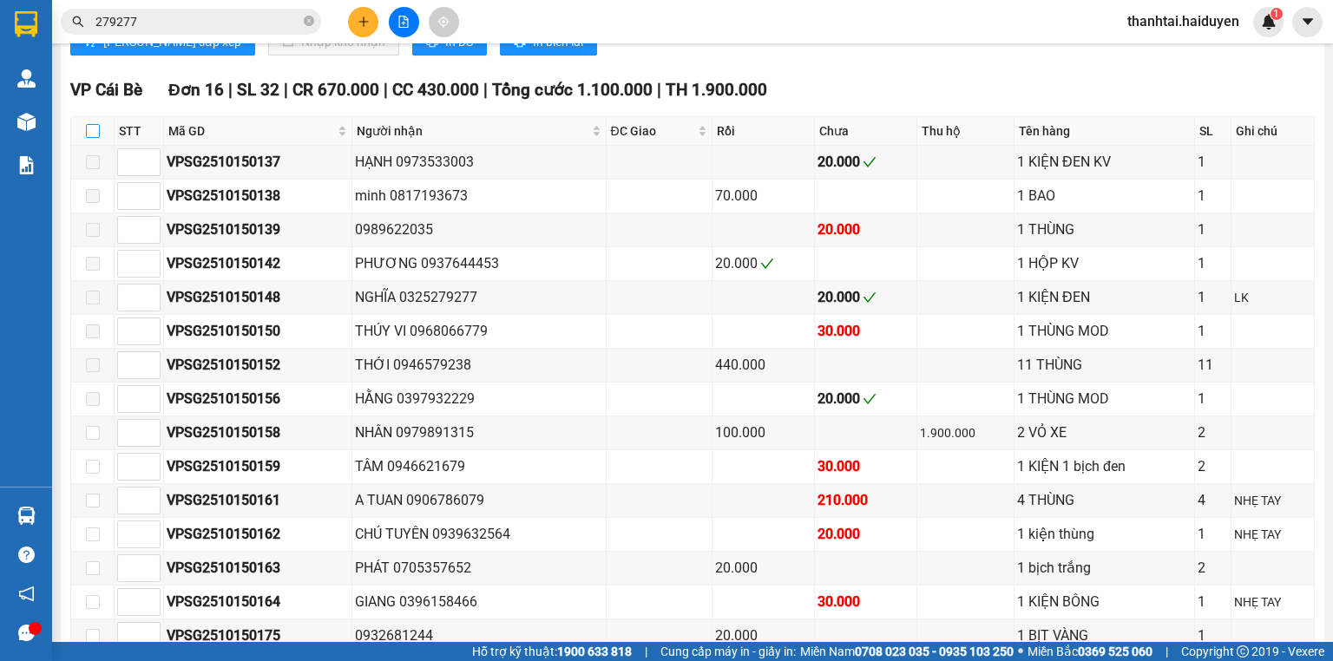
checkbox input "true"
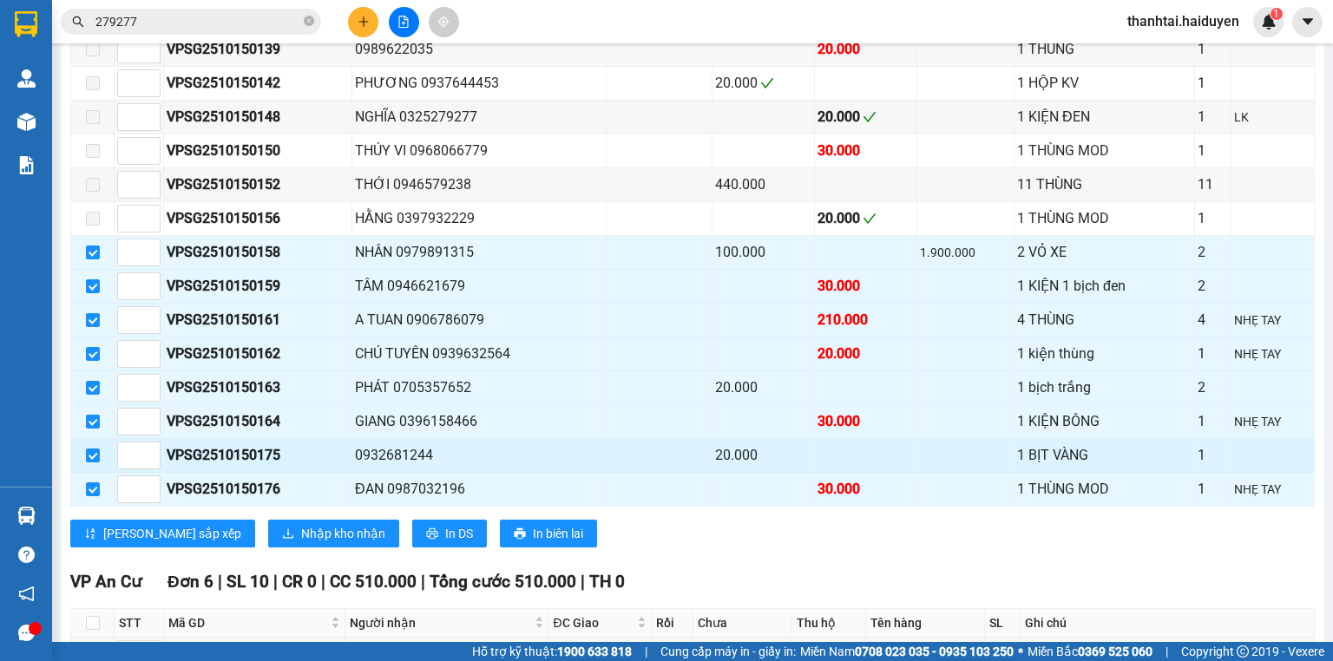
scroll to position [1348, 0]
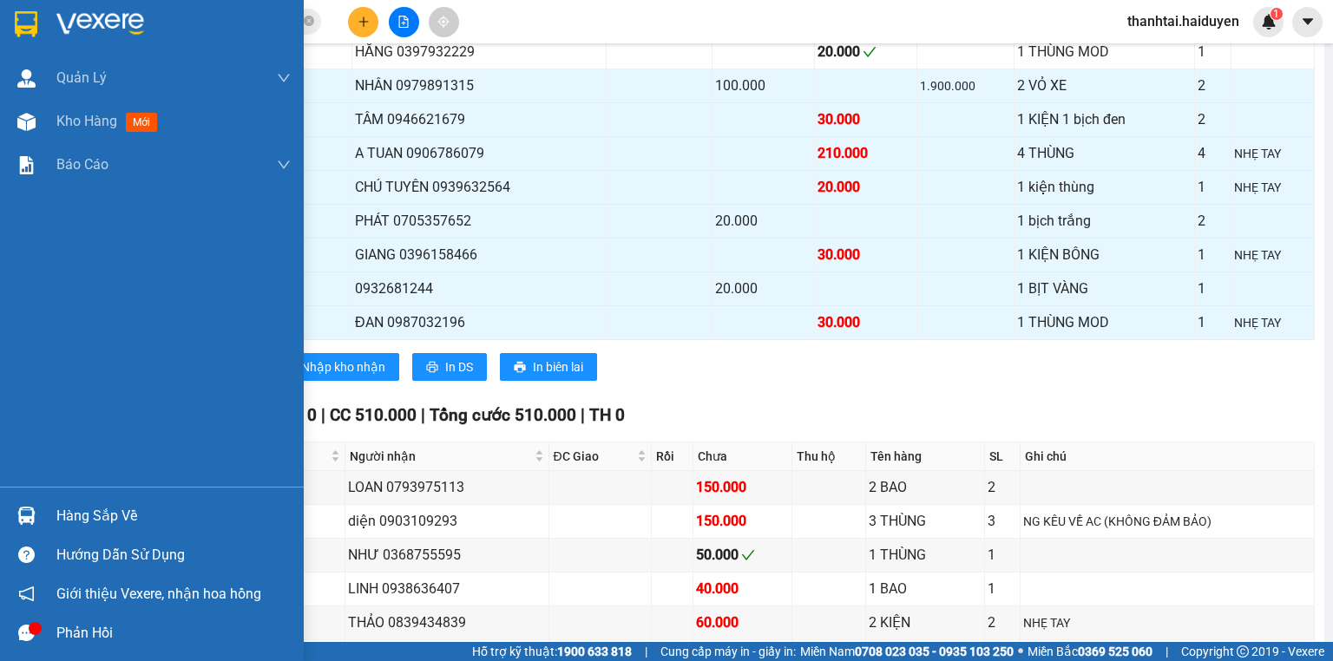
drag, startPoint x: 102, startPoint y: 517, endPoint x: 113, endPoint y: 503, distance: 17.9
click at [103, 517] on div "Hàng sắp về" at bounding box center [173, 516] width 234 height 26
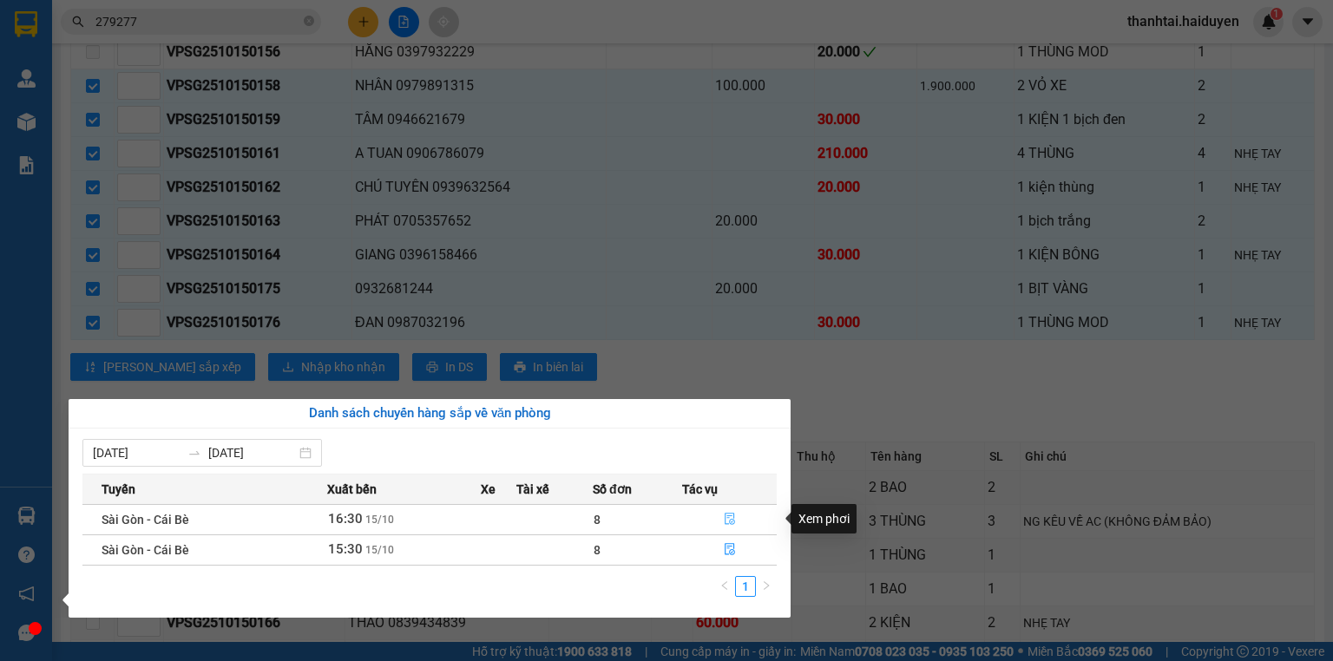
drag, startPoint x: 725, startPoint y: 516, endPoint x: 725, endPoint y: 504, distance: 12.1
click at [725, 517] on icon "file-done" at bounding box center [729, 520] width 10 height 12
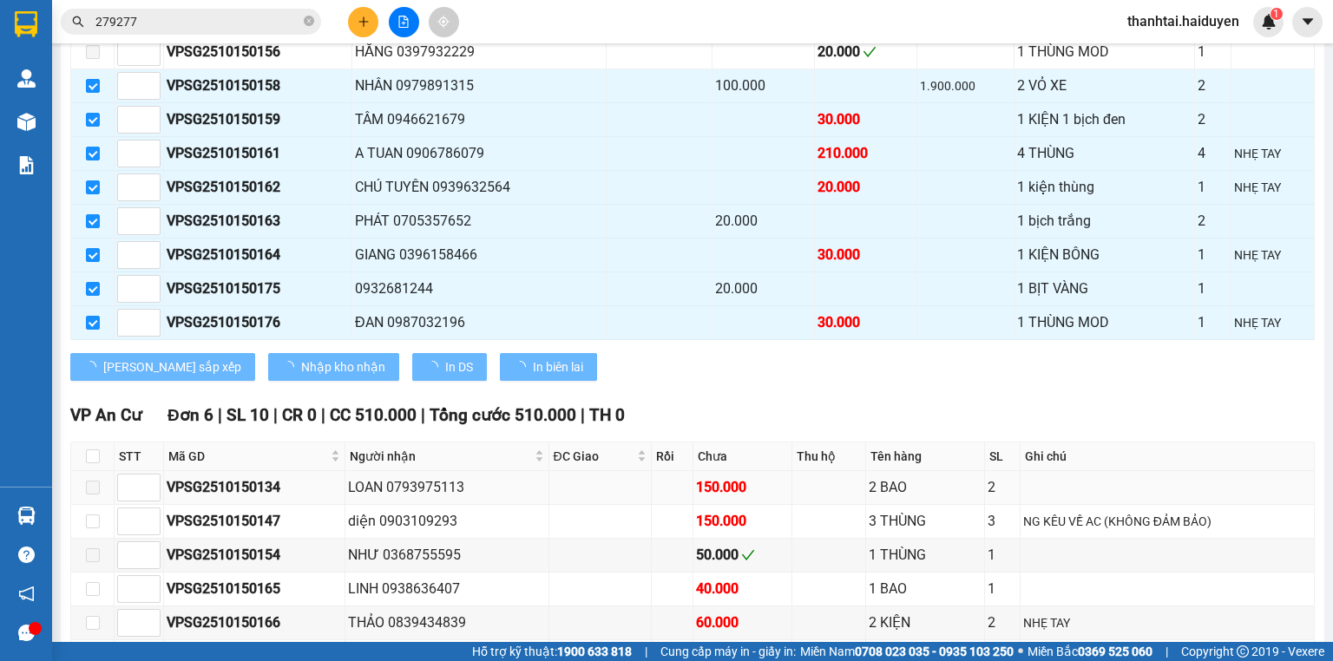
checkbox input "false"
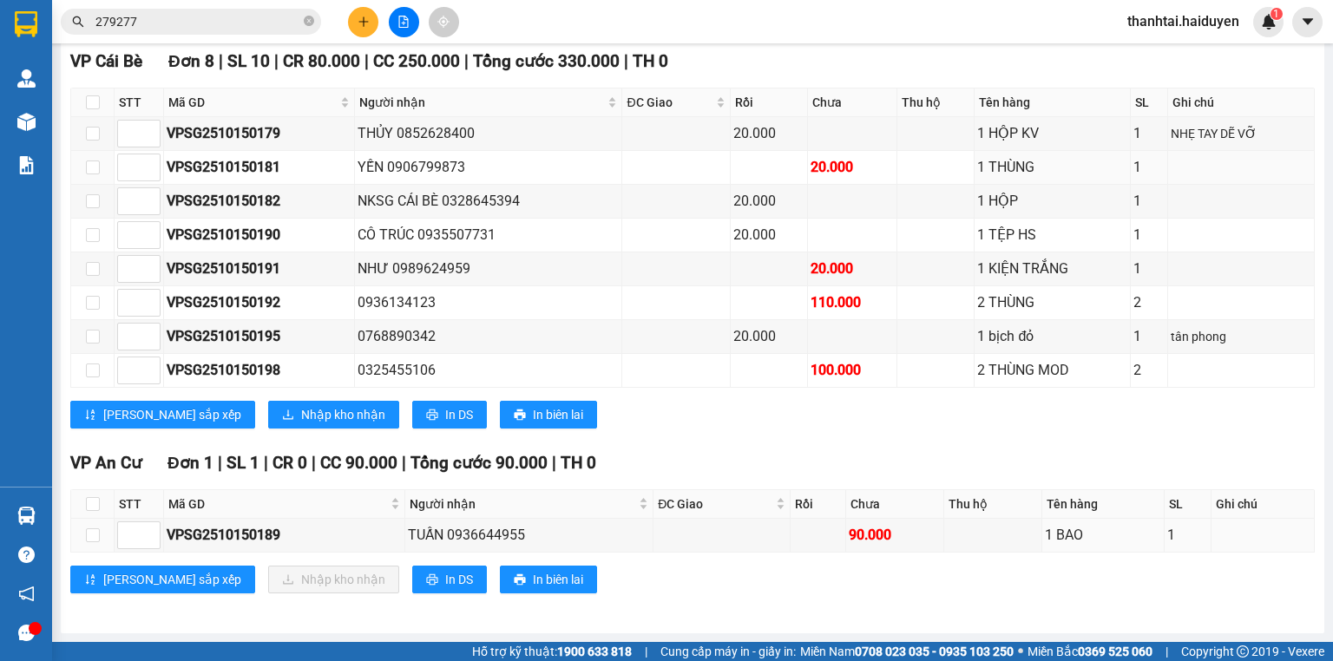
scroll to position [895, 0]
click at [262, 380] on div "VPSG2510150198" at bounding box center [259, 370] width 185 height 22
copy div "VPSG2510150198"
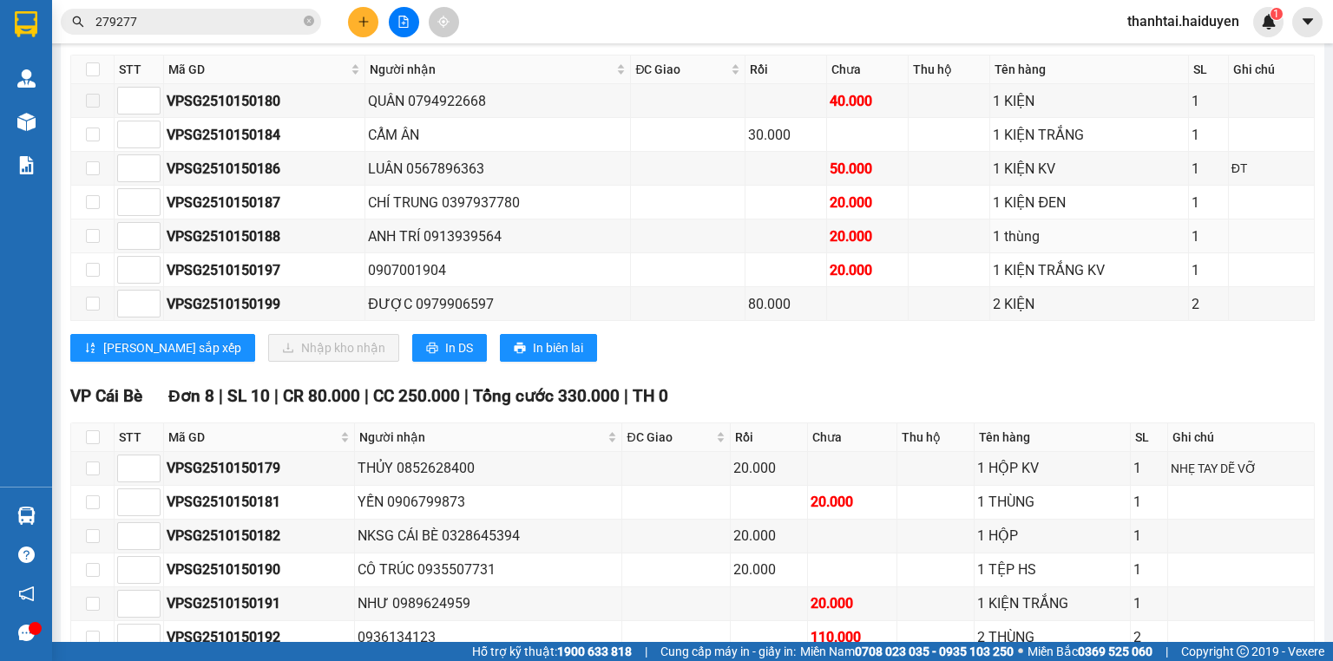
scroll to position [479, 0]
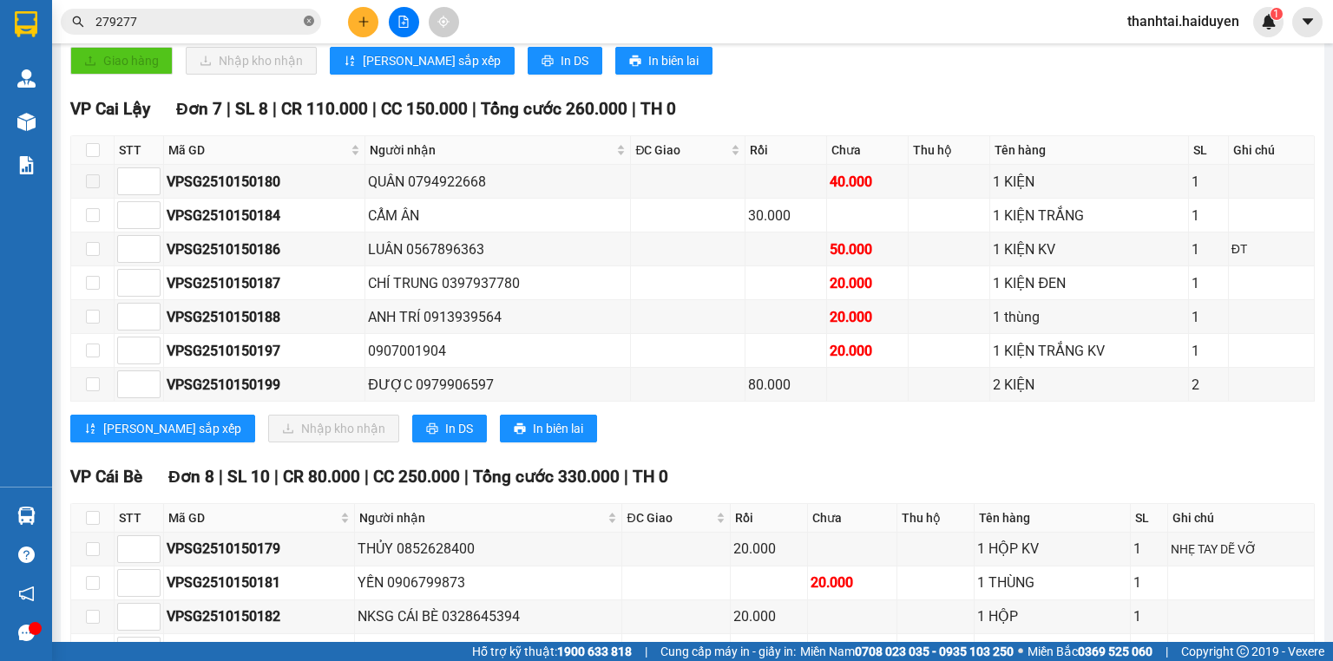
click at [309, 20] on icon "close-circle" at bounding box center [309, 21] width 10 height 10
click at [189, 37] on div "Kết quả tìm kiếm ( 983 ) Bộ lọc Mã ĐH Trạng thái Món hàng Thu hộ Tổng cước Chưa…" at bounding box center [666, 21] width 1333 height 43
click at [210, 23] on input "text" at bounding box center [197, 21] width 205 height 19
paste input "VPSG2510150198"
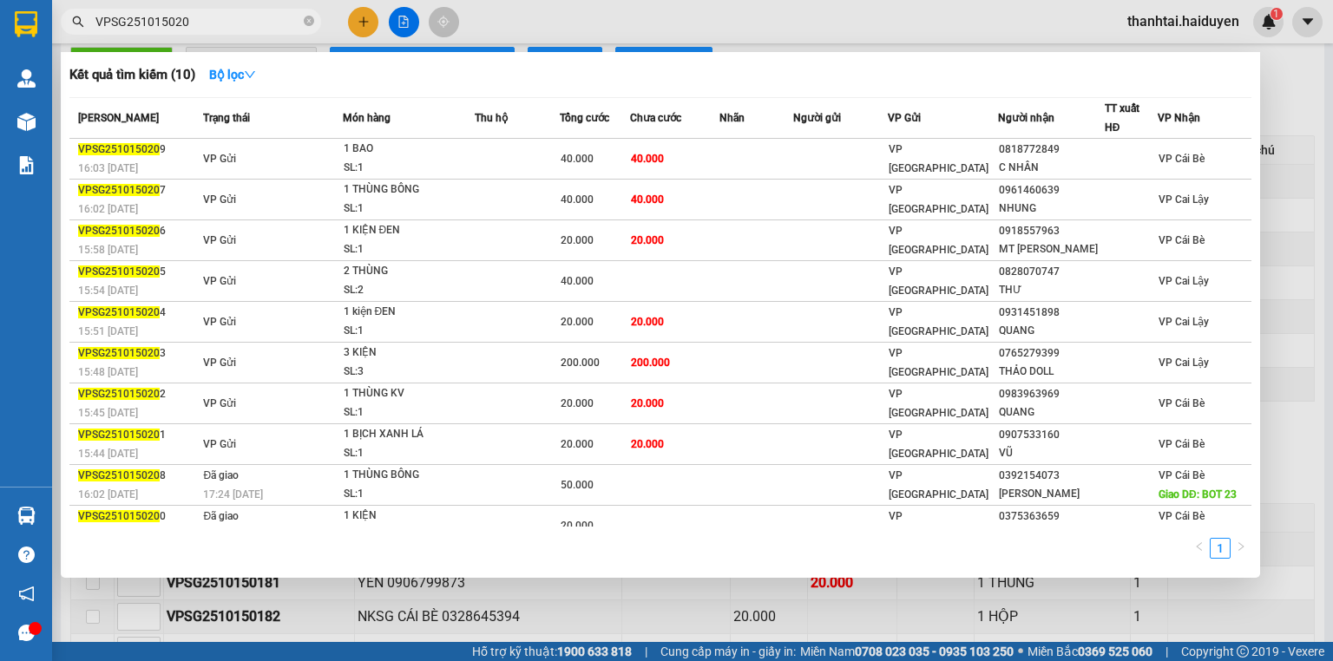
type input "VPSG251015020"
click at [357, 20] on div at bounding box center [666, 330] width 1333 height 661
click at [357, 20] on icon "plus" at bounding box center [363, 22] width 12 height 12
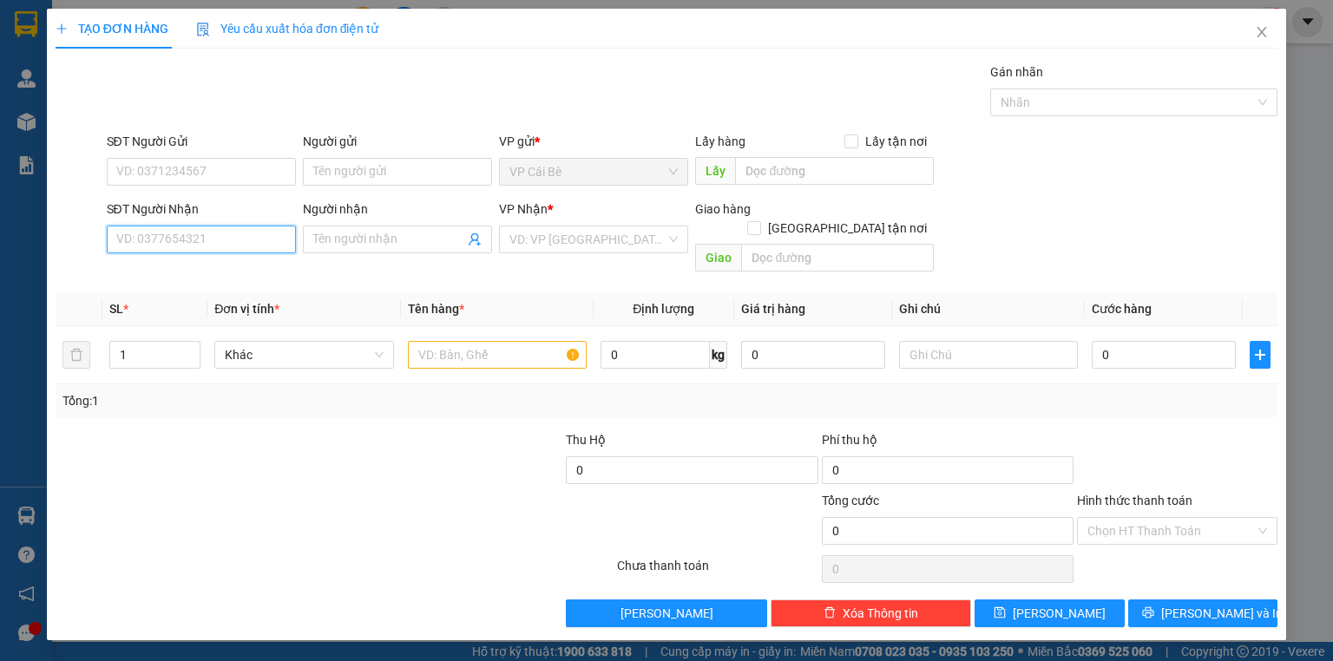
click at [235, 239] on input "SĐT Người Nhận" at bounding box center [201, 240] width 189 height 28
click at [227, 270] on div "0778175203 - 6 THU" at bounding box center [201, 273] width 168 height 19
type input "0778175203"
type input "6 THU"
type input "60.000"
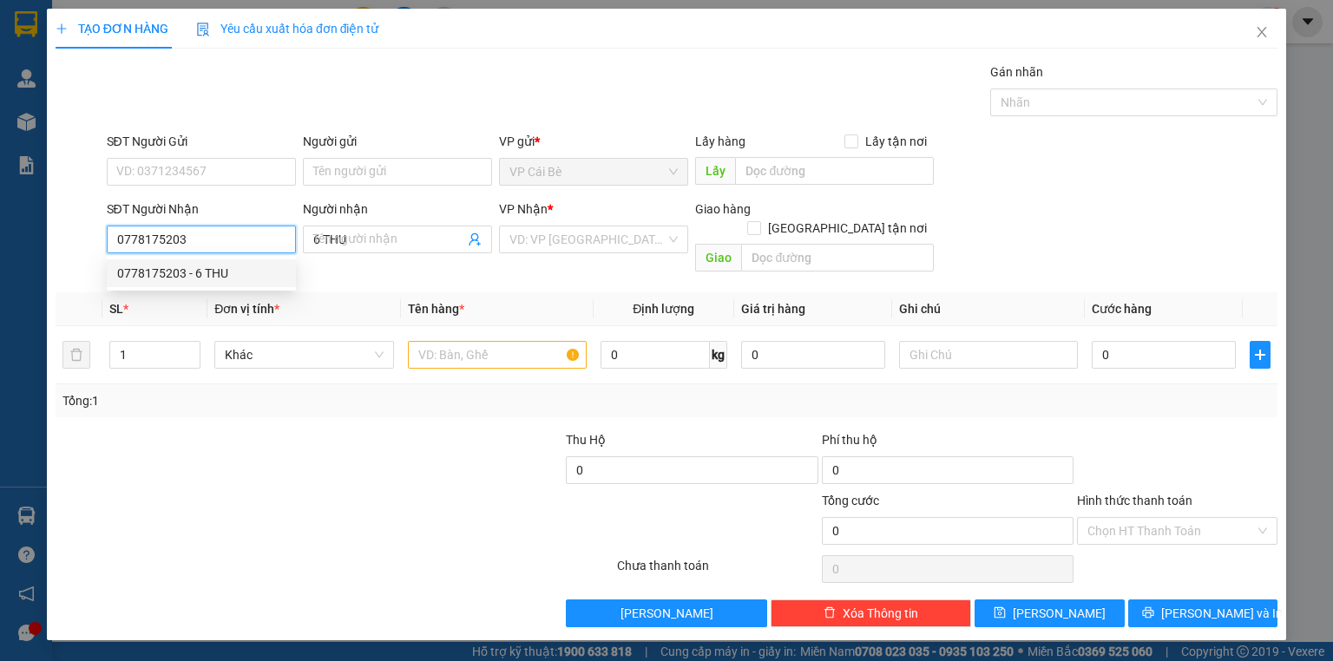
type input "60.000"
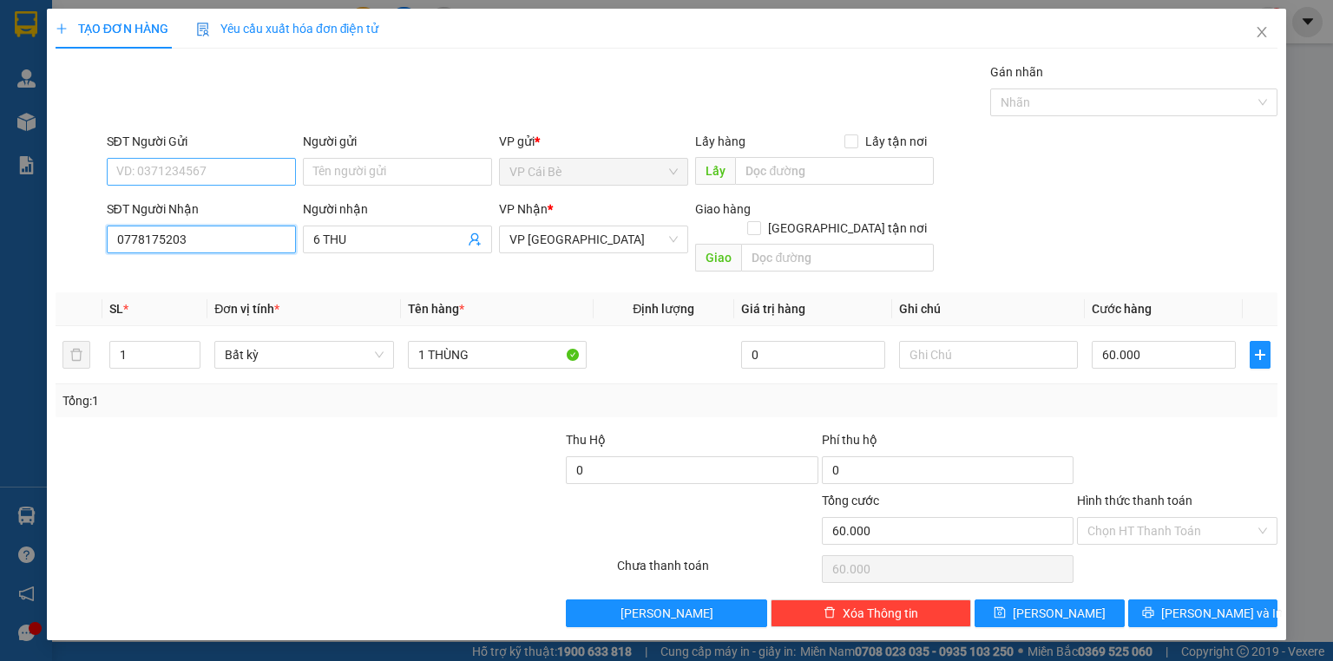
type input "0778175203"
click at [213, 167] on input "SĐT Người Gửi" at bounding box center [201, 172] width 189 height 28
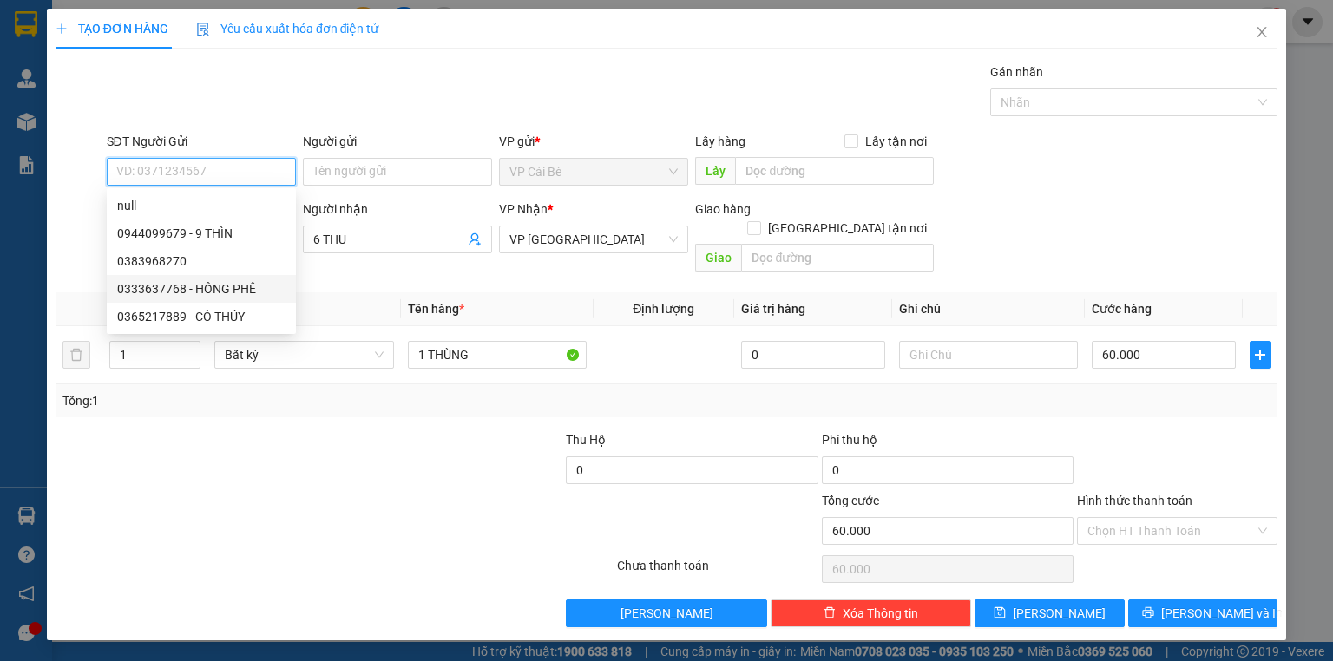
click at [238, 281] on div "0333637768 - HỒNG PHÊ" at bounding box center [201, 288] width 168 height 19
type input "0333637768"
type input "HỒNG PHÊ"
click at [238, 302] on span "Đơn vị tính *" at bounding box center [246, 309] width 65 height 14
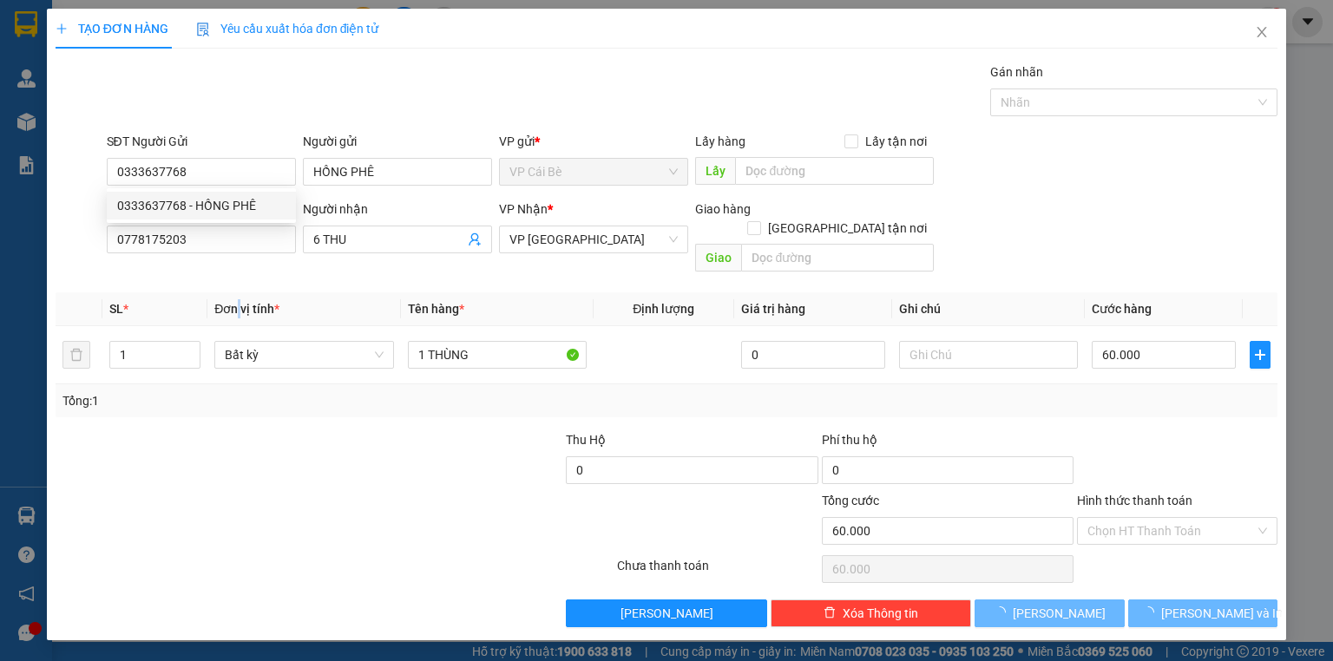
type input "120.000"
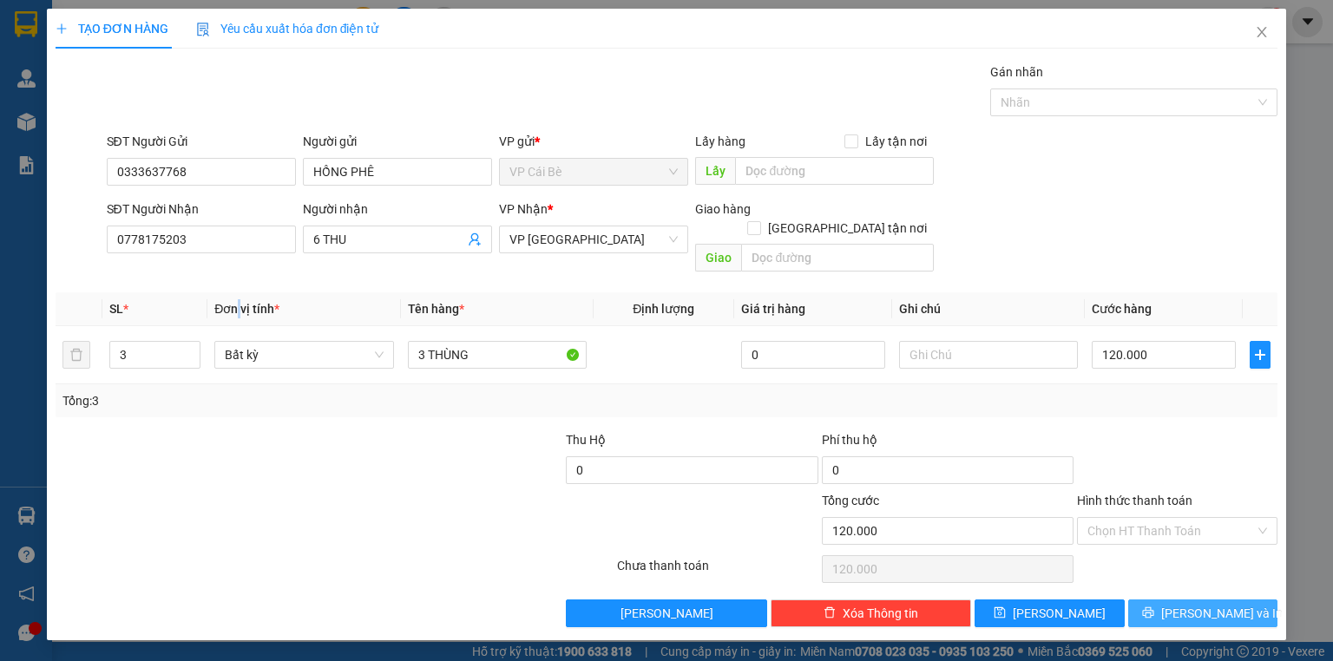
drag, startPoint x: 1214, startPoint y: 585, endPoint x: 1222, endPoint y: 602, distance: 19.4
click at [1215, 604] on span "[PERSON_NAME] và In" at bounding box center [1221, 613] width 121 height 19
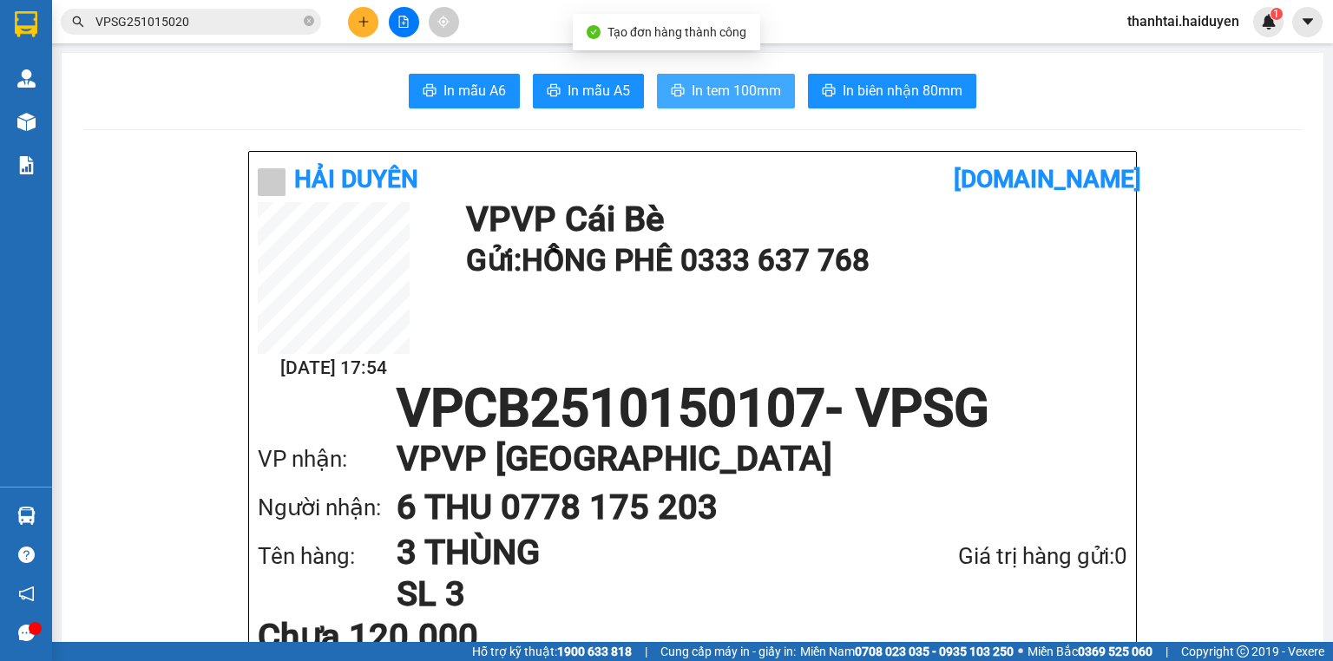
click at [730, 86] on span "In tem 100mm" at bounding box center [735, 91] width 89 height 22
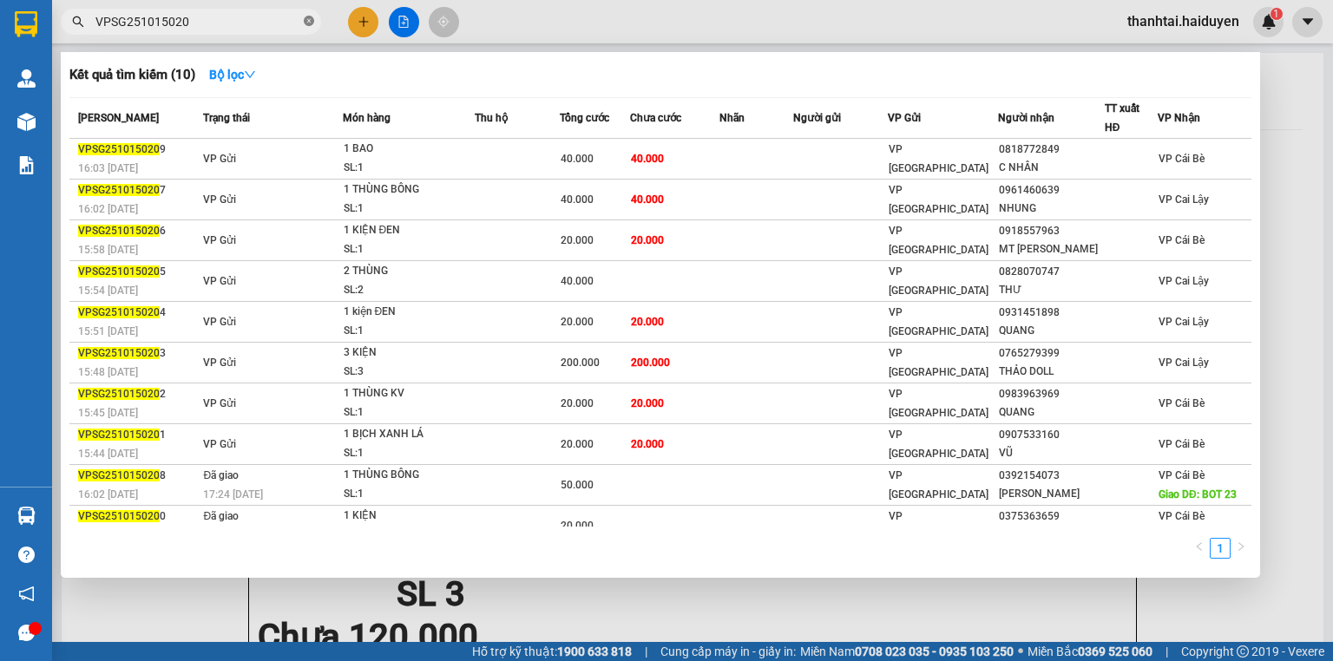
drag, startPoint x: 308, startPoint y: 17, endPoint x: 283, endPoint y: 24, distance: 26.1
click at [306, 17] on icon "close-circle" at bounding box center [309, 21] width 10 height 10
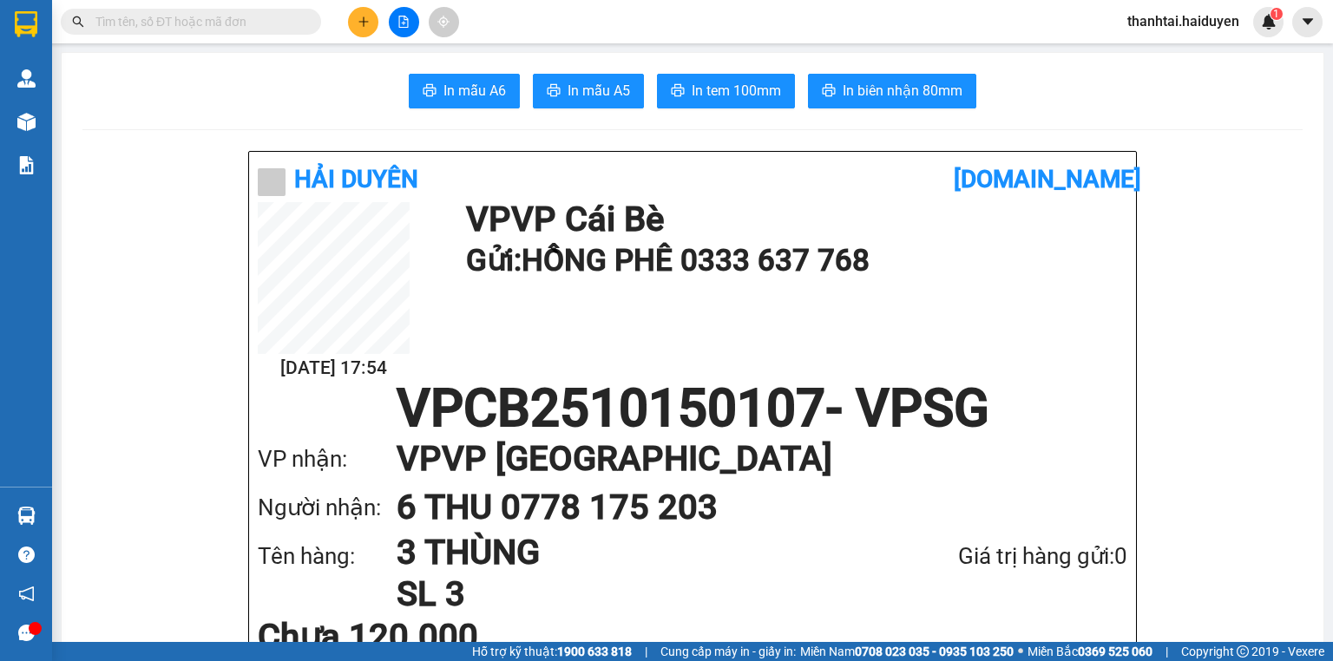
click at [279, 24] on input "text" at bounding box center [197, 21] width 205 height 19
click at [280, 21] on input "text" at bounding box center [197, 21] width 205 height 19
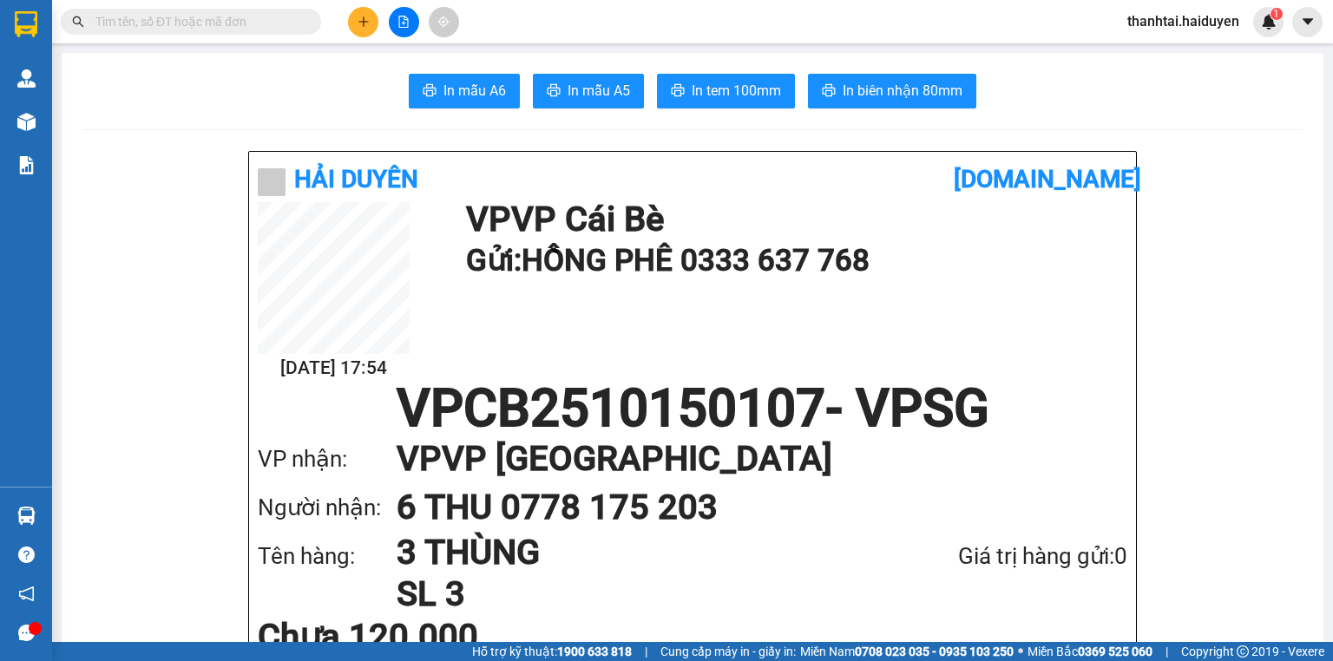
click at [280, 21] on input "text" at bounding box center [197, 21] width 205 height 19
click at [280, 20] on input "text" at bounding box center [197, 21] width 205 height 19
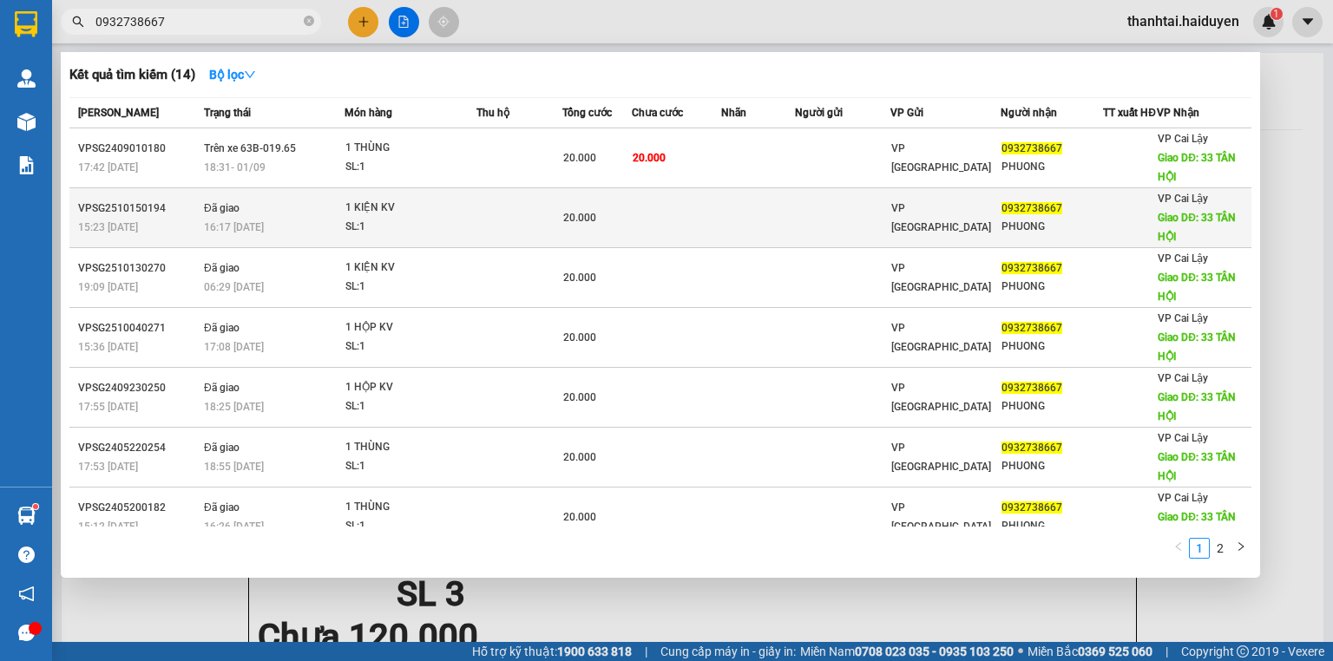
type input "0932738667"
click at [467, 218] on div "1 KIỆN KV" at bounding box center [410, 208] width 130 height 19
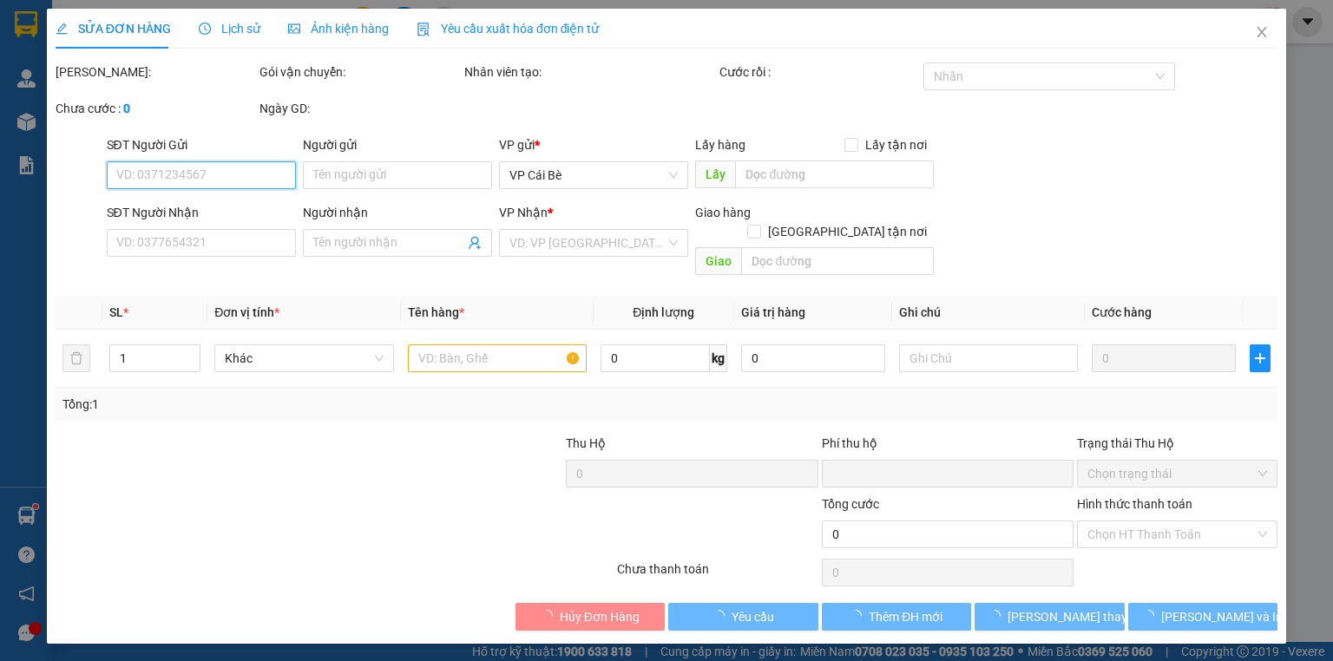
type input "0932738667"
type input "PHUONG"
type input "33 TÂN HỘI"
type input "0"
type input "20.000"
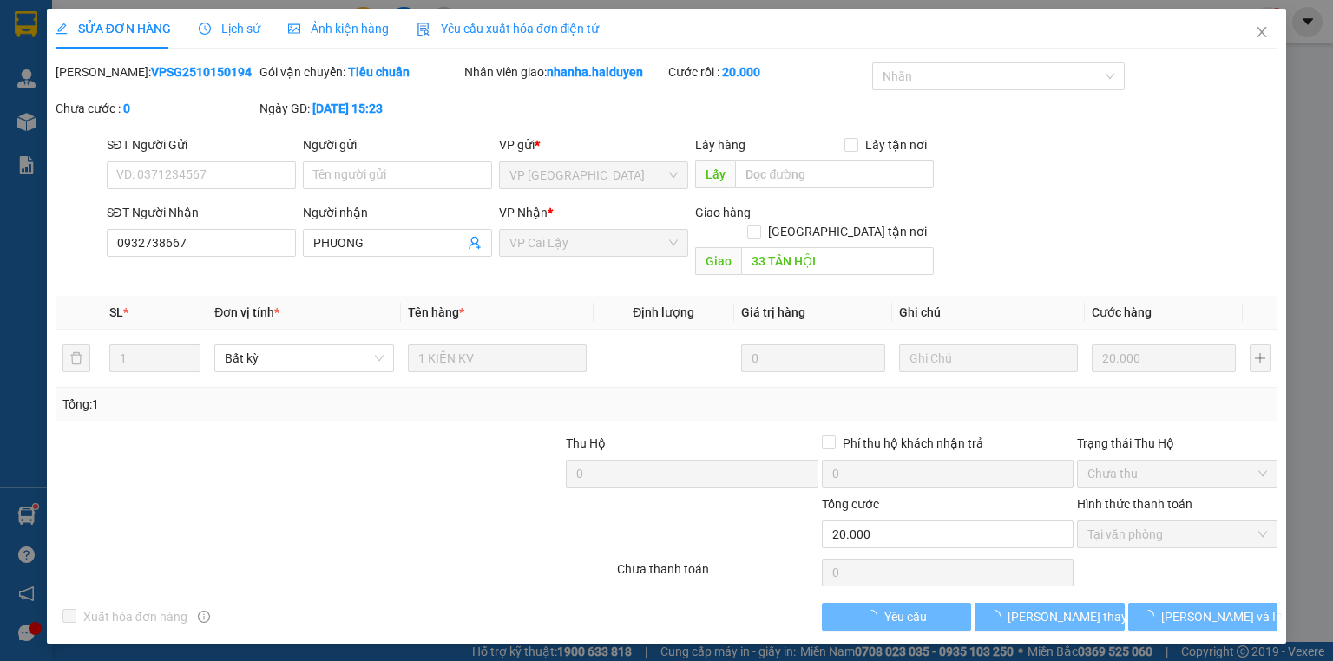
click at [237, 24] on span "Lịch sử" at bounding box center [230, 29] width 62 height 14
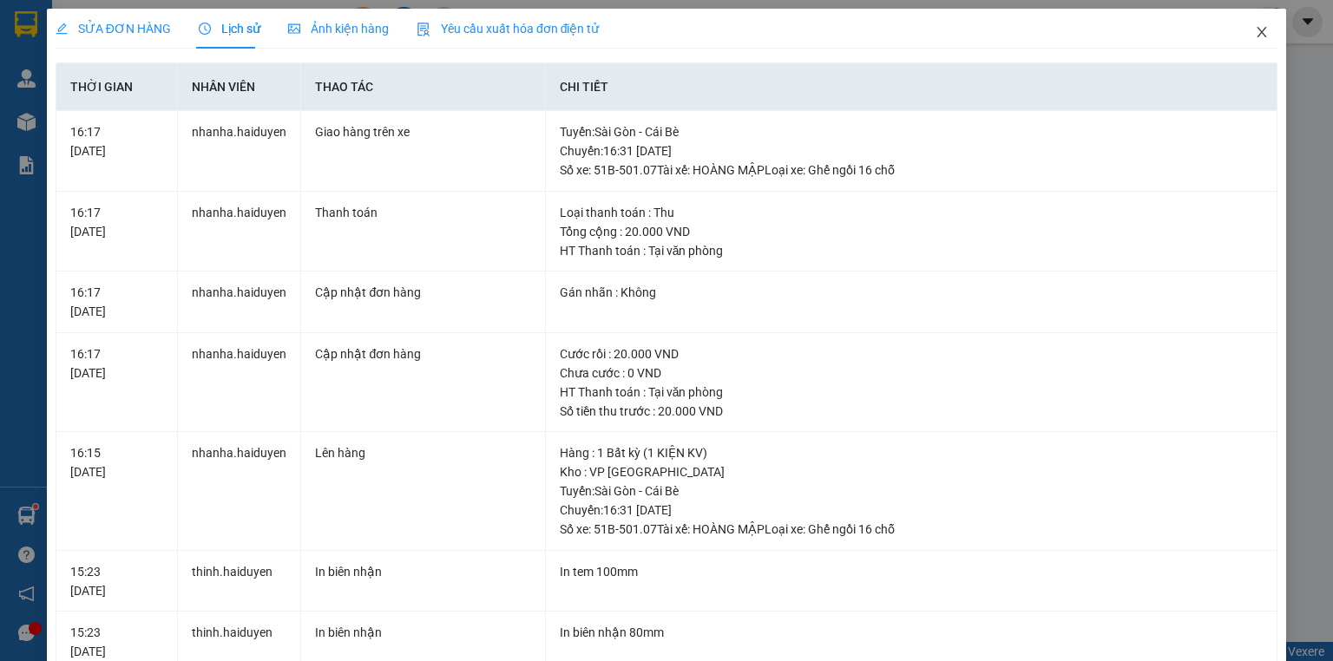
drag, startPoint x: 1253, startPoint y: 25, endPoint x: 1157, endPoint y: 23, distance: 95.5
click at [1253, 26] on span "Close" at bounding box center [1261, 33] width 49 height 49
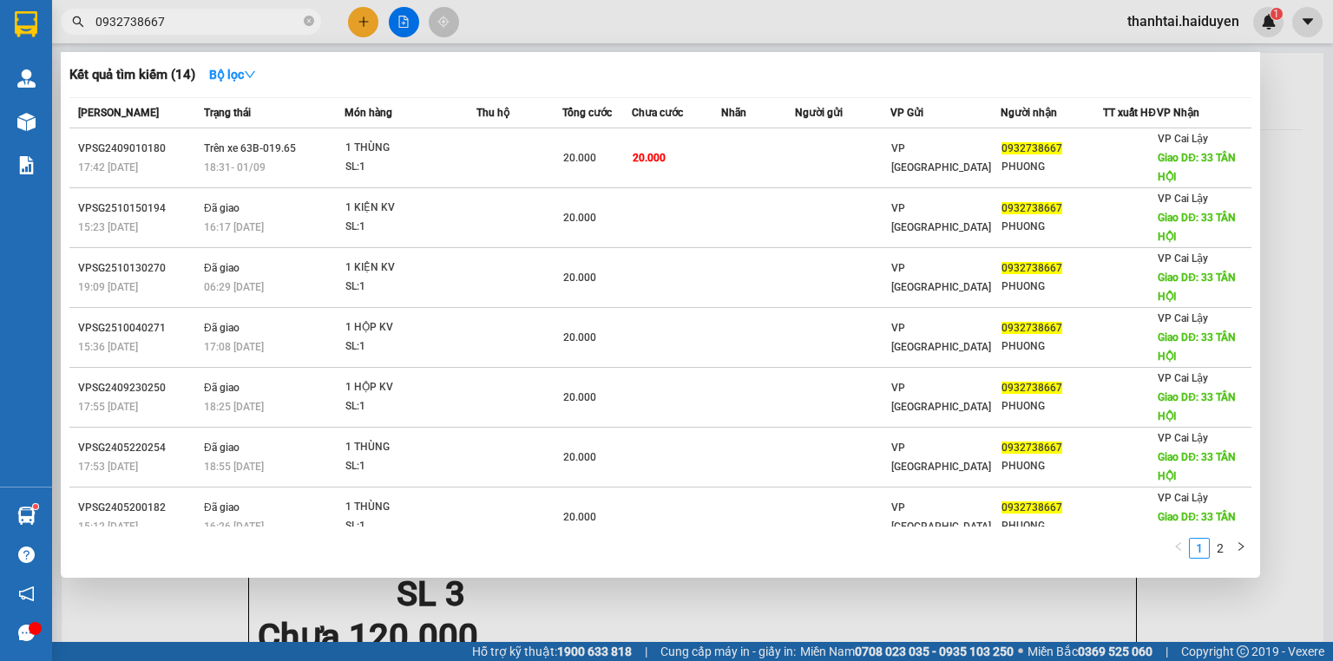
click at [231, 18] on input "0932738667" at bounding box center [197, 21] width 205 height 19
click at [311, 24] on icon "close-circle" at bounding box center [309, 21] width 10 height 10
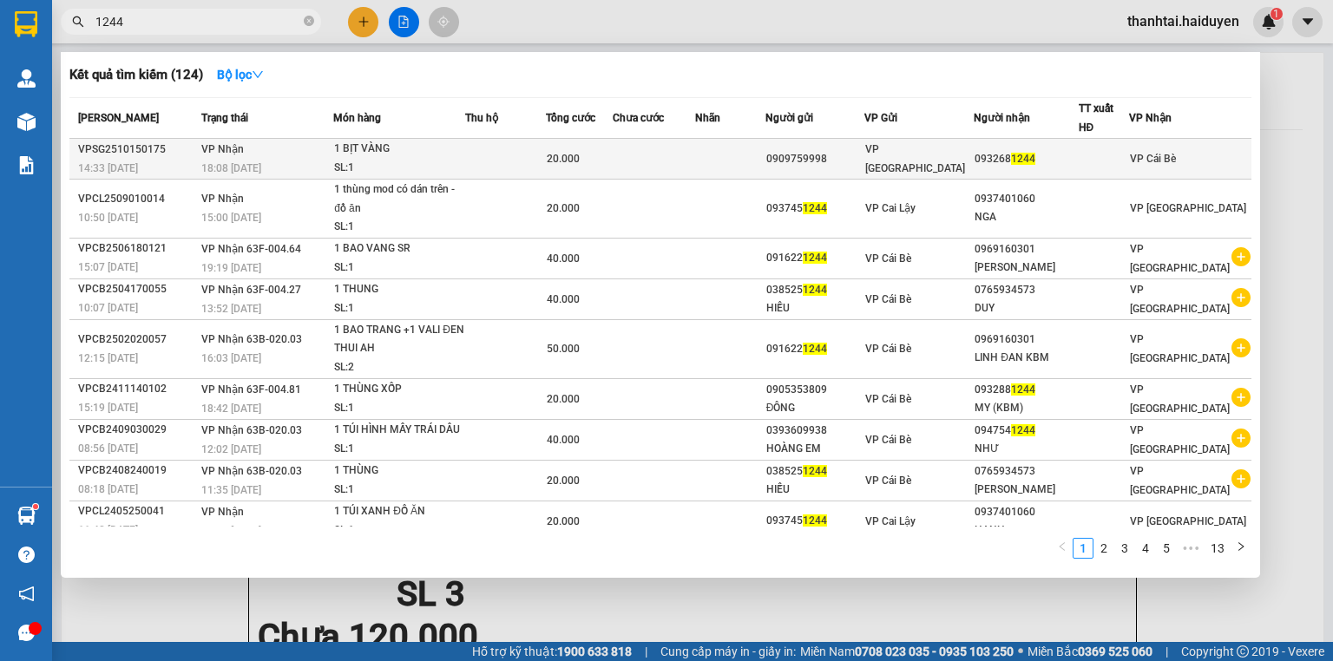
type input "1244"
click at [517, 160] on td at bounding box center [505, 159] width 81 height 41
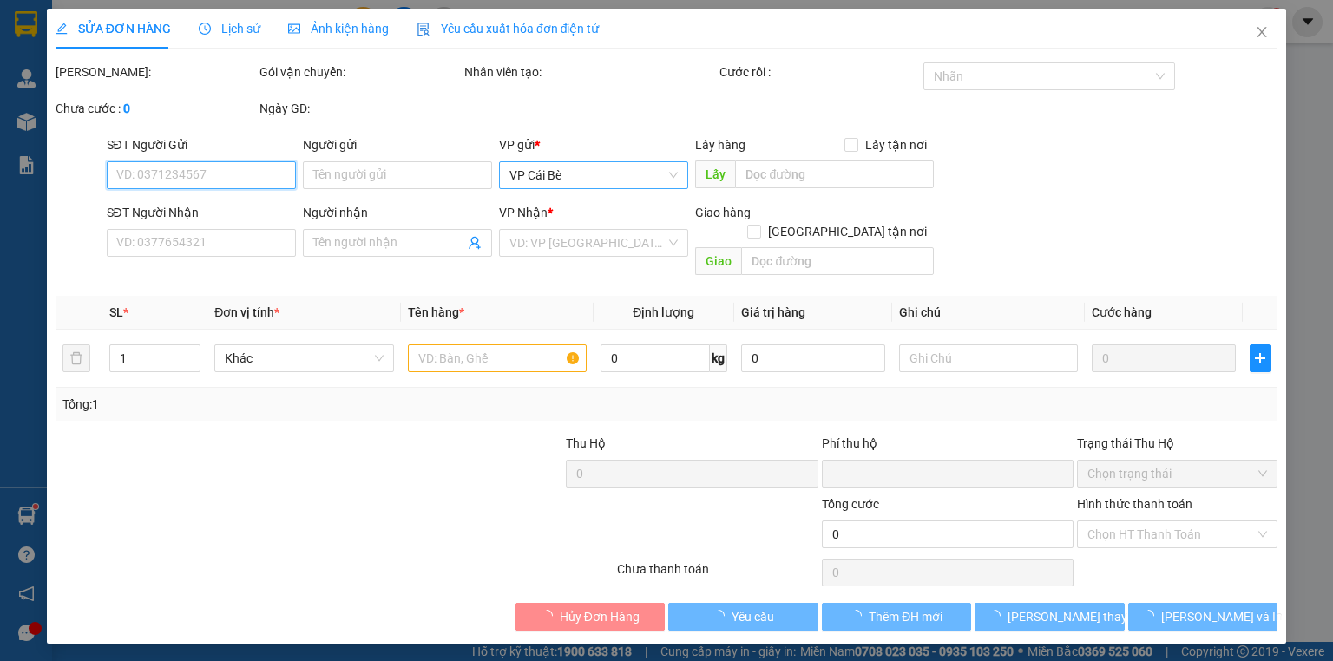
type input "0909759998"
type input "0932681244"
type input "0"
type input "20.000"
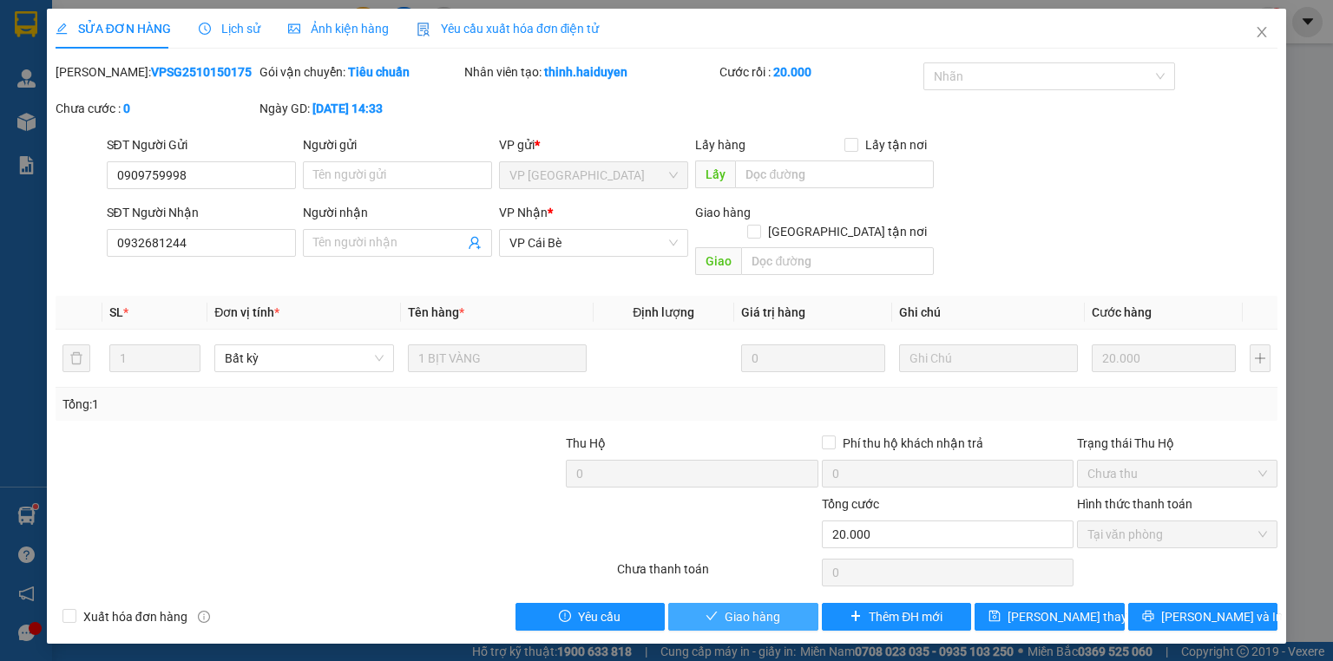
click at [797, 603] on button "Giao hàng" at bounding box center [743, 617] width 150 height 28
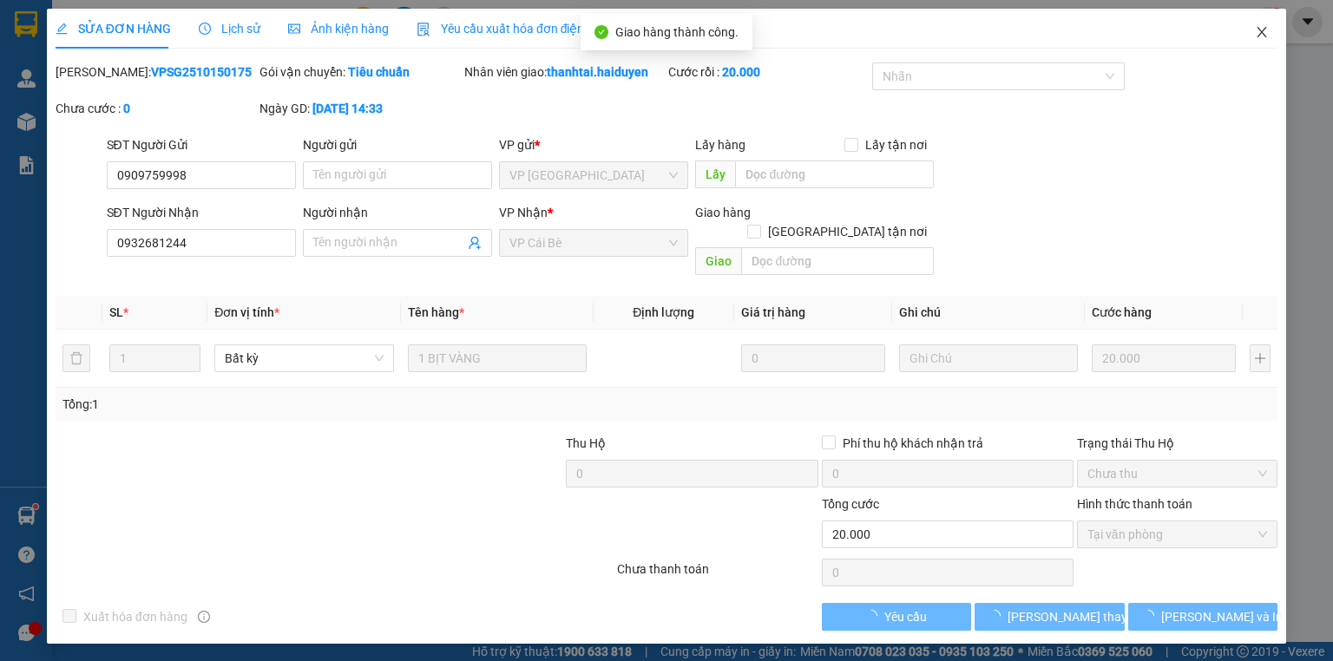
click at [1254, 31] on icon "close" at bounding box center [1261, 32] width 14 height 14
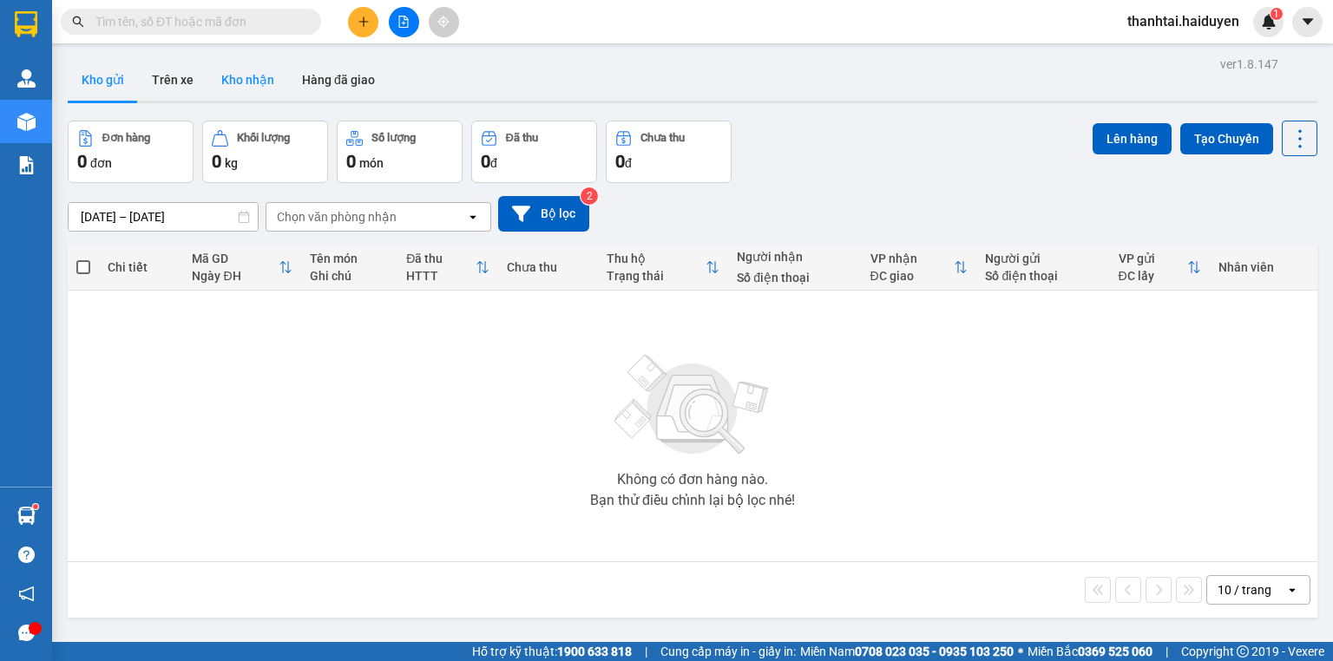
click at [234, 75] on button "Kho nhận" at bounding box center [247, 80] width 81 height 42
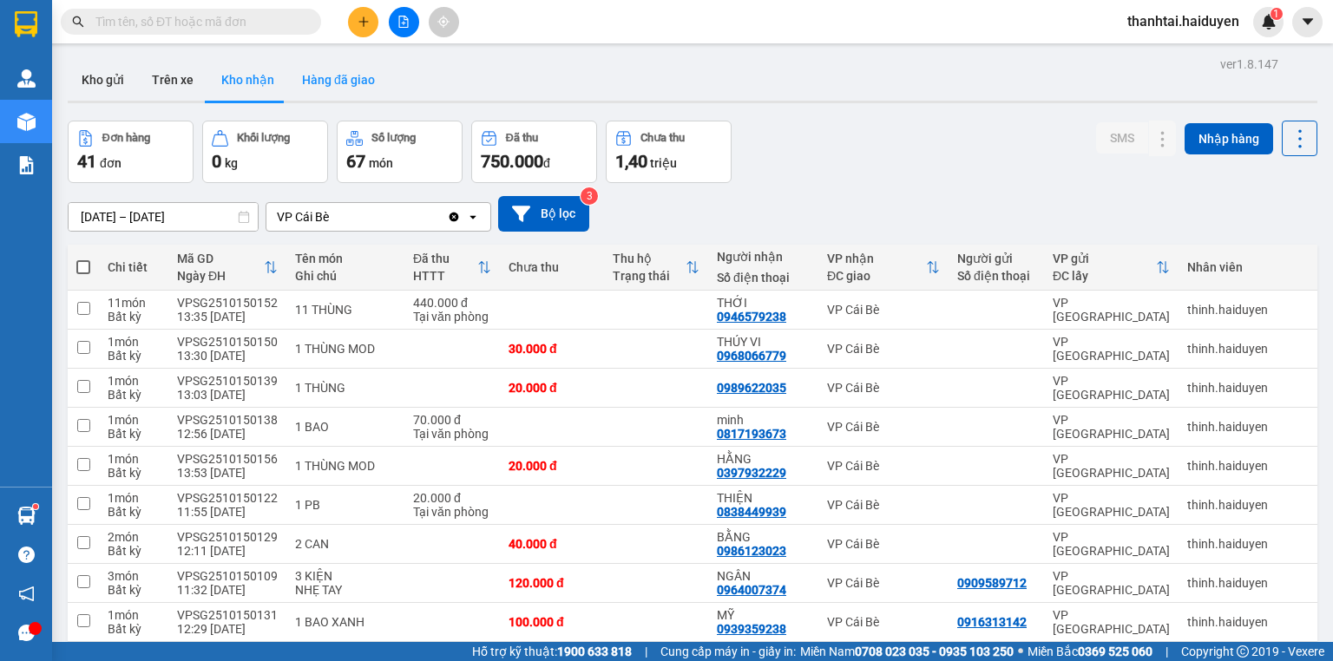
click at [338, 79] on button "Hàng đã giao" at bounding box center [338, 80] width 101 height 42
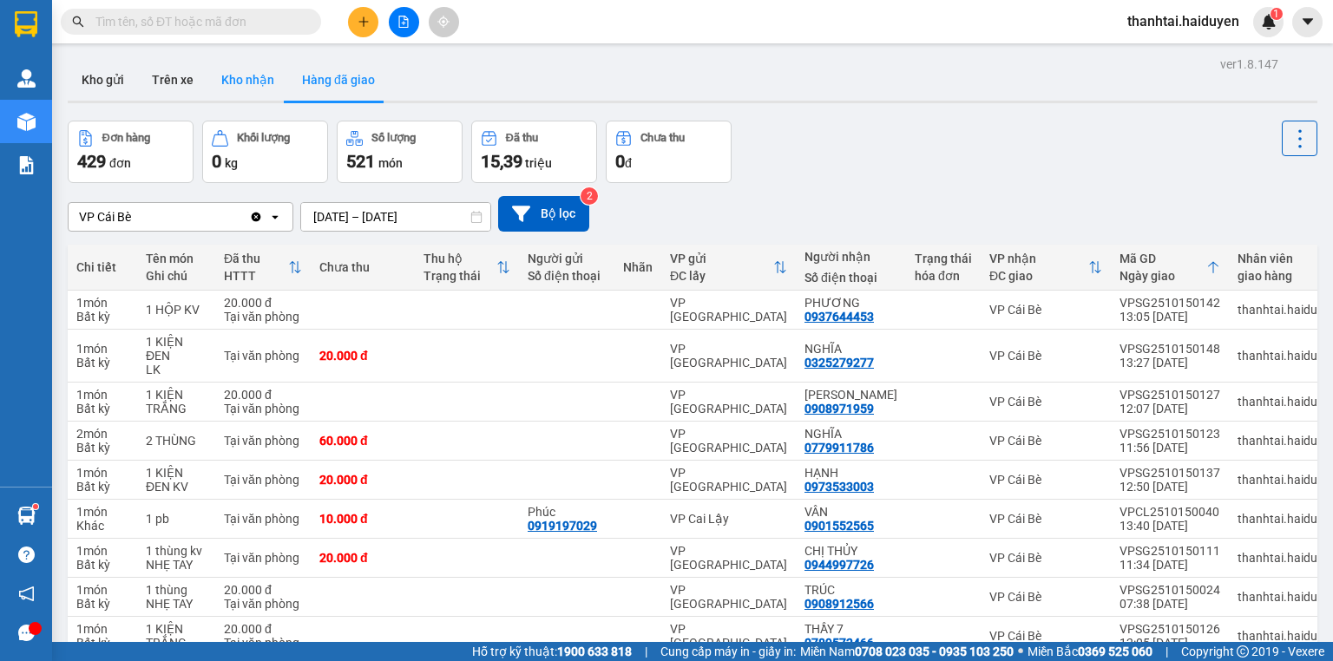
click at [220, 83] on button "Kho nhận" at bounding box center [247, 80] width 81 height 42
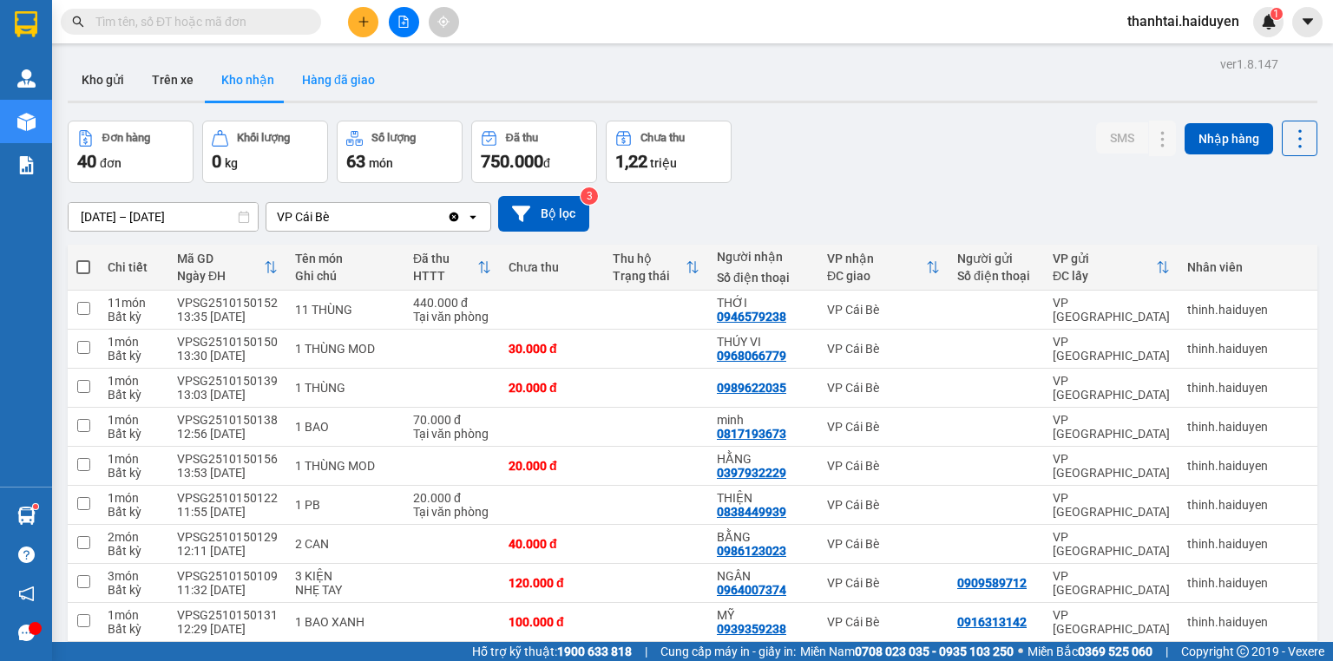
click at [350, 83] on button "Hàng đã giao" at bounding box center [338, 80] width 101 height 42
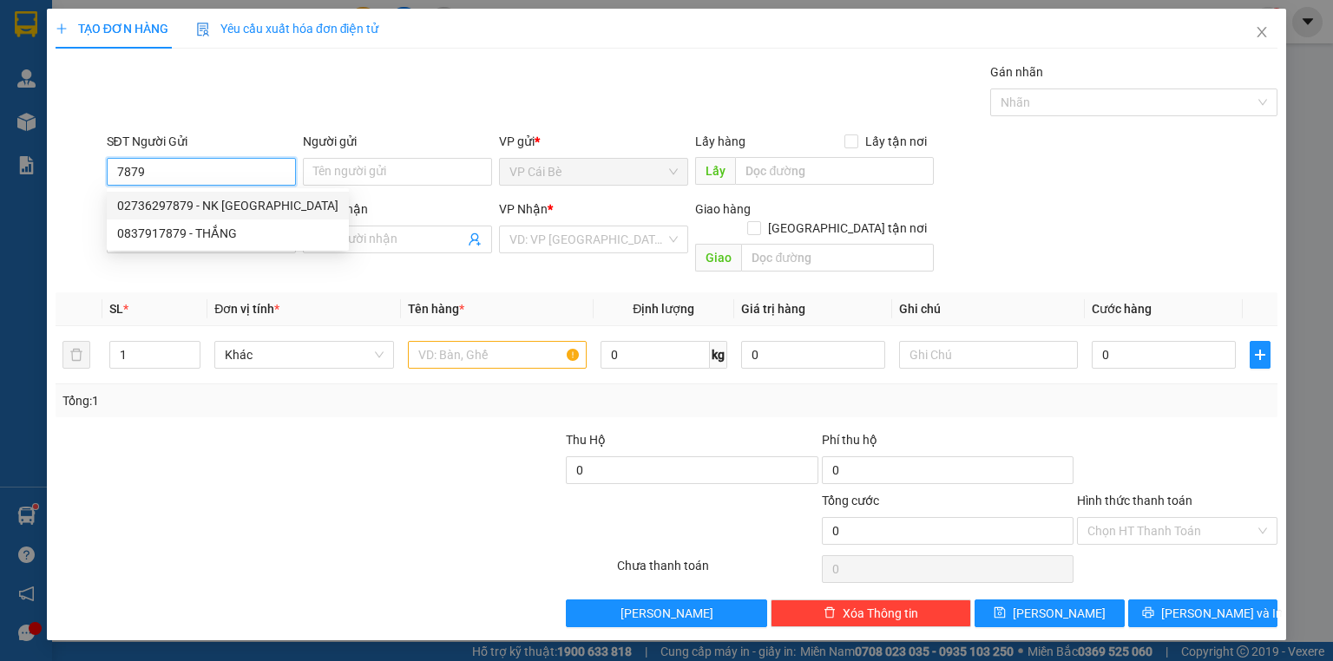
click at [208, 202] on div "02736297879 - NK [GEOGRAPHIC_DATA]" at bounding box center [227, 205] width 221 height 19
type input "02736297879"
type input "NK [GEOGRAPHIC_DATA]"
type input "0937040848"
type input "LABO [GEOGRAPHIC_DATA]"
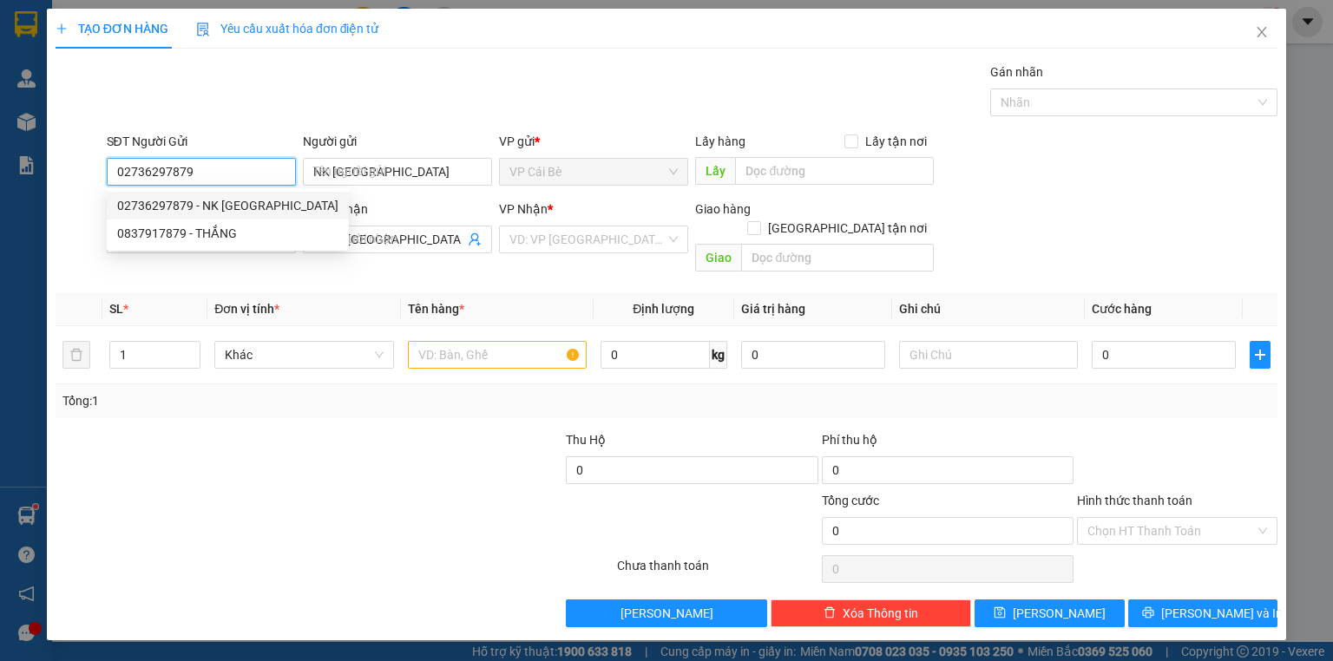
type input "20.000"
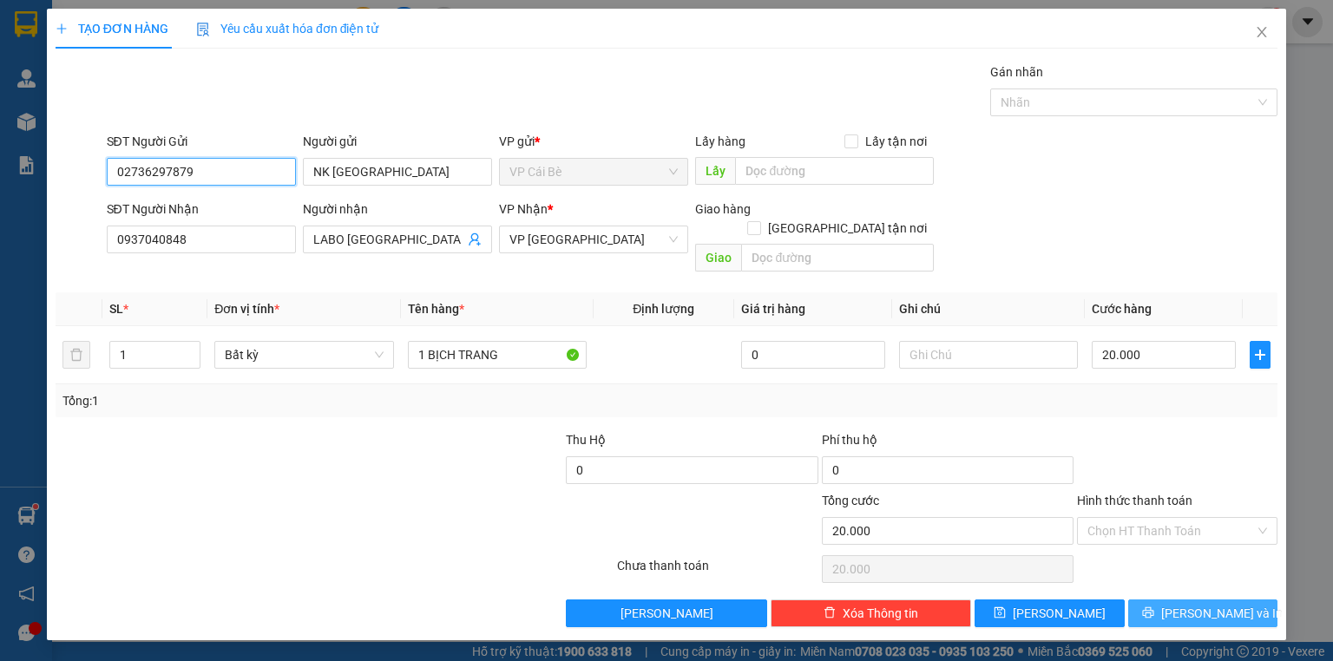
type input "02736297879"
click at [1250, 599] on button "[PERSON_NAME] và In" at bounding box center [1203, 613] width 150 height 28
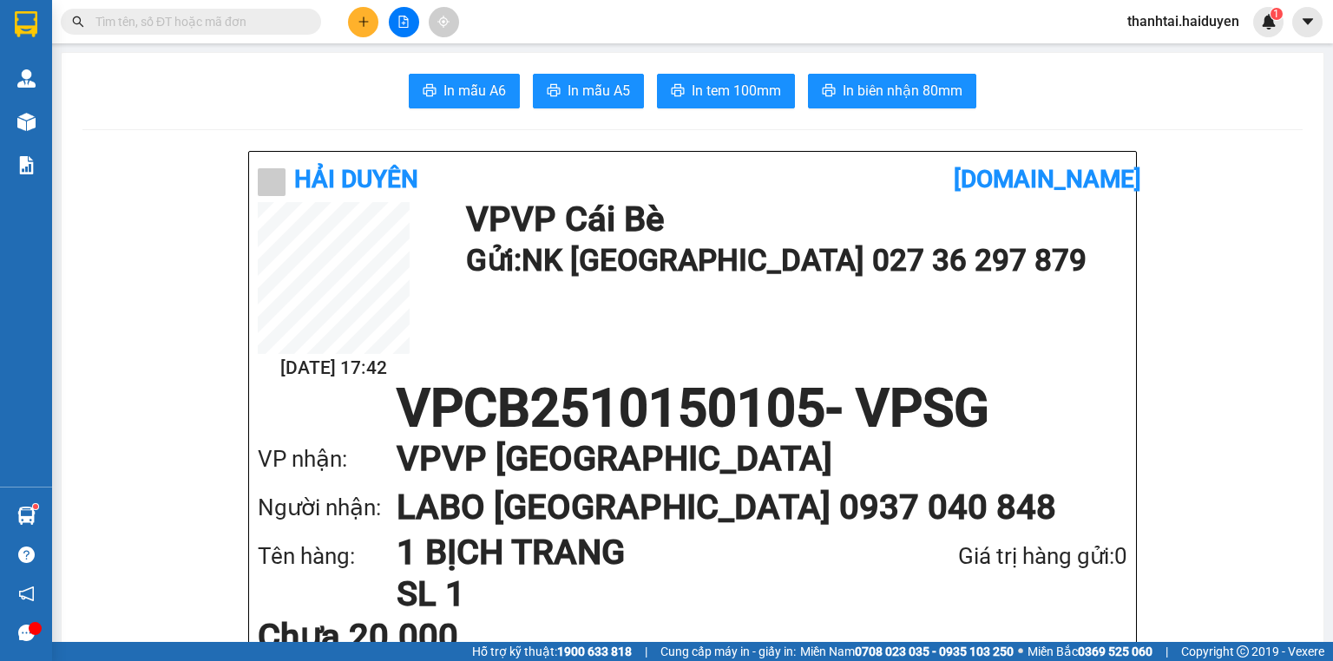
click at [219, 12] on input "text" at bounding box center [197, 21] width 205 height 19
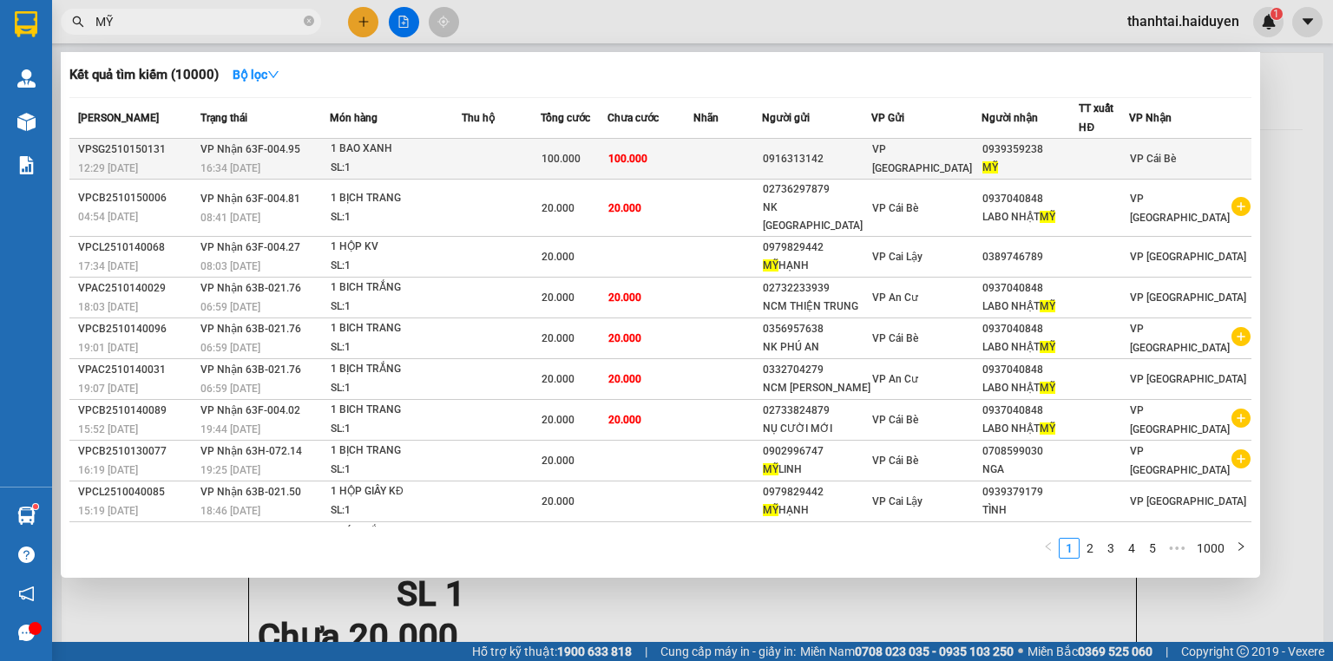
type input "MỸ"
click at [676, 161] on td "100.000" at bounding box center [649, 159] width 85 height 41
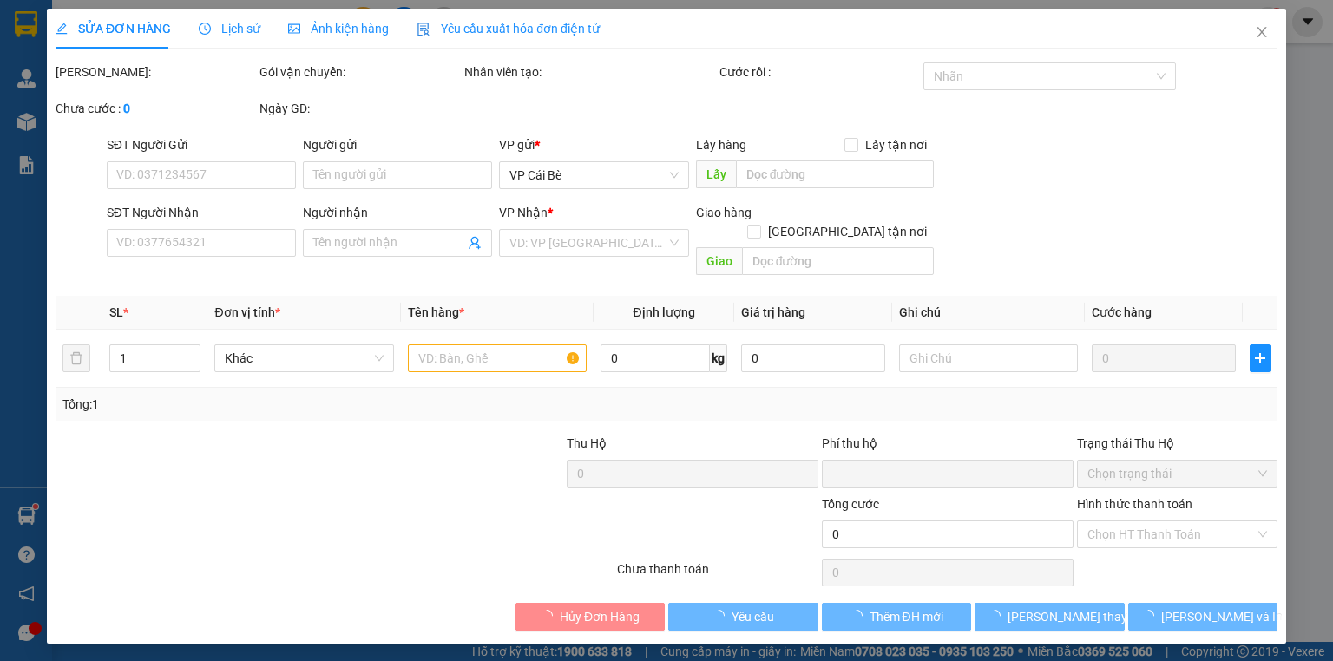
type input "0916313142"
type input "0939359238"
type input "MỸ"
type input "0"
type input "100.000"
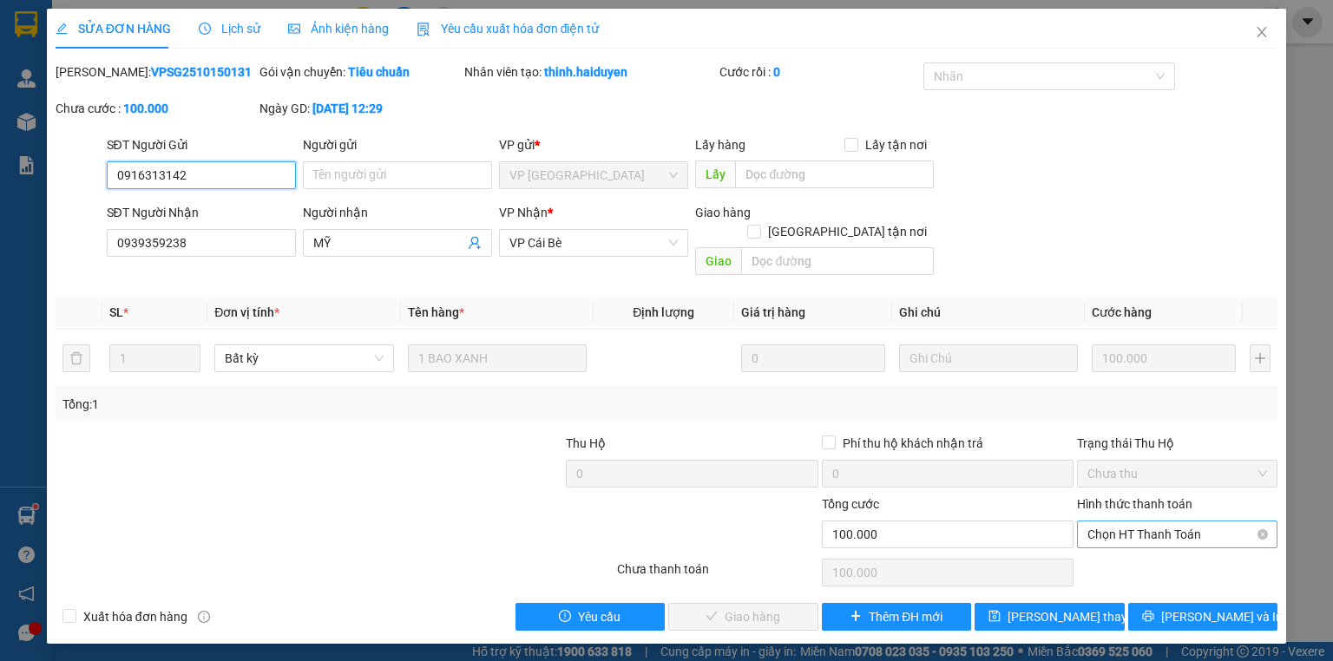
drag, startPoint x: 1112, startPoint y: 516, endPoint x: 1109, endPoint y: 527, distance: 11.0
click at [1113, 521] on span "Chọn HT Thanh Toán" at bounding box center [1177, 534] width 180 height 26
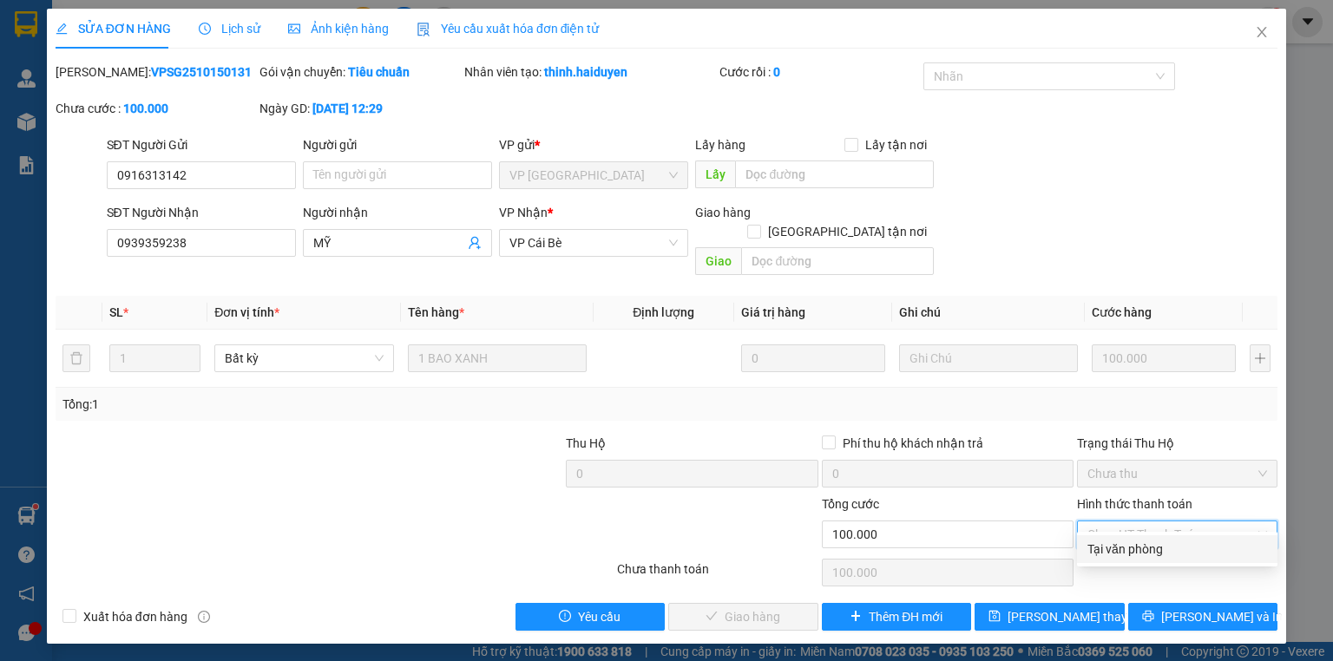
drag, startPoint x: 1104, startPoint y: 549, endPoint x: 1086, endPoint y: 553, distance: 17.7
click at [1103, 549] on div "Tại văn phòng" at bounding box center [1177, 549] width 180 height 19
type input "0"
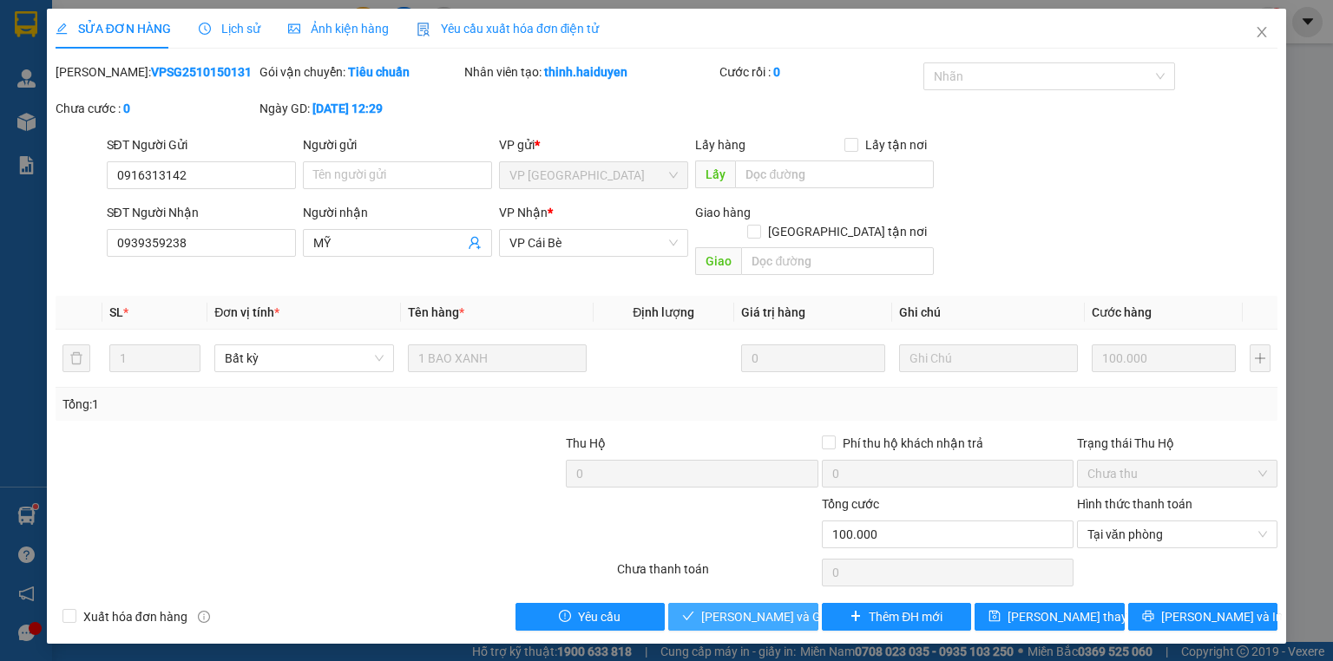
drag, startPoint x: 750, startPoint y: 593, endPoint x: 721, endPoint y: 586, distance: 29.7
click at [750, 607] on span "[PERSON_NAME] và Giao hàng" at bounding box center [784, 616] width 167 height 19
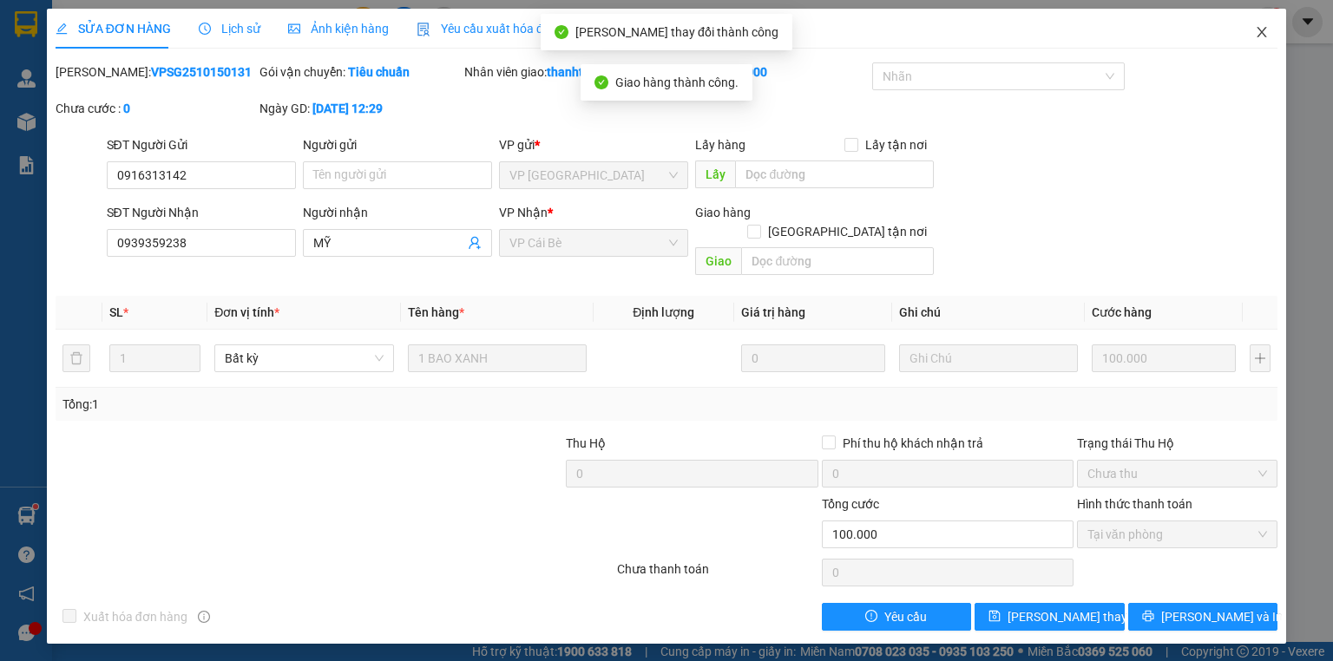
click at [1265, 18] on span "Close" at bounding box center [1261, 33] width 49 height 49
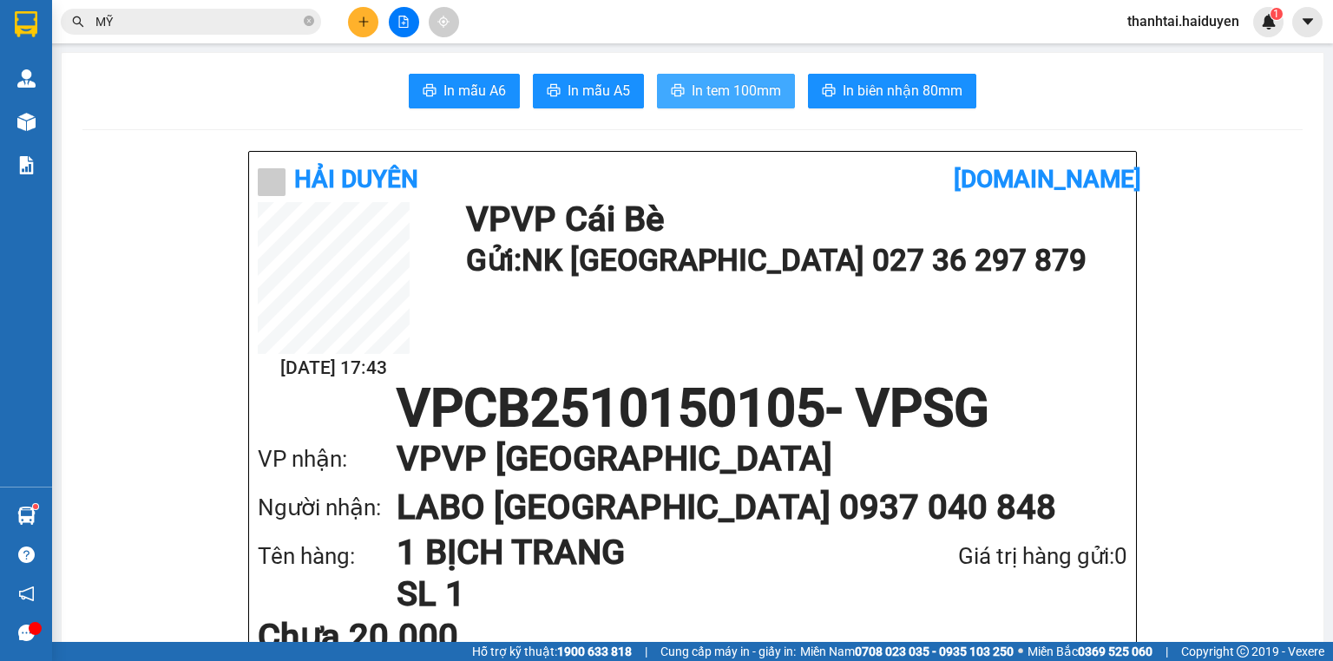
click at [769, 93] on span "In tem 100mm" at bounding box center [735, 91] width 89 height 22
click at [307, 18] on icon "close-circle" at bounding box center [309, 21] width 10 height 10
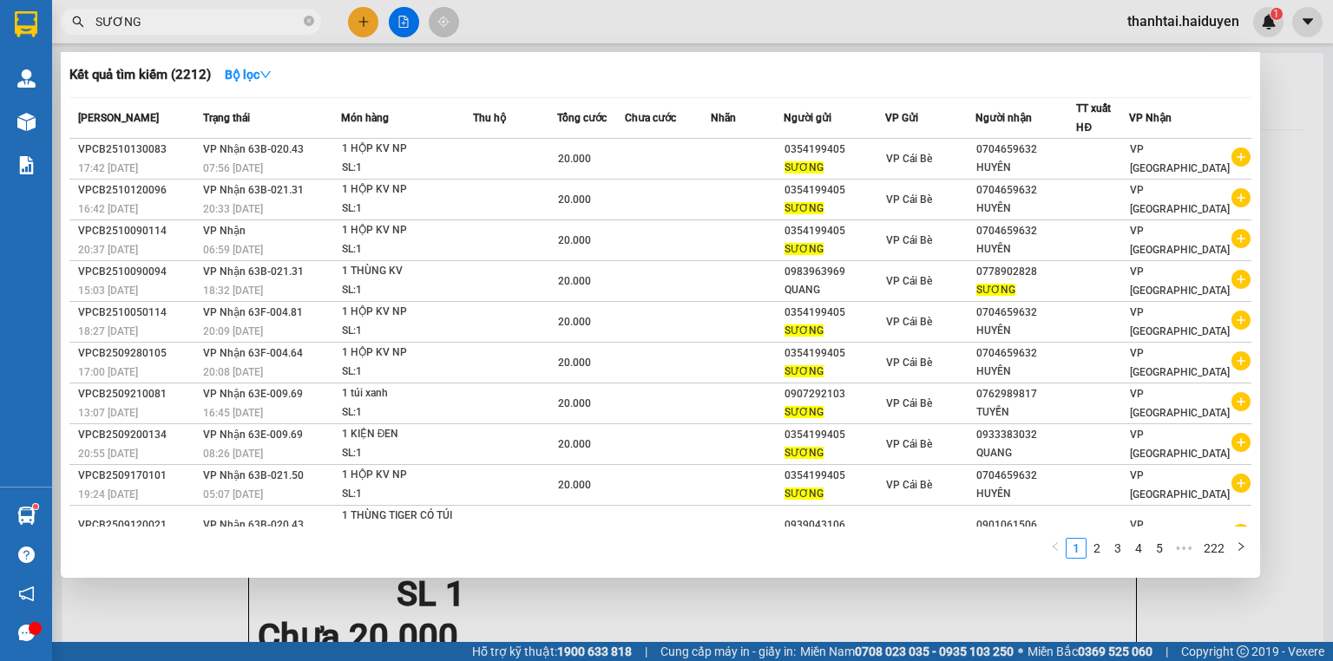
type input "SƯƠNG"
click at [375, 23] on div at bounding box center [666, 330] width 1333 height 661
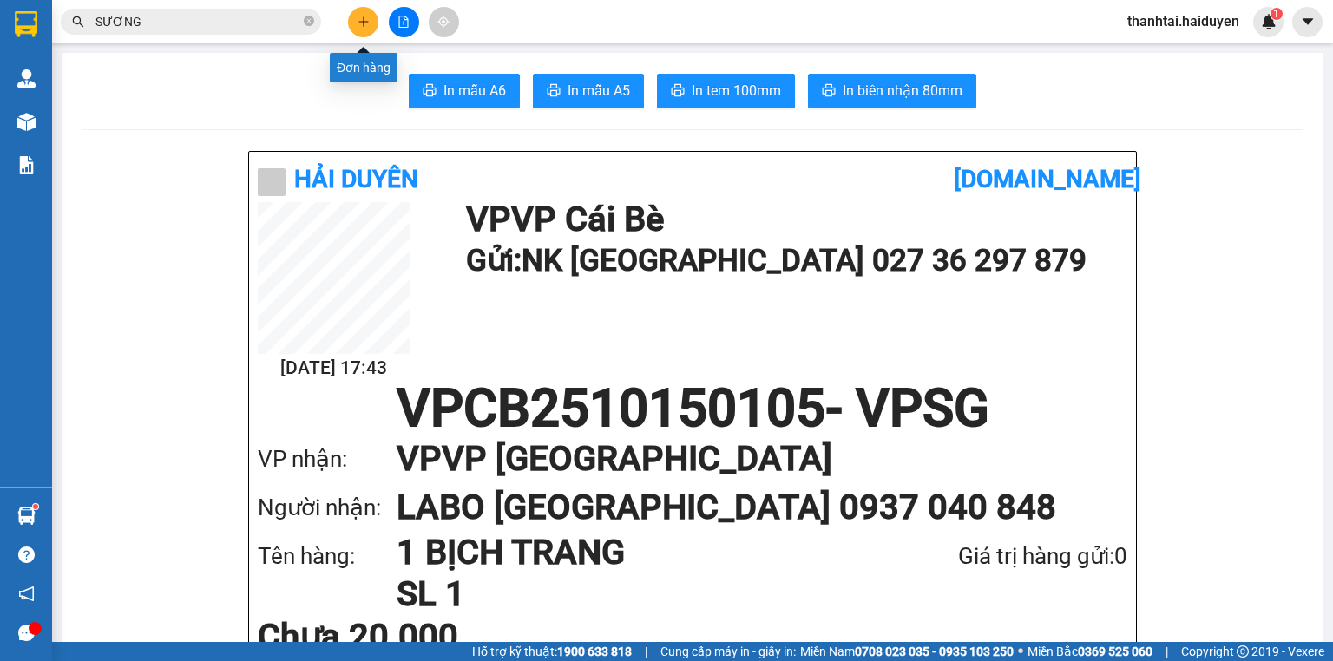
click at [361, 22] on icon "plus" at bounding box center [363, 22] width 12 height 12
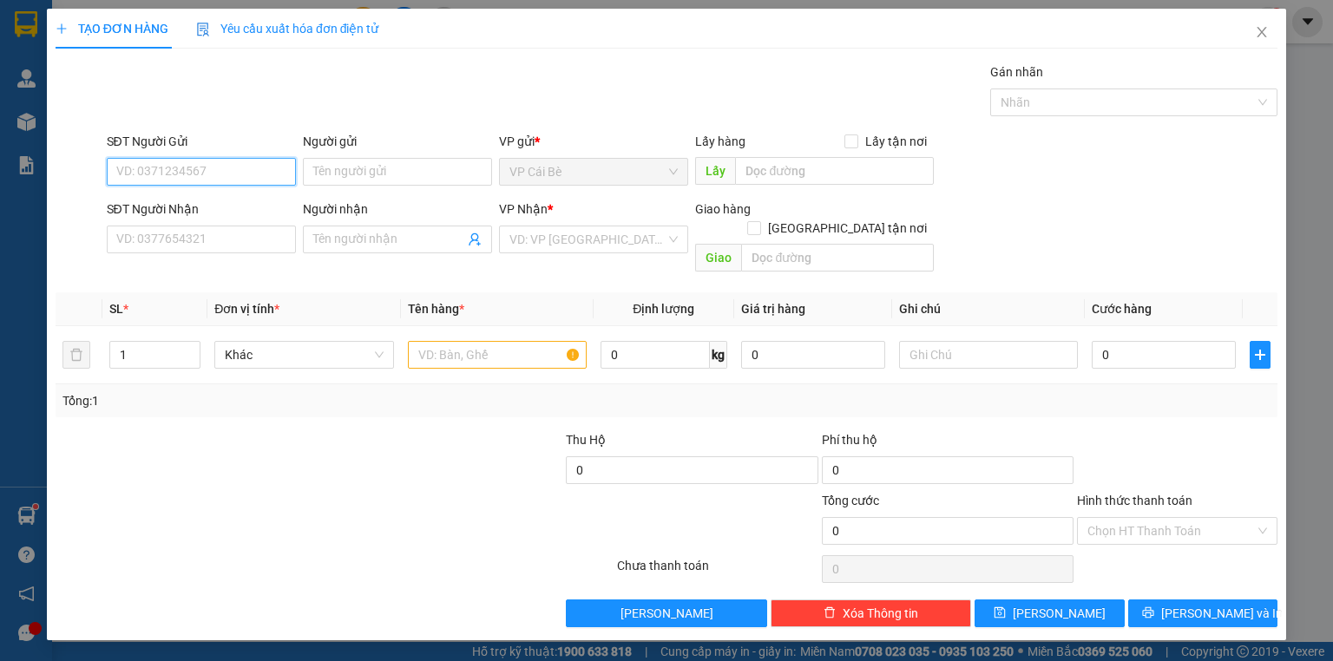
click at [229, 178] on input "SĐT Người Gửi" at bounding box center [201, 172] width 189 height 28
click at [226, 205] on div "0354199405 - SƯƠNG" at bounding box center [201, 205] width 168 height 19
type input "0354199405"
type input "SƯƠNG"
type input "0704659632"
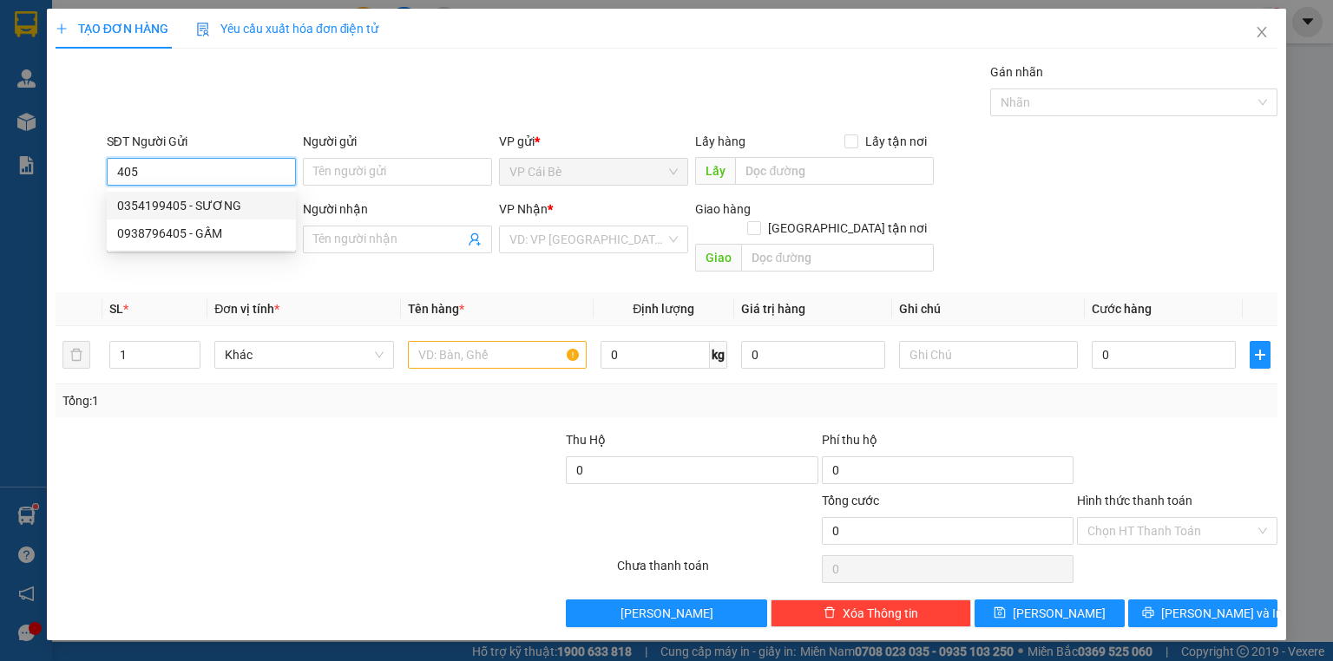
type input "HUYÊN"
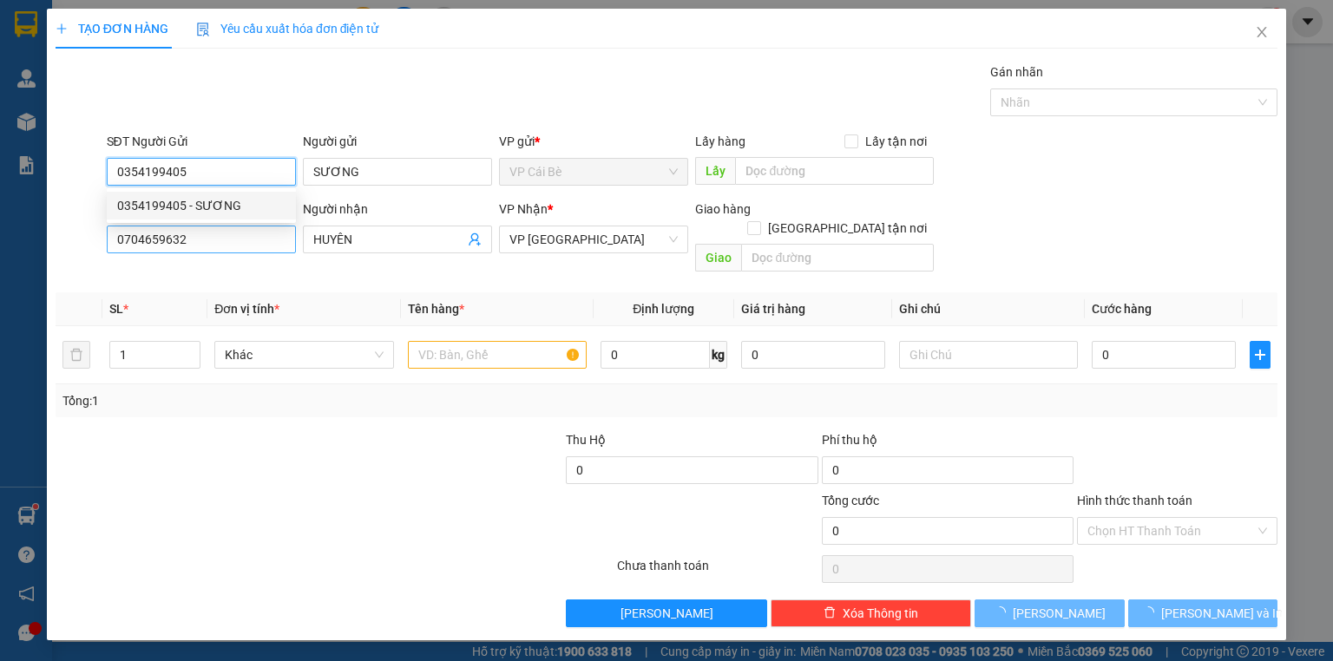
type input "20.000"
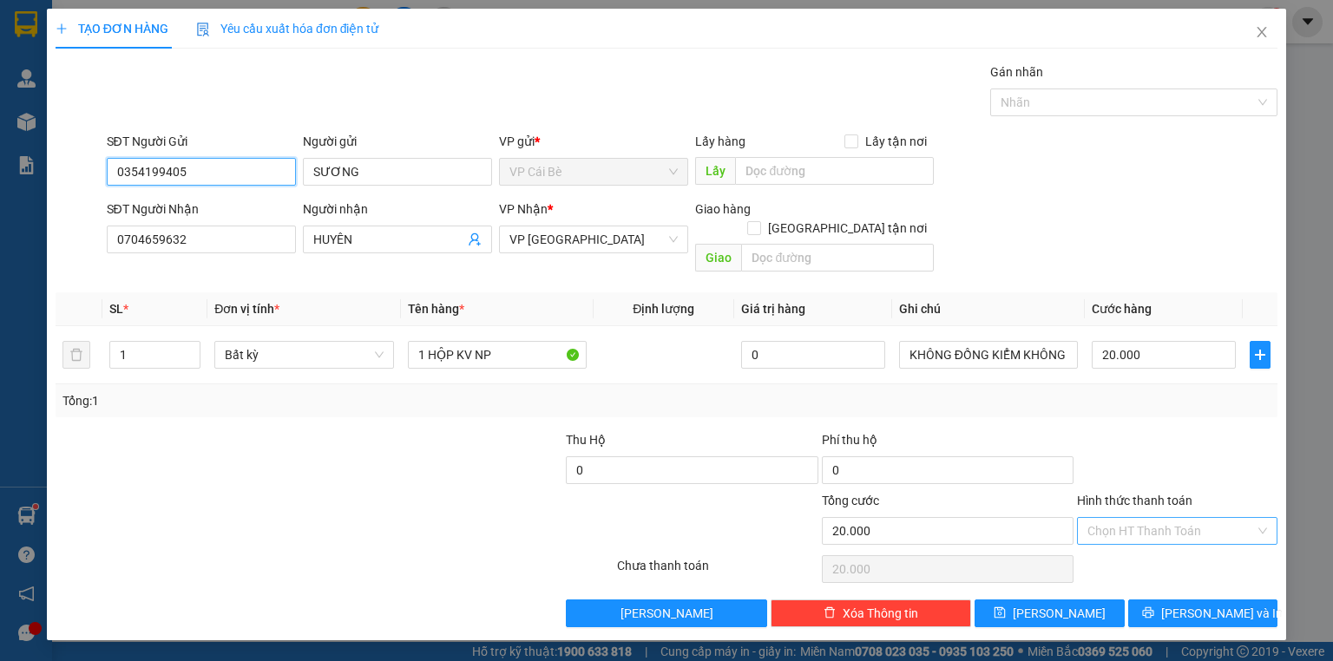
type input "0354199405"
click at [1192, 518] on input "Hình thức thanh toán" at bounding box center [1170, 531] width 167 height 26
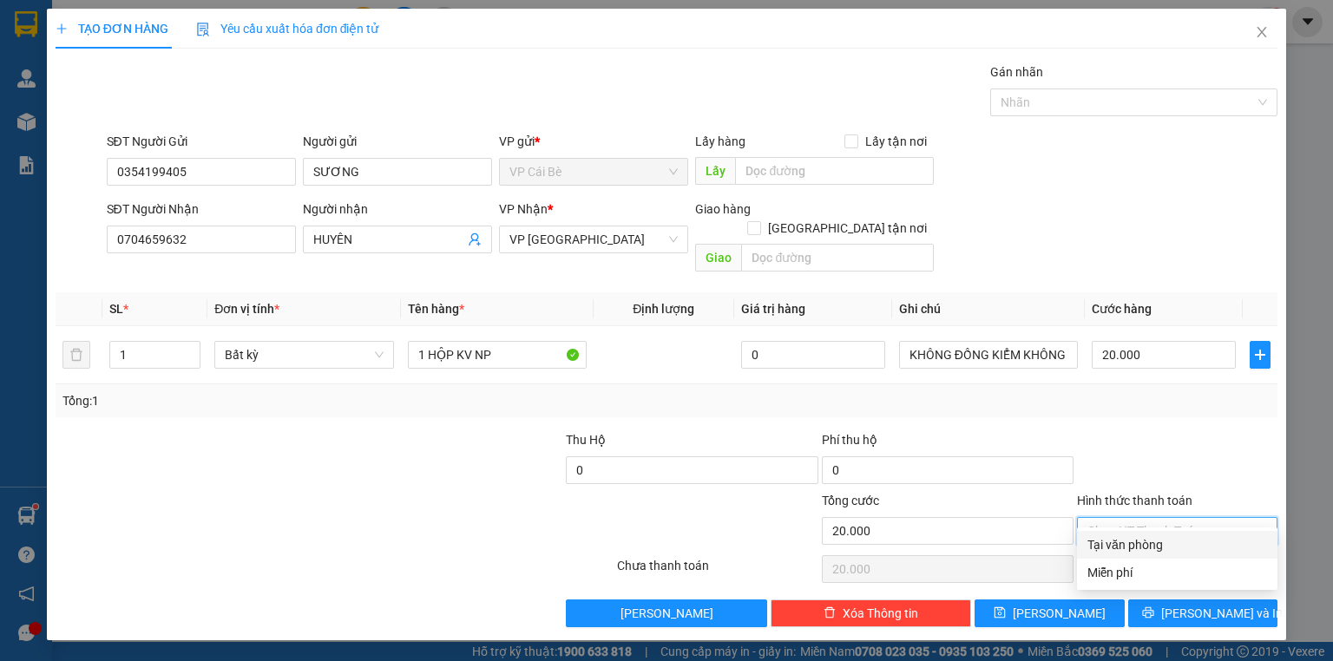
drag, startPoint x: 1174, startPoint y: 549, endPoint x: 1188, endPoint y: 561, distance: 18.4
click at [1173, 550] on div "Tại văn phòng" at bounding box center [1177, 544] width 180 height 19
type input "0"
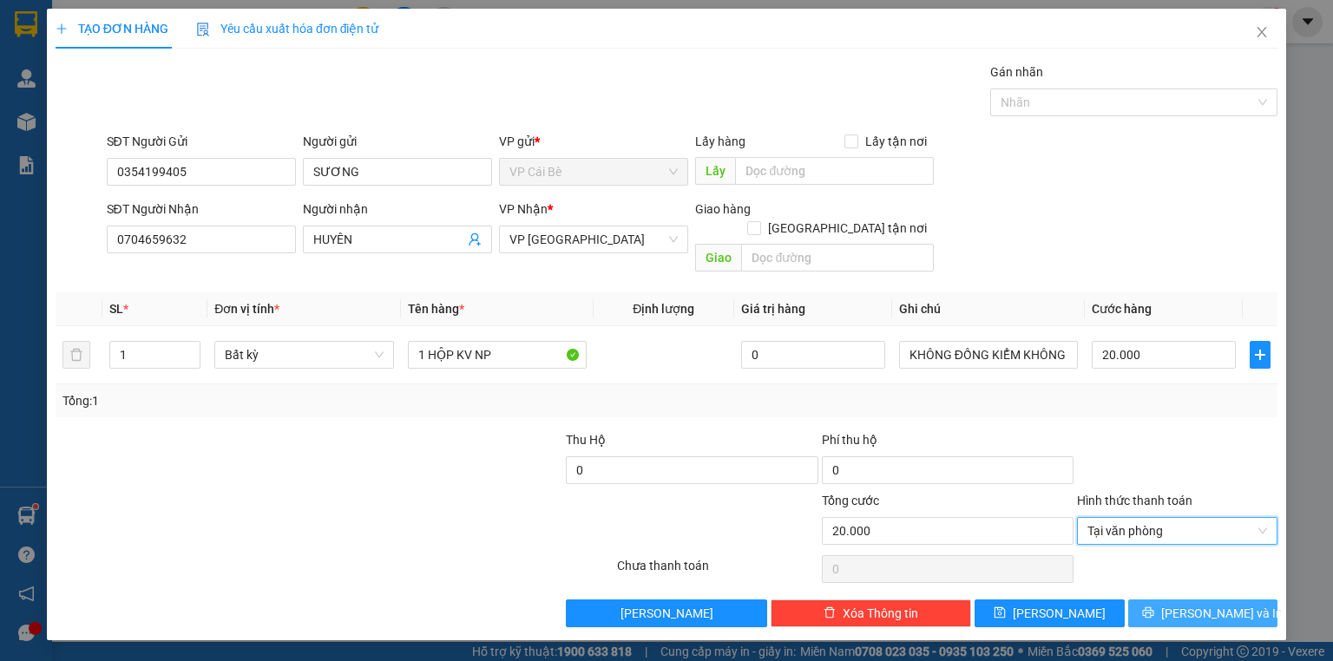
click at [1189, 604] on span "[PERSON_NAME] và In" at bounding box center [1221, 613] width 121 height 19
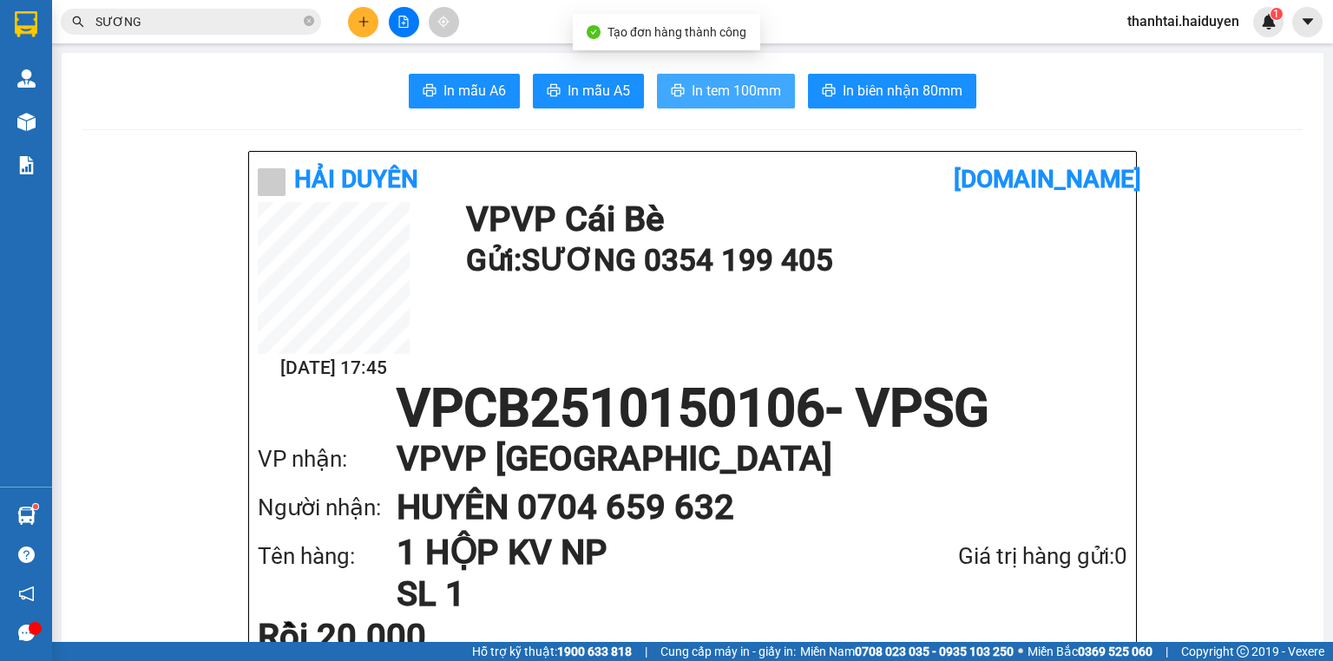
click at [732, 79] on button "In tem 100mm" at bounding box center [726, 91] width 138 height 35
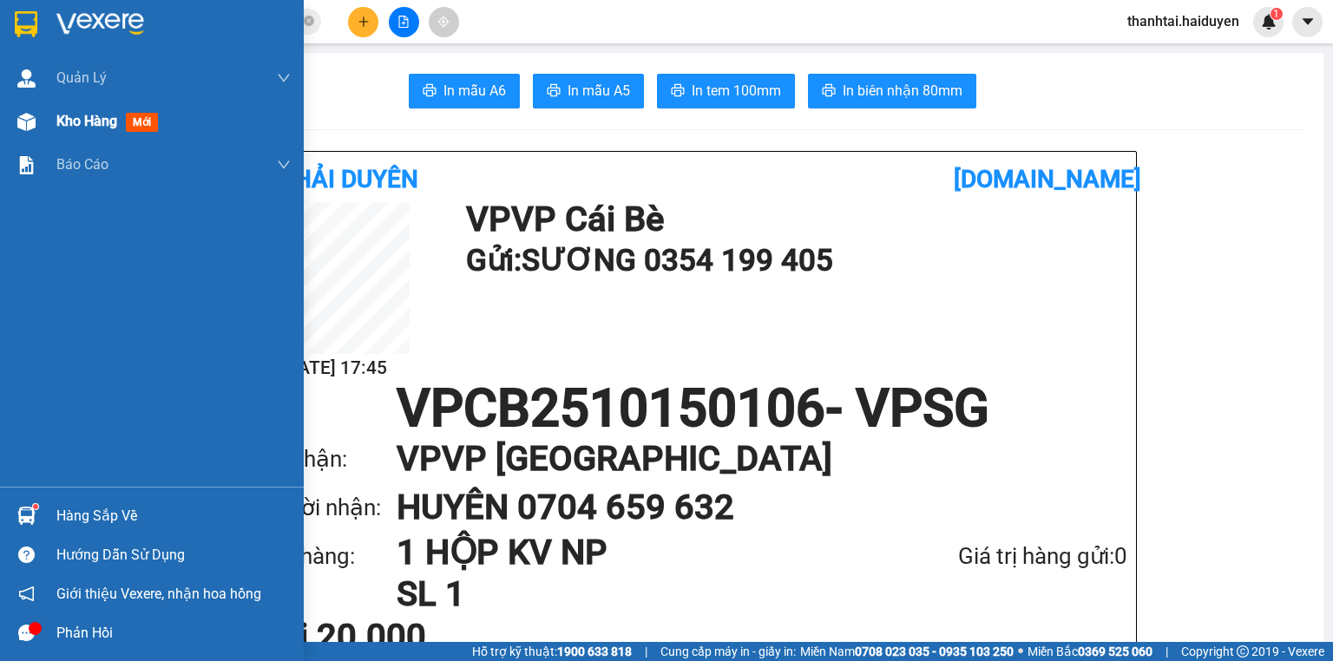
click at [45, 111] on div "Kho hàng mới" at bounding box center [152, 121] width 304 height 43
